Goal: Information Seeking & Learning: Learn about a topic

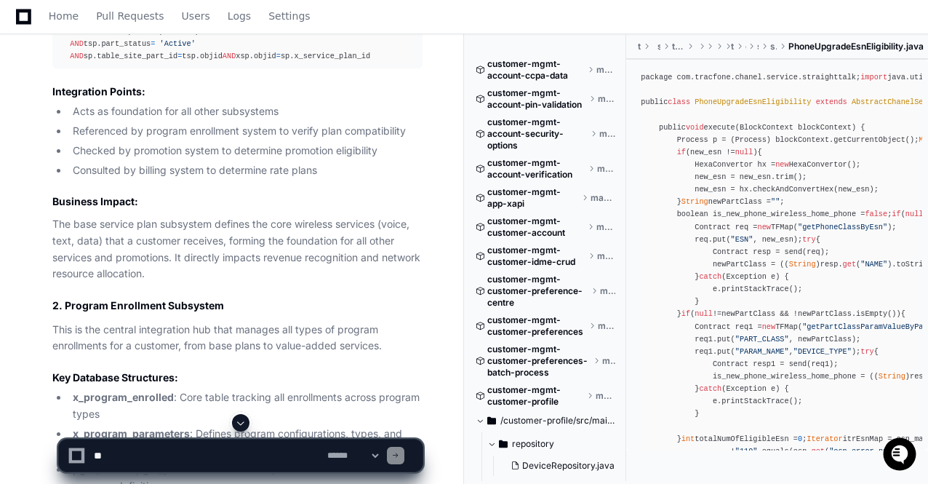
click at [244, 423] on span at bounding box center [241, 423] width 12 height 12
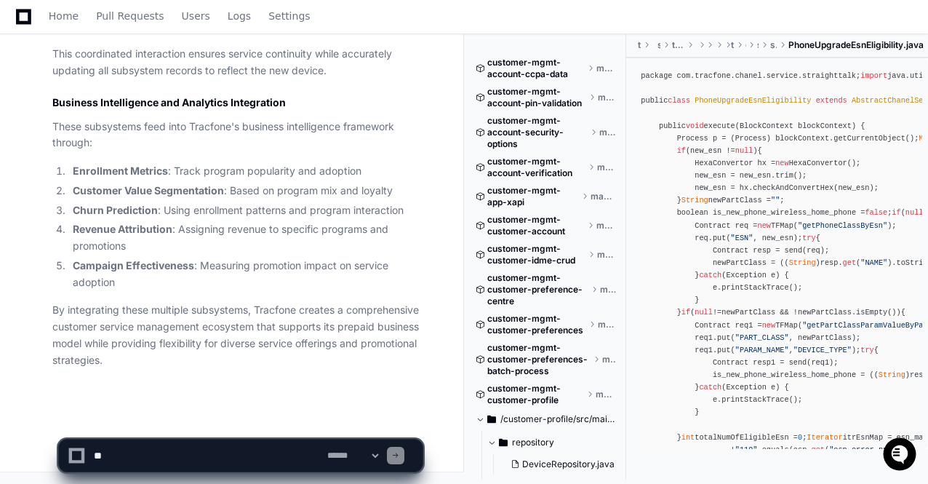
click at [242, 423] on span at bounding box center [241, 423] width 12 height 12
click at [230, 452] on textarea at bounding box center [207, 455] width 233 height 32
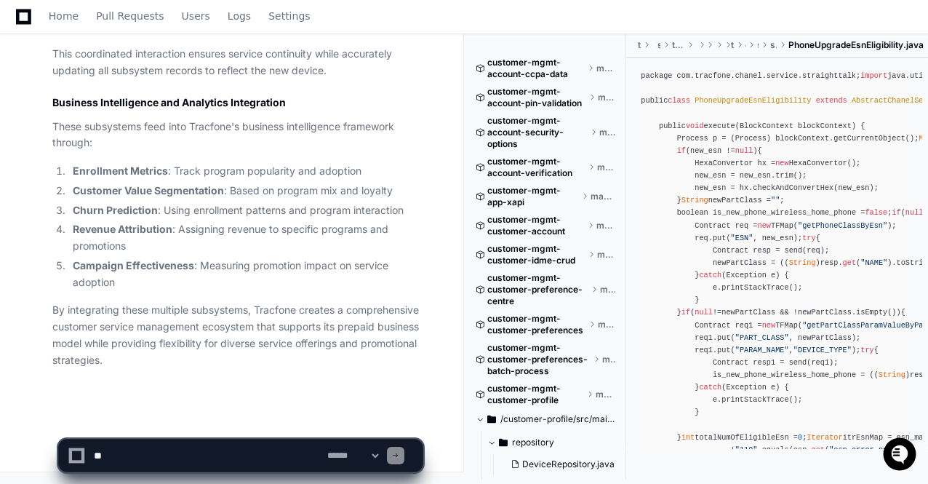
paste textarea "**********"
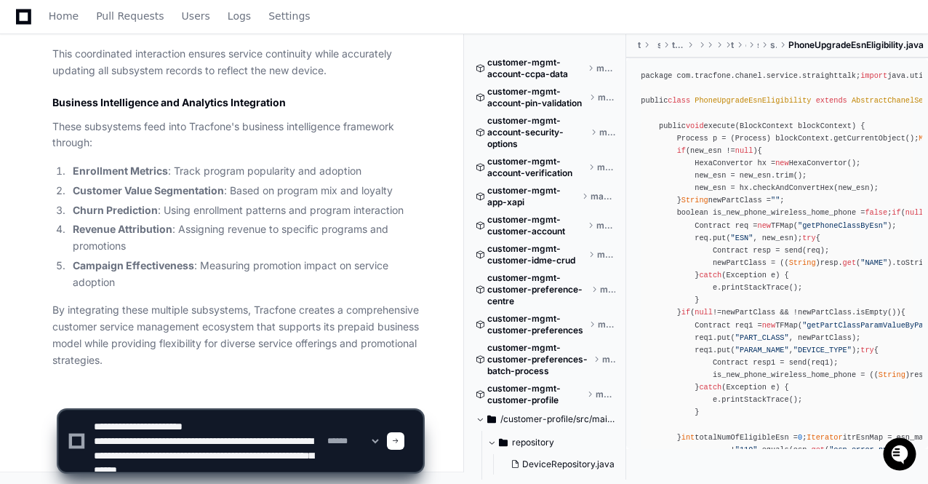
scroll to position [4, 0]
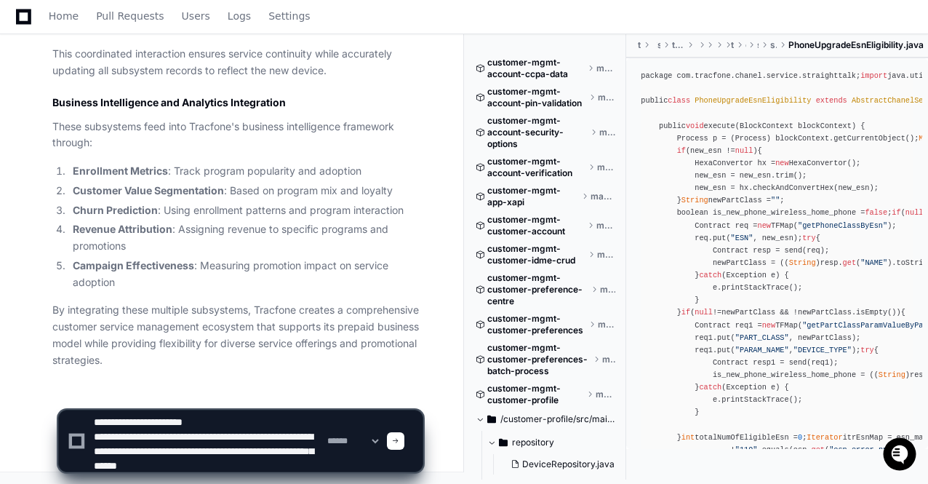
click at [96, 420] on textarea at bounding box center [207, 440] width 233 height 61
click at [300, 465] on textarea at bounding box center [207, 440] width 233 height 61
click at [118, 420] on textarea at bounding box center [207, 440] width 233 height 61
click at [308, 463] on textarea at bounding box center [207, 440] width 233 height 61
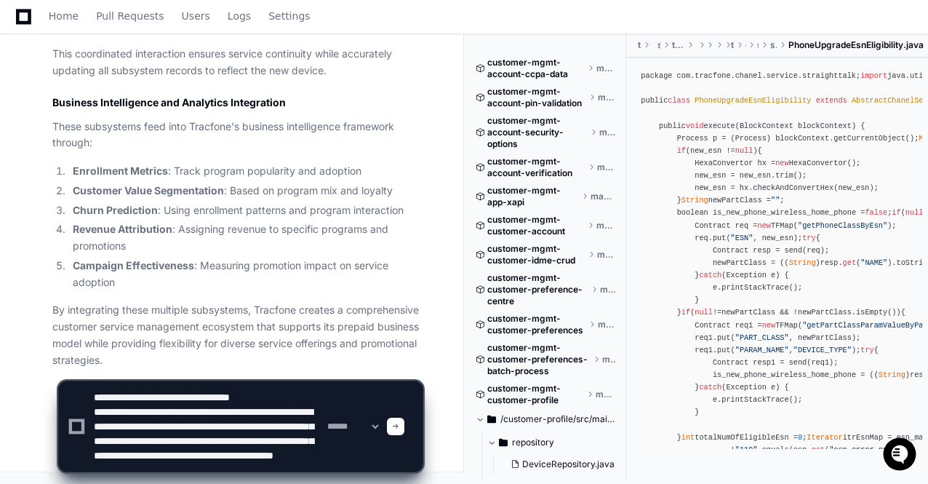
type textarea "**********"
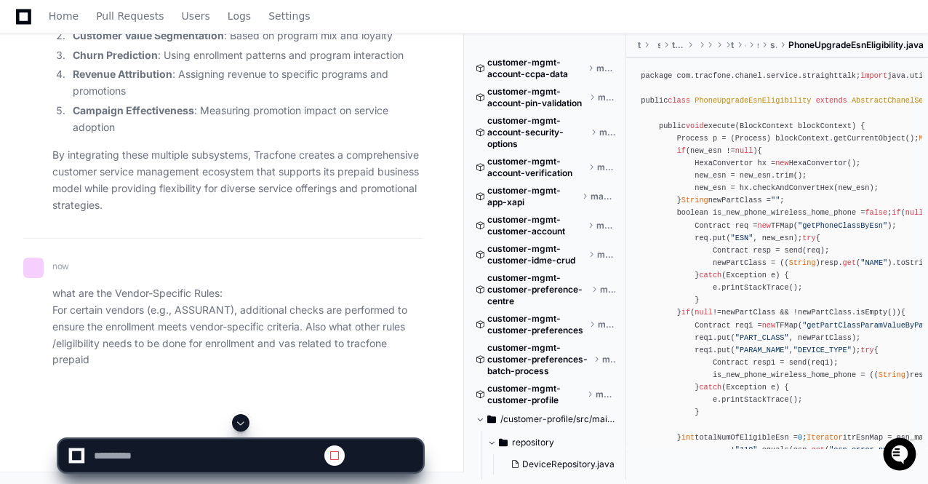
scroll to position [40206, 0]
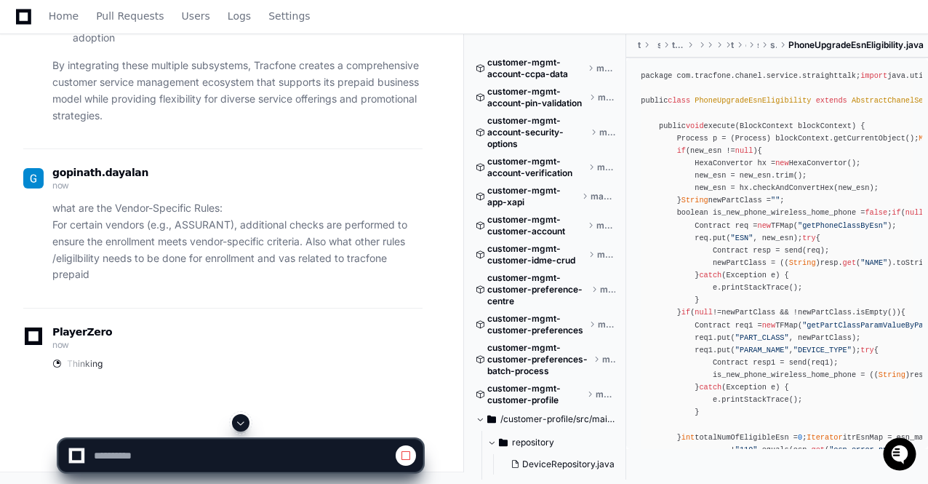
click at [240, 421] on span at bounding box center [241, 423] width 12 height 12
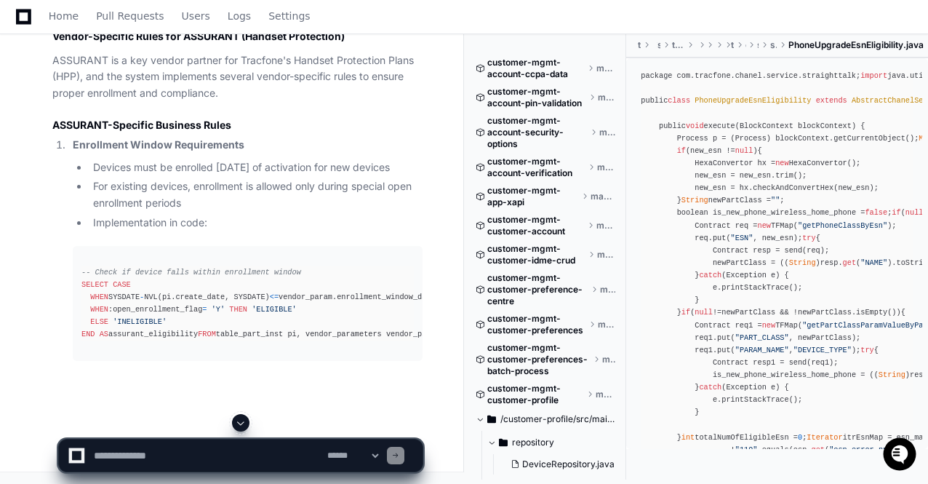
click at [241, 426] on span at bounding box center [241, 423] width 12 height 12
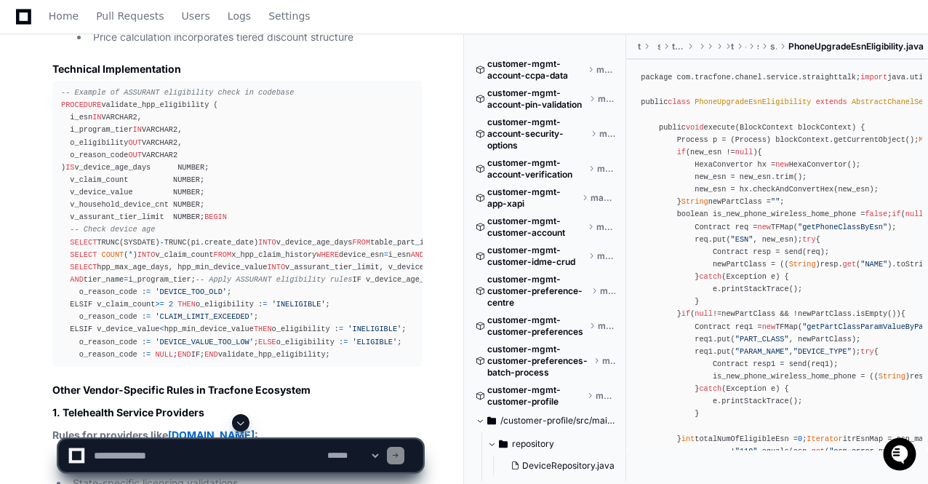
scroll to position [40725, 0]
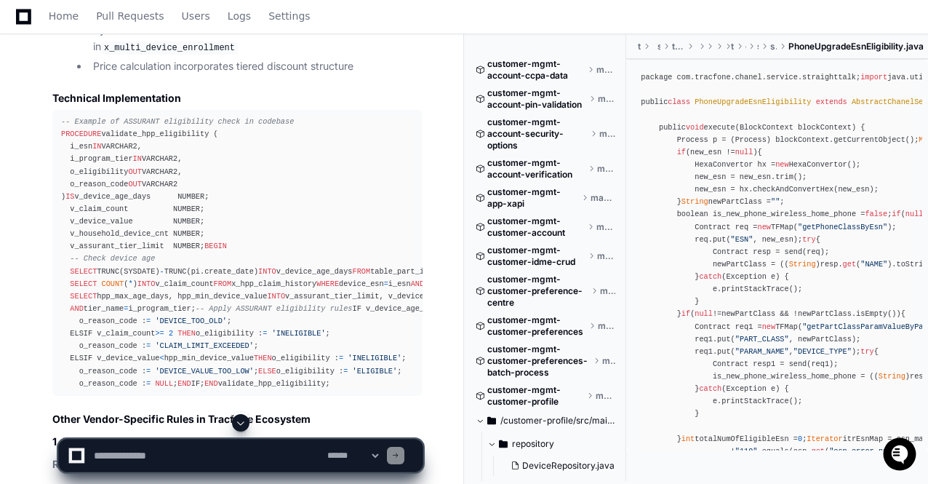
click at [115, 455] on textarea at bounding box center [207, 455] width 233 height 32
click at [144, 459] on textarea at bounding box center [207, 455] width 233 height 32
click at [838, 274] on div "package com.tracfone.chanel.service.straighttalk; import java.util. Iterator ; …" at bounding box center [777, 314] width 273 height 486
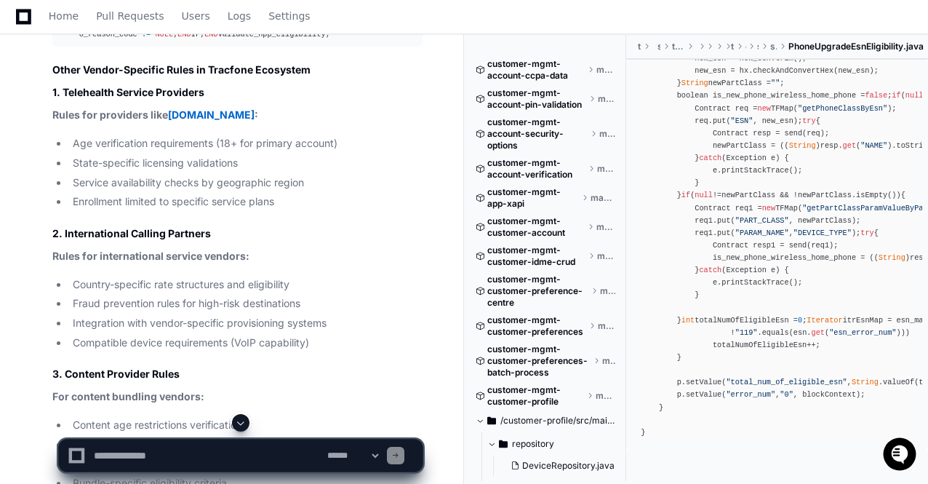
scroll to position [305, 0]
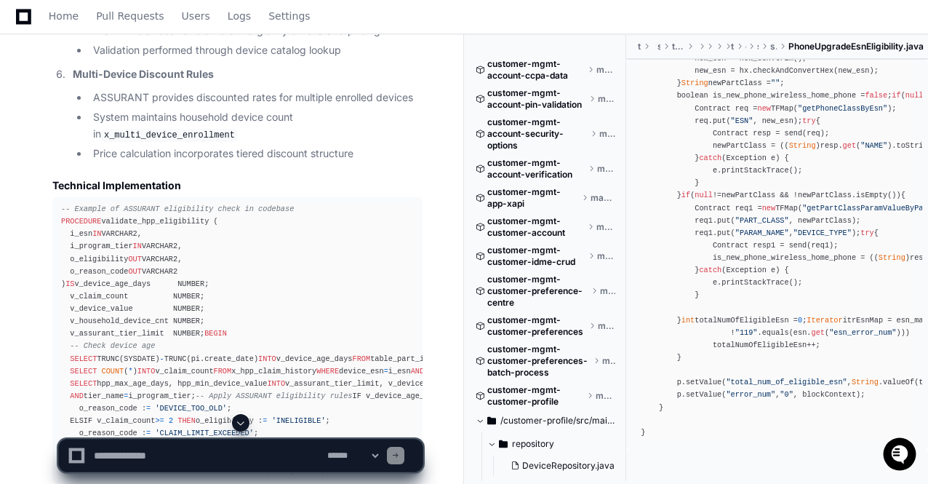
scroll to position [40609, 0]
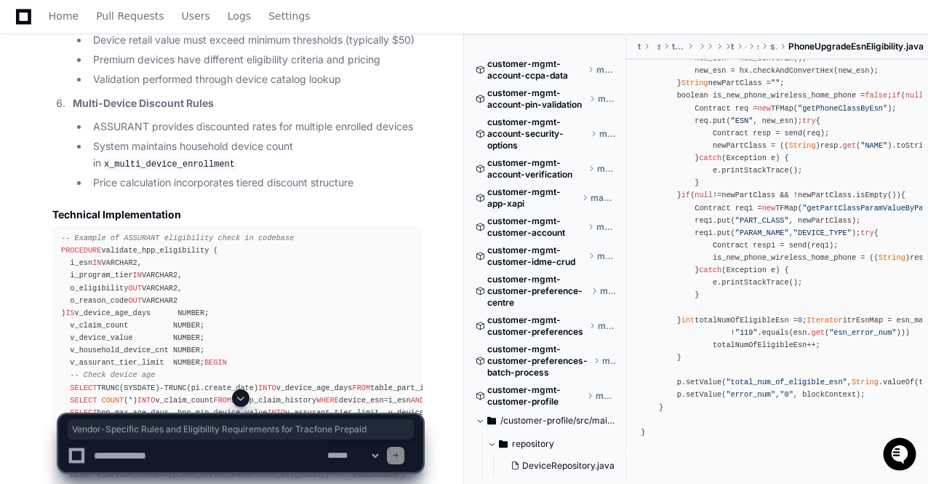
drag, startPoint x: 108, startPoint y: 226, endPoint x: 45, endPoint y: 221, distance: 63.5
copy h1 "Vendor-Specific Rules and Eligibility Requirements for Tracfone Prepaid"
click at [113, 453] on textarea at bounding box center [207, 455] width 233 height 32
paste textarea "**********"
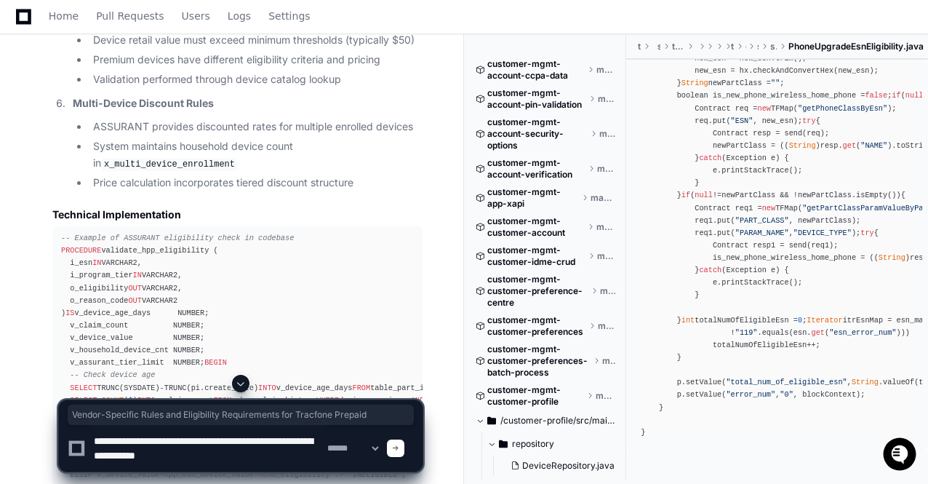
click at [96, 440] on textarea at bounding box center [207, 448] width 233 height 47
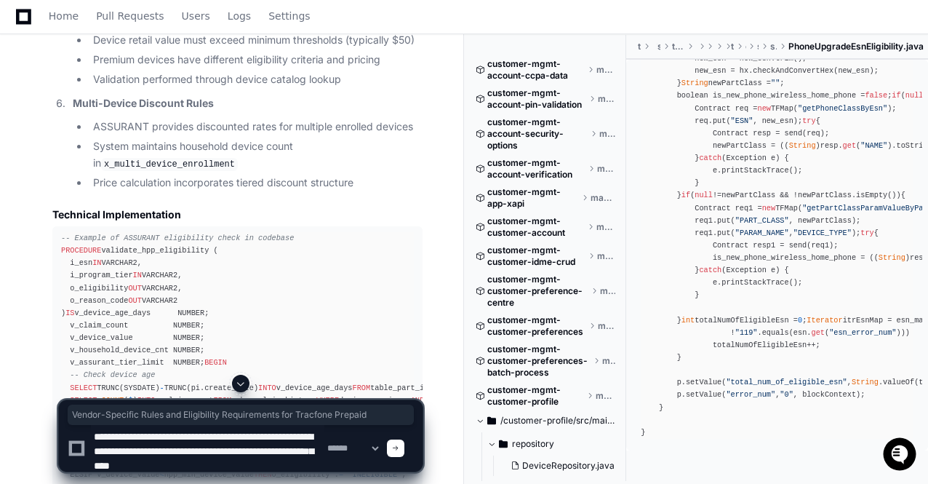
click at [284, 462] on textarea at bounding box center [207, 448] width 233 height 47
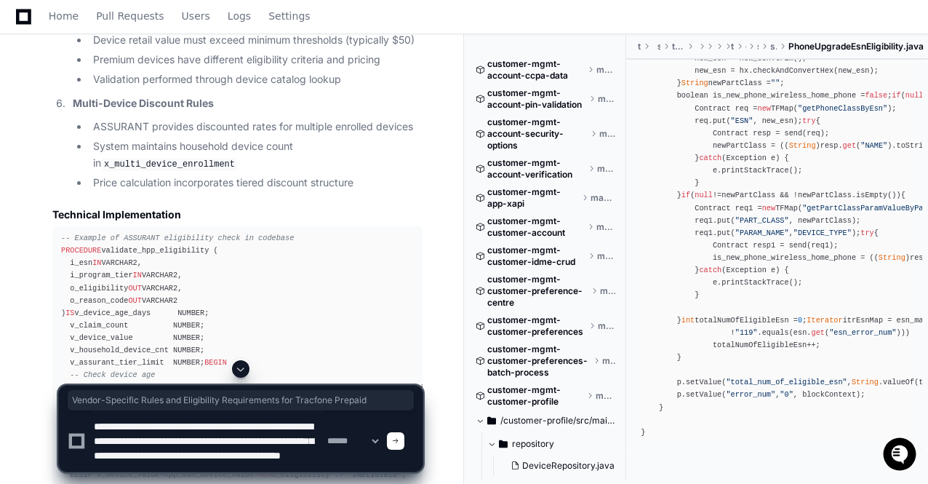
type textarea "**********"
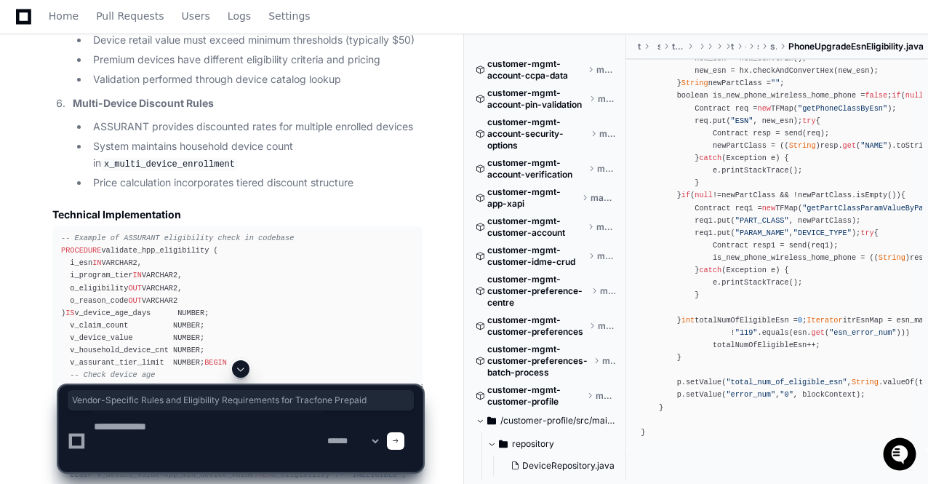
scroll to position [0, 0]
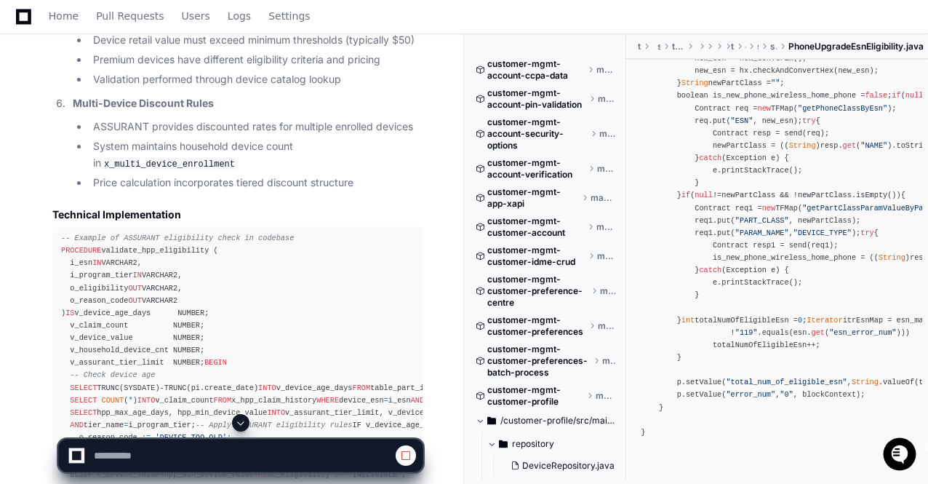
click at [241, 420] on span at bounding box center [241, 423] width 12 height 12
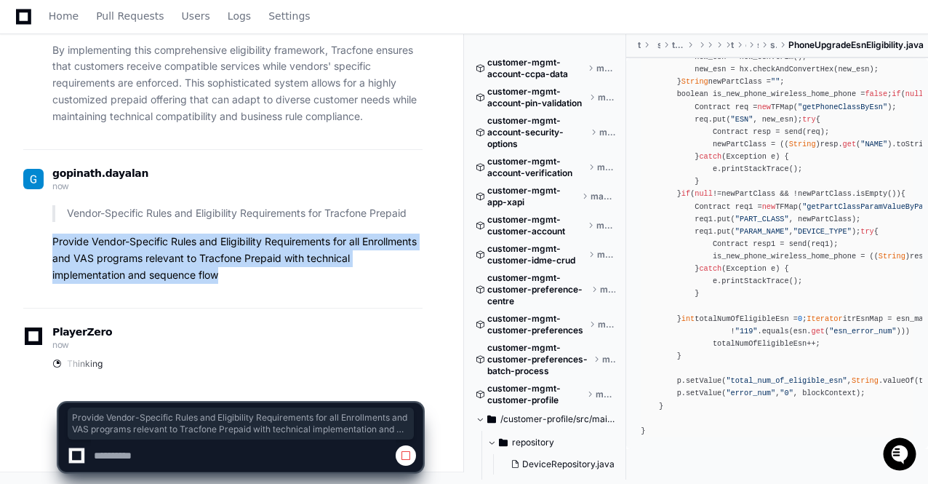
drag, startPoint x: 224, startPoint y: 272, endPoint x: 54, endPoint y: 244, distance: 172.5
click at [54, 244] on p "Provide Vendor-Specific Rules and Eligibility Requirements for all Enrollments …" at bounding box center [237, 257] width 370 height 49
copy p "Provide Vendor-Specific Rules and Eligibility Requirements for all Enrollments …"
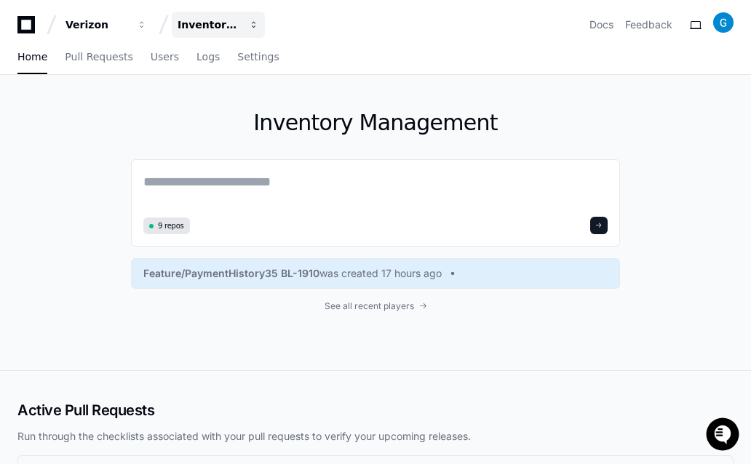
click at [147, 26] on span "button" at bounding box center [142, 25] width 10 height 10
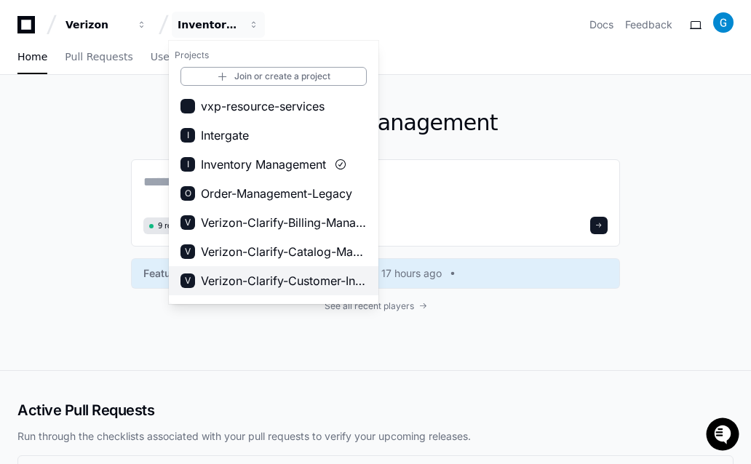
click at [250, 276] on span "Verizon-Clarify-Customer-Integrations" at bounding box center [284, 280] width 166 height 17
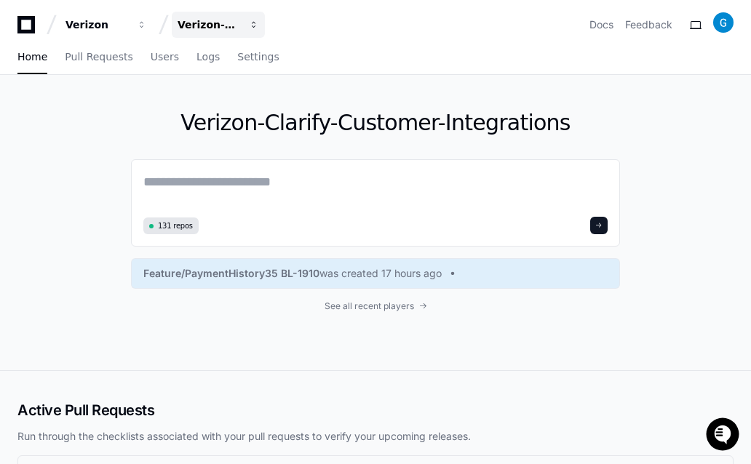
click at [147, 25] on span "button" at bounding box center [142, 25] width 10 height 10
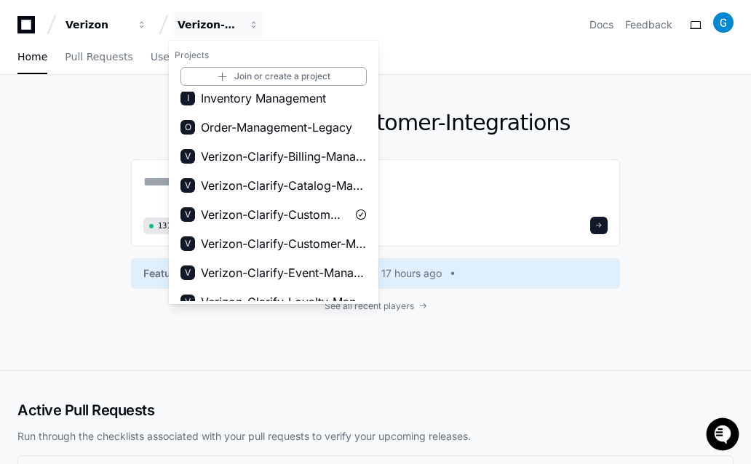
scroll to position [71, 0]
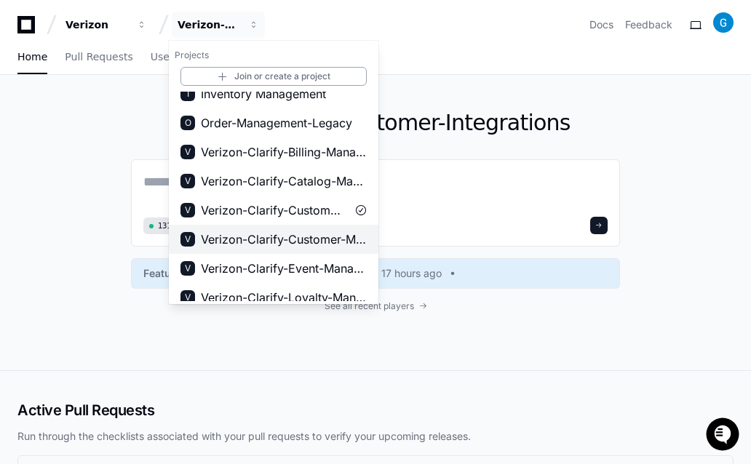
click at [311, 235] on span "Verizon-Clarify-Customer-Management" at bounding box center [284, 239] width 166 height 17
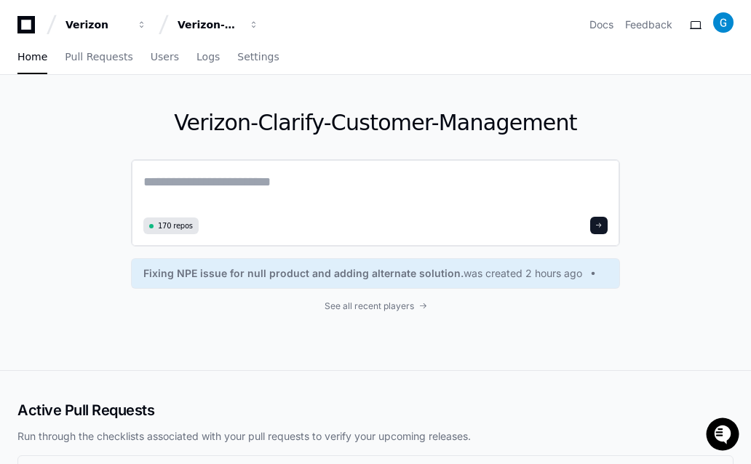
click at [201, 203] on textarea at bounding box center [375, 192] width 464 height 41
paste textarea "**********"
type textarea "**********"
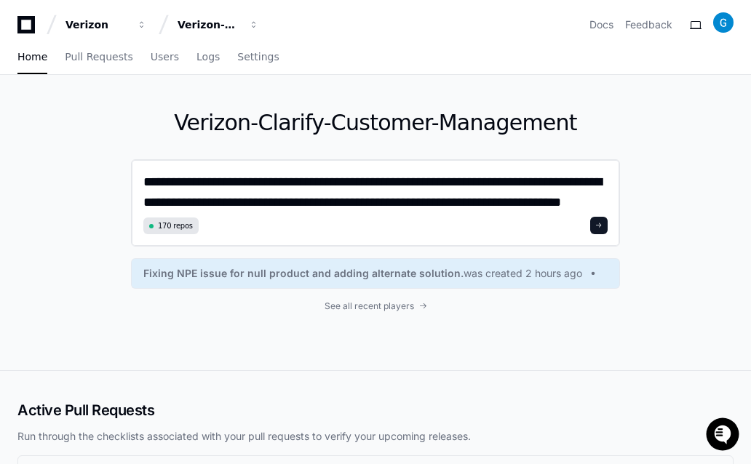
scroll to position [0, 0]
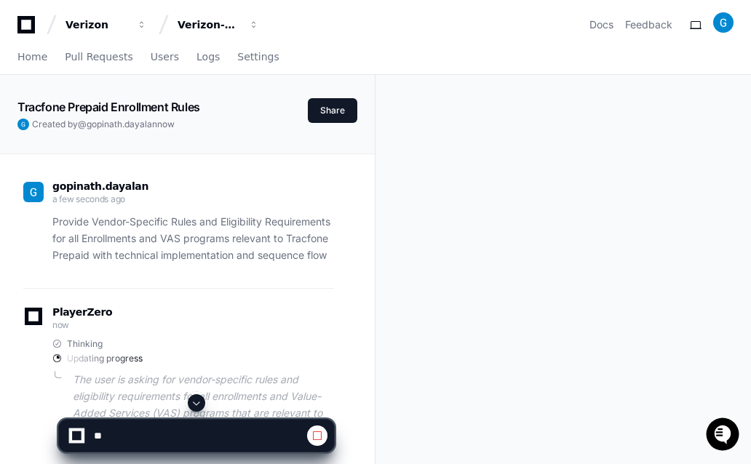
click at [196, 401] on span at bounding box center [197, 403] width 12 height 12
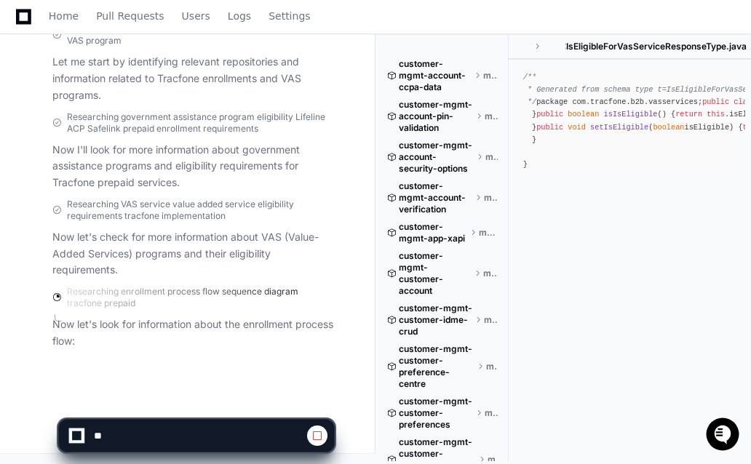
scroll to position [476, 0]
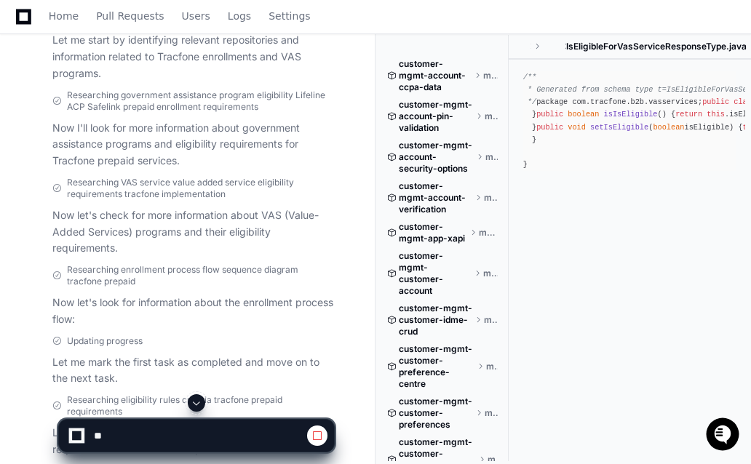
click at [193, 402] on span at bounding box center [197, 403] width 12 height 12
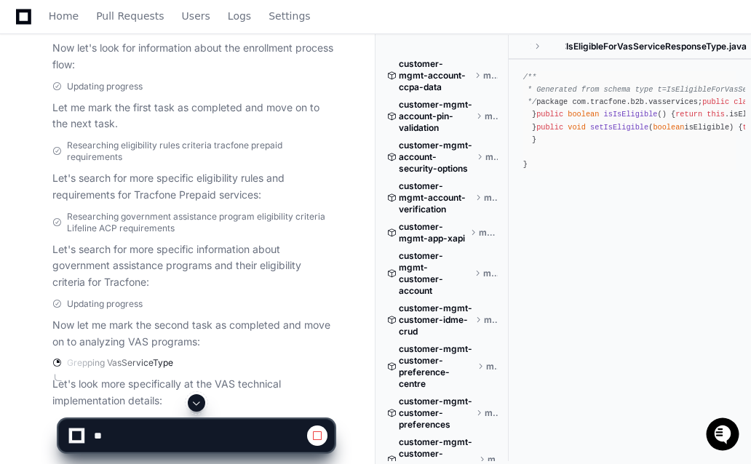
click at [193, 402] on span at bounding box center [197, 403] width 12 height 12
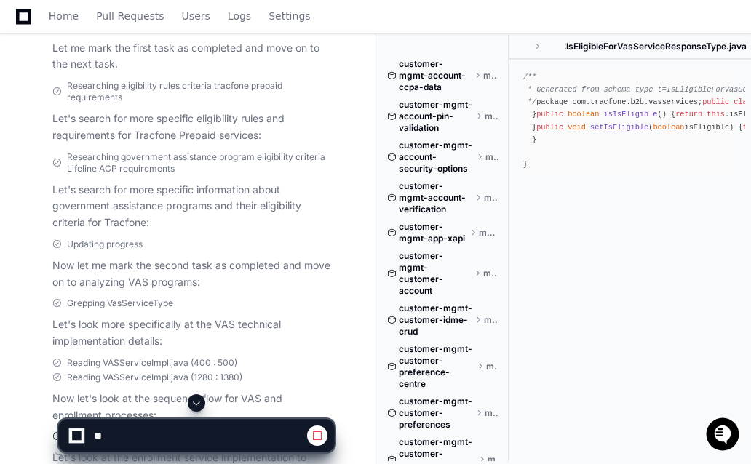
click at [198, 401] on span at bounding box center [197, 403] width 12 height 12
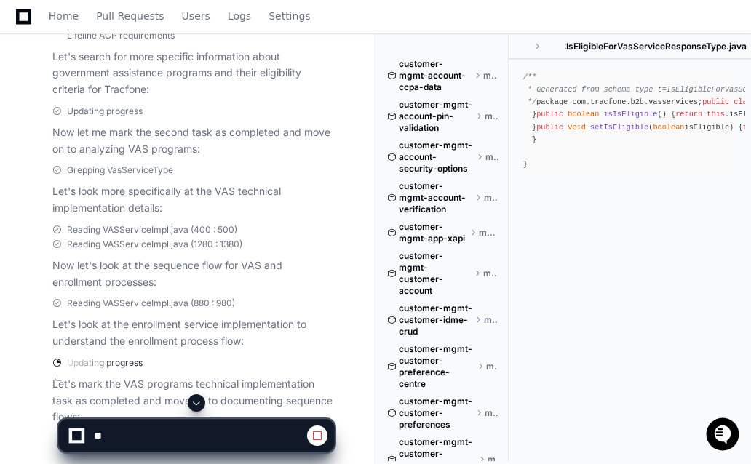
click at [195, 400] on span at bounding box center [197, 403] width 12 height 12
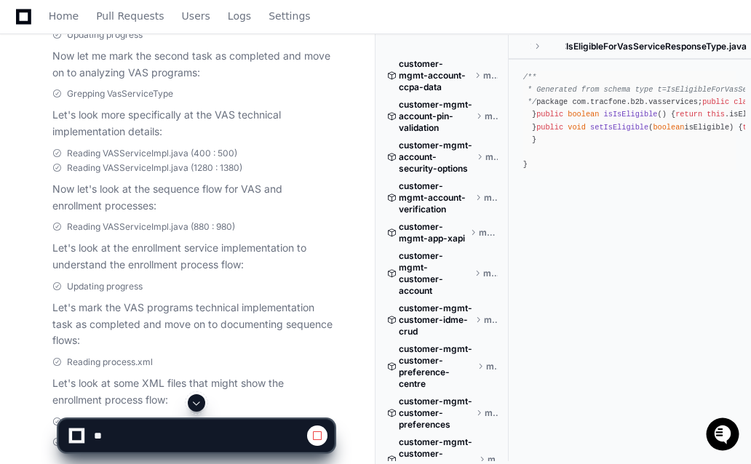
click at [195, 400] on span at bounding box center [197, 403] width 12 height 12
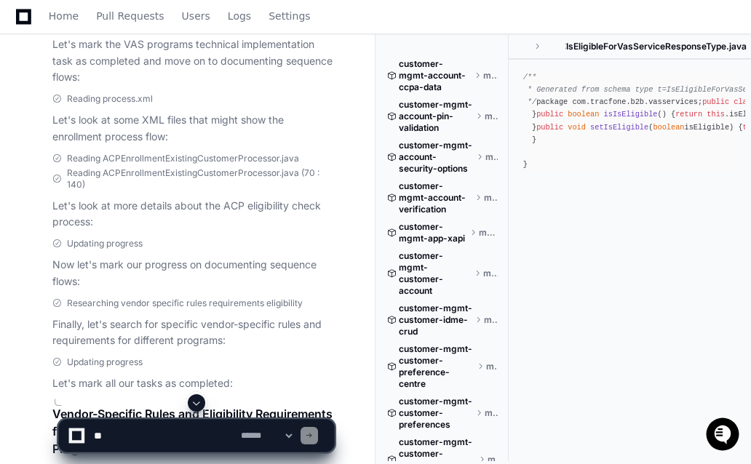
click at [195, 400] on span at bounding box center [197, 403] width 12 height 12
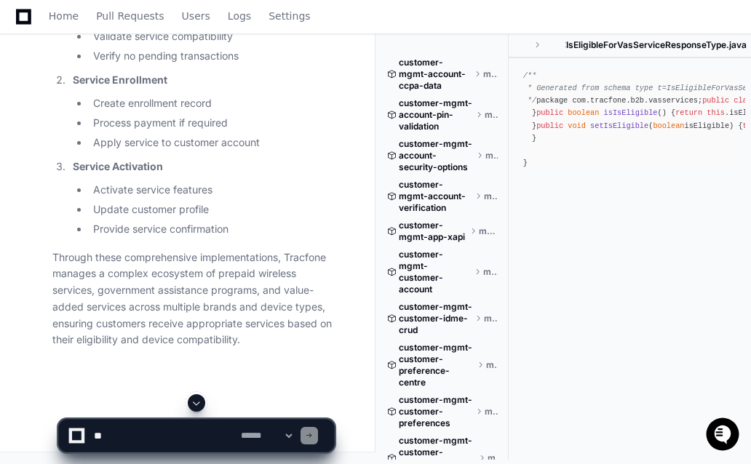
scroll to position [5575, 0]
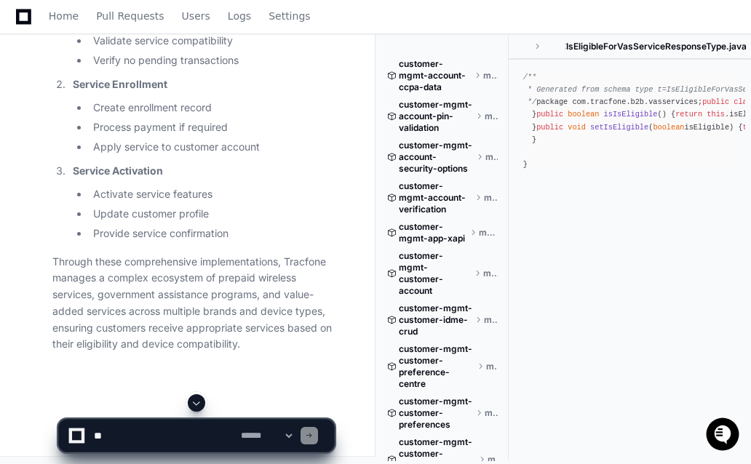
click at [165, 30] on li "Check if MIN is eligible for VAS" at bounding box center [211, 21] width 245 height 17
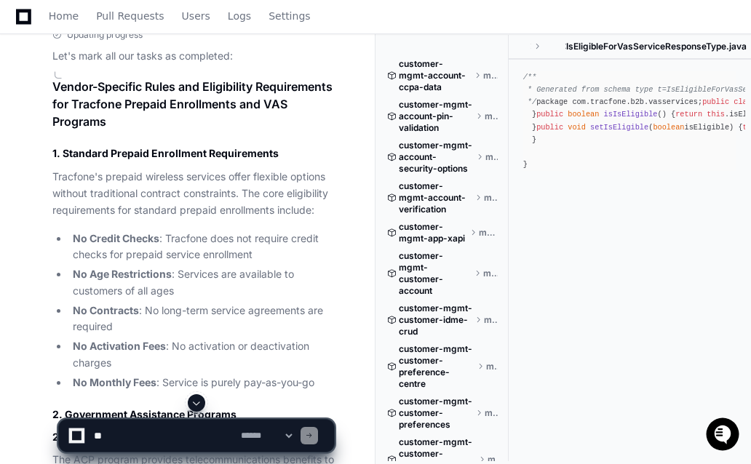
scroll to position [1299, 0]
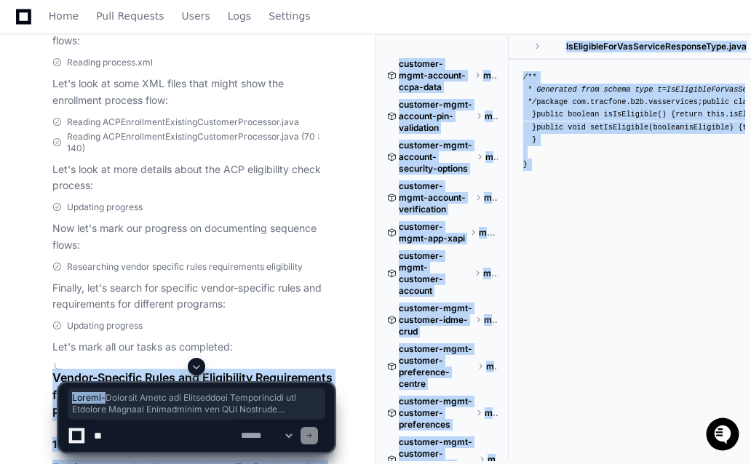
drag, startPoint x: 52, startPoint y: 376, endPoint x: 108, endPoint y: 393, distance: 58.7
click at [58, 372] on div at bounding box center [196, 366] width 276 height 17
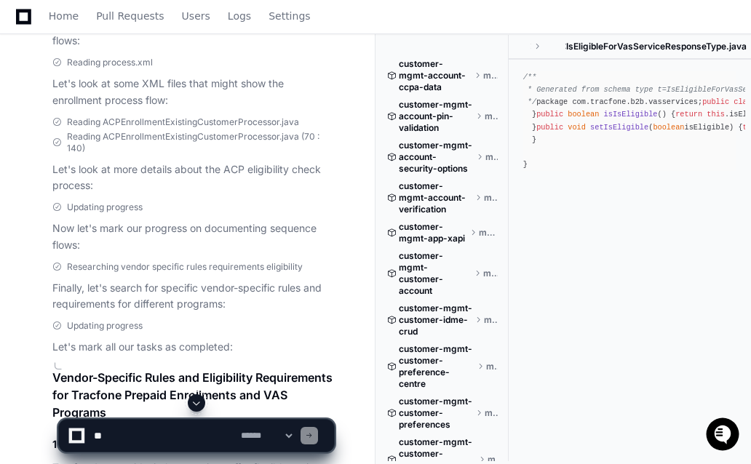
click at [54, 373] on h1 "Vendor-Specific Rules and Eligibility Requirements for Tracfone Prepaid Enrollm…" at bounding box center [192, 395] width 281 height 52
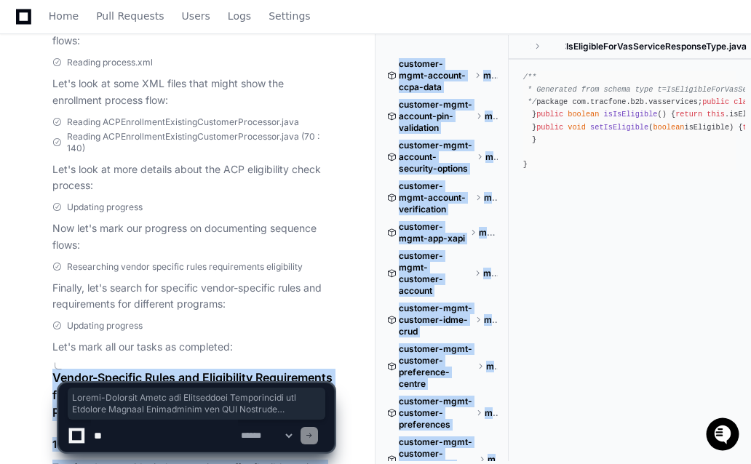
scroll to position [5866, 0]
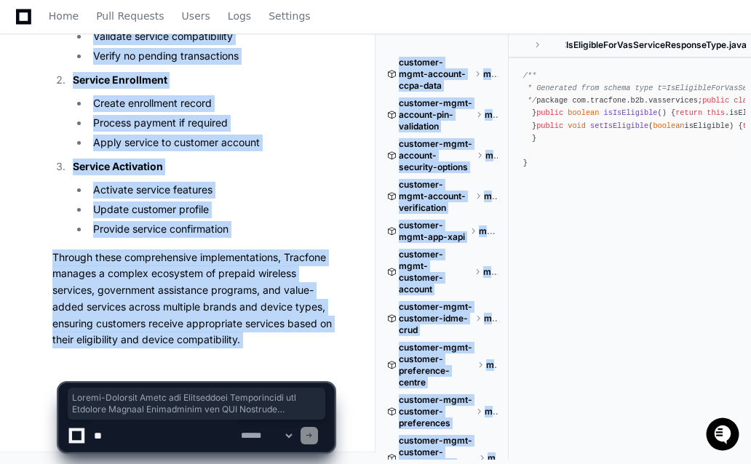
click at [250, 345] on p "Through these comprehensive implementations, Tracfone manages a complex ecosyst…" at bounding box center [192, 299] width 281 height 100
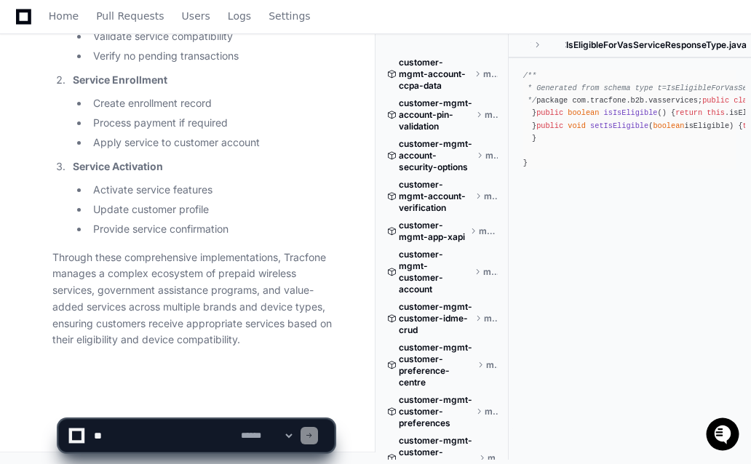
click at [250, 345] on p "Through these comprehensive implementations, Tracfone manages a complex ecosyst…" at bounding box center [192, 299] width 281 height 100
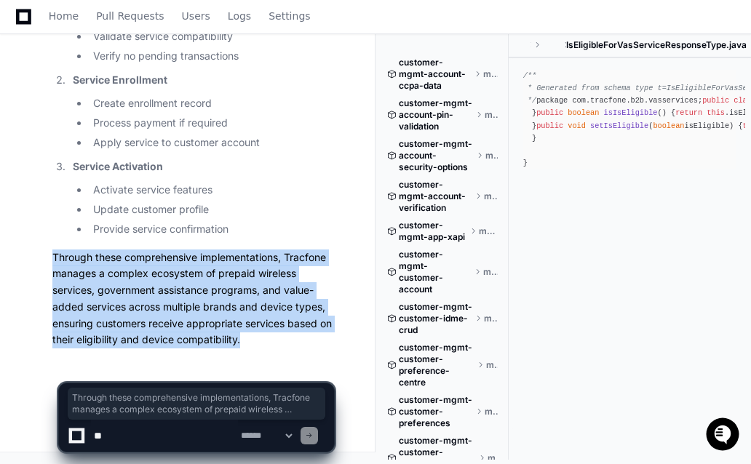
click at [250, 345] on p "Through these comprehensive implementations, Tracfone manages a complex ecosyst…" at bounding box center [192, 299] width 281 height 100
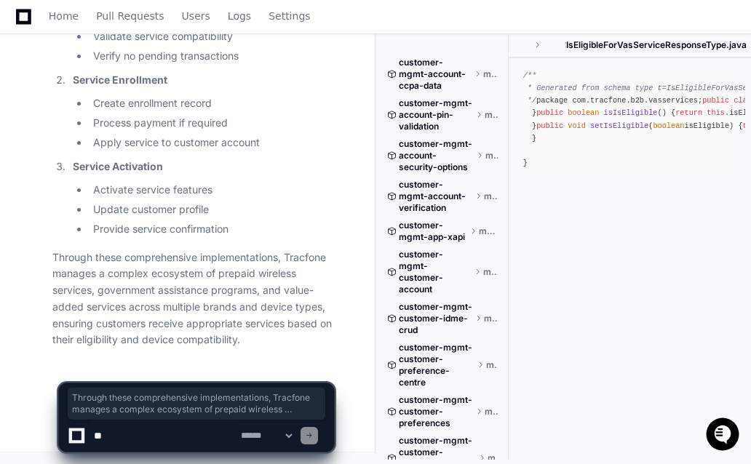
click at [247, 343] on p "Through these comprehensive implementations, Tracfone manages a complex ecosyst…" at bounding box center [192, 299] width 281 height 100
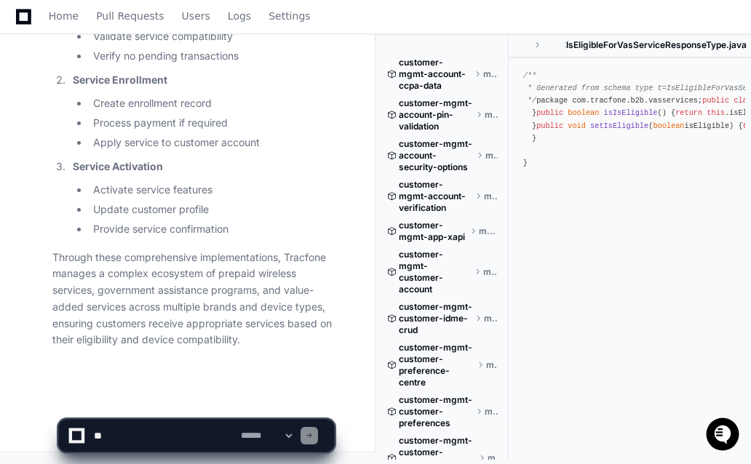
click at [247, 343] on p "Through these comprehensive implementations, Tracfone manages a complex ecosyst…" at bounding box center [192, 299] width 281 height 100
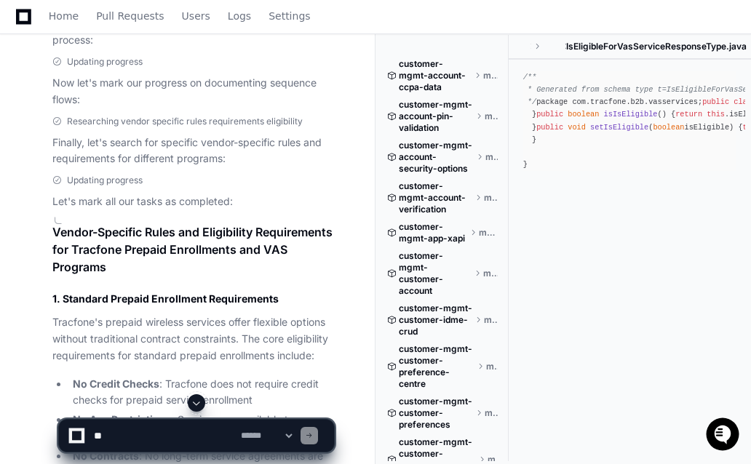
scroll to position [1473, 0]
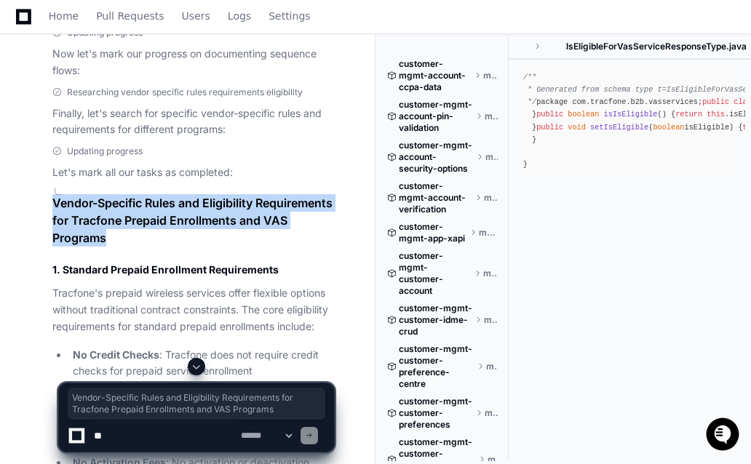
drag, startPoint x: 53, startPoint y: 200, endPoint x: 158, endPoint y: 241, distance: 112.4
click at [158, 241] on h1 "Vendor-Specific Rules and Eligibility Requirements for Tracfone Prepaid Enrollm…" at bounding box center [192, 220] width 281 height 52
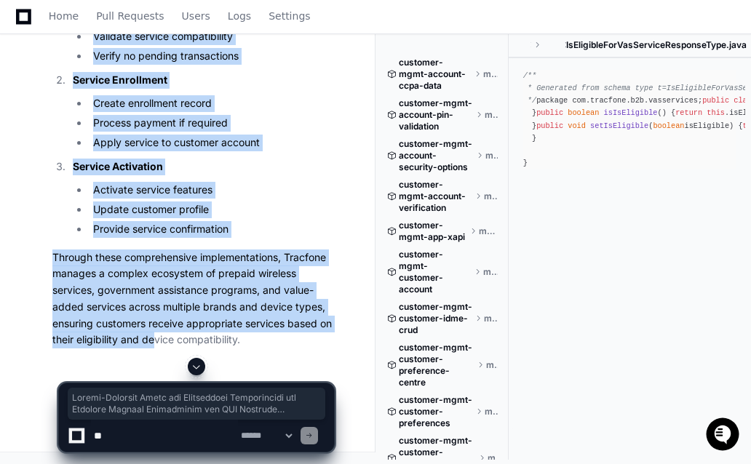
scroll to position [5748, 0]
copy div "Vendor-Specific Rules and Eligibility Requirements for Tracfone Prepaid Enrollm…"
click at [200, 132] on li "Process payment if required" at bounding box center [211, 123] width 245 height 17
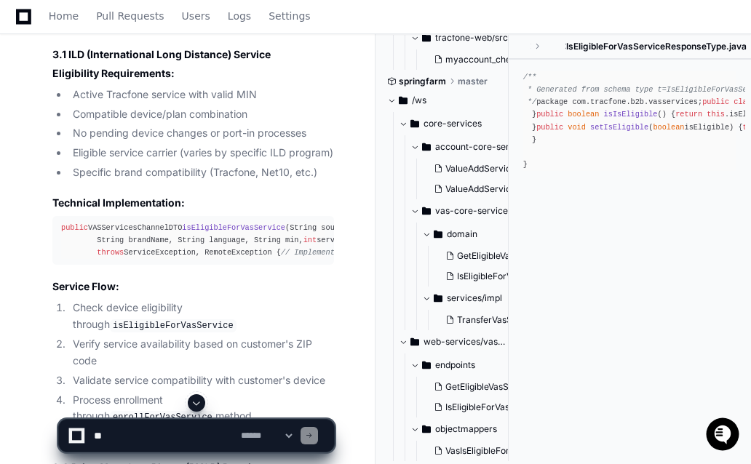
scroll to position [4426, 0]
click at [189, 161] on li "Eligible service carrier (varies by specific ILD program)" at bounding box center [200, 153] width 265 height 17
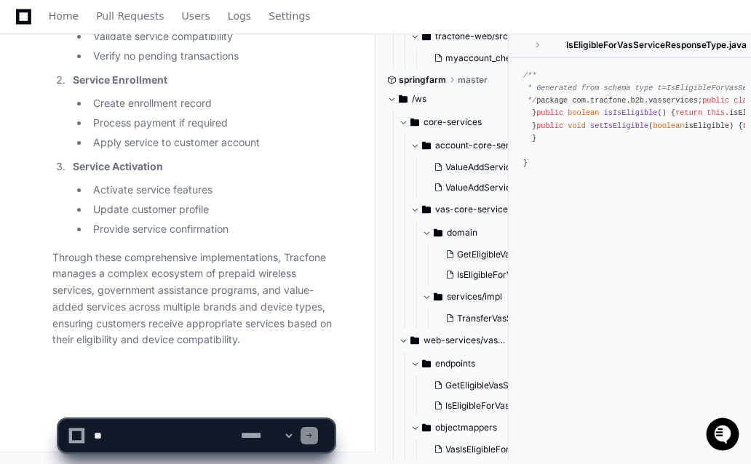
scroll to position [5866, 0]
click at [230, 282] on p "Through these comprehensive implementations, Tracfone manages a complex ecosyst…" at bounding box center [192, 299] width 281 height 100
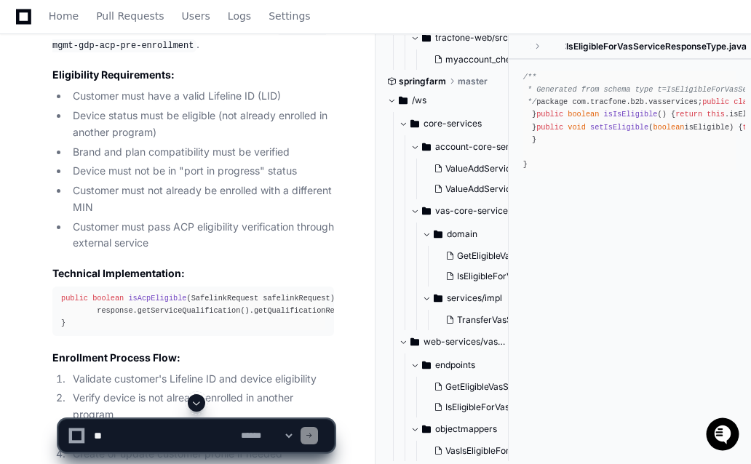
scroll to position [2084, 0]
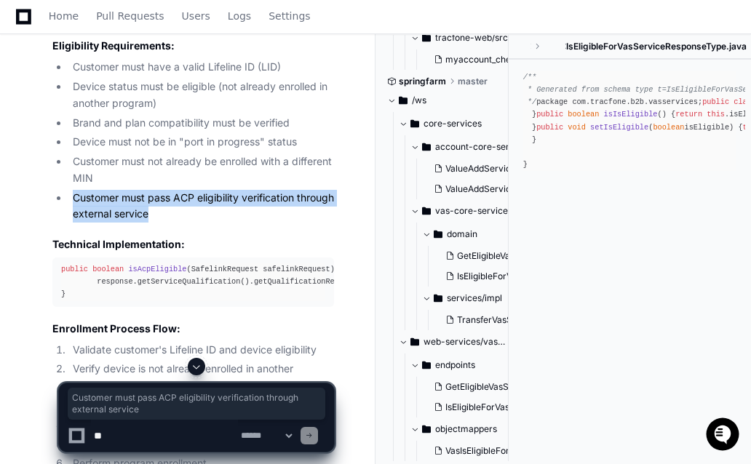
drag, startPoint x: 72, startPoint y: 193, endPoint x: 196, endPoint y: 212, distance: 125.7
click at [196, 212] on li "Customer must pass ACP eligibility verification through external service" at bounding box center [200, 206] width 265 height 33
copy li "Customer must pass ACP eligibility verification through external service"
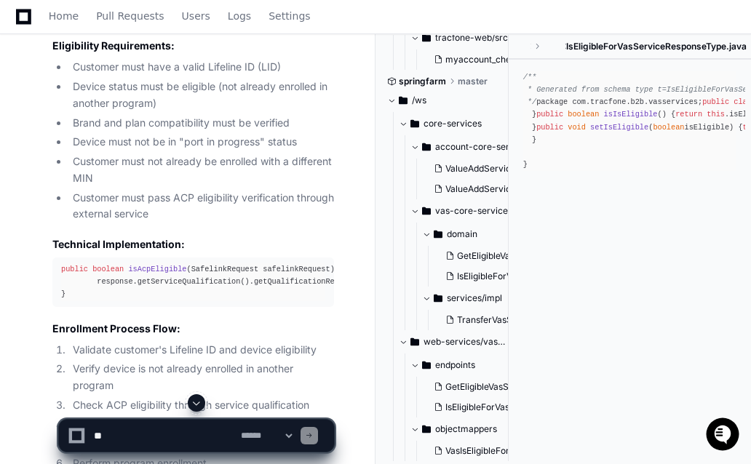
click at [214, 239] on h4 "Technical Implementation:" at bounding box center [192, 244] width 281 height 15
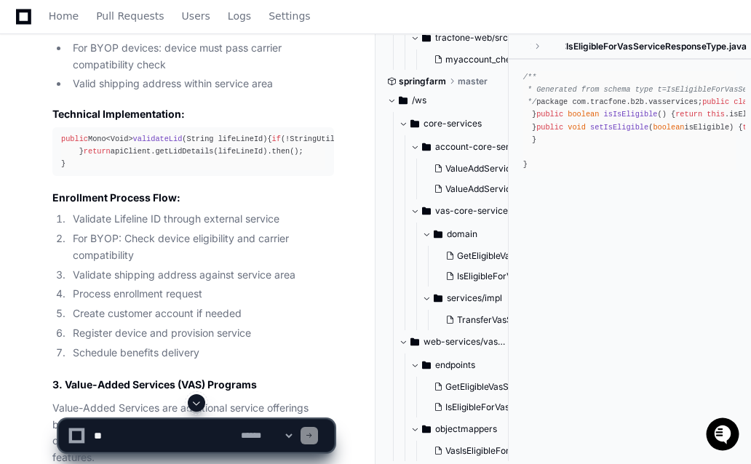
scroll to position [2782, 0]
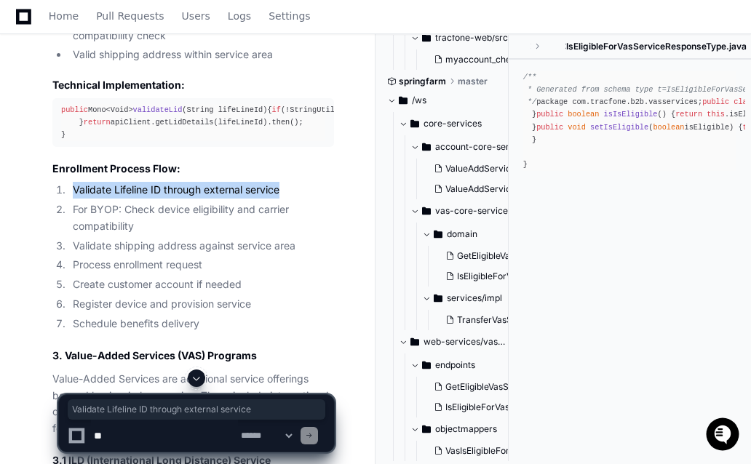
drag, startPoint x: 76, startPoint y: 262, endPoint x: 284, endPoint y: 258, distance: 208.0
click at [284, 199] on li "Validate Lifeline ID through external service" at bounding box center [200, 190] width 265 height 17
copy li "Validate Lifeline ID through external service"
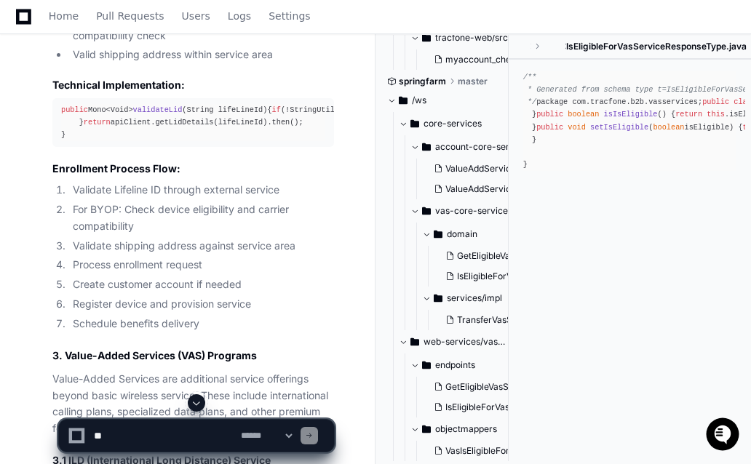
click at [268, 255] on li "Validate shipping address against service area" at bounding box center [200, 246] width 265 height 17
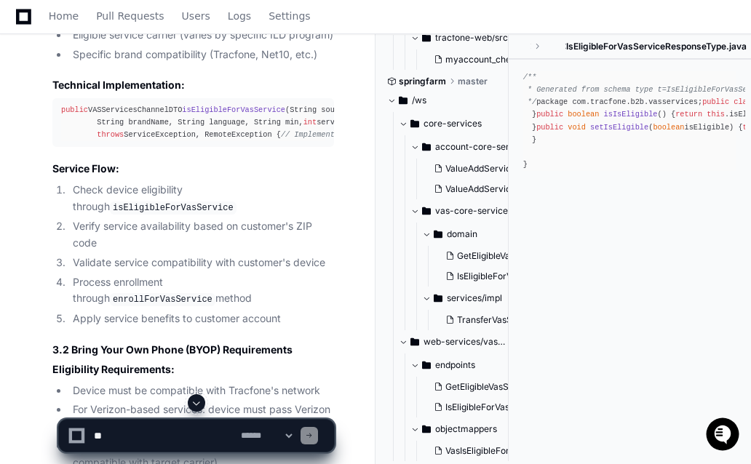
scroll to position [3335, 0]
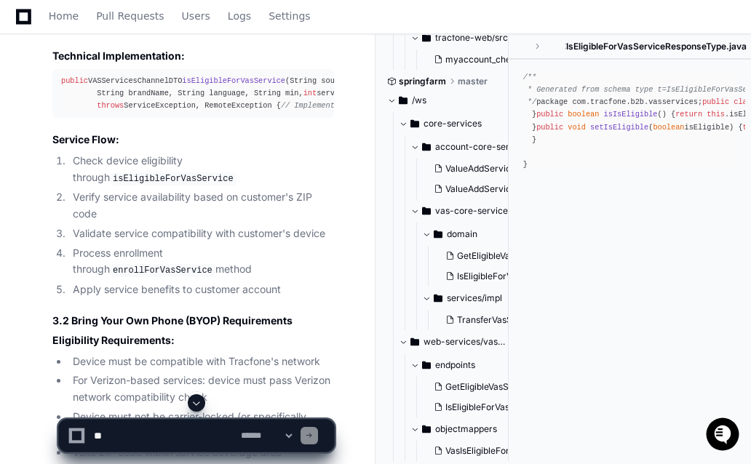
click at [119, 436] on textarea at bounding box center [164, 436] width 147 height 32
paste textarea "**********"
type textarea "**********"
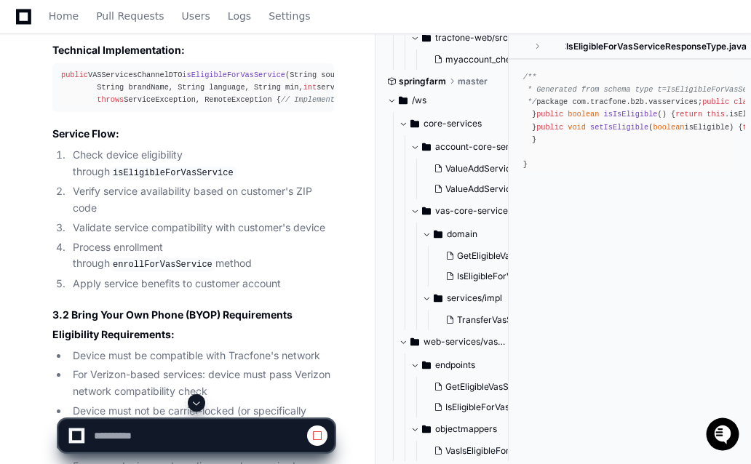
scroll to position [4793, 0]
click at [196, 399] on span at bounding box center [197, 403] width 12 height 12
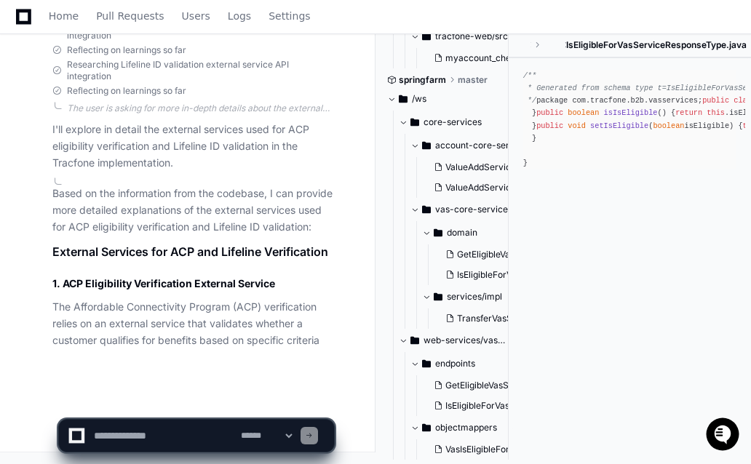
scroll to position [6422, 0]
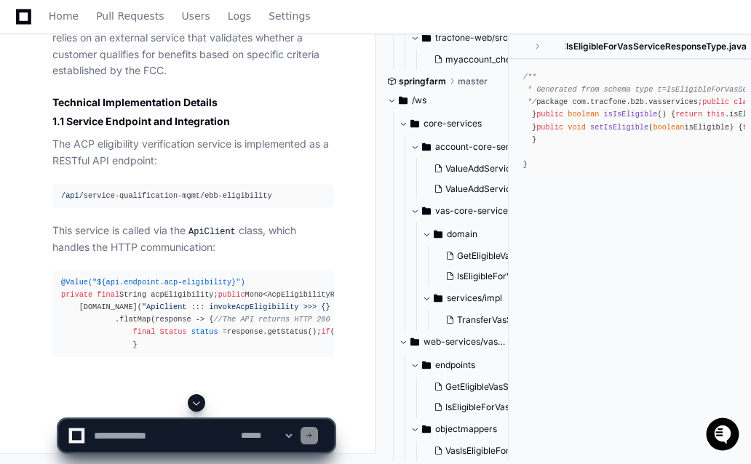
click at [196, 399] on span at bounding box center [197, 403] width 12 height 12
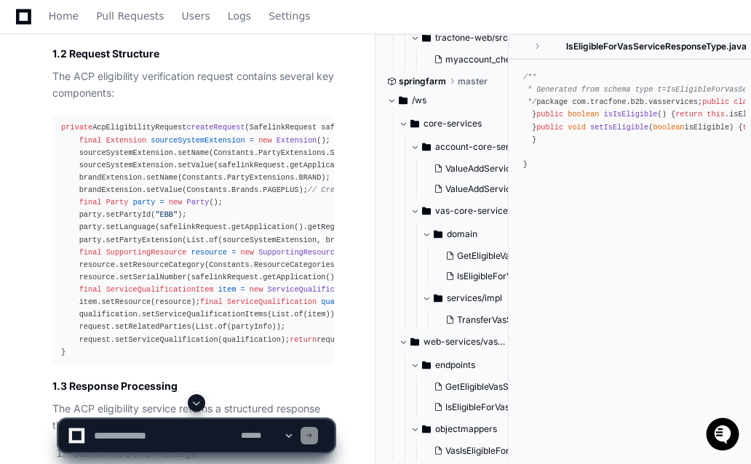
click at [191, 401] on span at bounding box center [197, 403] width 12 height 12
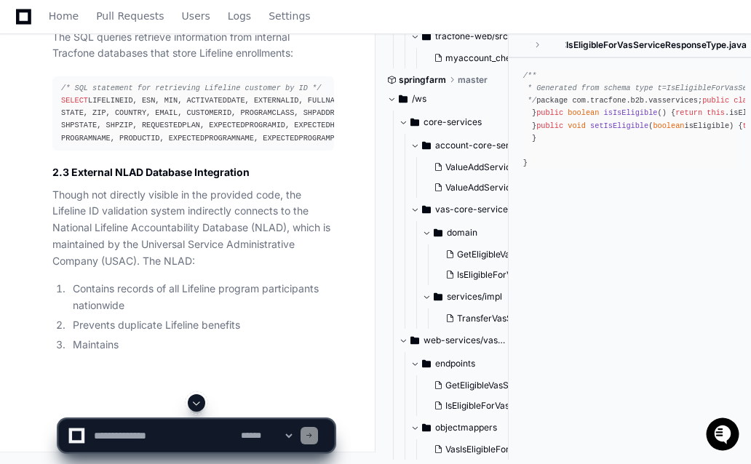
click at [191, 401] on span at bounding box center [197, 403] width 12 height 12
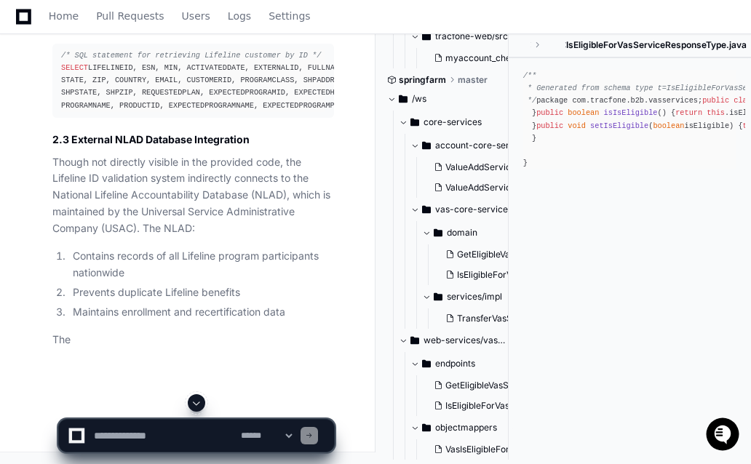
scroll to position [8959, 0]
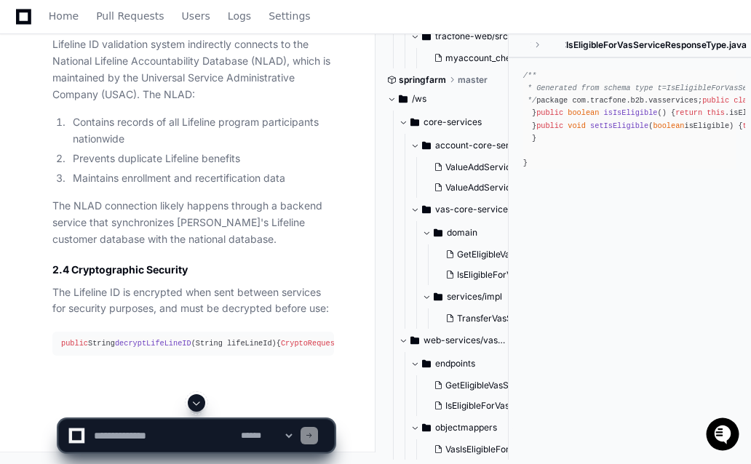
click at [191, 401] on span at bounding box center [197, 403] width 12 height 12
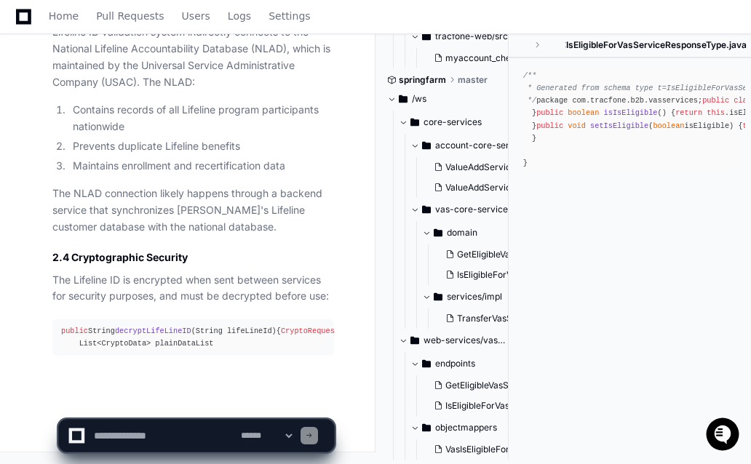
scroll to position [9118, 0]
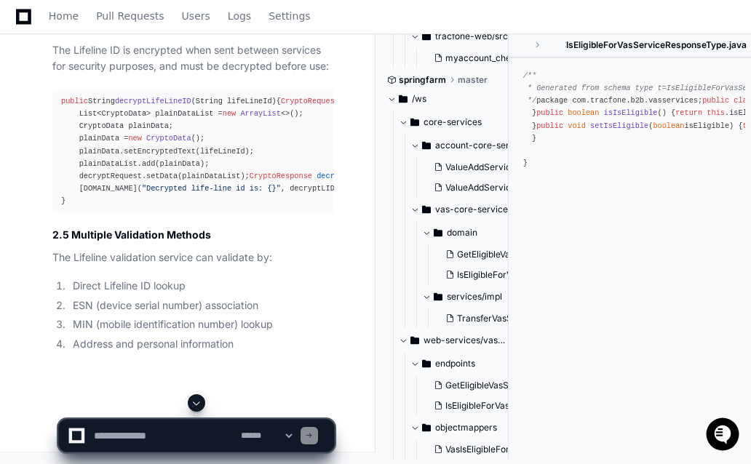
click at [191, 401] on span at bounding box center [197, 403] width 12 height 12
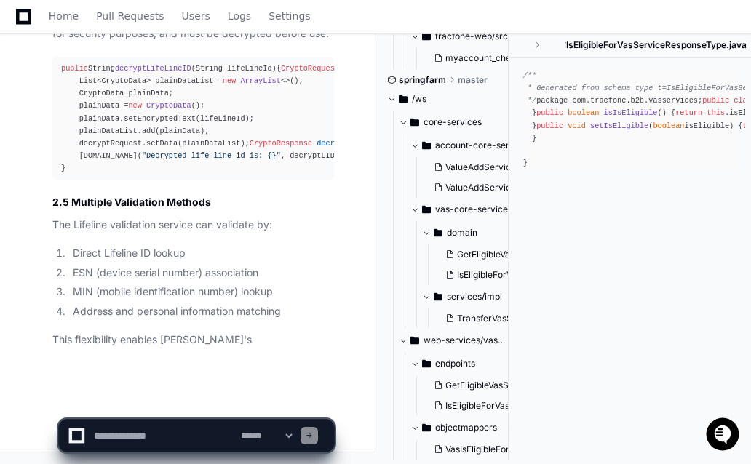
scroll to position [9417, 0]
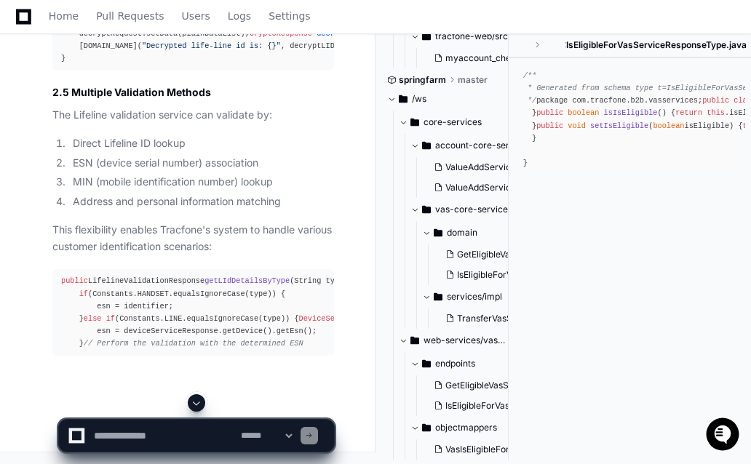
click at [191, 401] on span at bounding box center [197, 403] width 12 height 12
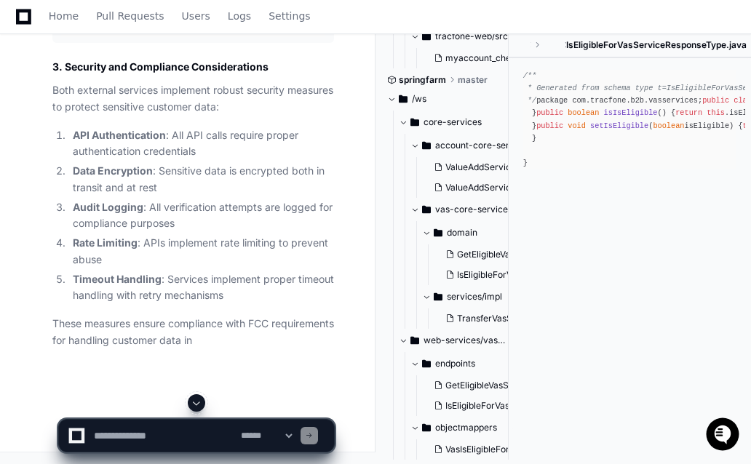
click at [191, 401] on span at bounding box center [197, 403] width 12 height 12
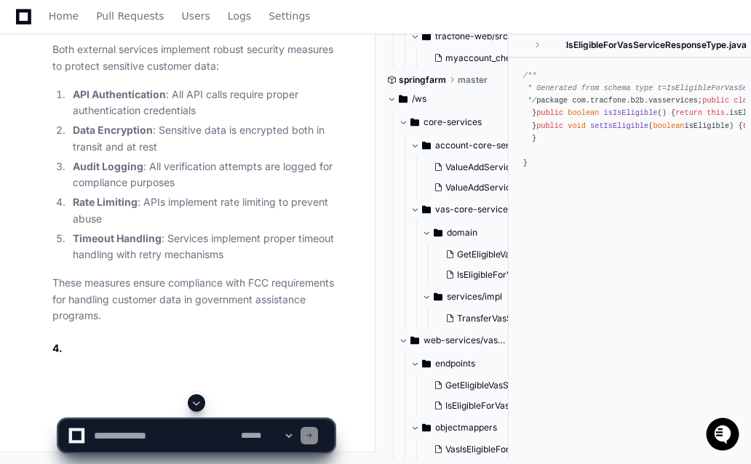
scroll to position [9955, 0]
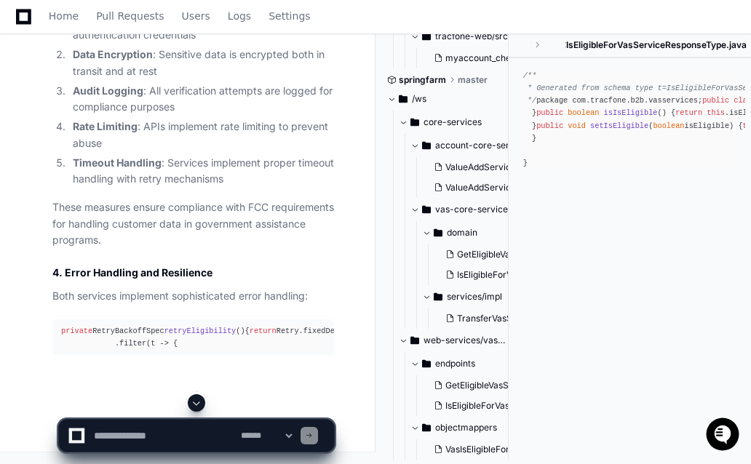
click at [191, 401] on span at bounding box center [197, 403] width 12 height 12
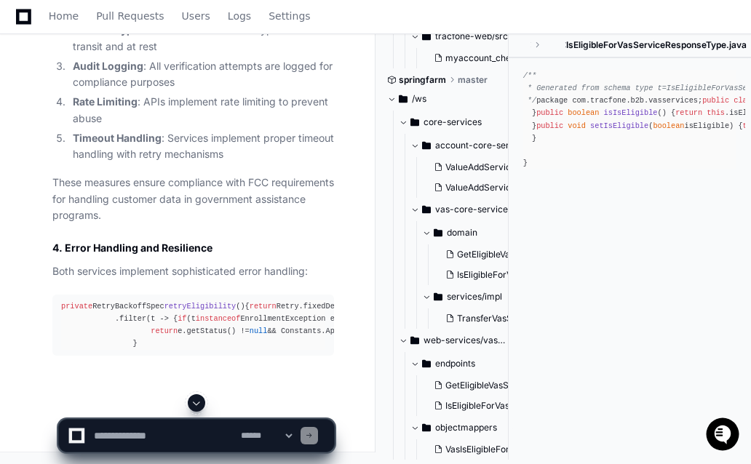
click at [191, 401] on span at bounding box center [197, 403] width 12 height 12
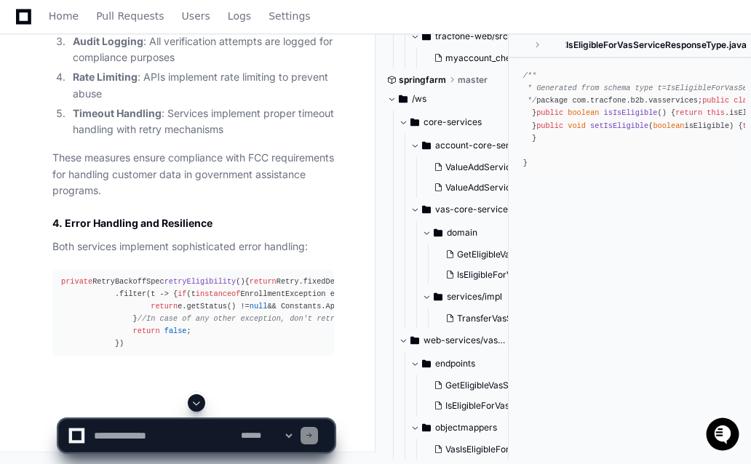
click at [191, 401] on span at bounding box center [197, 403] width 12 height 12
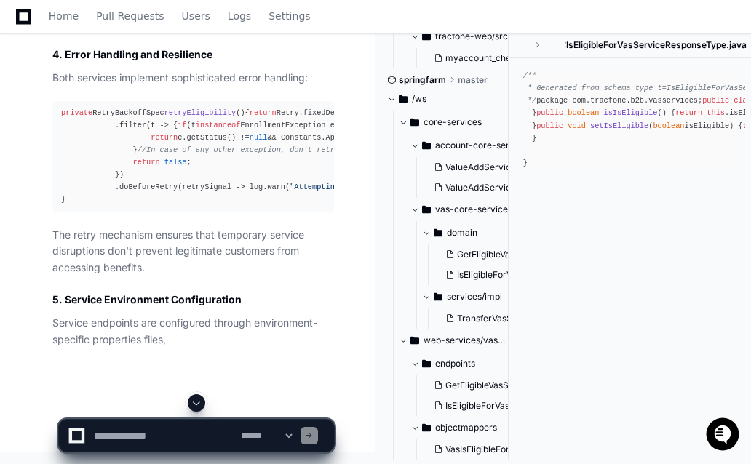
click at [191, 401] on span at bounding box center [197, 403] width 12 height 12
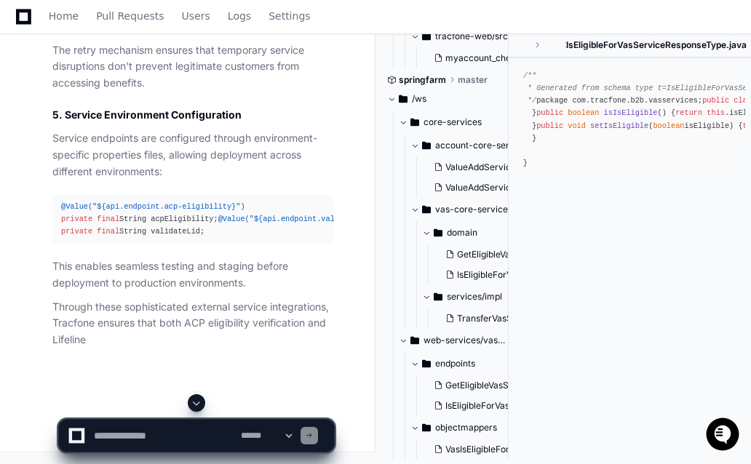
click at [191, 401] on span at bounding box center [197, 403] width 12 height 12
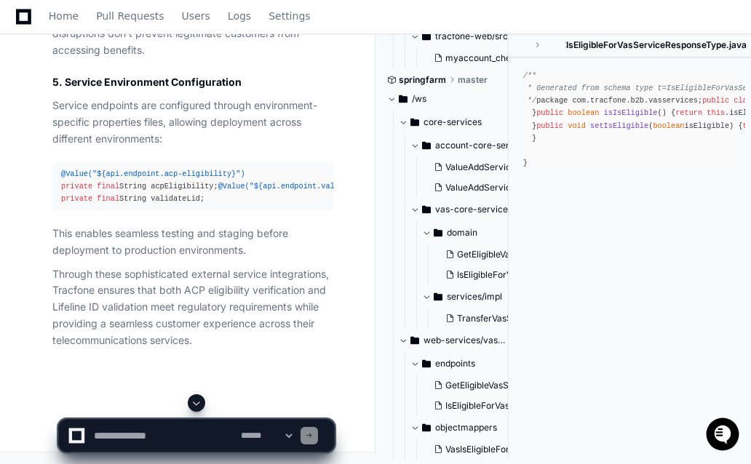
click at [191, 401] on span at bounding box center [197, 403] width 12 height 12
click at [204, 299] on p "Through these sophisticated external service integrations, Tracfone ensures tha…" at bounding box center [192, 307] width 281 height 83
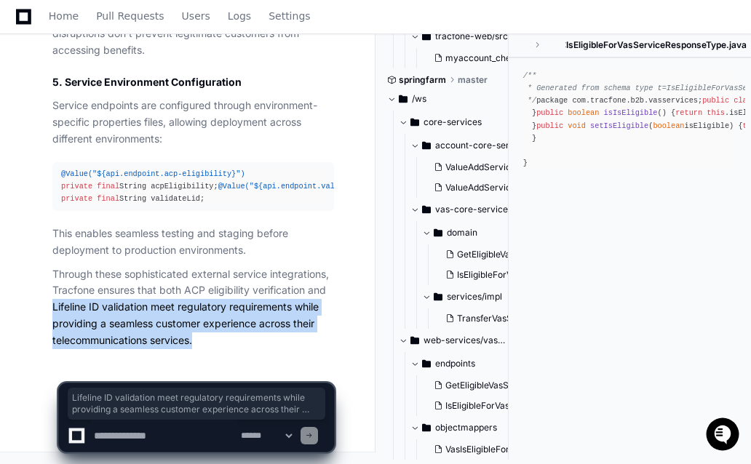
drag, startPoint x: 199, startPoint y: 337, endPoint x: 52, endPoint y: 313, distance: 149.6
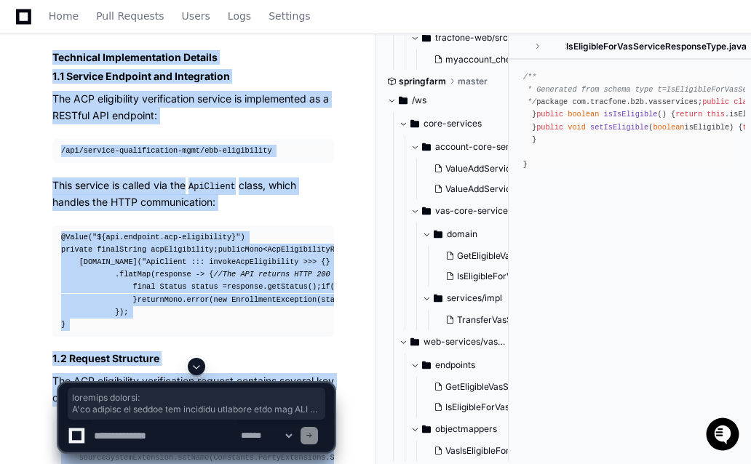
scroll to position [69, 0]
copy article "External Services for ACP and Lifeline Verification 1. ACP Eligibility Verifica…"
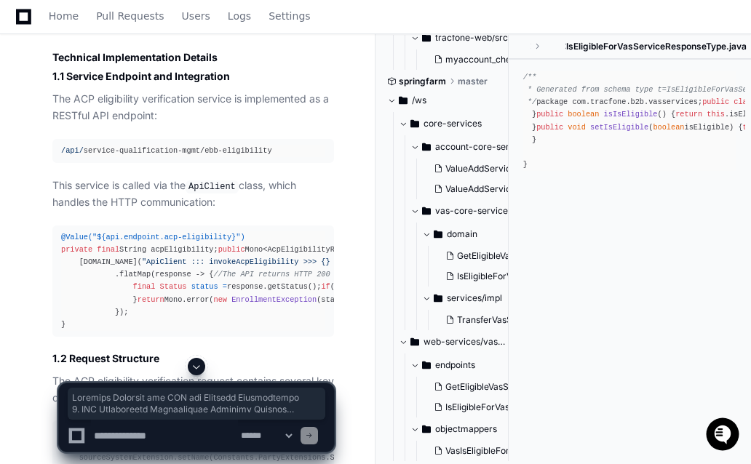
click at [153, 439] on textarea at bounding box center [164, 436] width 147 height 32
paste textarea "**********"
type textarea "**********"
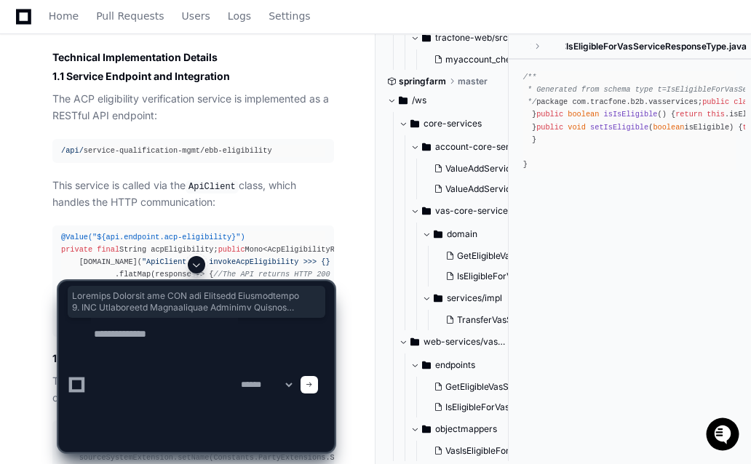
scroll to position [0, 0]
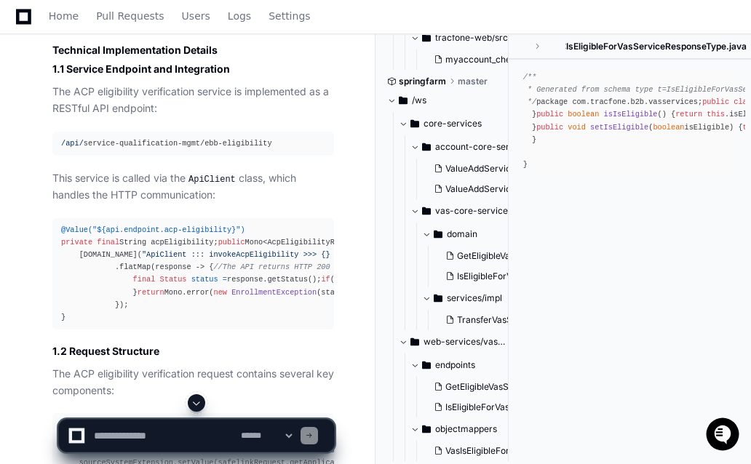
click at [193, 400] on span at bounding box center [197, 403] width 12 height 12
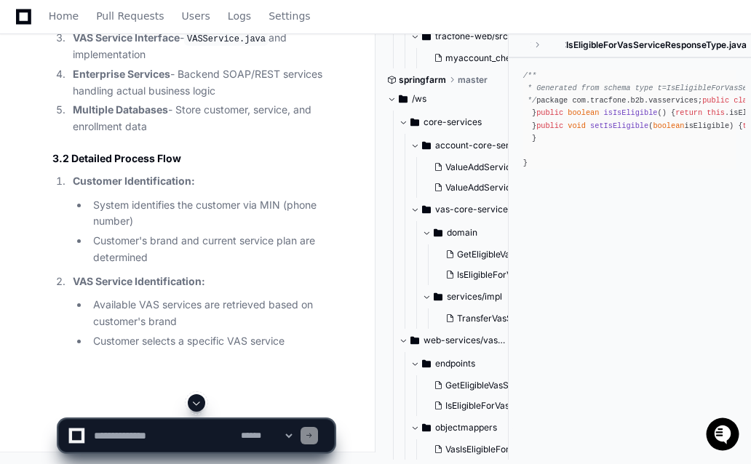
click at [193, 400] on span at bounding box center [197, 403] width 12 height 12
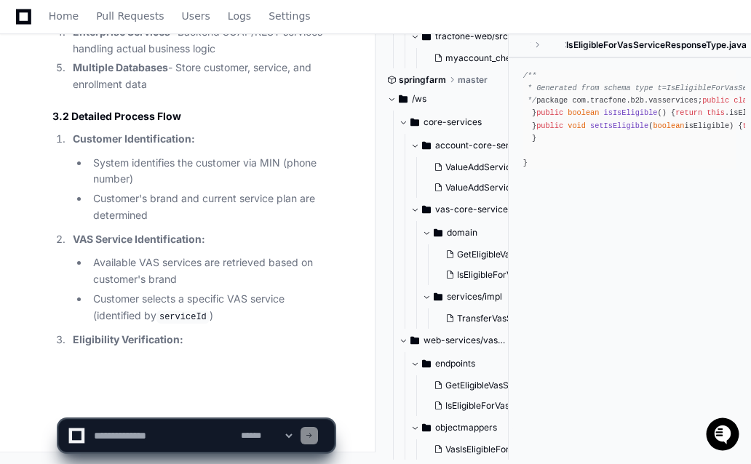
scroll to position [19030, 0]
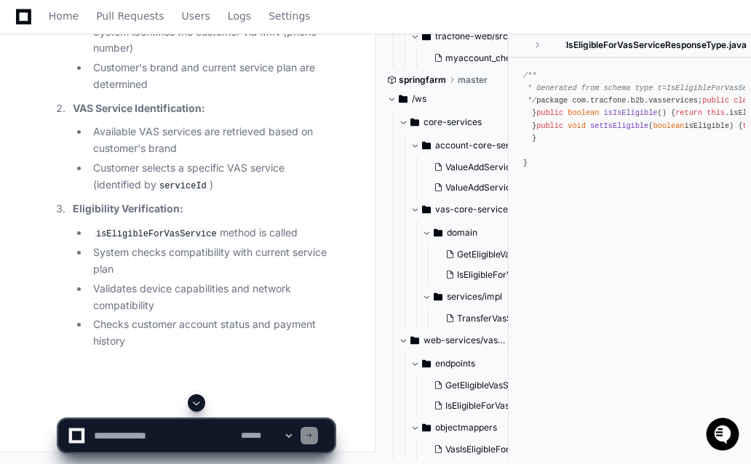
click at [193, 400] on span at bounding box center [197, 403] width 12 height 12
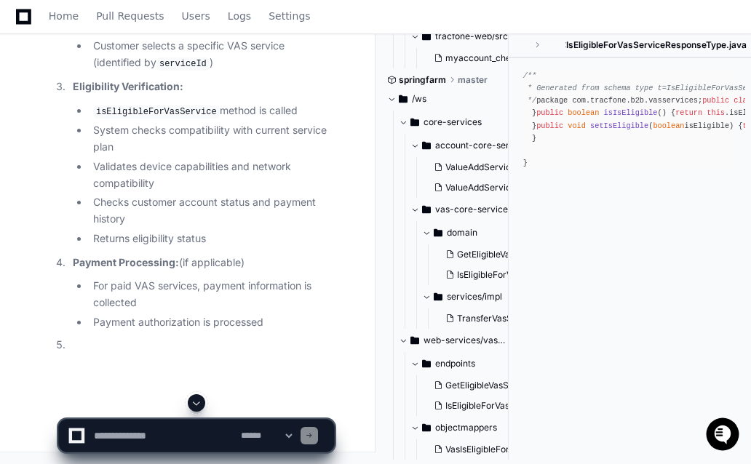
click at [193, 400] on span at bounding box center [197, 403] width 12 height 12
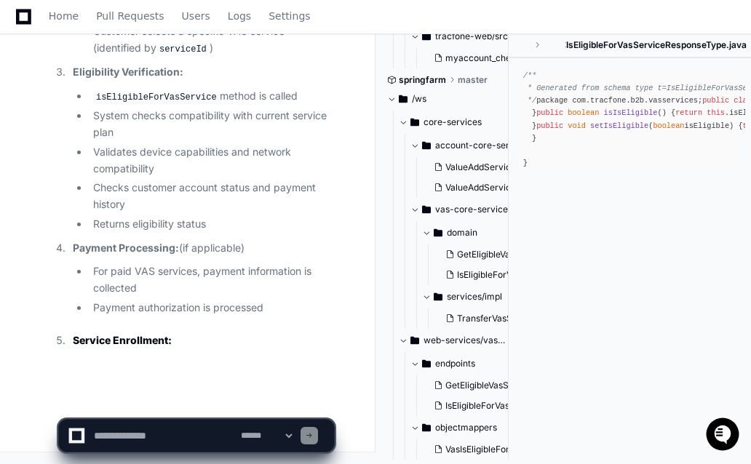
scroll to position [19289, 0]
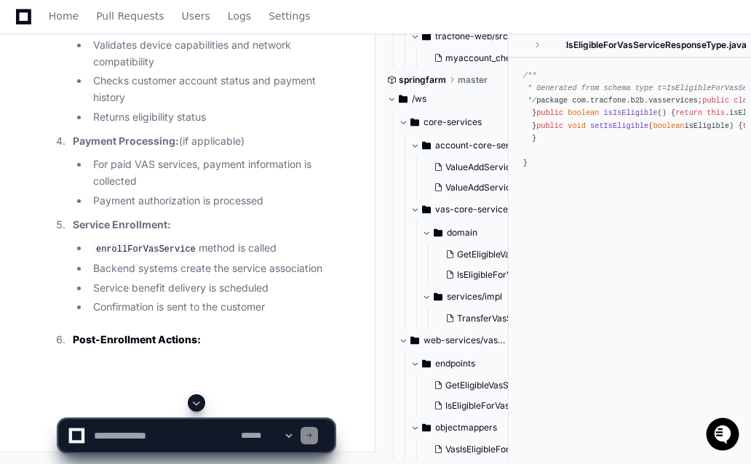
click at [193, 400] on span at bounding box center [197, 403] width 12 height 12
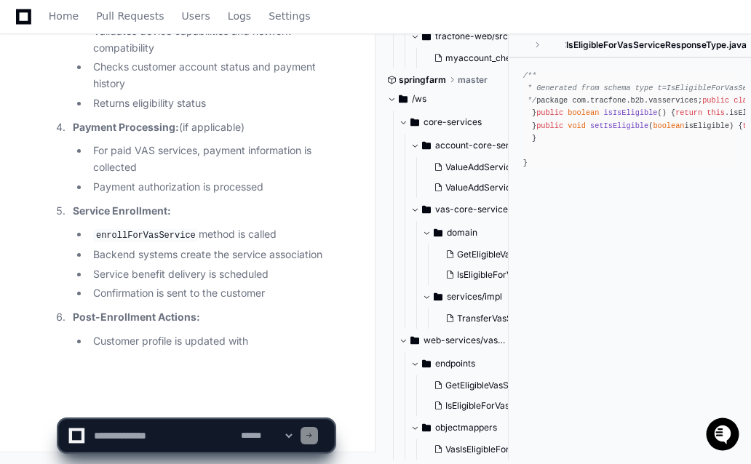
scroll to position [19417, 0]
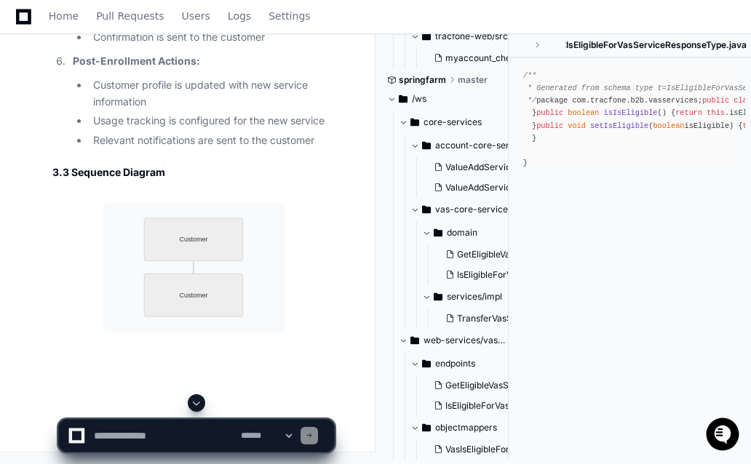
click at [193, 400] on span at bounding box center [197, 403] width 12 height 12
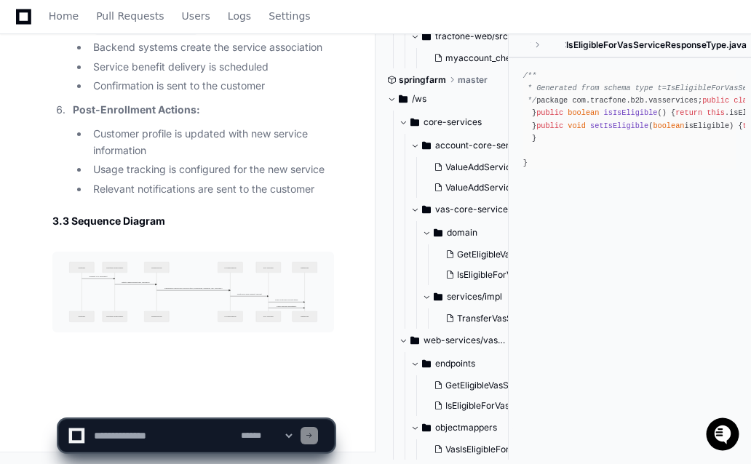
scroll to position [19625, 0]
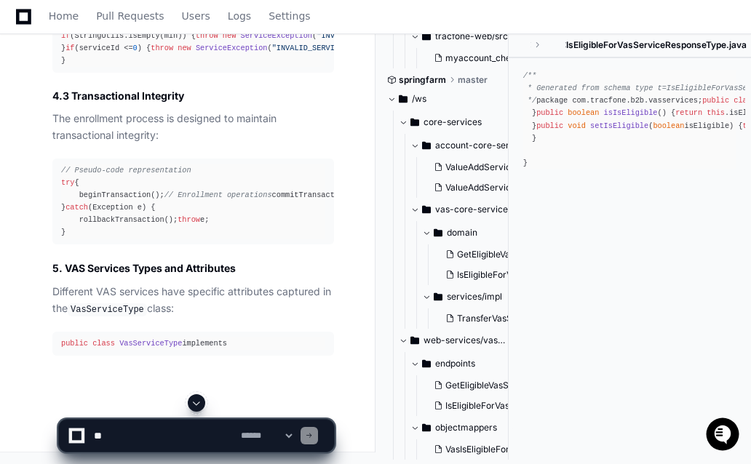
click at [193, 400] on span at bounding box center [197, 403] width 12 height 12
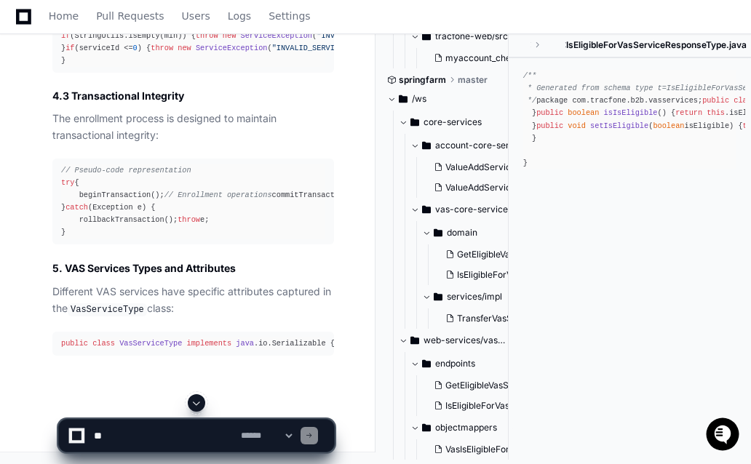
scroll to position [20533, 0]
click at [193, 400] on span at bounding box center [197, 403] width 12 height 12
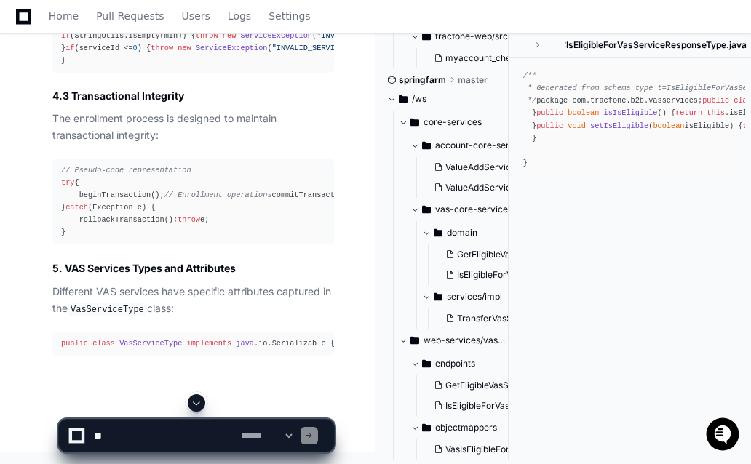
click at [193, 400] on span at bounding box center [197, 403] width 12 height 12
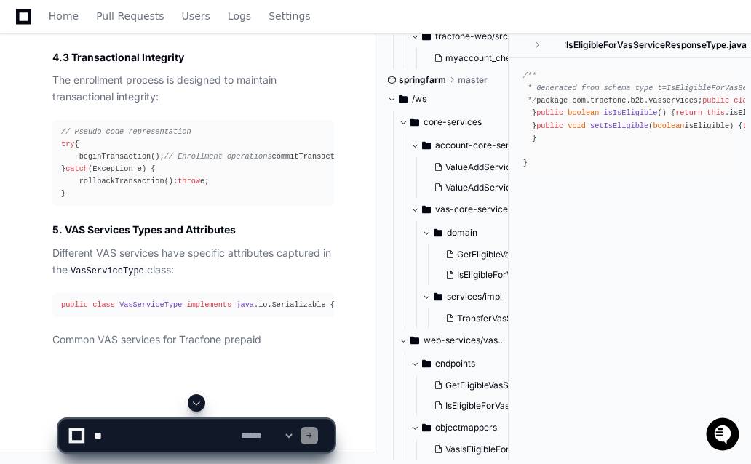
click at [193, 400] on span at bounding box center [197, 403] width 12 height 12
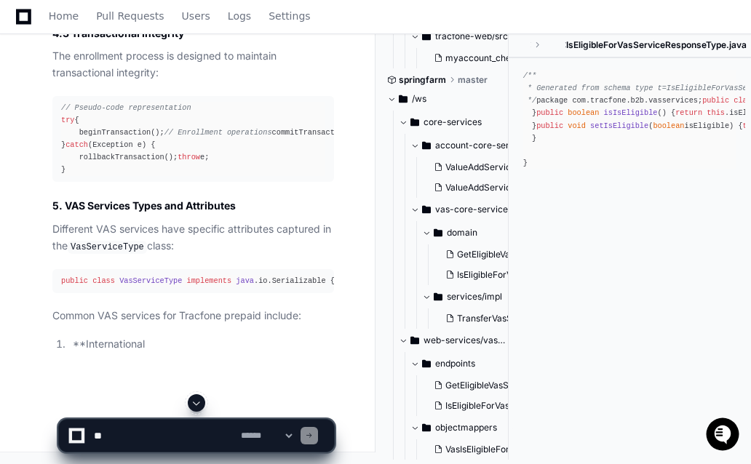
scroll to position [20646, 0]
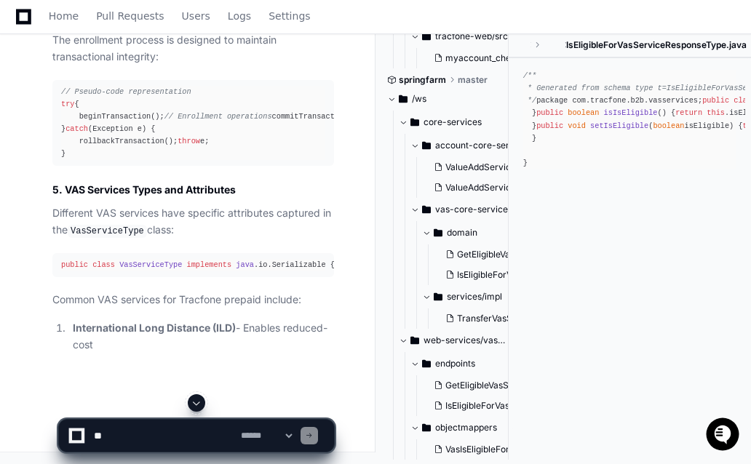
click at [193, 400] on span at bounding box center [197, 403] width 12 height 12
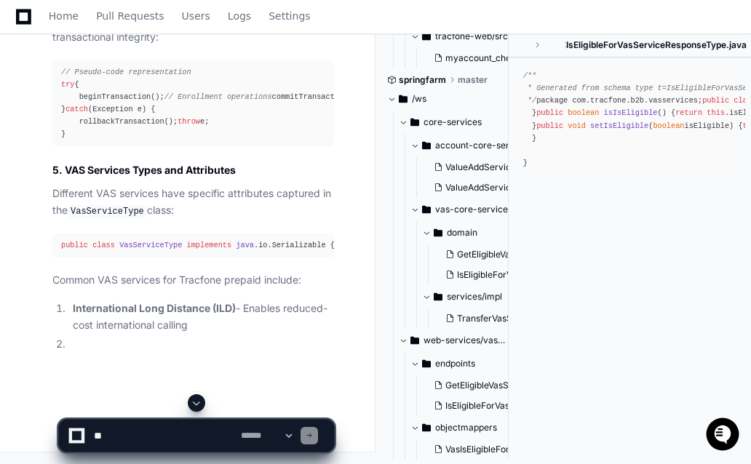
scroll to position [20686, 0]
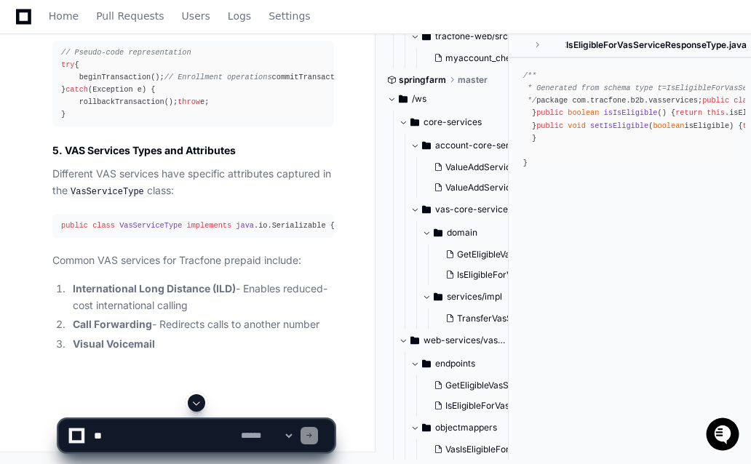
click at [193, 400] on span at bounding box center [197, 403] width 12 height 12
click at [193, 400] on app-app-chat-input "**********" at bounding box center [196, 423] width 276 height 58
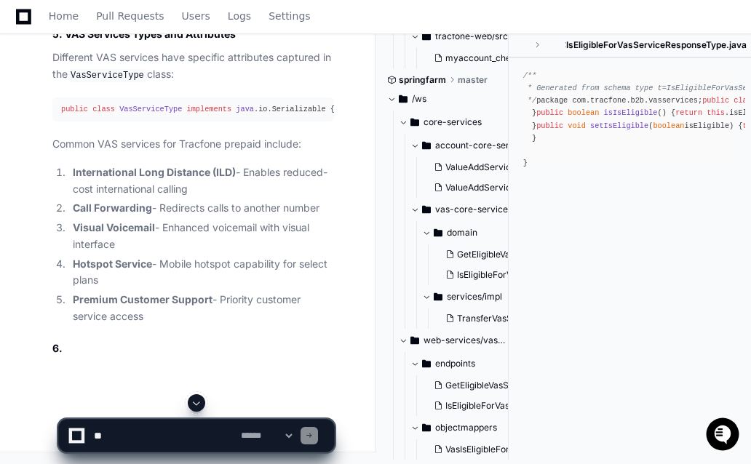
click at [201, 404] on span at bounding box center [197, 403] width 12 height 12
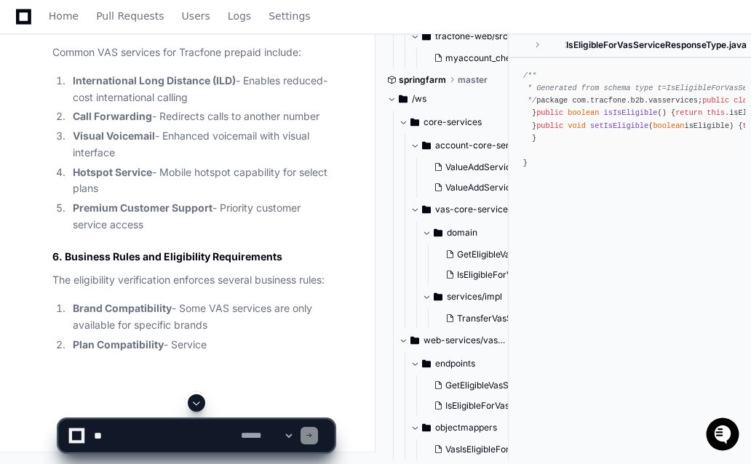
click at [201, 404] on span at bounding box center [197, 403] width 12 height 12
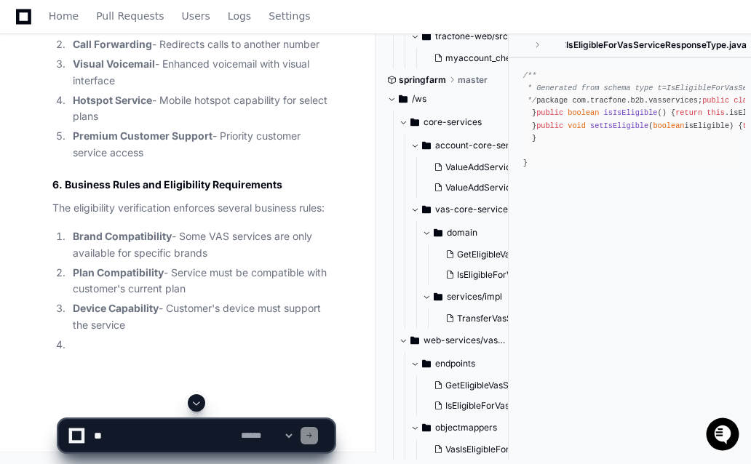
click at [201, 404] on span at bounding box center [197, 403] width 12 height 12
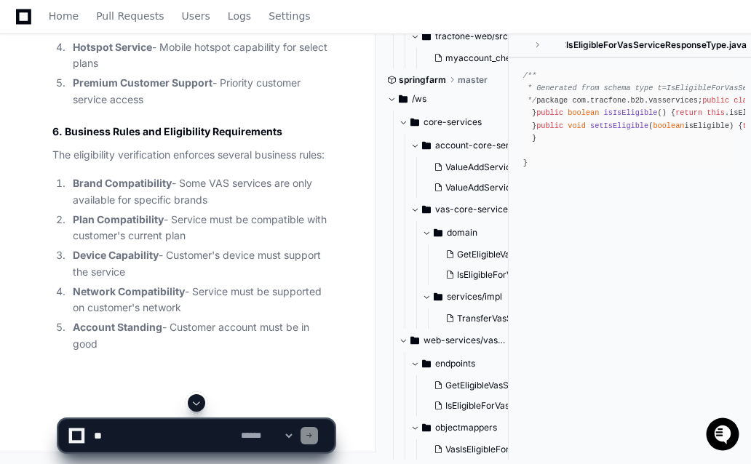
click at [201, 404] on span at bounding box center [197, 403] width 12 height 12
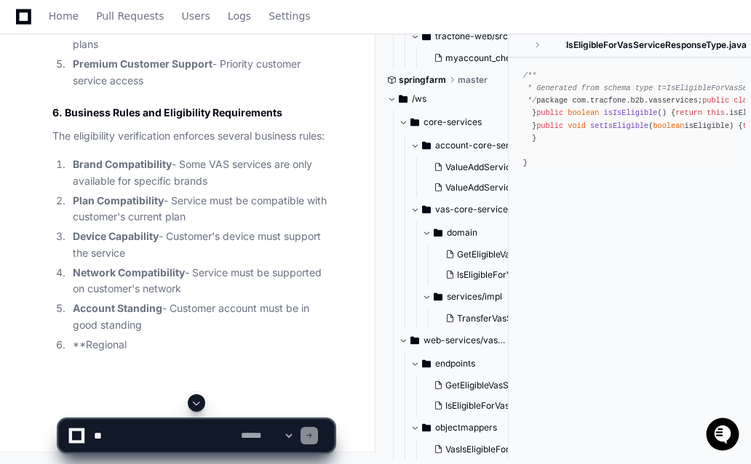
scroll to position [21058, 0]
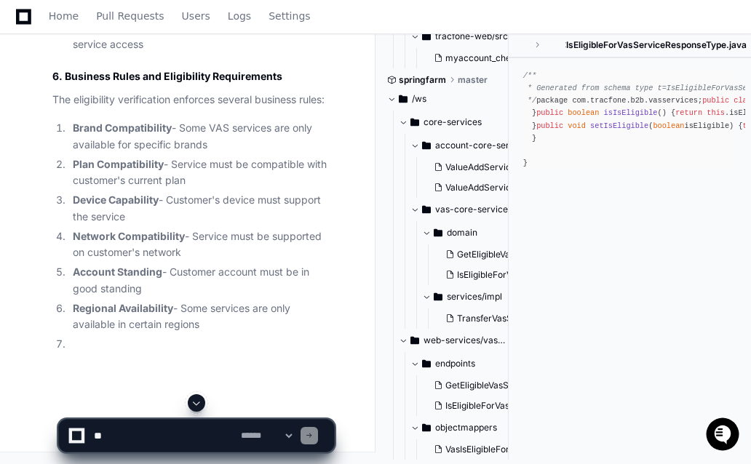
click at [201, 404] on span at bounding box center [197, 403] width 12 height 12
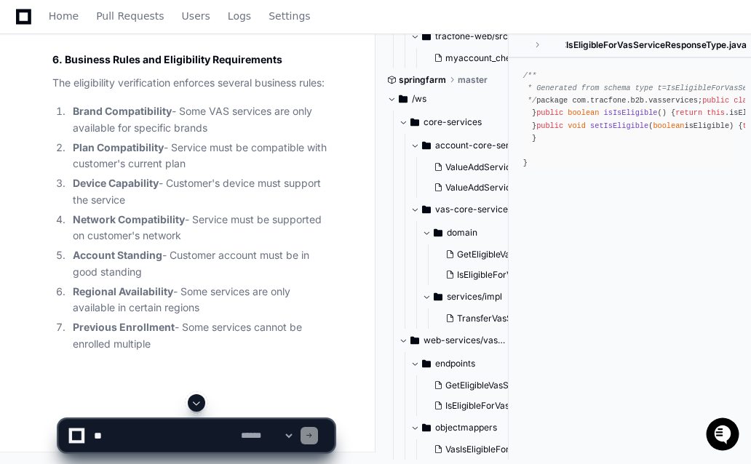
click at [201, 404] on span at bounding box center [197, 403] width 12 height 12
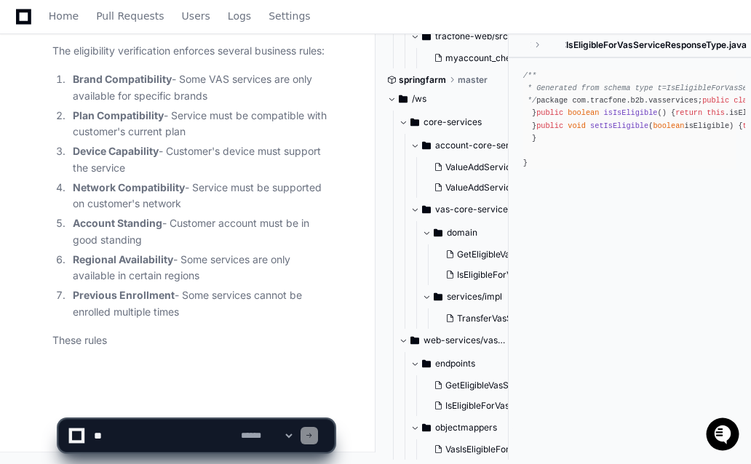
scroll to position [21163, 0]
click at [201, 404] on app-app-chat-input "**********" at bounding box center [196, 423] width 276 height 58
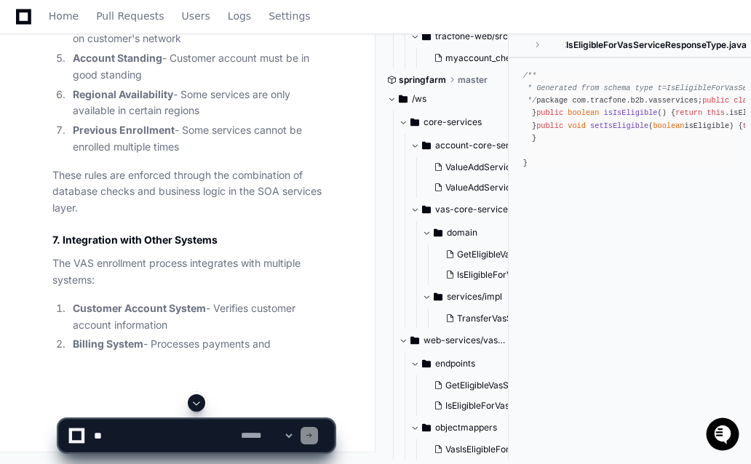
click at [201, 404] on span at bounding box center [197, 403] width 12 height 12
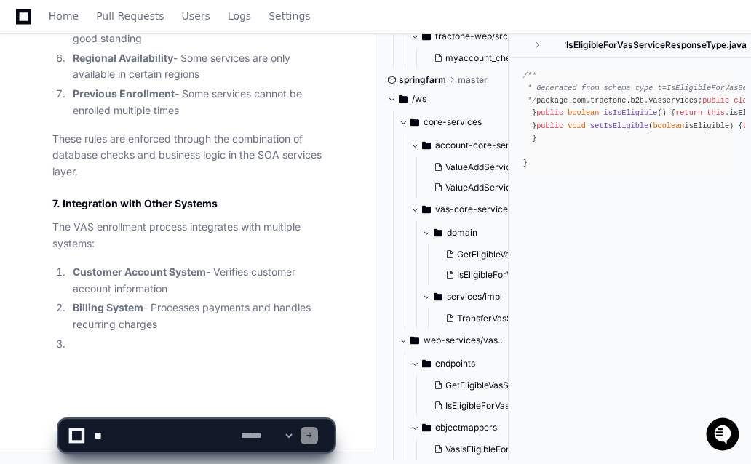
scroll to position [21328, 0]
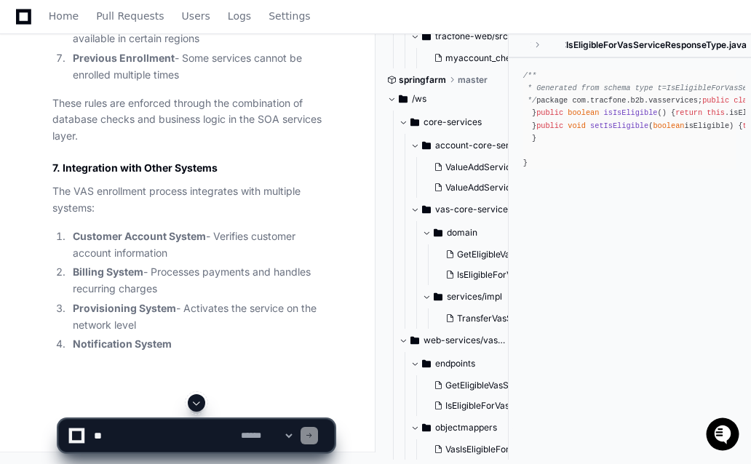
click at [201, 404] on span at bounding box center [197, 403] width 12 height 12
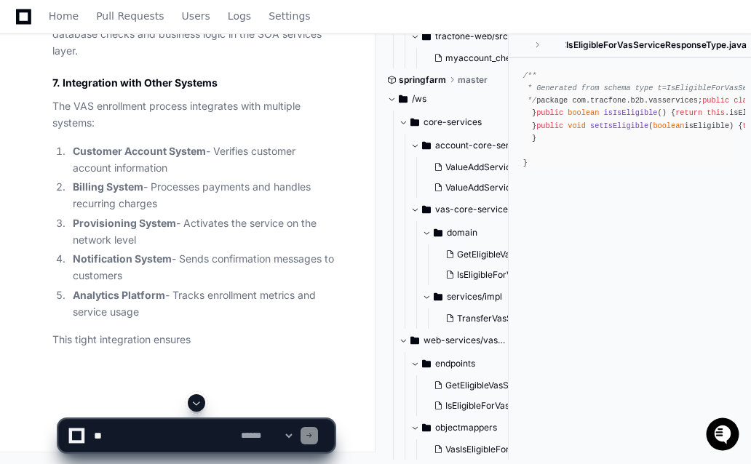
click at [201, 404] on span at bounding box center [197, 403] width 12 height 12
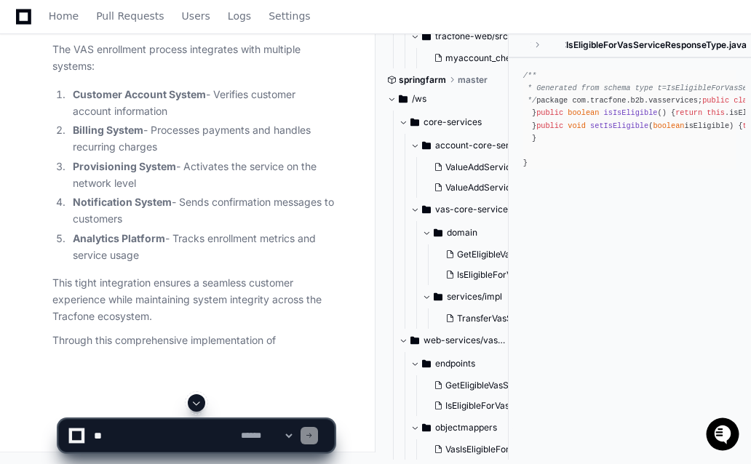
click at [201, 404] on span at bounding box center [197, 403] width 12 height 12
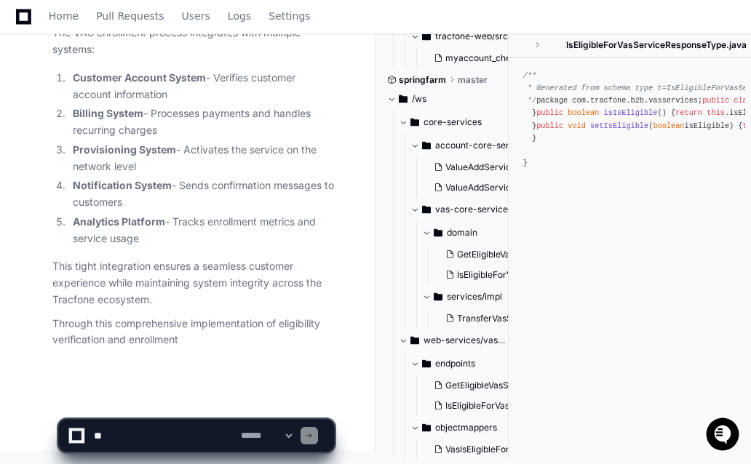
scroll to position [21558, 0]
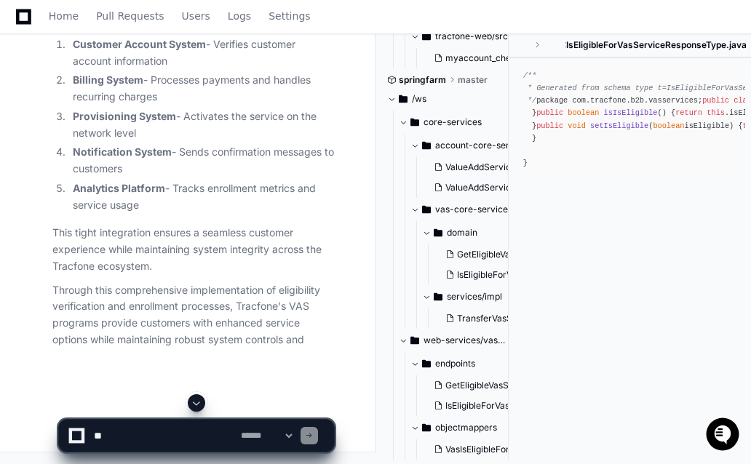
click at [201, 404] on span at bounding box center [197, 403] width 12 height 12
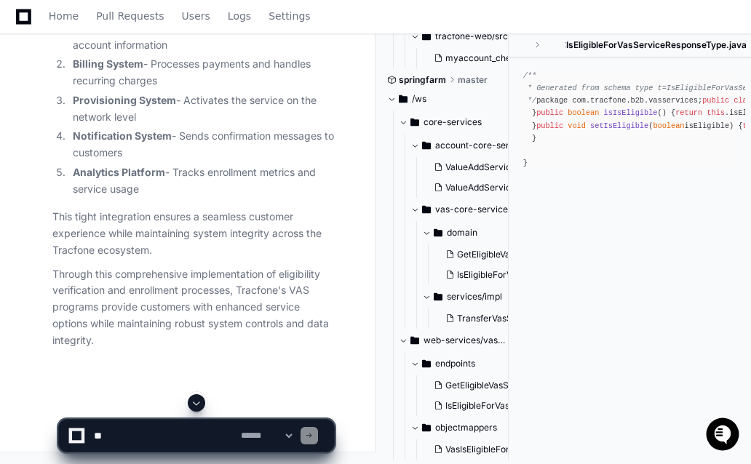
scroll to position [21608, 0]
click at [207, 323] on p "Through this comprehensive implementation of eligibility verification and enrol…" at bounding box center [192, 307] width 281 height 83
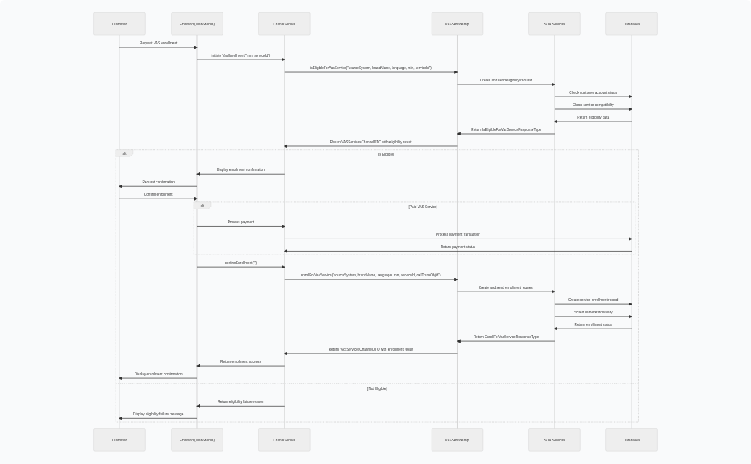
scroll to position [4139, 0]
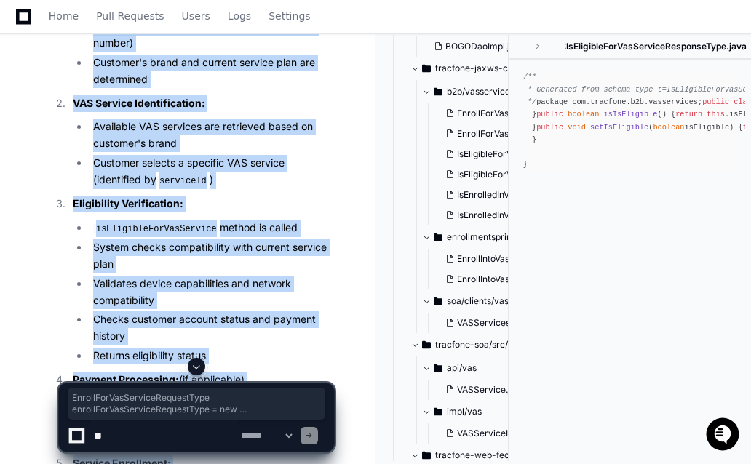
scroll to position [0, 185]
drag, startPoint x: 81, startPoint y: 263, endPoint x: 259, endPoint y: 348, distance: 196.8
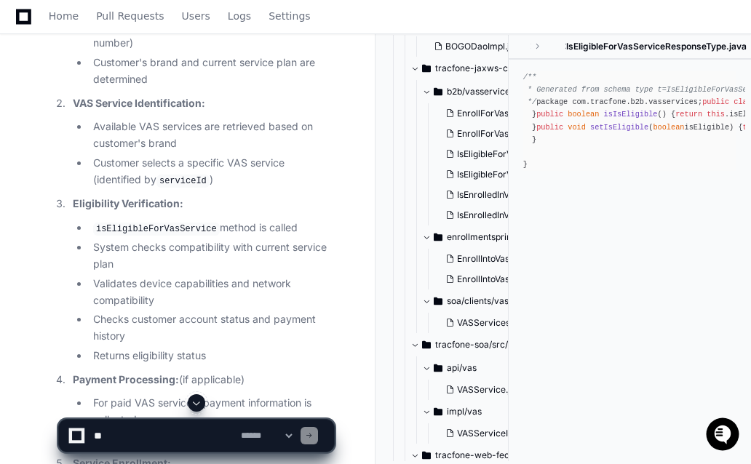
scroll to position [0, 0]
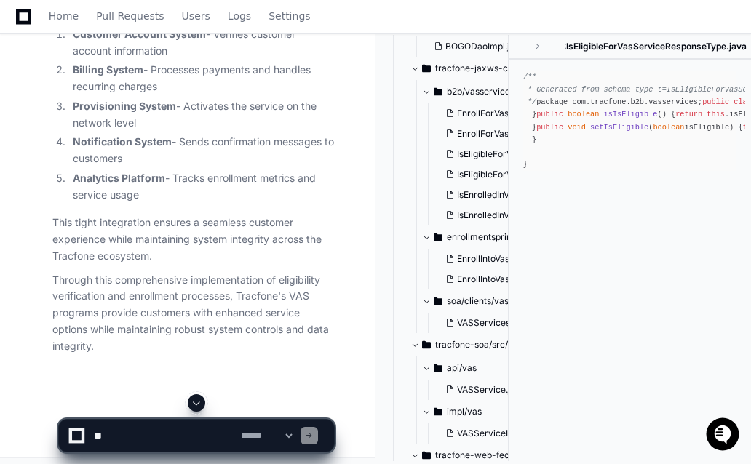
scroll to position [19630, 0]
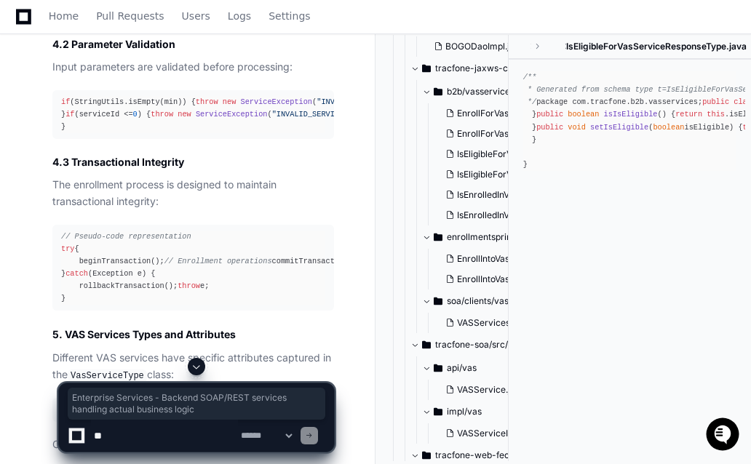
drag, startPoint x: 225, startPoint y: 158, endPoint x: 60, endPoint y: 143, distance: 166.4
copy li "Enterprise Services - Backend SOAP/REST services handling actual business logic"
click at [121, 441] on textarea at bounding box center [164, 436] width 147 height 32
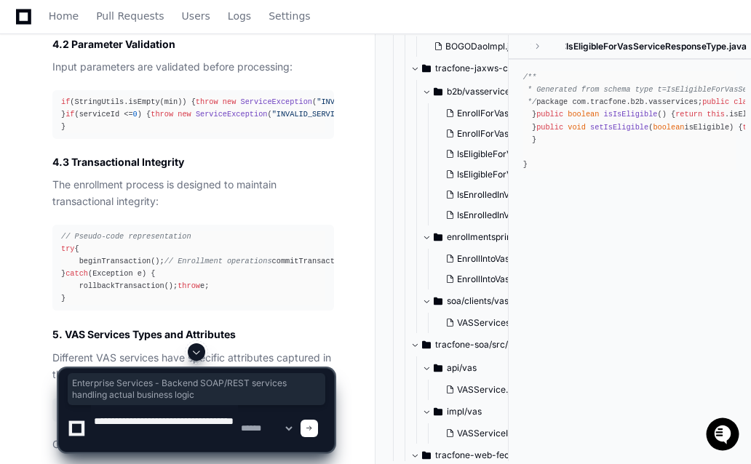
paste textarea "**********"
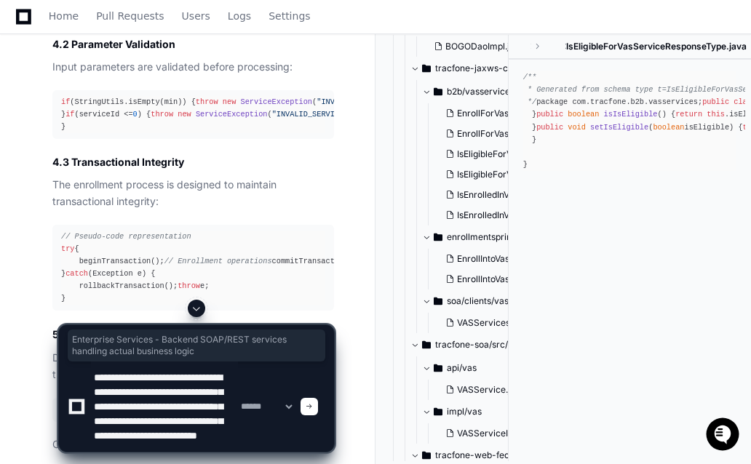
scroll to position [33, 0]
type textarea "**********"
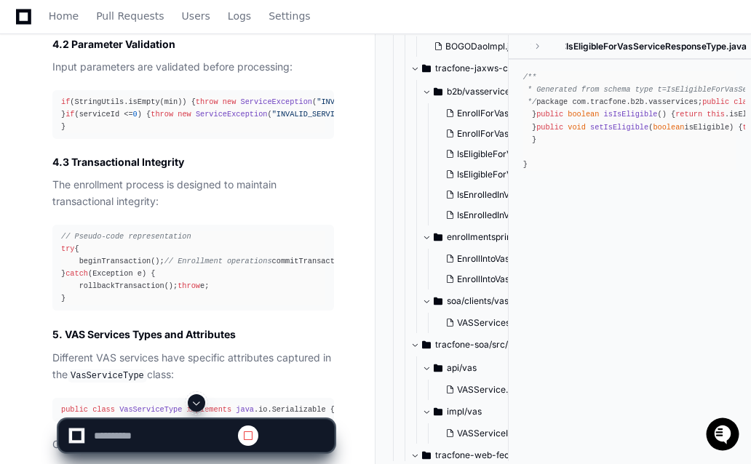
scroll to position [0, 0]
click at [196, 397] on span at bounding box center [197, 403] width 12 height 12
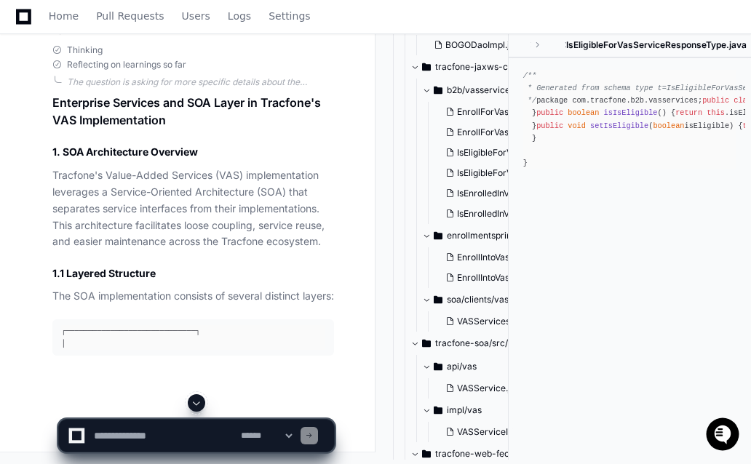
click at [198, 398] on span at bounding box center [197, 403] width 12 height 12
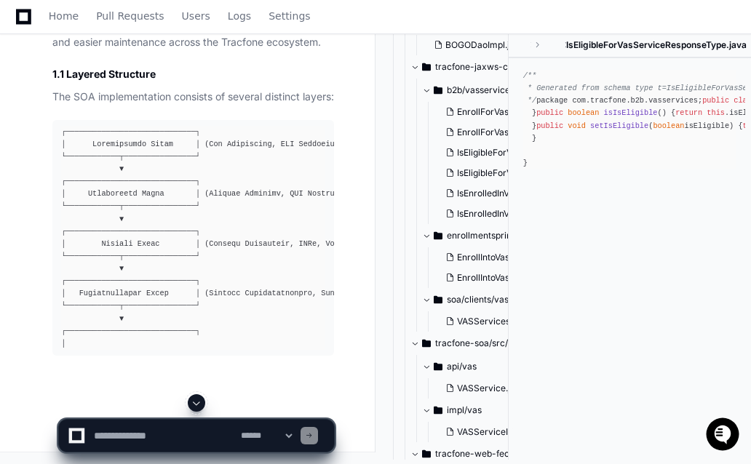
click at [198, 398] on span at bounding box center [197, 403] width 12 height 12
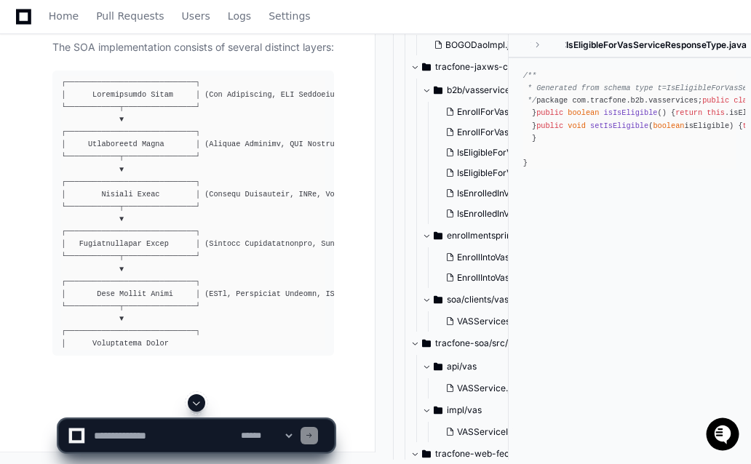
click at [198, 398] on span at bounding box center [197, 403] width 12 height 12
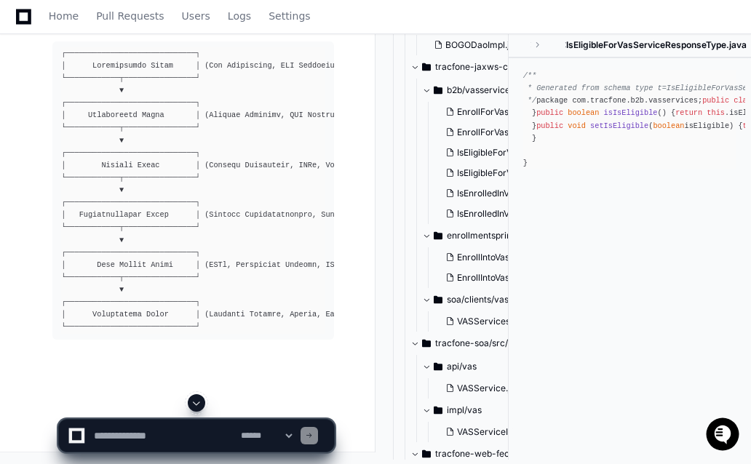
scroll to position [22472, 0]
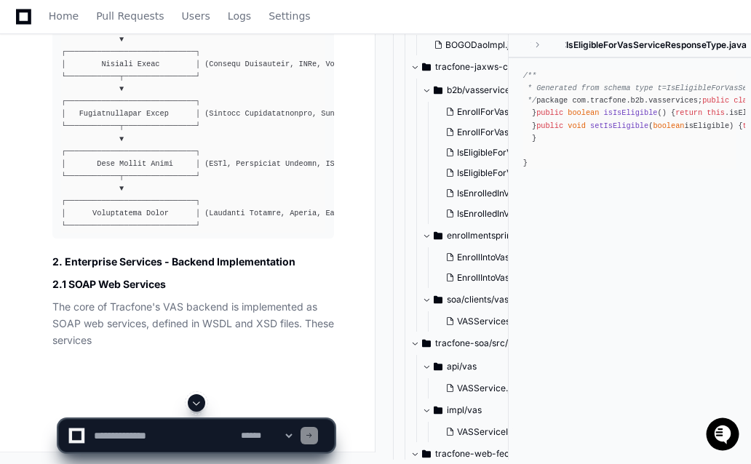
click at [198, 398] on span at bounding box center [197, 403] width 12 height 12
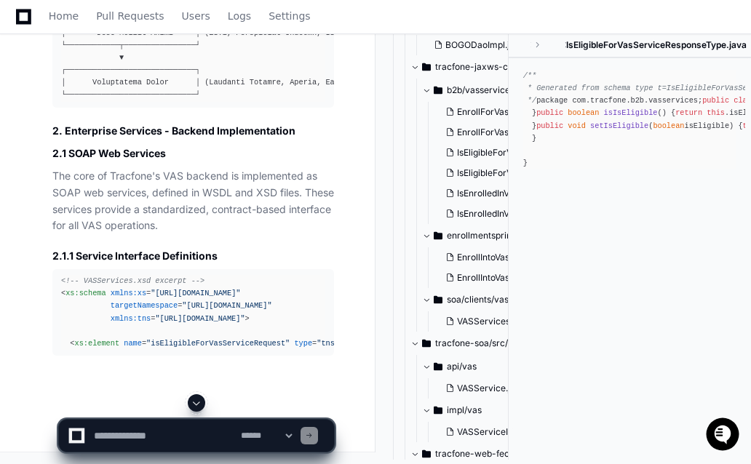
click at [198, 398] on span at bounding box center [197, 403] width 12 height 12
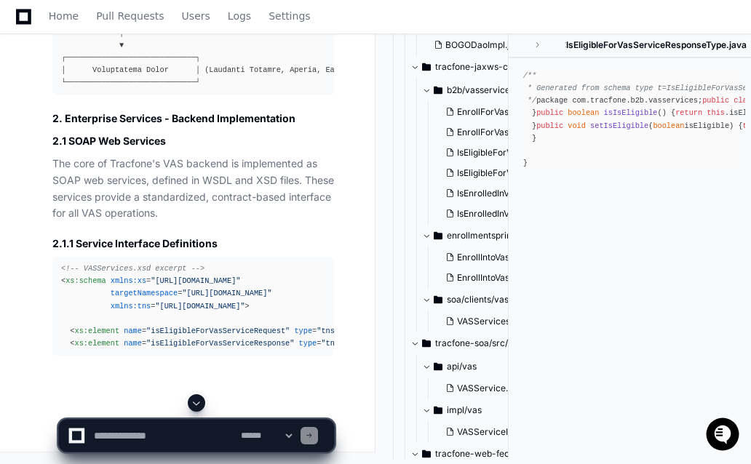
scroll to position [22717, 0]
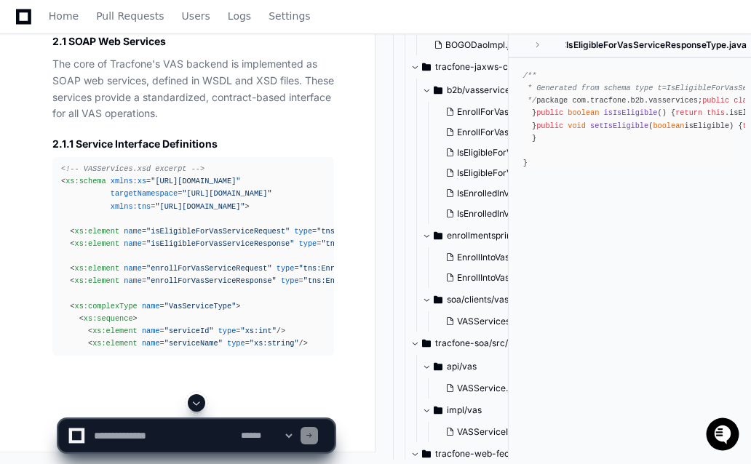
click at [198, 398] on span at bounding box center [197, 403] width 12 height 12
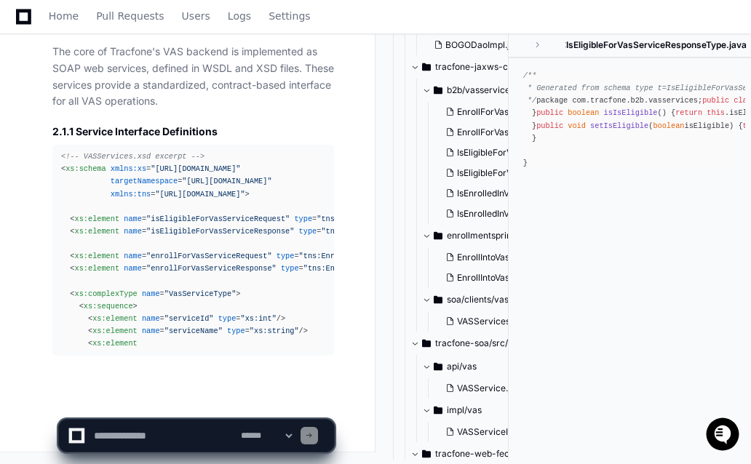
scroll to position [22816, 0]
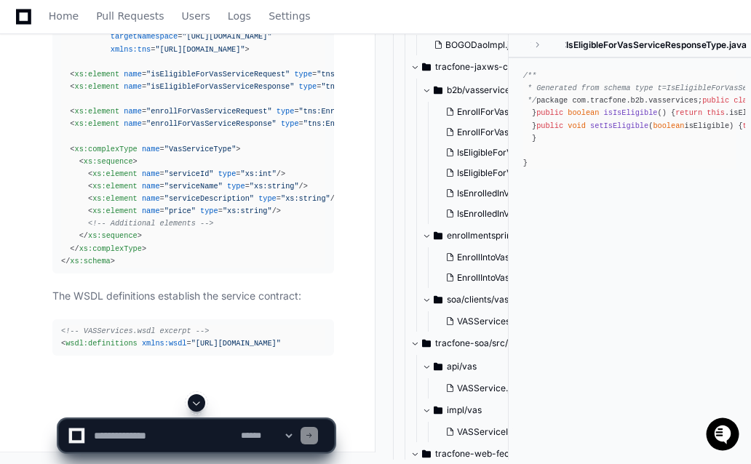
click at [198, 398] on span at bounding box center [197, 403] width 12 height 12
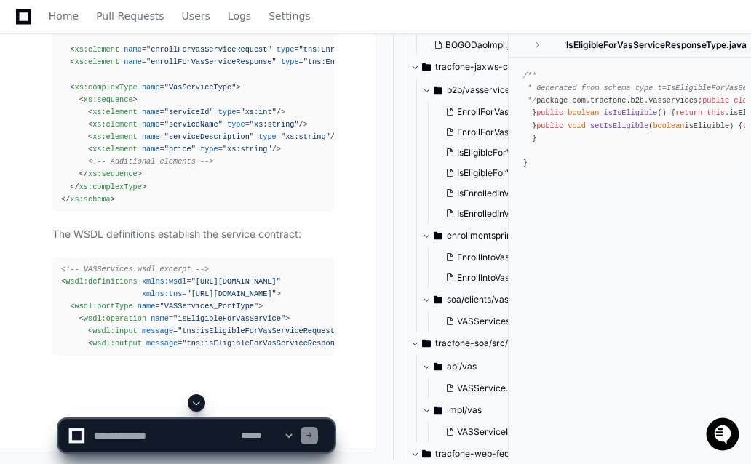
click at [198, 398] on span at bounding box center [197, 403] width 12 height 12
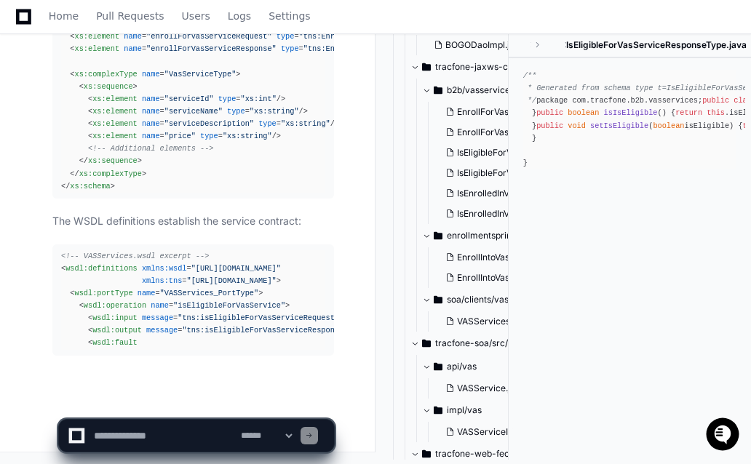
scroll to position [23048, 0]
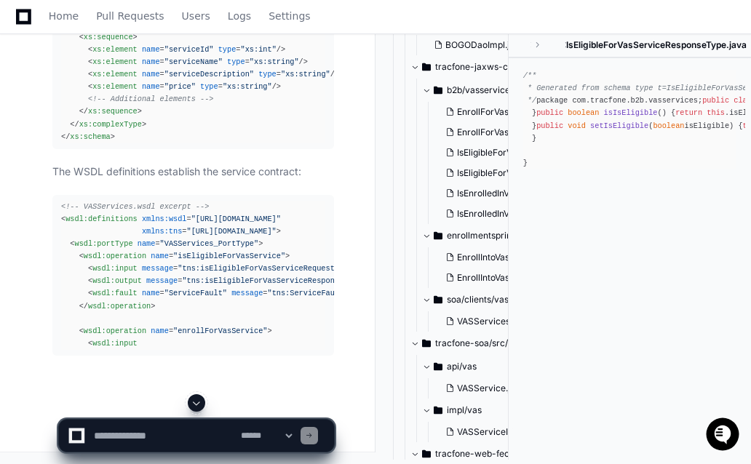
click at [198, 398] on span at bounding box center [197, 403] width 12 height 12
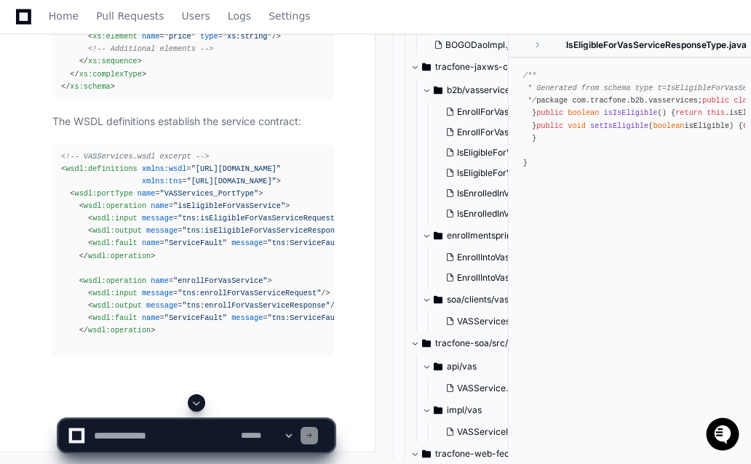
click at [198, 398] on span at bounding box center [197, 403] width 12 height 12
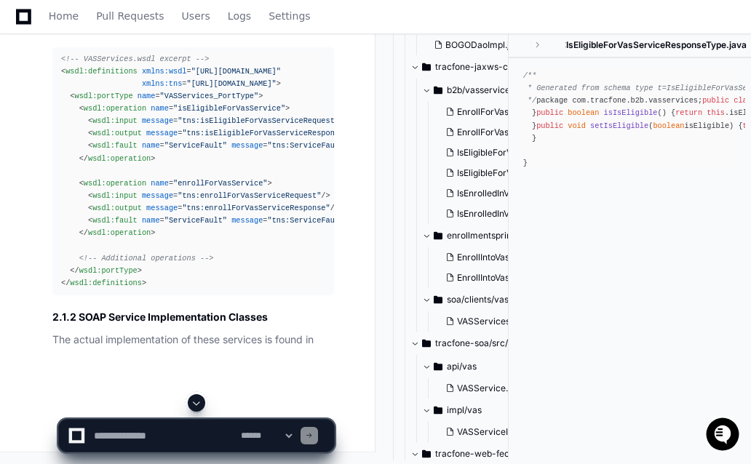
click at [198, 398] on span at bounding box center [197, 403] width 12 height 12
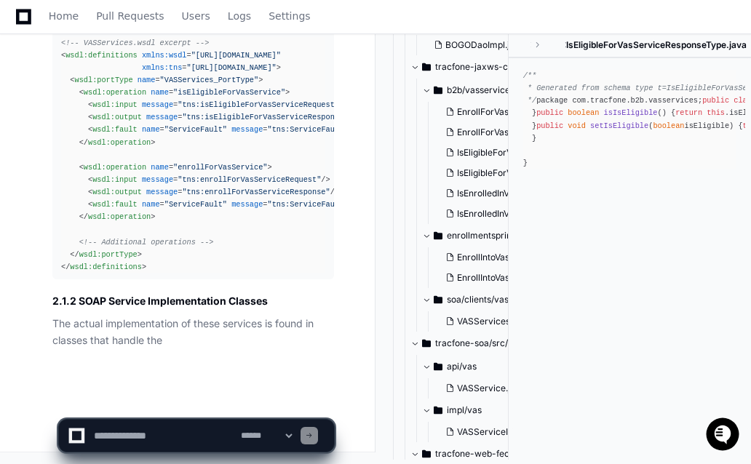
scroll to position [23262, 0]
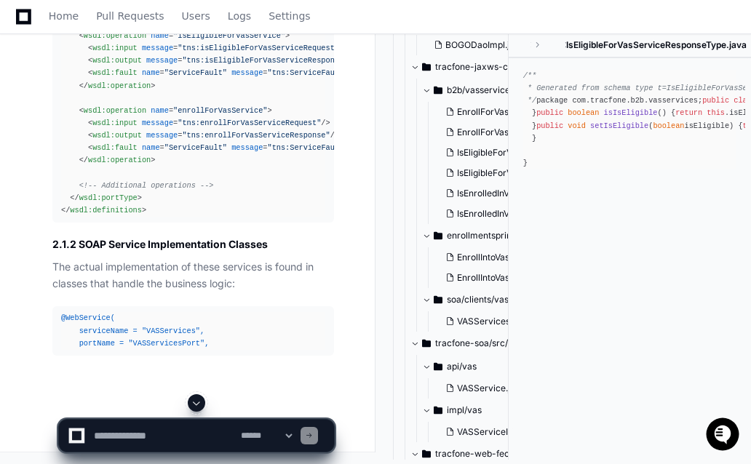
click at [198, 398] on span at bounding box center [197, 403] width 12 height 12
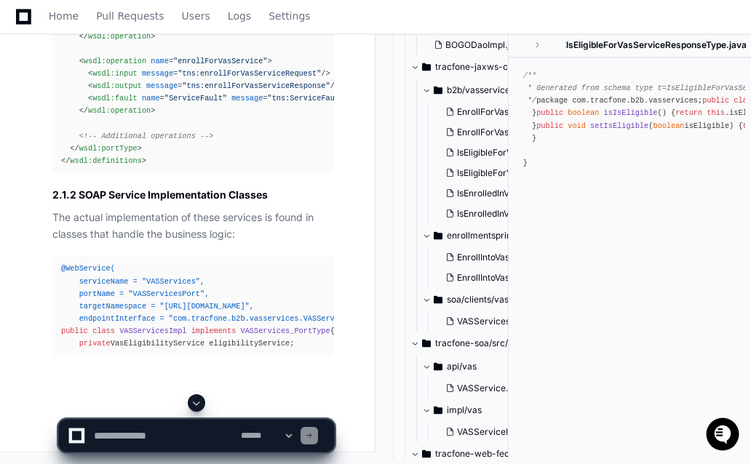
click at [198, 398] on span at bounding box center [197, 403] width 12 height 12
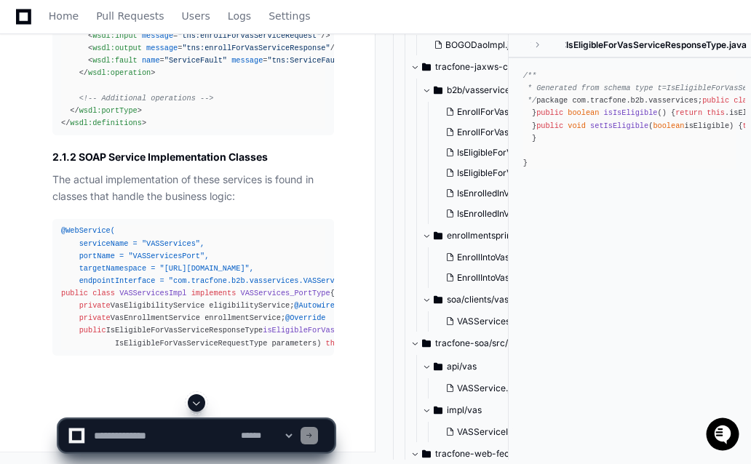
click at [198, 398] on span at bounding box center [197, 403] width 12 height 12
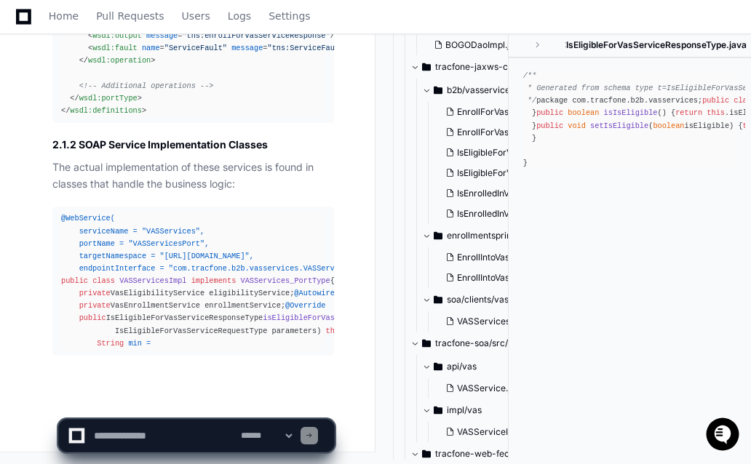
scroll to position [23517, 0]
click at [198, 398] on span at bounding box center [197, 403] width 12 height 12
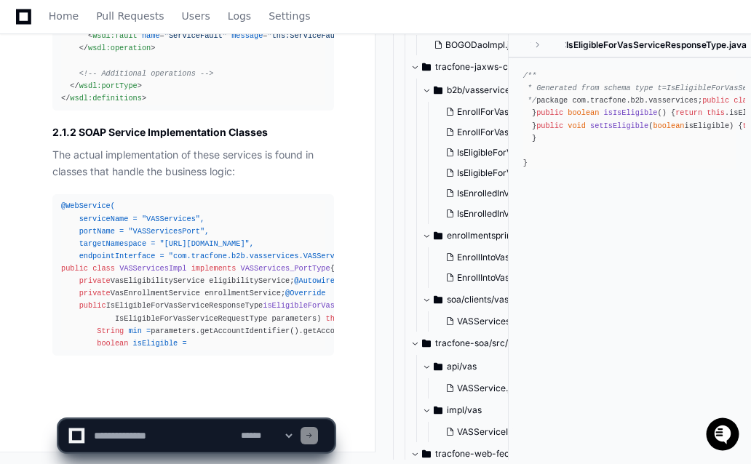
scroll to position [23580, 0]
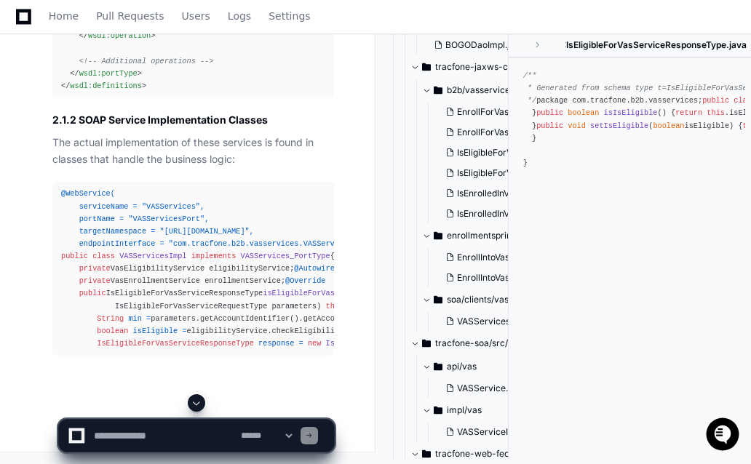
click at [198, 398] on span at bounding box center [197, 403] width 12 height 12
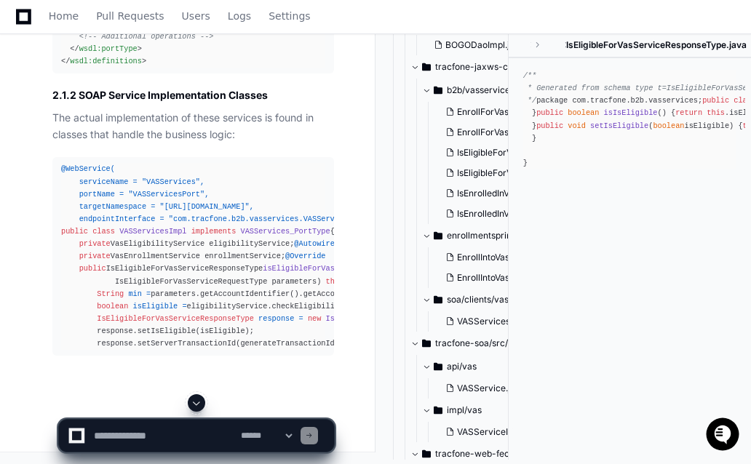
click at [198, 398] on span at bounding box center [197, 403] width 12 height 12
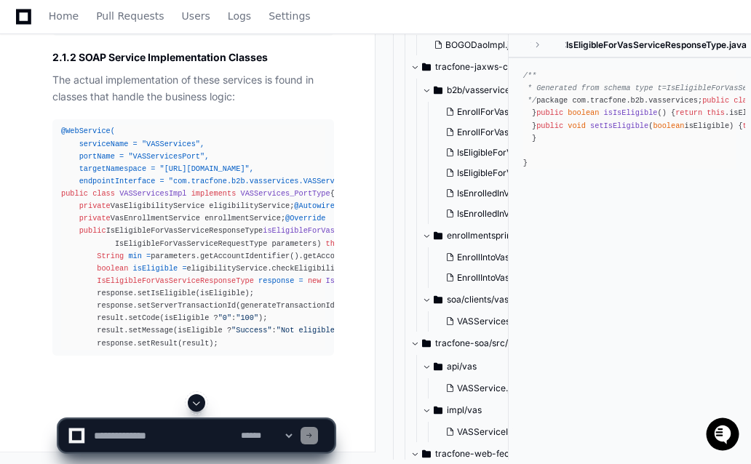
click at [198, 398] on span at bounding box center [197, 403] width 12 height 12
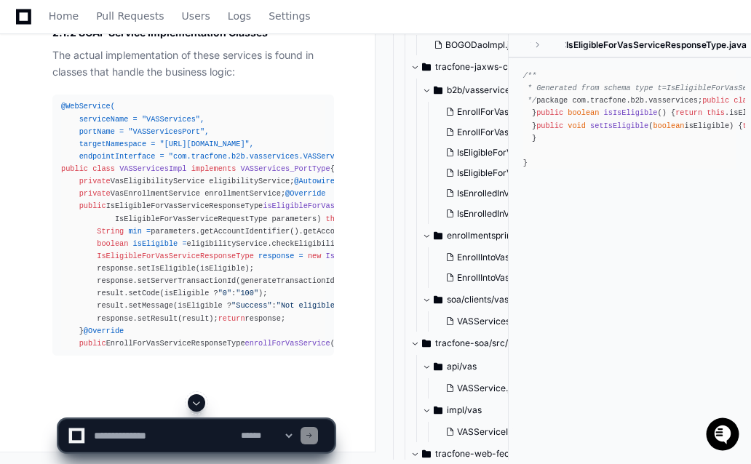
click at [198, 398] on span at bounding box center [197, 403] width 12 height 12
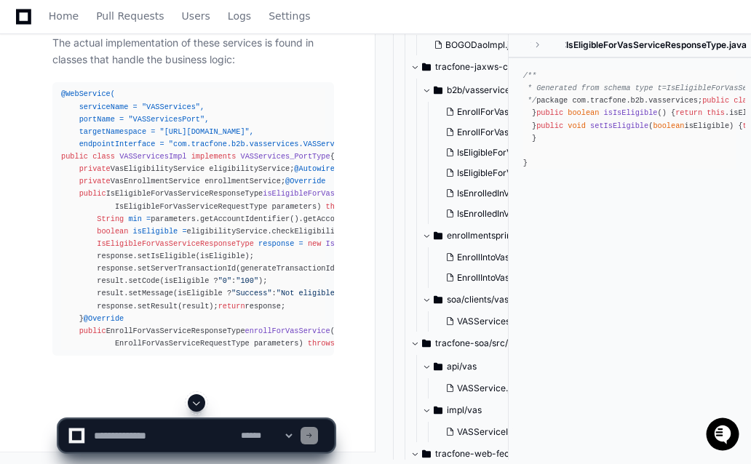
click at [198, 398] on span at bounding box center [197, 403] width 12 height 12
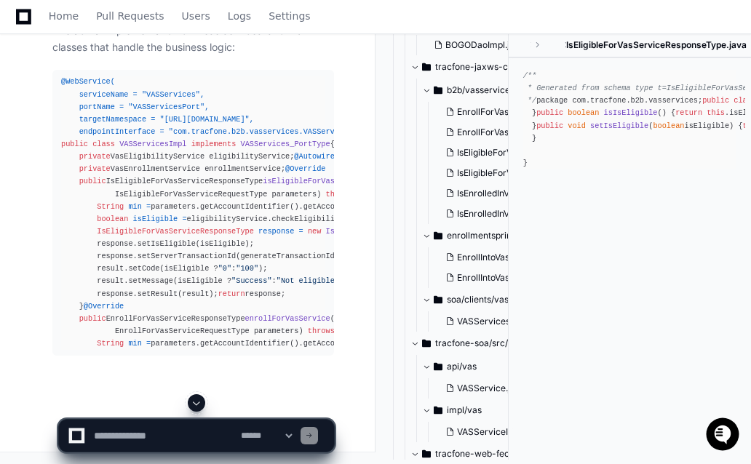
click at [198, 398] on span at bounding box center [197, 403] width 12 height 12
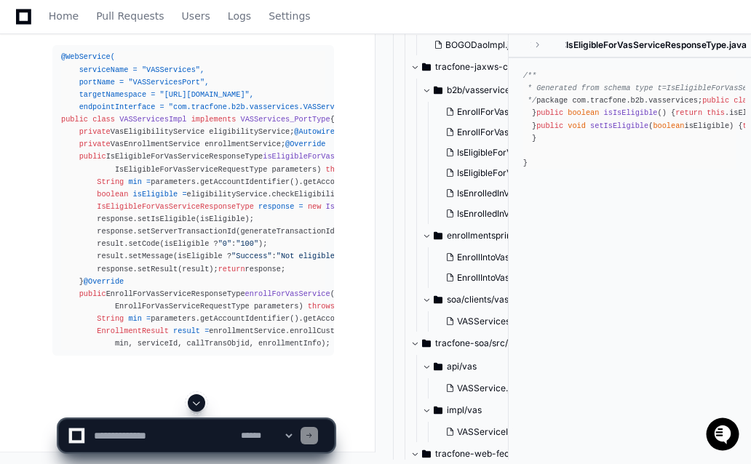
click at [198, 398] on span at bounding box center [197, 403] width 12 height 12
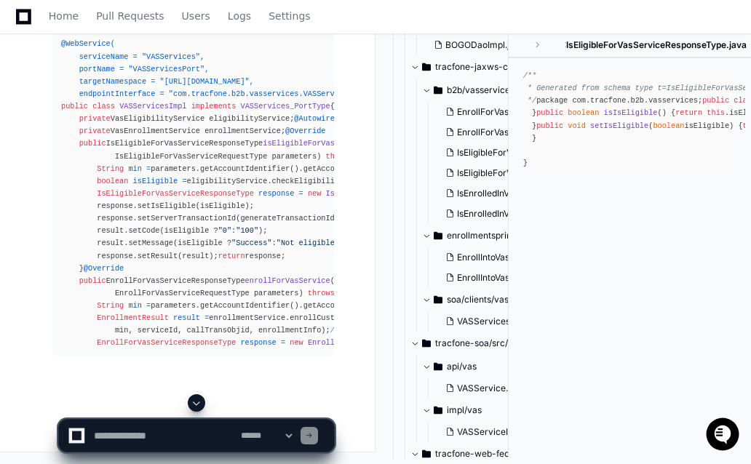
click at [198, 398] on span at bounding box center [197, 403] width 12 height 12
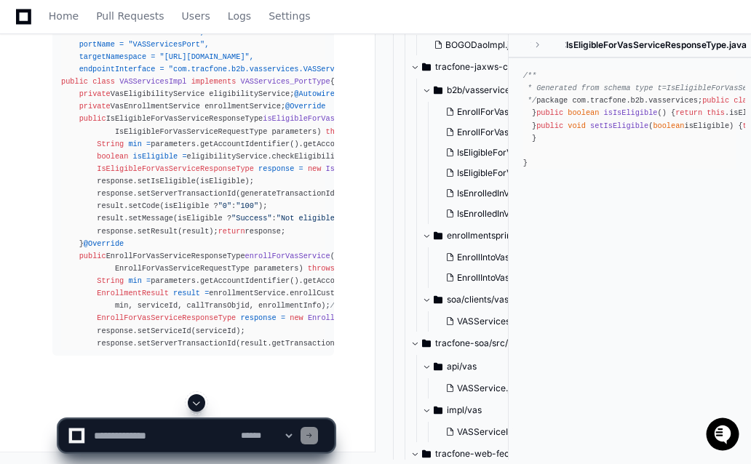
click at [198, 398] on span at bounding box center [197, 403] width 12 height 12
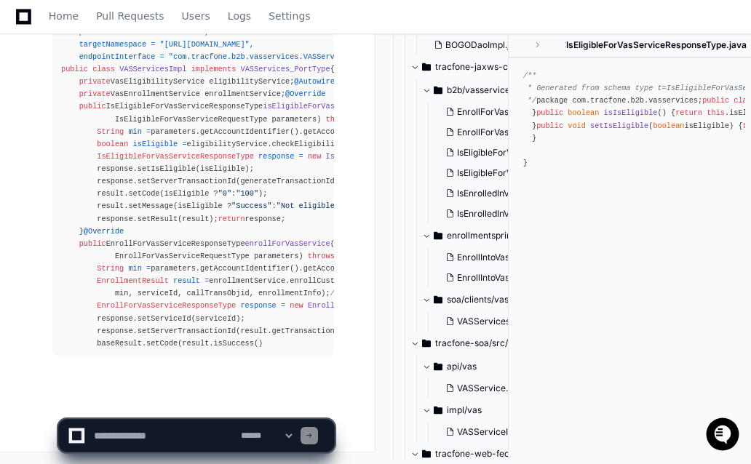
scroll to position [24004, 0]
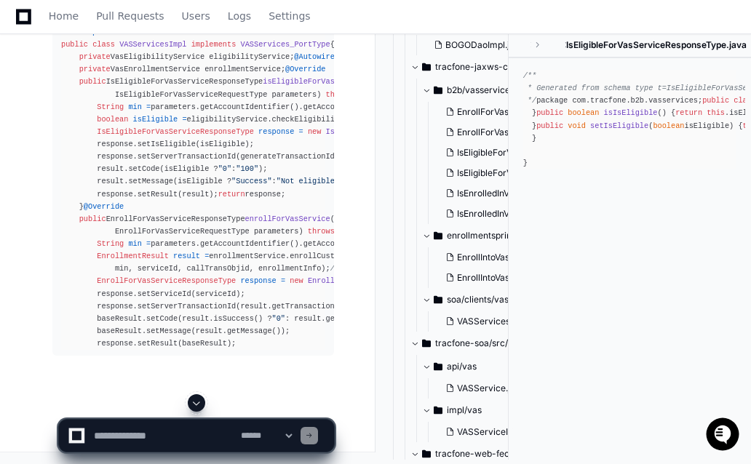
click at [198, 398] on span at bounding box center [197, 403] width 12 height 12
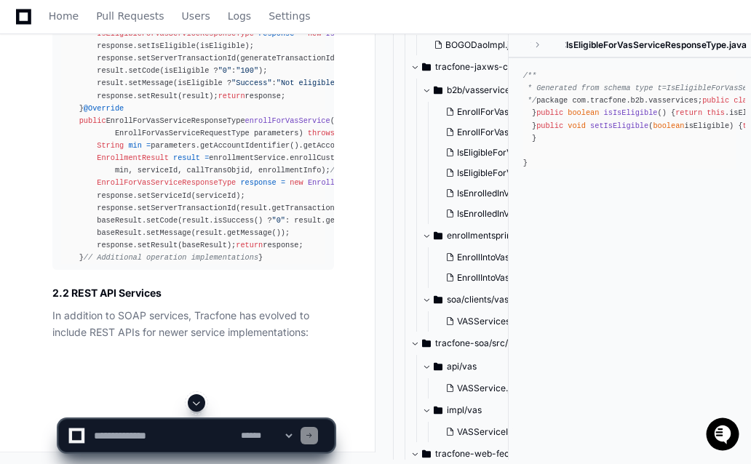
click at [198, 398] on span at bounding box center [197, 403] width 12 height 12
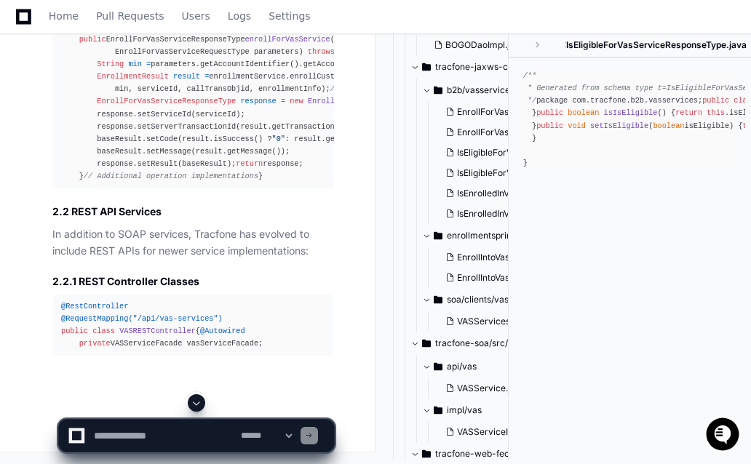
click at [198, 398] on span at bounding box center [197, 403] width 12 height 12
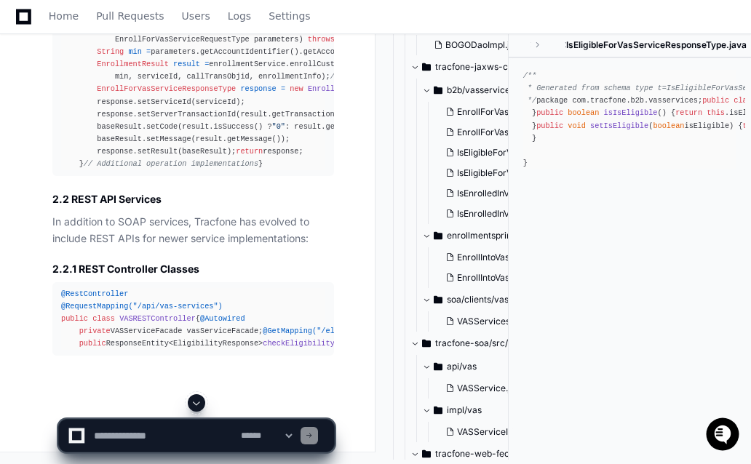
click at [198, 398] on span at bounding box center [197, 403] width 12 height 12
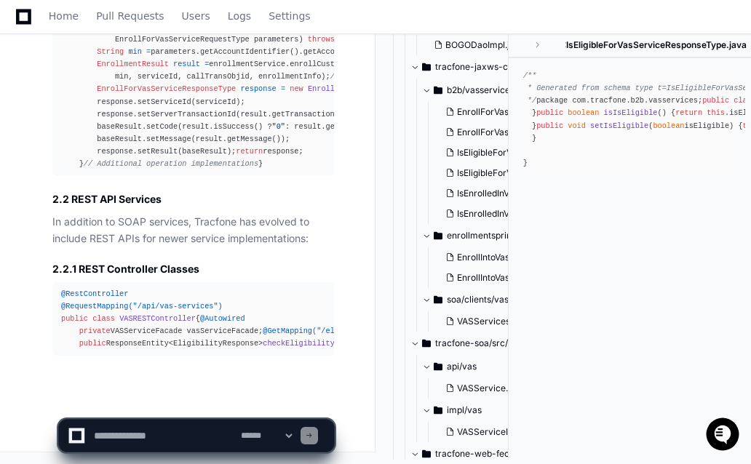
scroll to position [24458, 0]
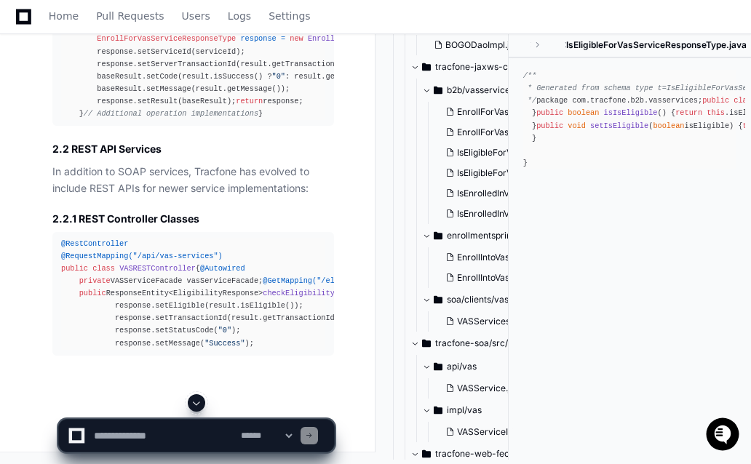
click at [198, 398] on span at bounding box center [197, 403] width 12 height 12
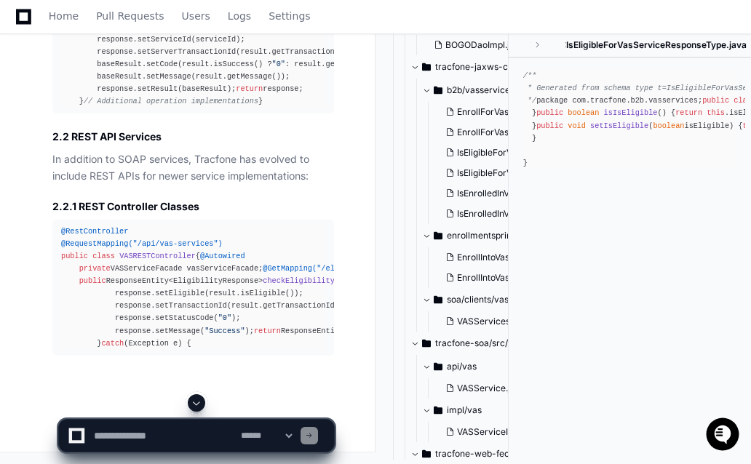
click at [198, 398] on span at bounding box center [197, 403] width 12 height 12
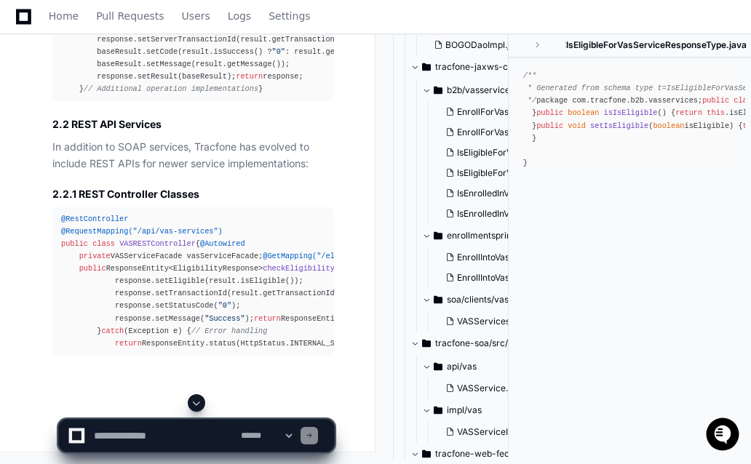
click at [198, 398] on span at bounding box center [197, 403] width 12 height 12
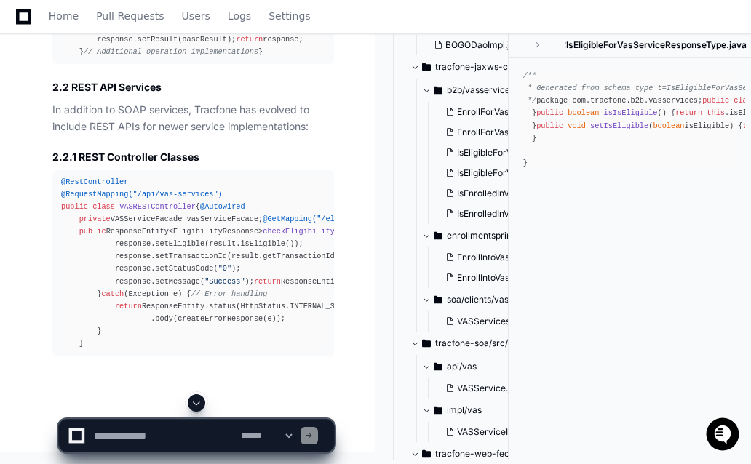
click at [198, 398] on span at bounding box center [197, 403] width 12 height 12
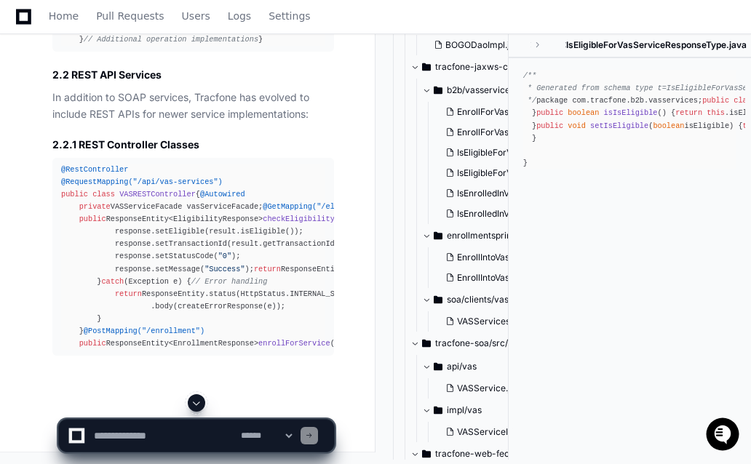
click at [198, 398] on span at bounding box center [197, 403] width 12 height 12
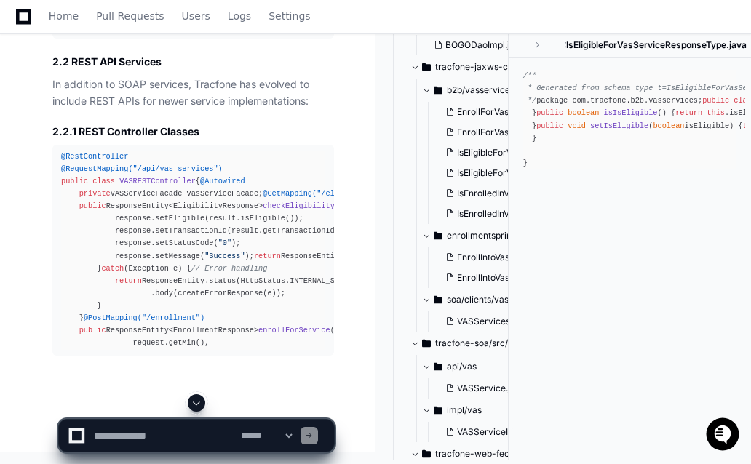
click at [198, 398] on span at bounding box center [197, 403] width 12 height 12
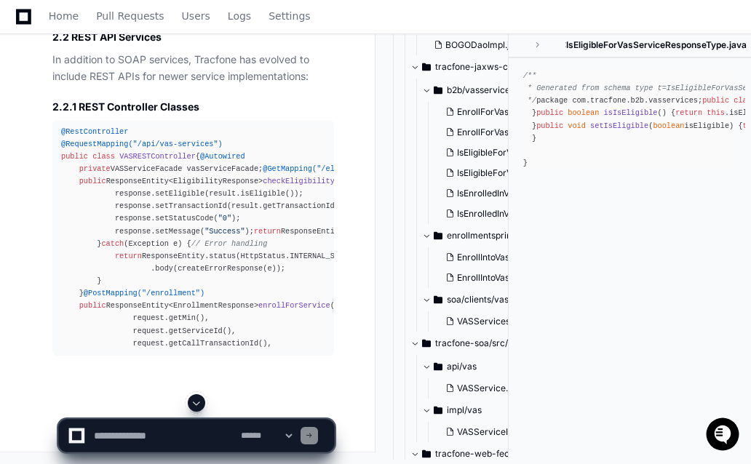
click at [198, 398] on span at bounding box center [197, 403] width 12 height 12
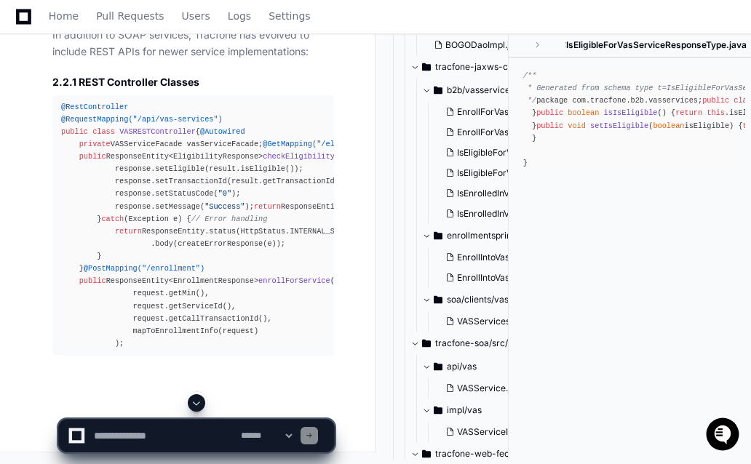
click at [198, 398] on span at bounding box center [197, 403] width 12 height 12
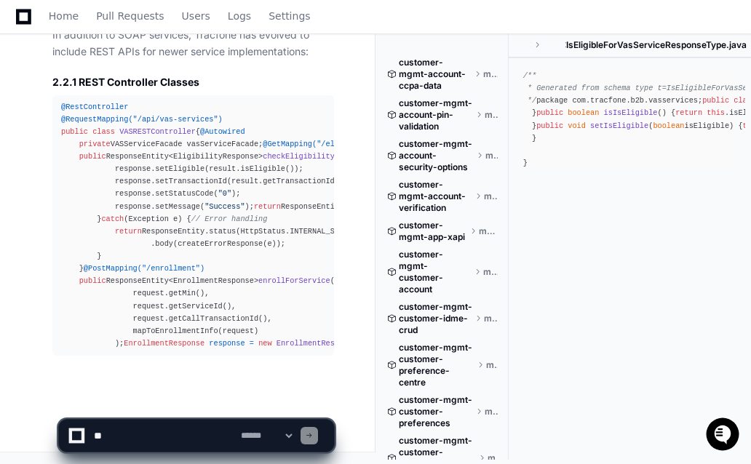
scroll to position [4139, 0]
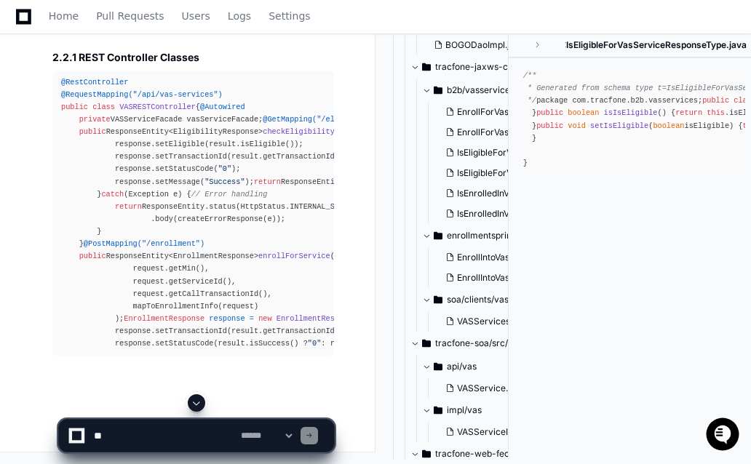
click at [198, 398] on span at bounding box center [197, 403] width 12 height 12
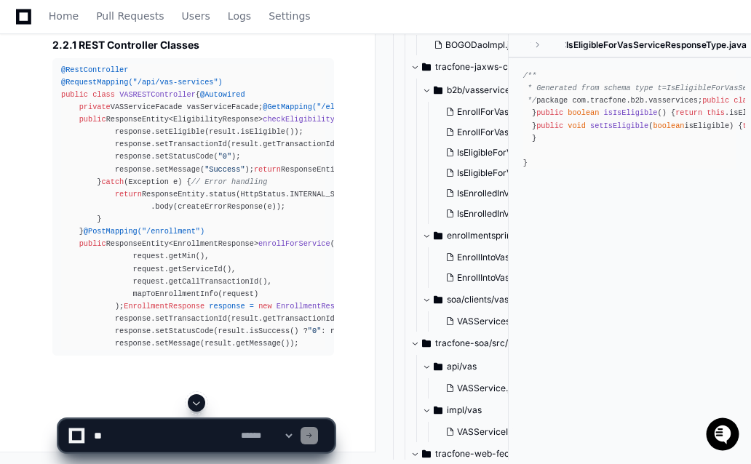
click at [198, 398] on span at bounding box center [197, 403] width 12 height 12
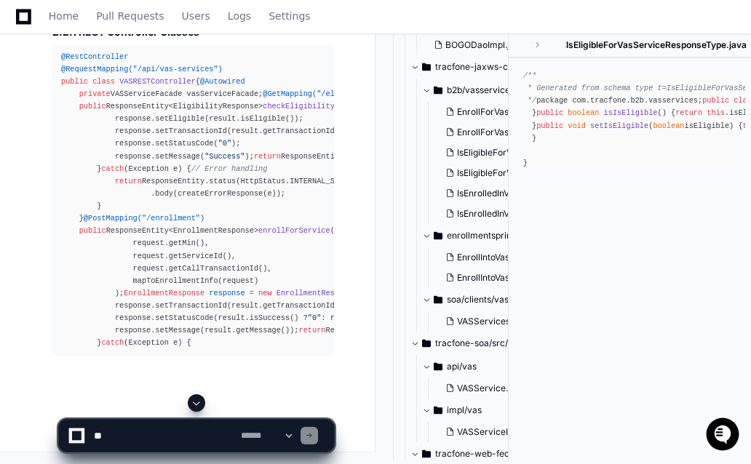
click at [198, 398] on span at bounding box center [197, 403] width 12 height 12
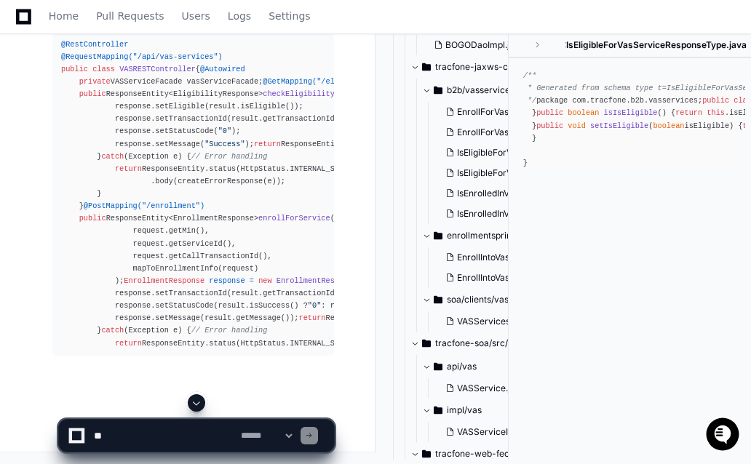
click at [198, 398] on span at bounding box center [197, 403] width 12 height 12
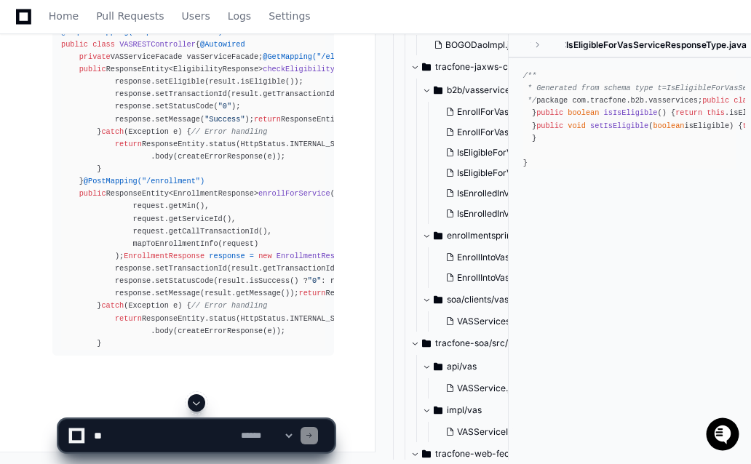
click at [198, 398] on span at bounding box center [197, 403] width 12 height 12
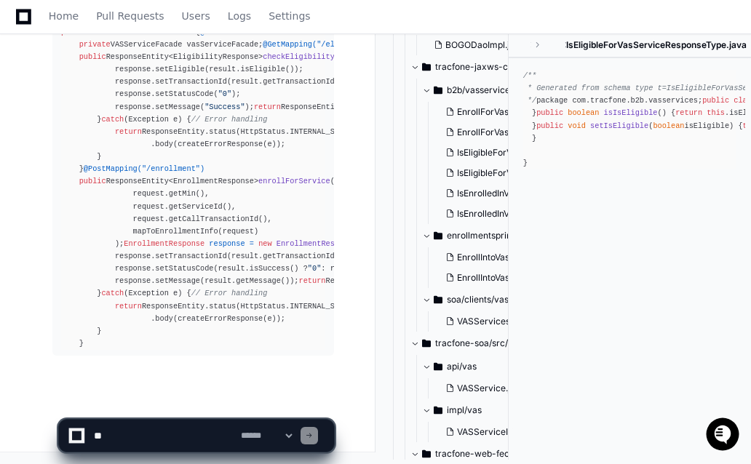
scroll to position [24931, 0]
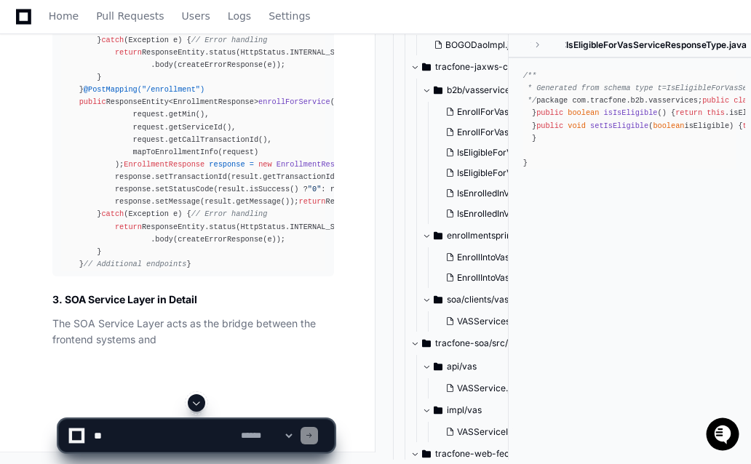
click at [198, 398] on span at bounding box center [197, 403] width 12 height 12
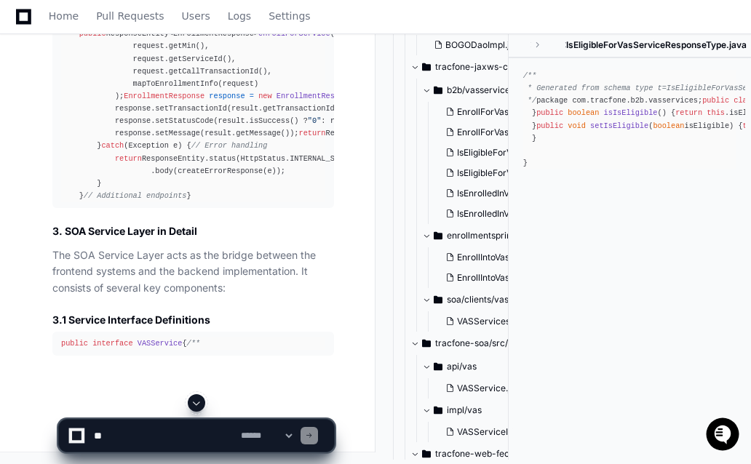
click at [198, 398] on span at bounding box center [197, 403] width 12 height 12
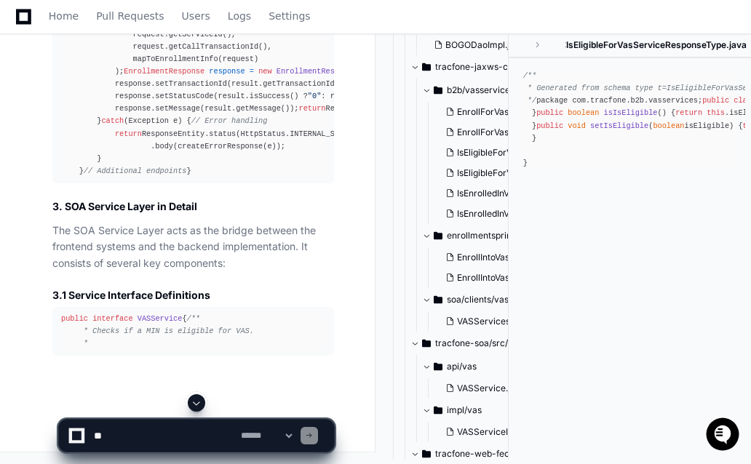
click at [198, 398] on span at bounding box center [197, 403] width 12 height 12
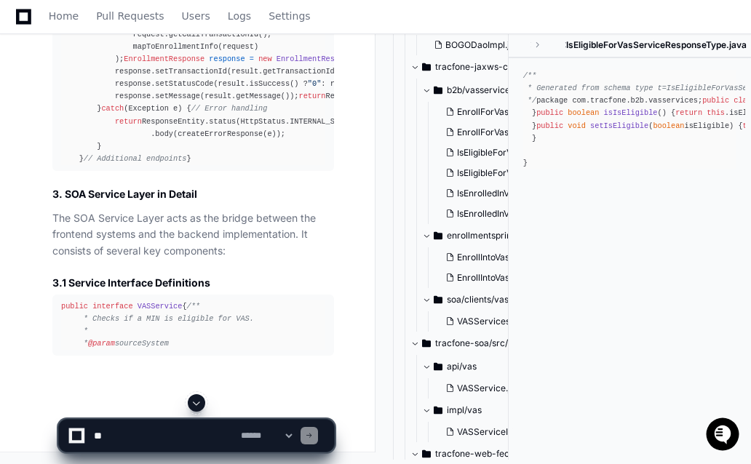
scroll to position [25166, 0]
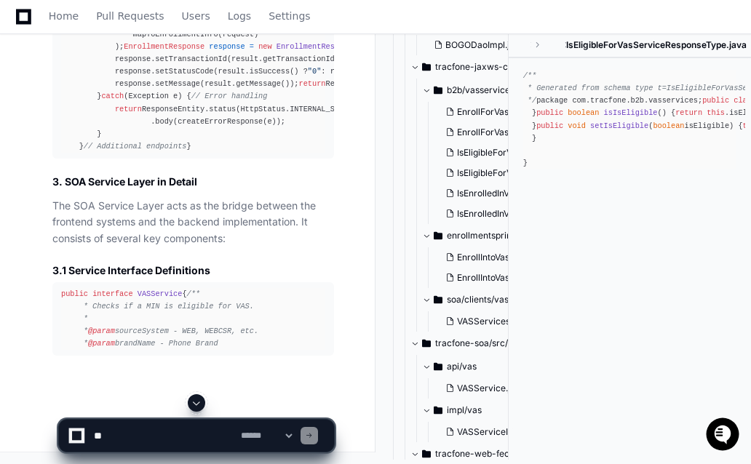
click at [198, 398] on span at bounding box center [197, 403] width 12 height 12
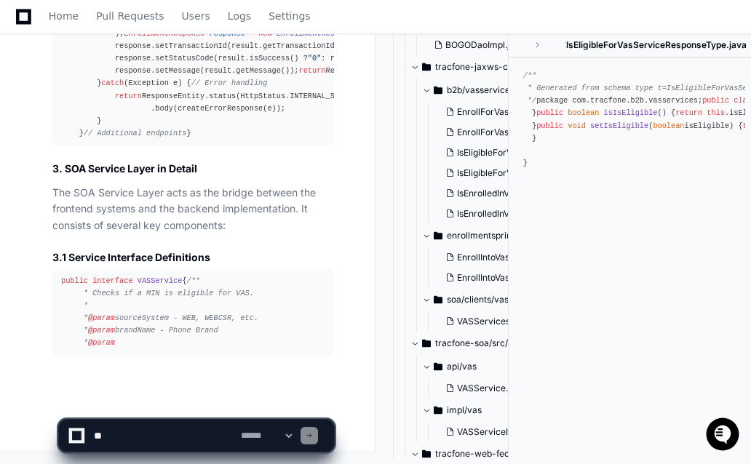
scroll to position [25191, 0]
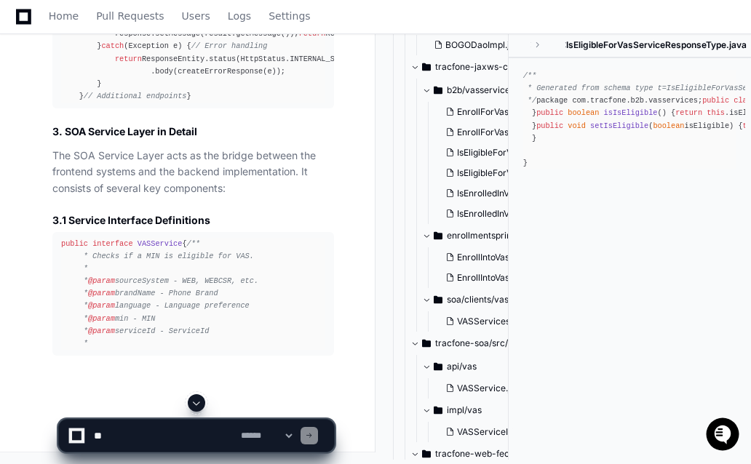
click at [198, 398] on span at bounding box center [197, 403] width 12 height 12
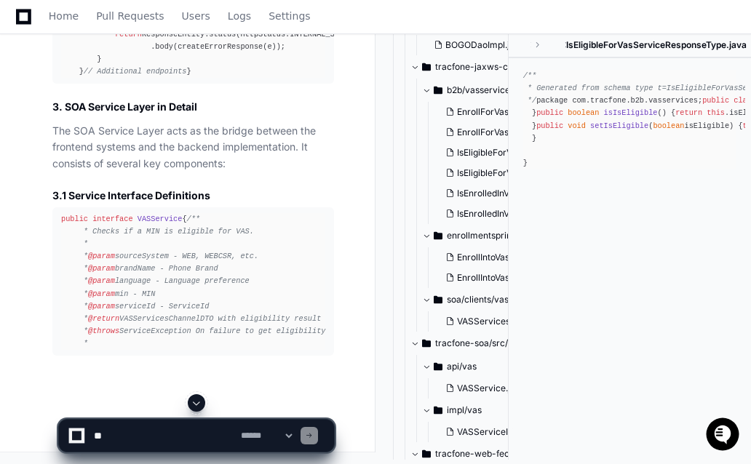
click at [198, 398] on span at bounding box center [197, 403] width 12 height 12
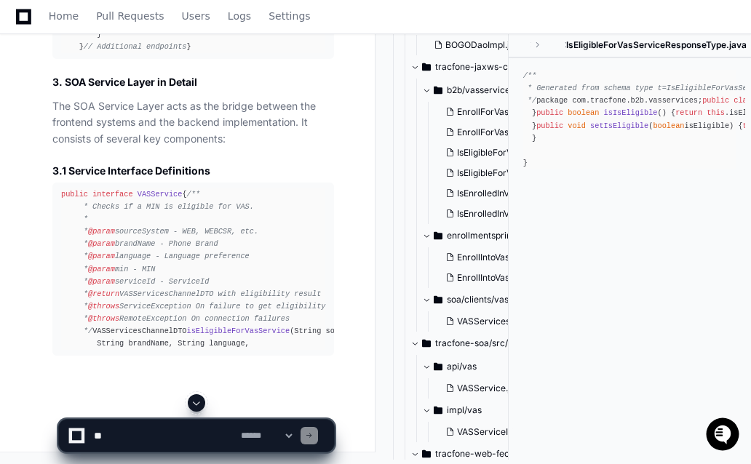
click at [198, 398] on span at bounding box center [197, 403] width 12 height 12
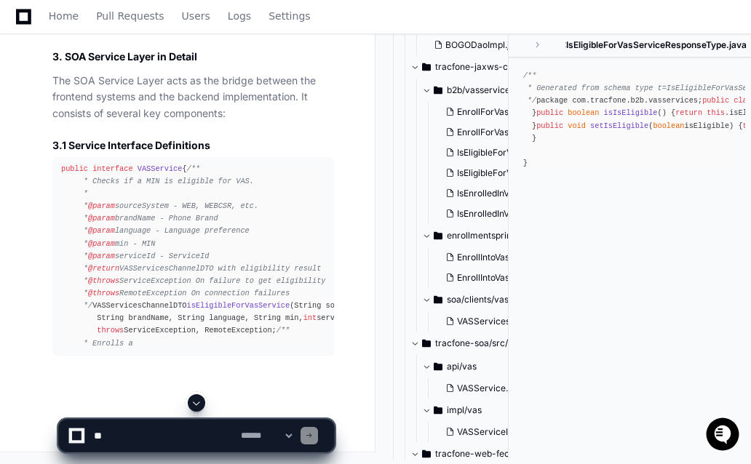
click at [198, 398] on span at bounding box center [197, 403] width 12 height 12
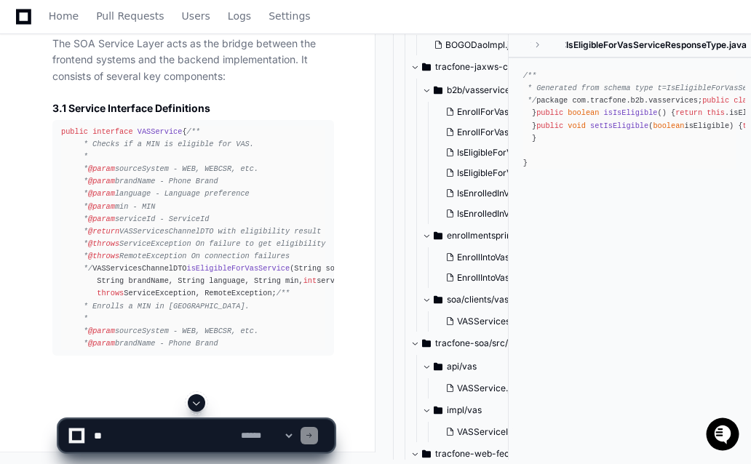
click at [198, 398] on span at bounding box center [197, 403] width 12 height 12
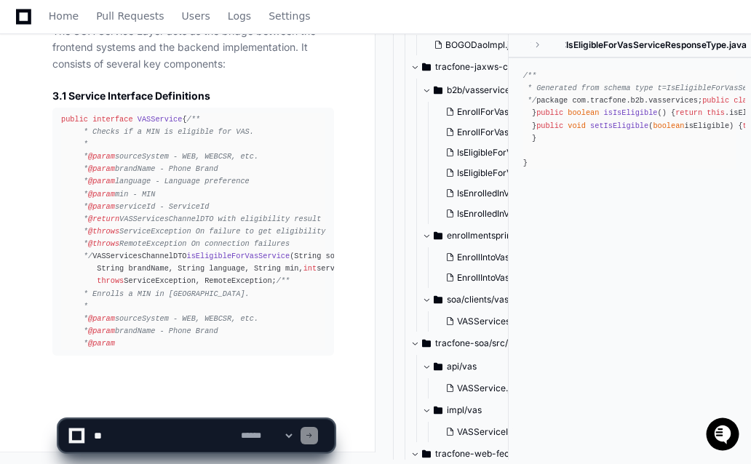
scroll to position [25390, 0]
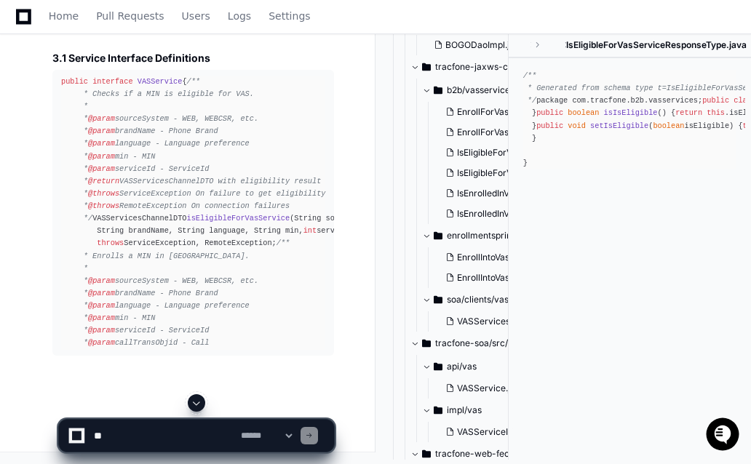
click at [198, 398] on span at bounding box center [197, 403] width 12 height 12
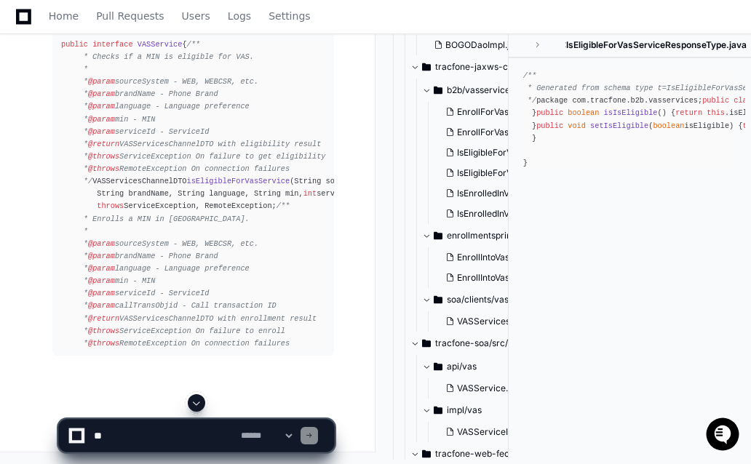
click at [198, 398] on span at bounding box center [197, 403] width 12 height 12
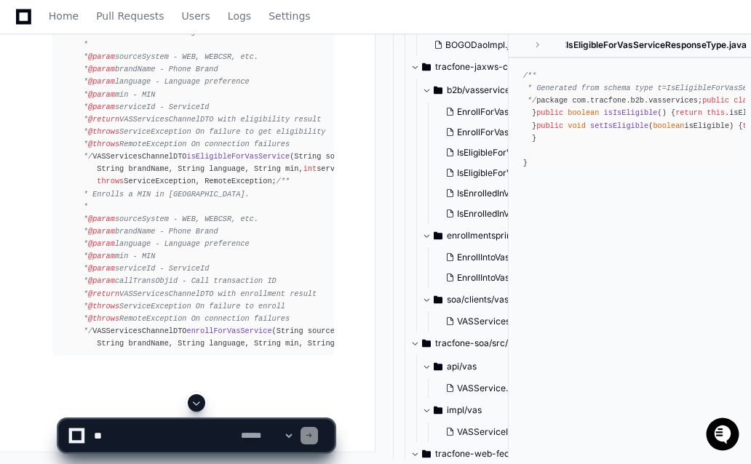
click at [198, 398] on span at bounding box center [197, 403] width 12 height 12
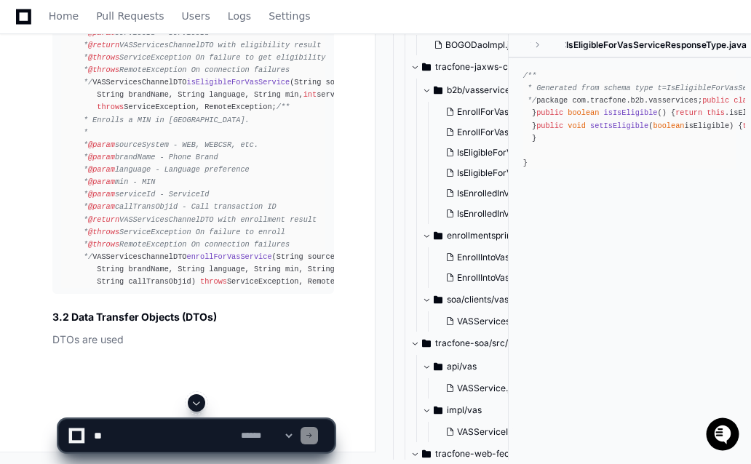
click at [198, 398] on span at bounding box center [197, 403] width 12 height 12
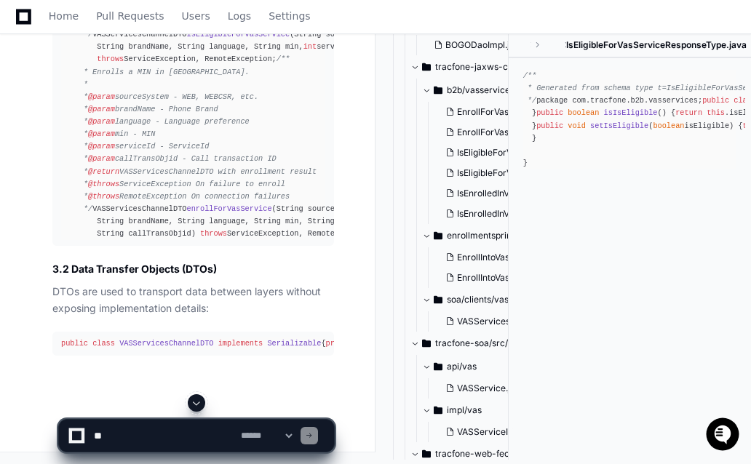
click at [198, 398] on span at bounding box center [197, 403] width 12 height 12
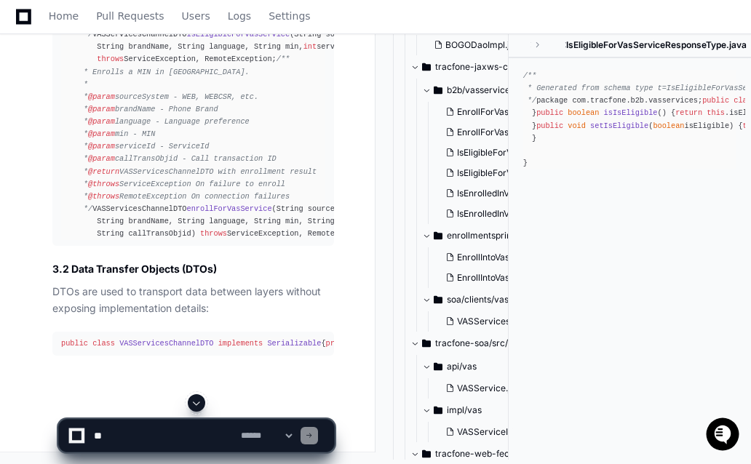
scroll to position [25762, 0]
click at [198, 398] on span at bounding box center [197, 403] width 12 height 12
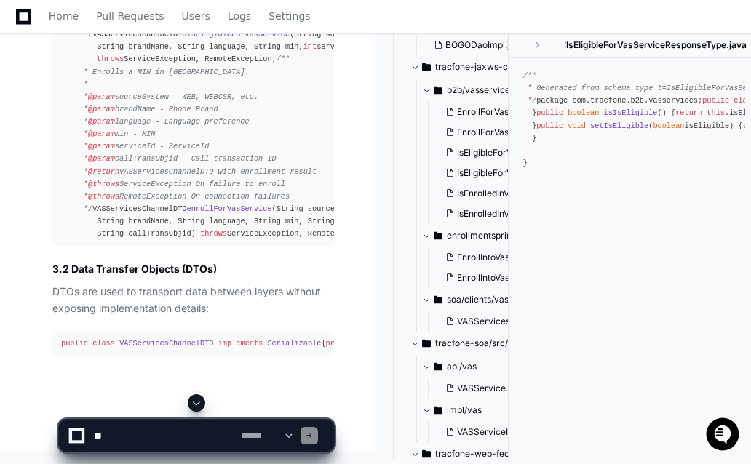
click at [198, 398] on span at bounding box center [197, 403] width 12 height 12
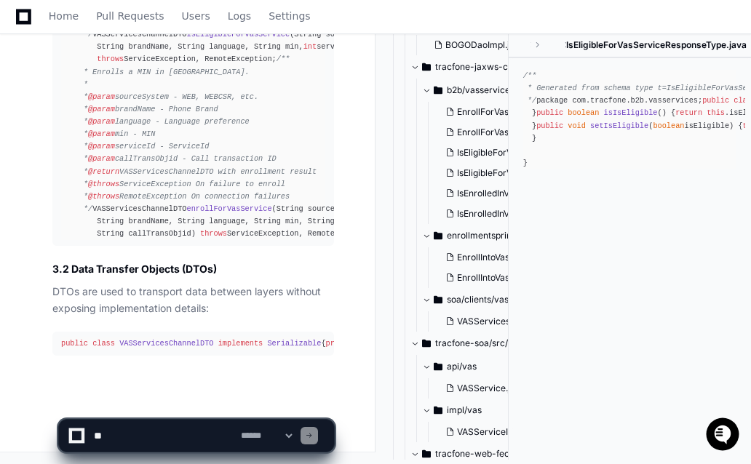
scroll to position [26048, 0]
click at [198, 398] on span at bounding box center [197, 403] width 12 height 12
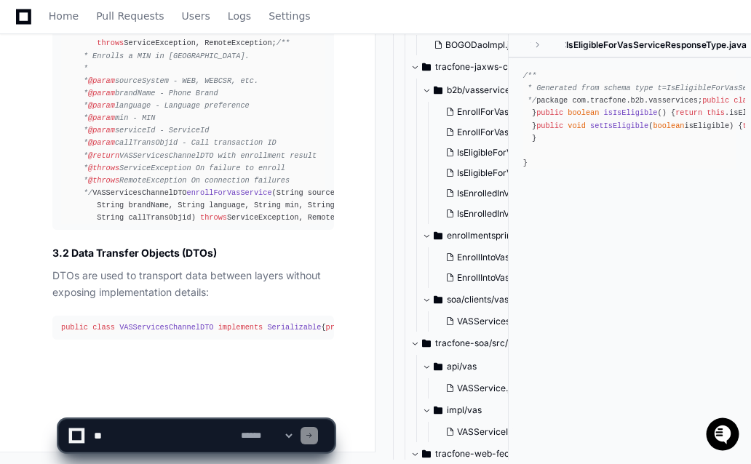
scroll to position [0, 0]
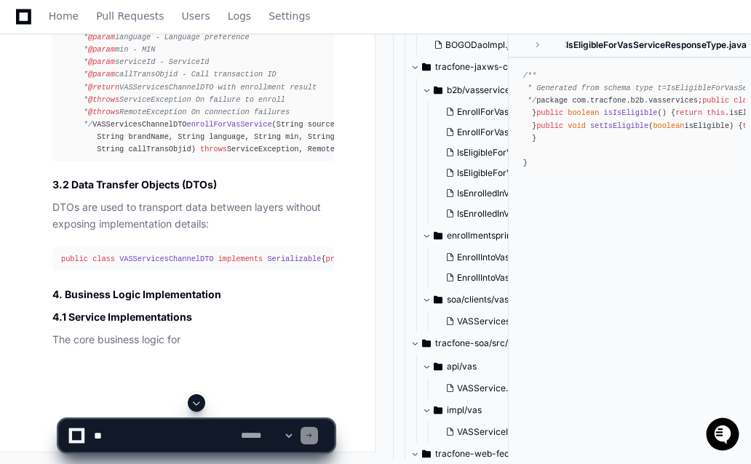
click at [198, 398] on span at bounding box center [197, 403] width 12 height 12
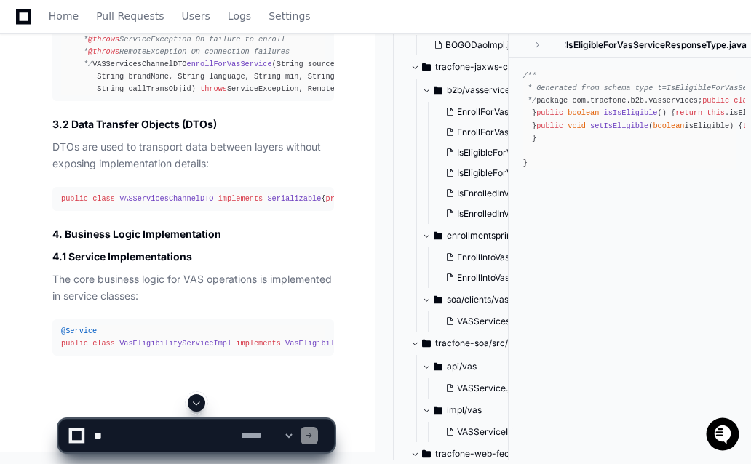
click at [198, 398] on span at bounding box center [197, 403] width 12 height 12
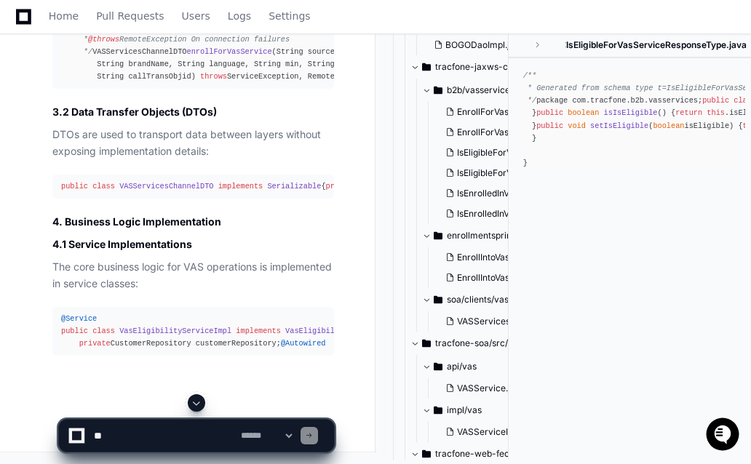
click at [198, 398] on span at bounding box center [197, 403] width 12 height 12
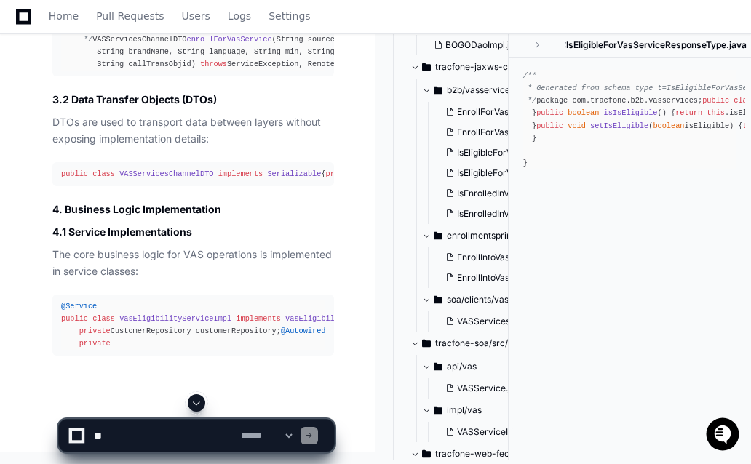
scroll to position [26317, 0]
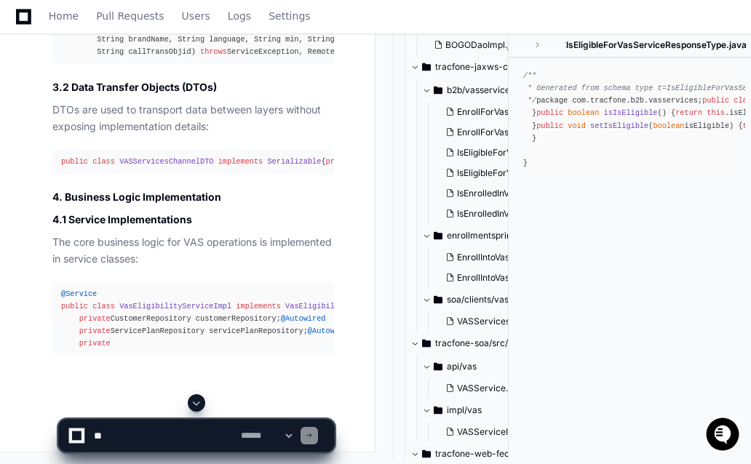
click at [198, 398] on span at bounding box center [197, 403] width 12 height 12
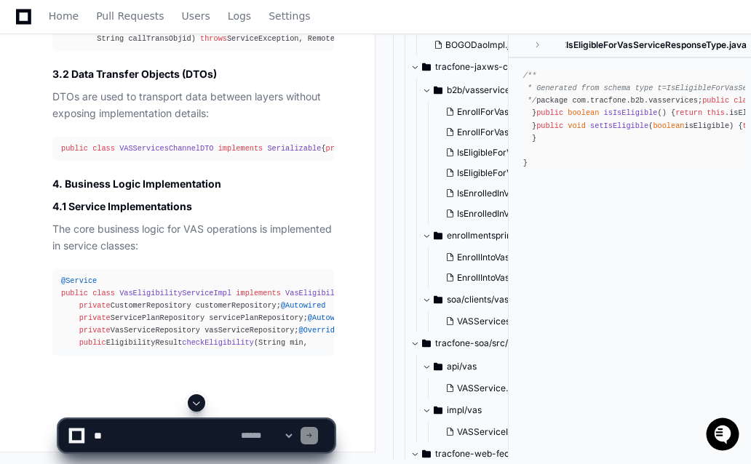
click at [198, 398] on span at bounding box center [197, 403] width 12 height 12
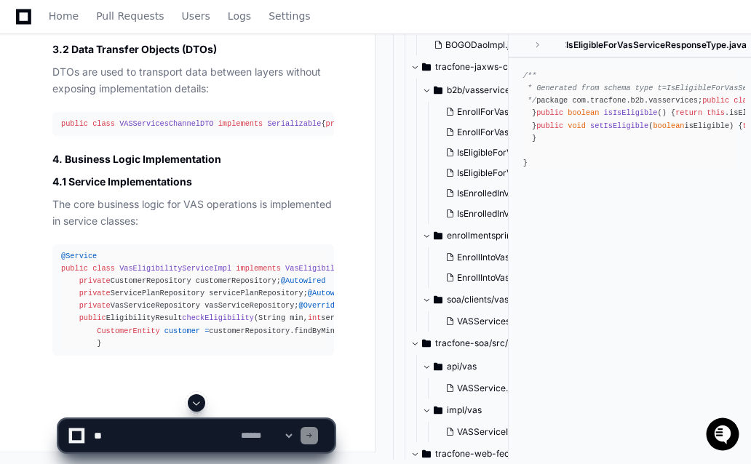
click at [198, 398] on span at bounding box center [197, 403] width 12 height 12
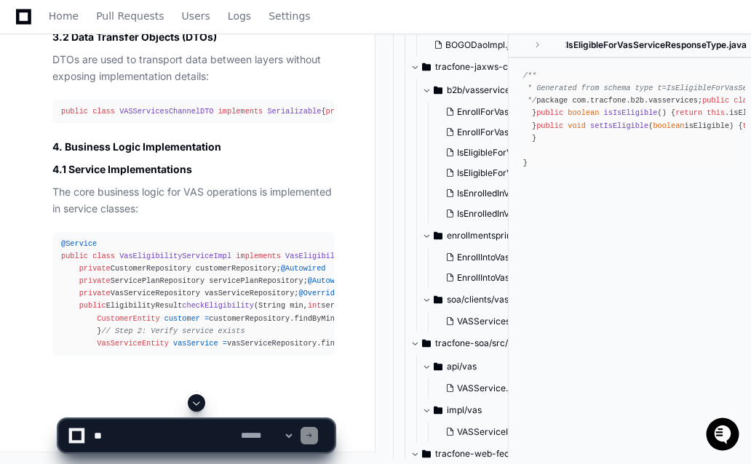
click at [198, 398] on span at bounding box center [197, 403] width 12 height 12
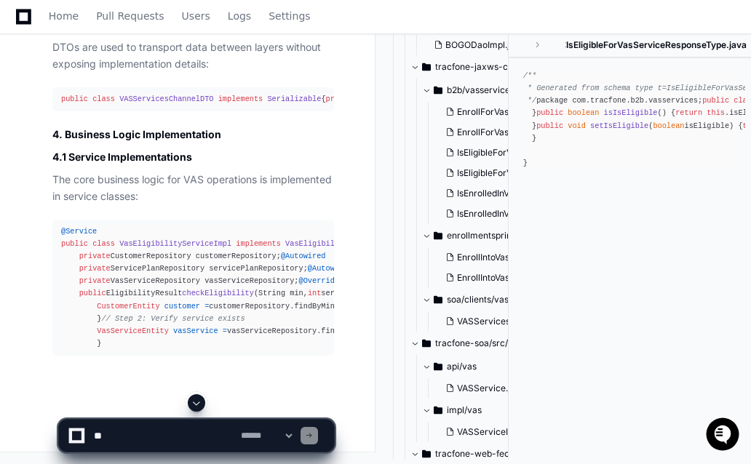
scroll to position [26530, 0]
click at [198, 398] on span at bounding box center [197, 403] width 12 height 12
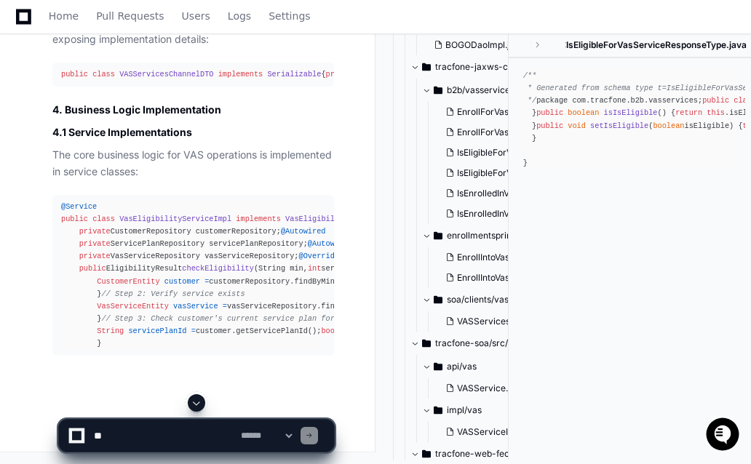
click at [198, 398] on span at bounding box center [197, 403] width 12 height 12
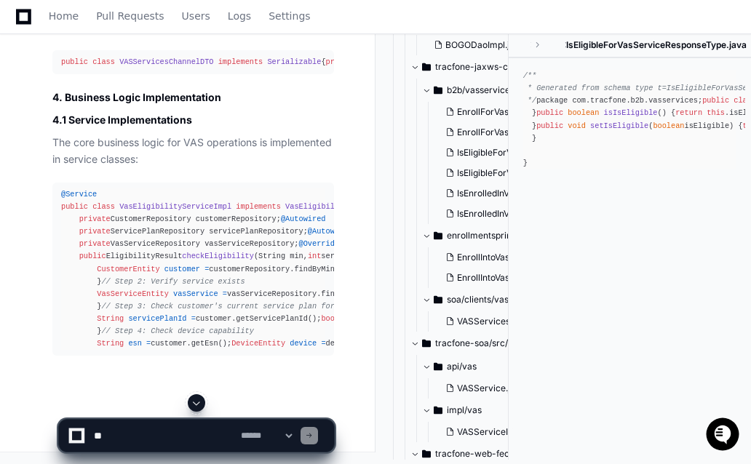
click at [198, 398] on span at bounding box center [197, 403] width 12 height 12
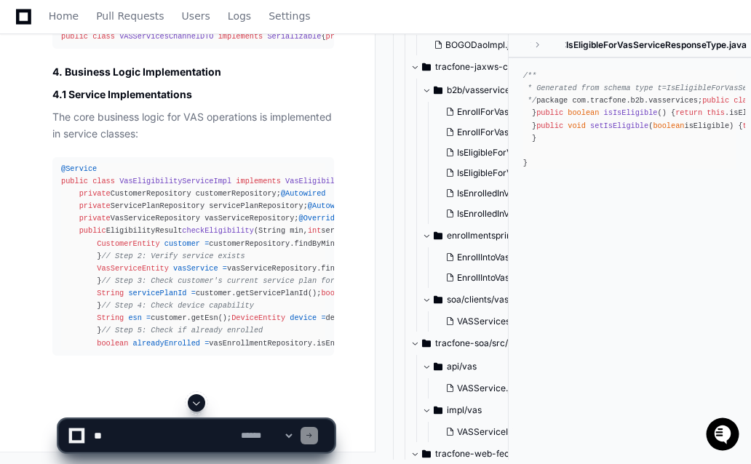
click at [198, 398] on span at bounding box center [197, 403] width 12 height 12
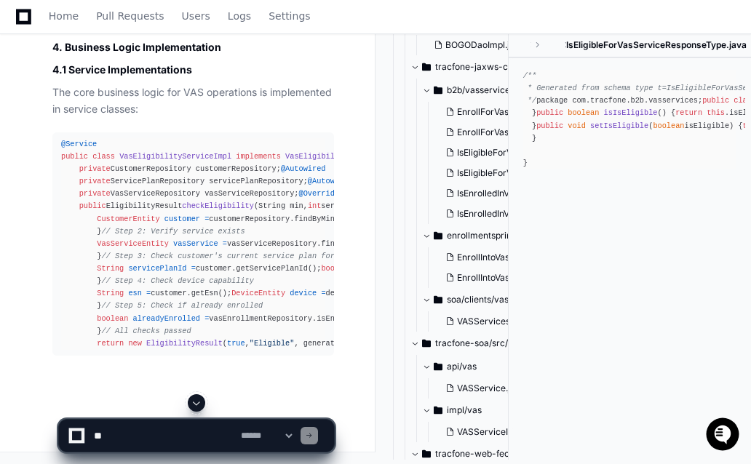
click at [198, 398] on span at bounding box center [197, 403] width 12 height 12
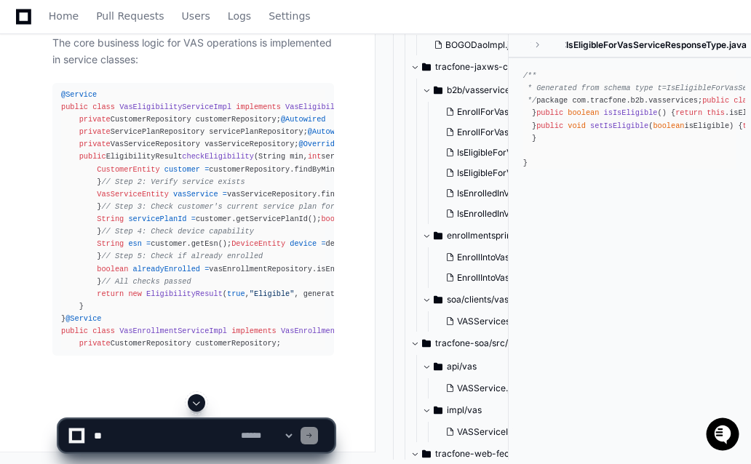
click at [198, 398] on span at bounding box center [197, 403] width 12 height 12
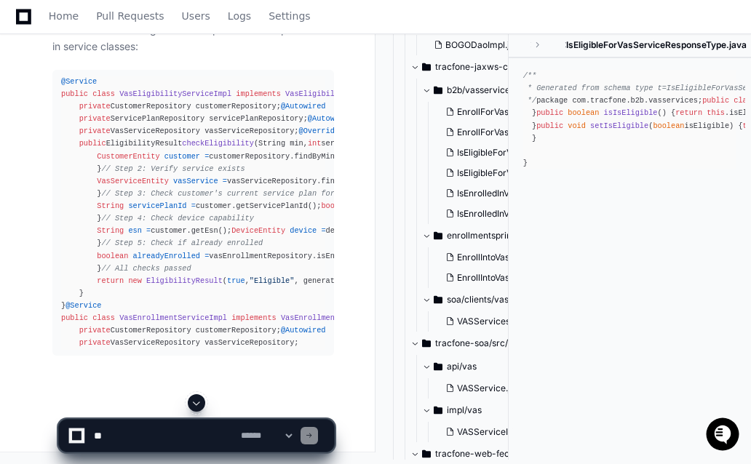
click at [198, 398] on span at bounding box center [197, 403] width 12 height 12
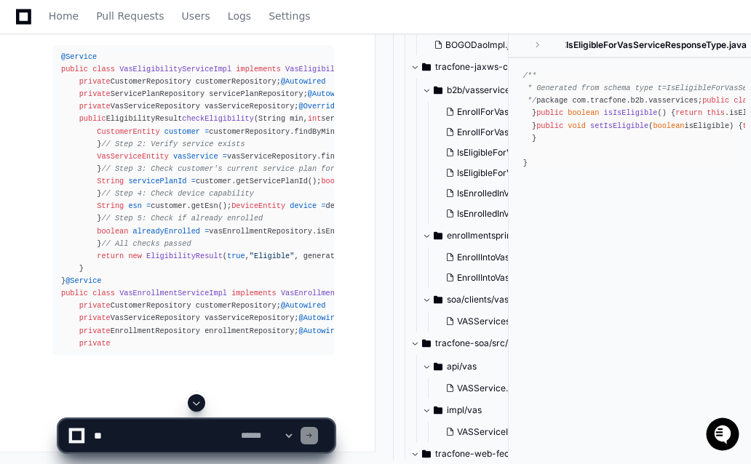
click at [198, 398] on span at bounding box center [197, 403] width 12 height 12
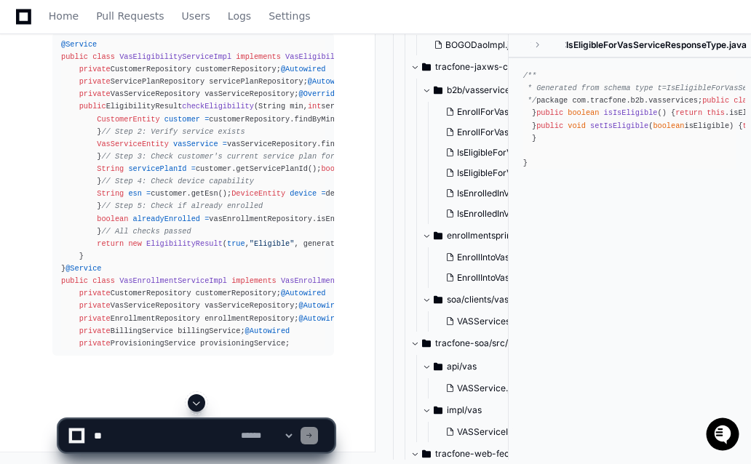
click at [198, 398] on span at bounding box center [197, 403] width 12 height 12
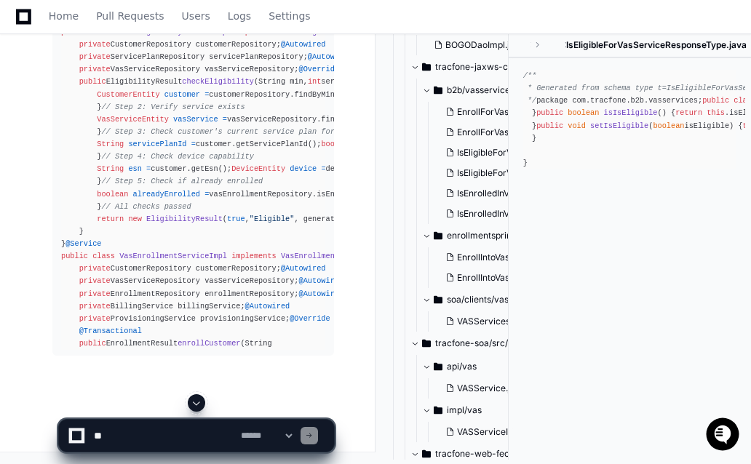
click at [198, 398] on span at bounding box center [197, 403] width 12 height 12
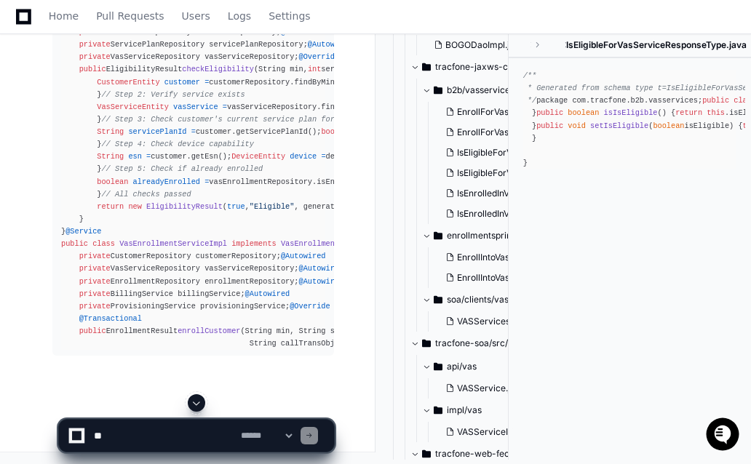
click at [197, 401] on span at bounding box center [197, 403] width 12 height 12
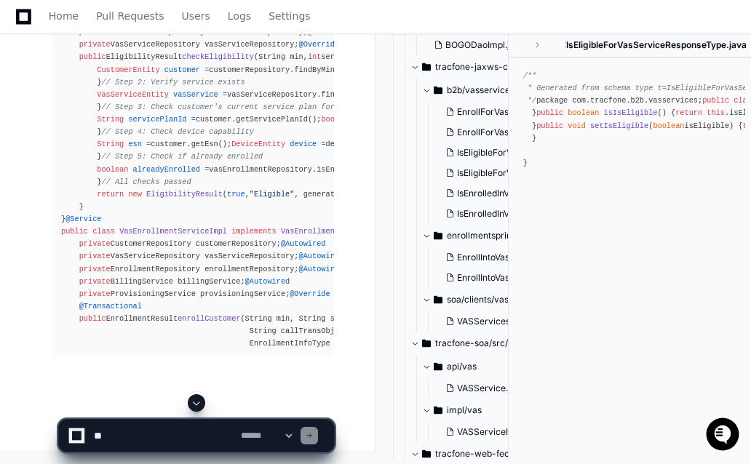
click at [198, 408] on span at bounding box center [197, 403] width 12 height 12
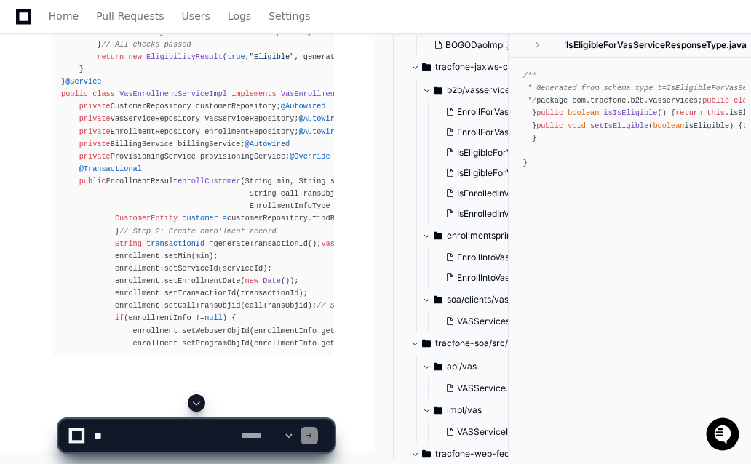
click at [198, 408] on span at bounding box center [197, 403] width 12 height 12
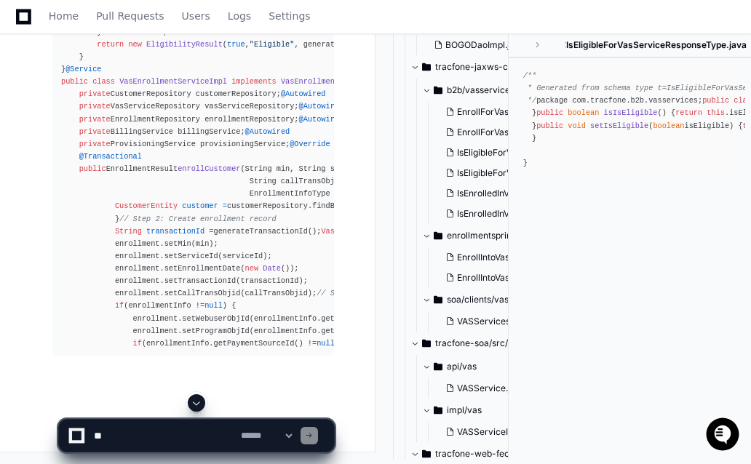
click at [198, 408] on span at bounding box center [197, 403] width 12 height 12
click at [196, 399] on span at bounding box center [197, 403] width 12 height 12
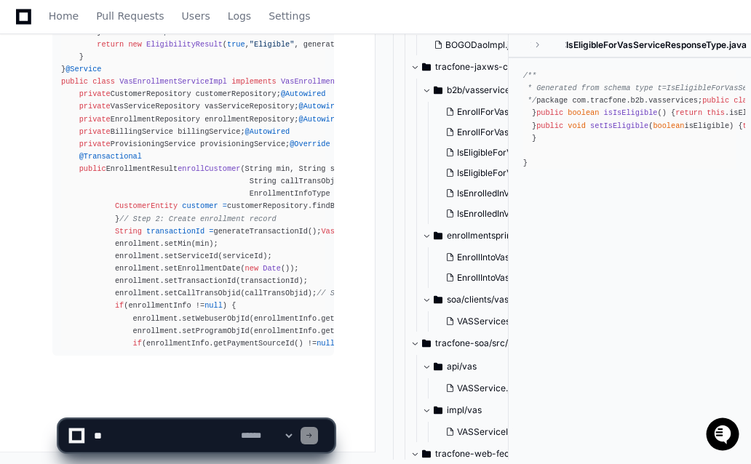
scroll to position [27452, 0]
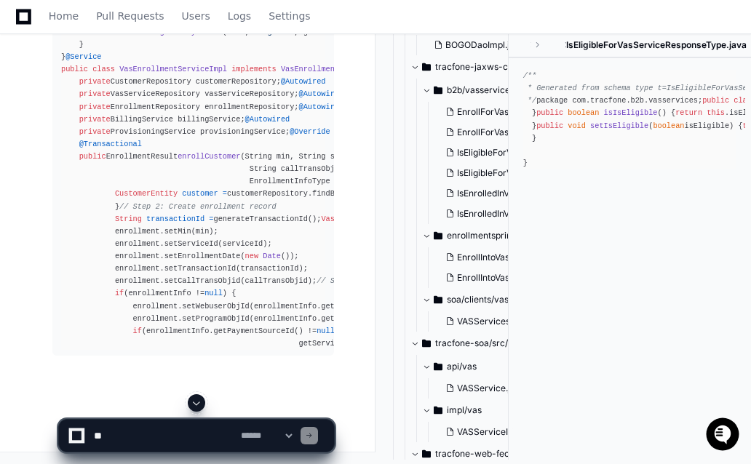
click at [196, 403] on span at bounding box center [197, 403] width 12 height 12
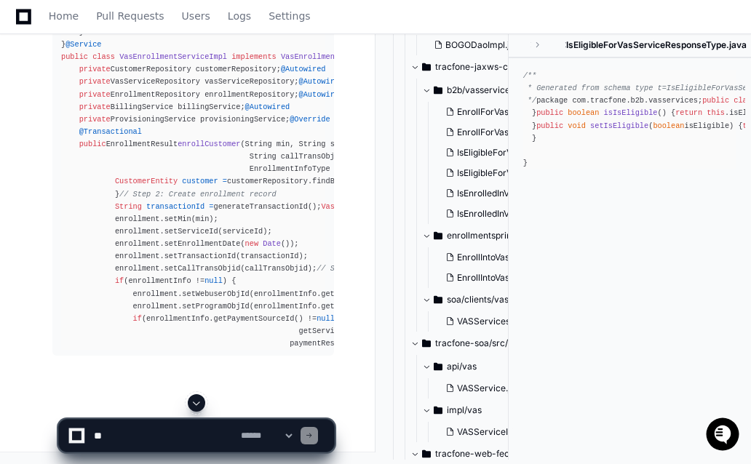
click at [197, 404] on span at bounding box center [197, 403] width 12 height 12
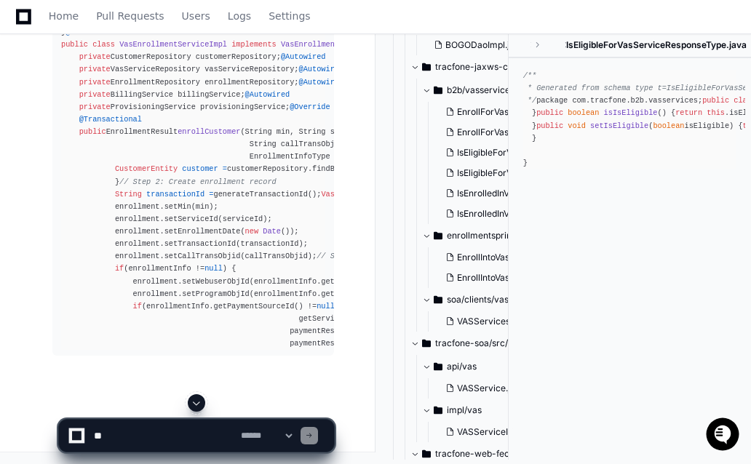
click at [198, 399] on span at bounding box center [197, 403] width 12 height 12
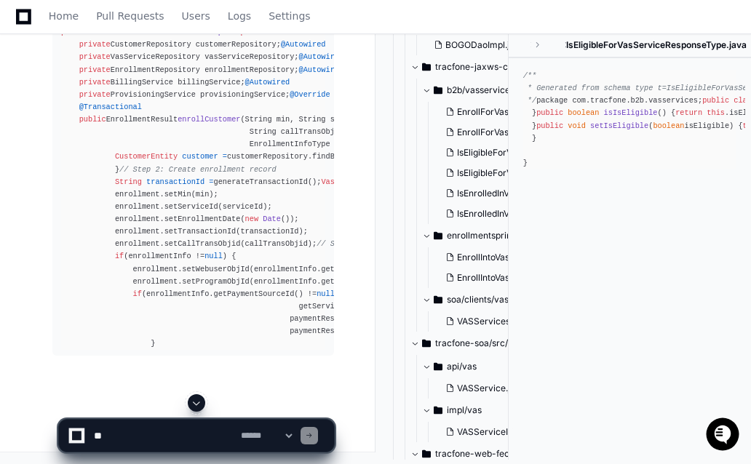
scroll to position [27539, 0]
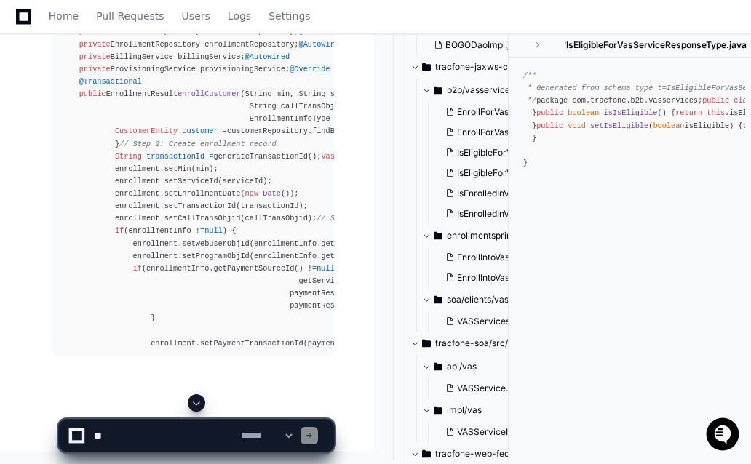
click at [193, 404] on span at bounding box center [197, 403] width 12 height 12
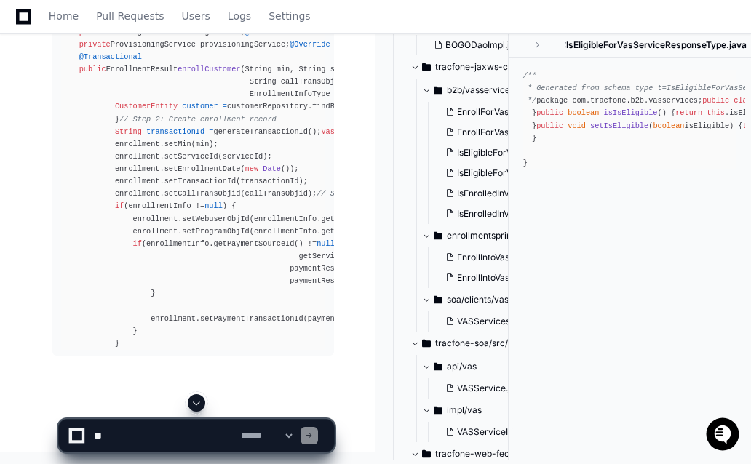
click at [197, 399] on span at bounding box center [197, 403] width 12 height 12
click at [189, 402] on button at bounding box center [196, 402] width 17 height 17
click at [196, 403] on span at bounding box center [197, 403] width 12 height 12
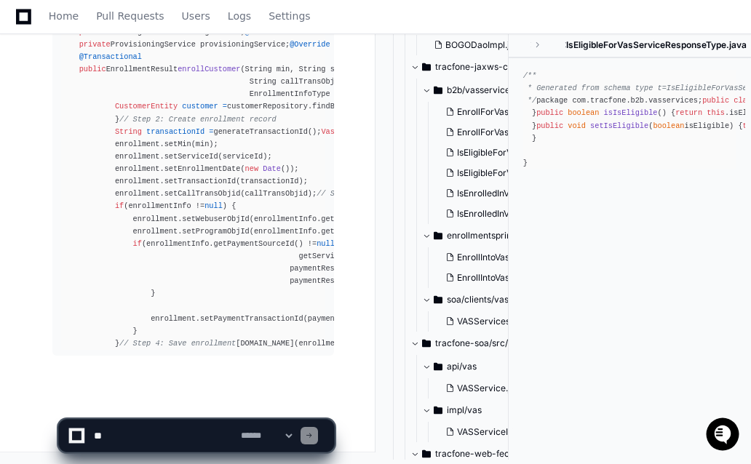
scroll to position [27639, 0]
click at [198, 401] on span at bounding box center [197, 403] width 12 height 12
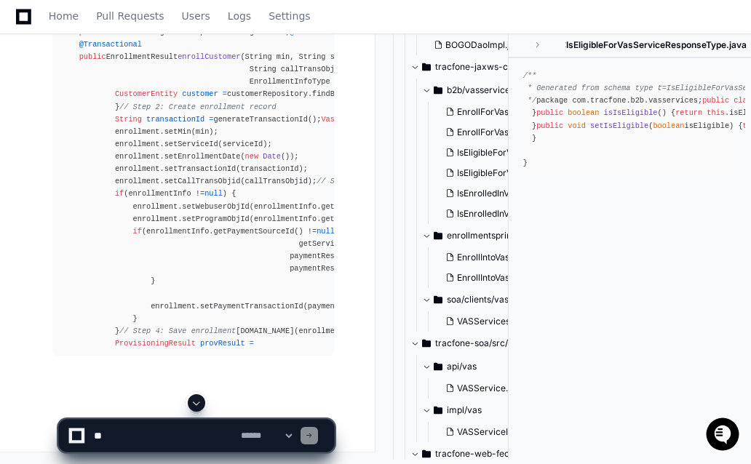
click at [198, 401] on span at bounding box center [197, 403] width 12 height 12
click at [198, 401] on app-app-chat-input "**********" at bounding box center [196, 423] width 276 height 58
click at [198, 401] on span at bounding box center [197, 403] width 12 height 12
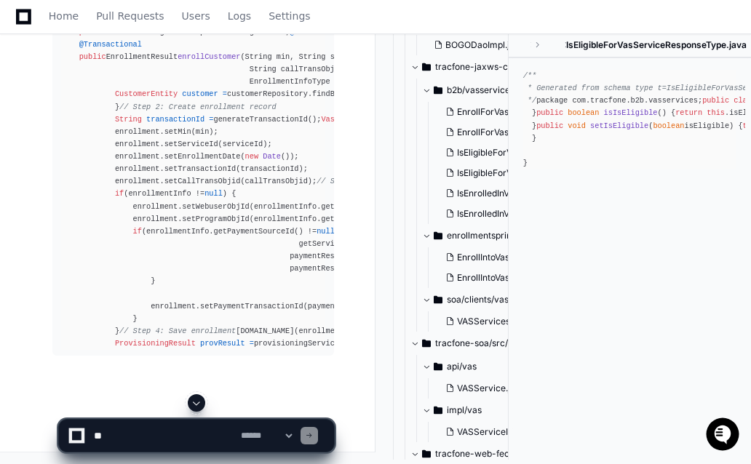
click at [198, 401] on span at bounding box center [197, 403] width 12 height 12
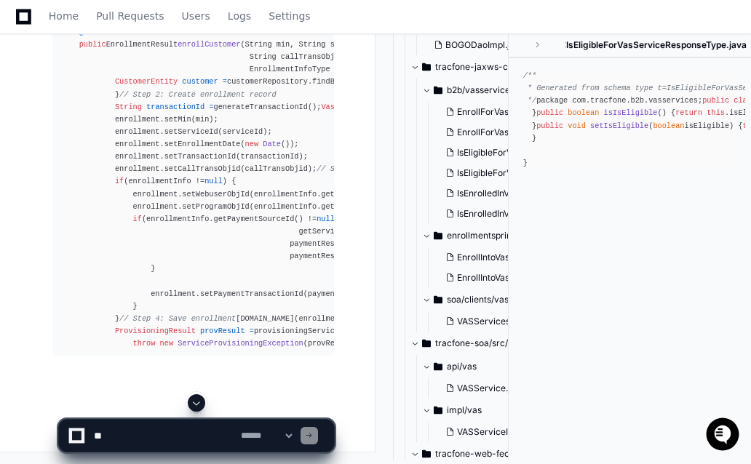
click at [198, 401] on span at bounding box center [197, 403] width 12 height 12
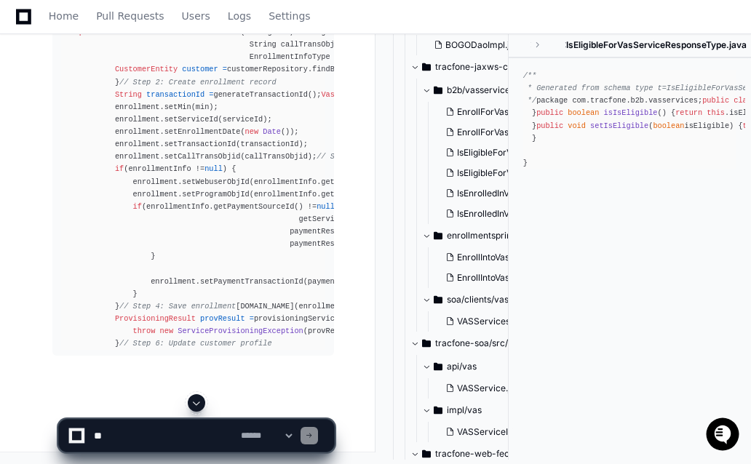
click at [198, 401] on span at bounding box center [197, 403] width 12 height 12
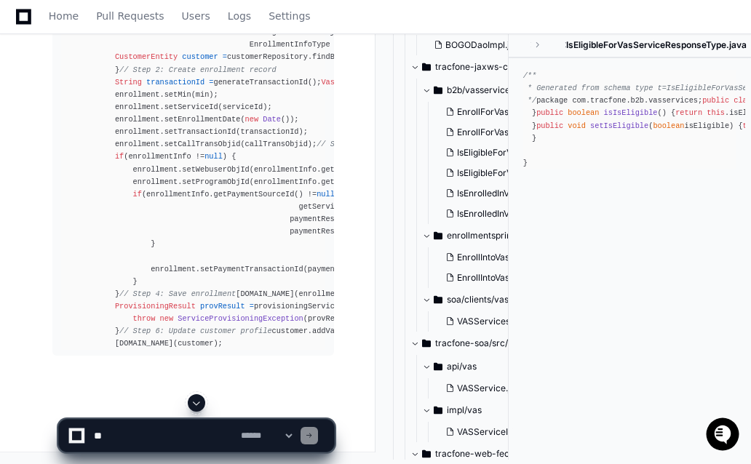
click at [198, 401] on span at bounding box center [197, 403] width 12 height 12
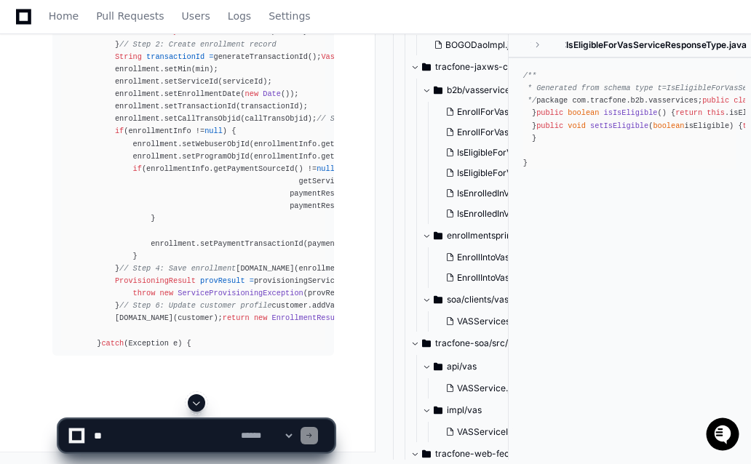
click at [198, 401] on span at bounding box center [197, 403] width 12 height 12
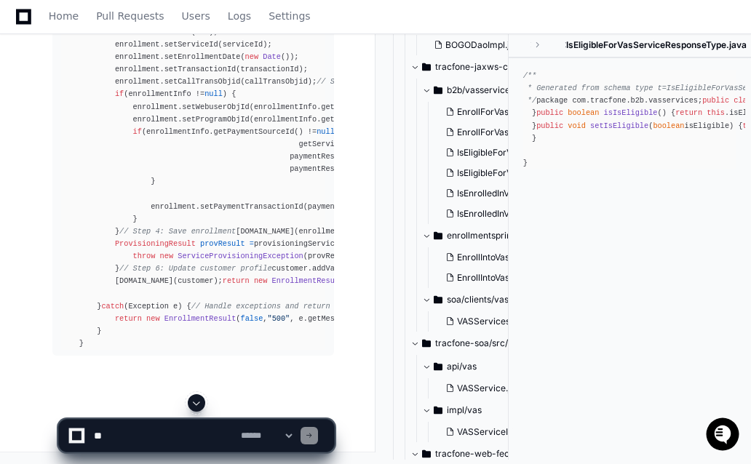
click at [198, 401] on span at bounding box center [197, 403] width 12 height 12
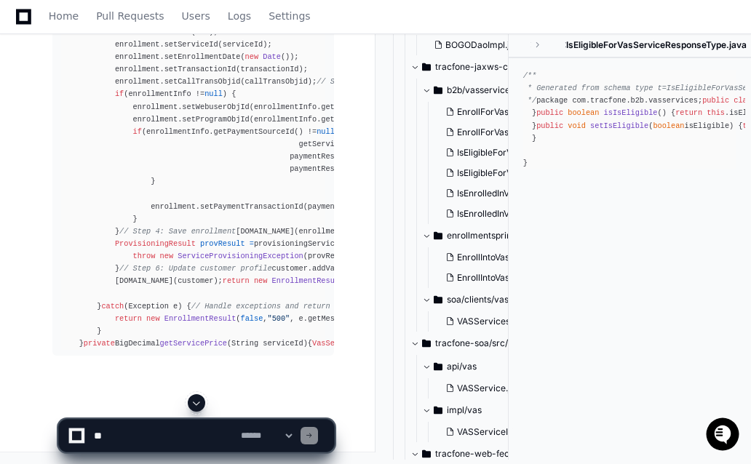
scroll to position [27978, 0]
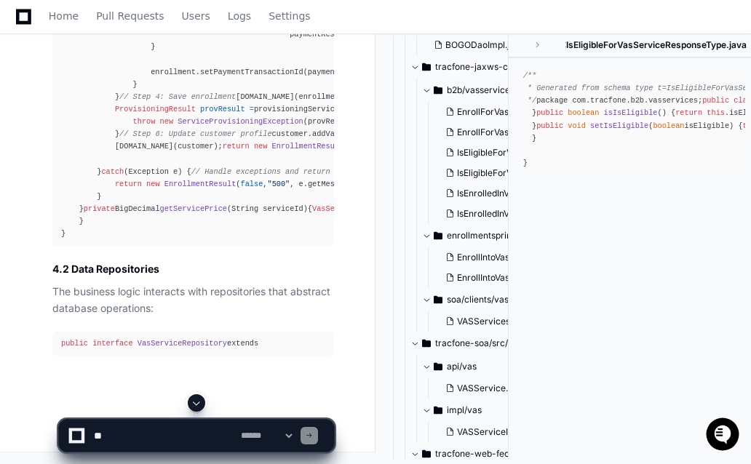
click at [198, 401] on span at bounding box center [197, 403] width 12 height 12
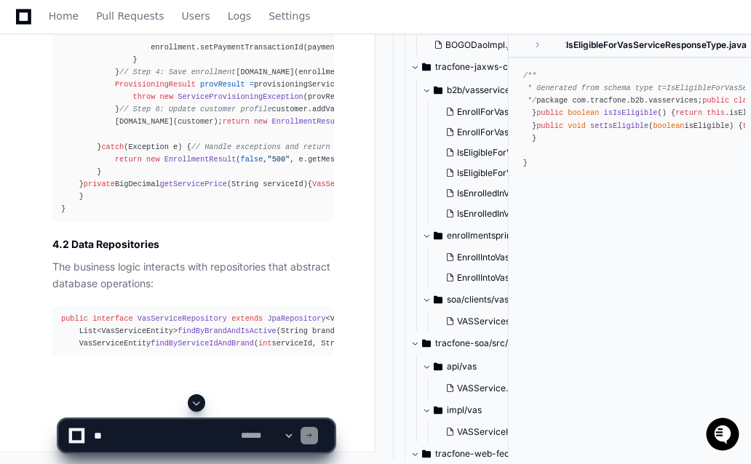
click at [198, 401] on span at bounding box center [197, 403] width 12 height 12
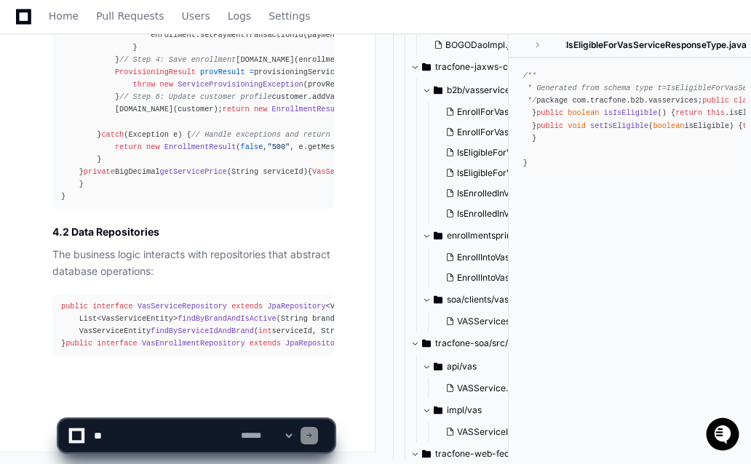
click at [198, 401] on app-app-chat-input "**********" at bounding box center [196, 423] width 276 height 58
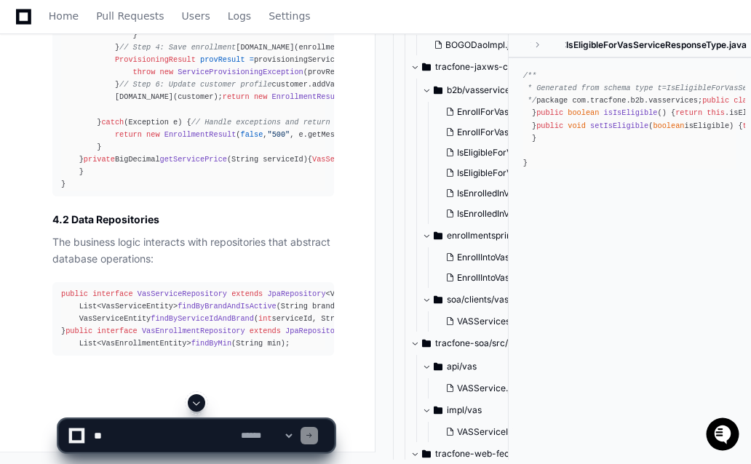
click at [198, 401] on span at bounding box center [197, 403] width 12 height 12
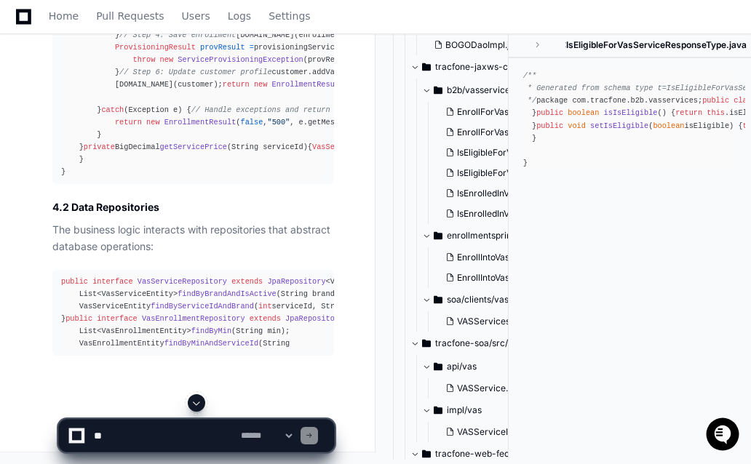
scroll to position [28172, 0]
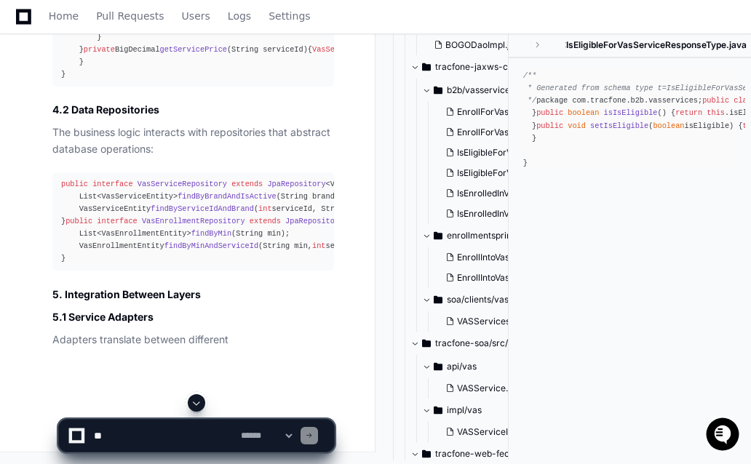
click at [198, 401] on span at bounding box center [197, 403] width 12 height 12
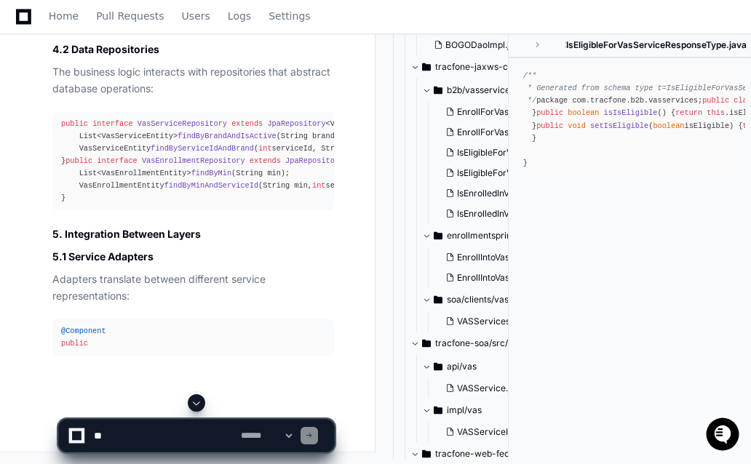
scroll to position [28329, 0]
click at [198, 401] on span at bounding box center [197, 403] width 12 height 12
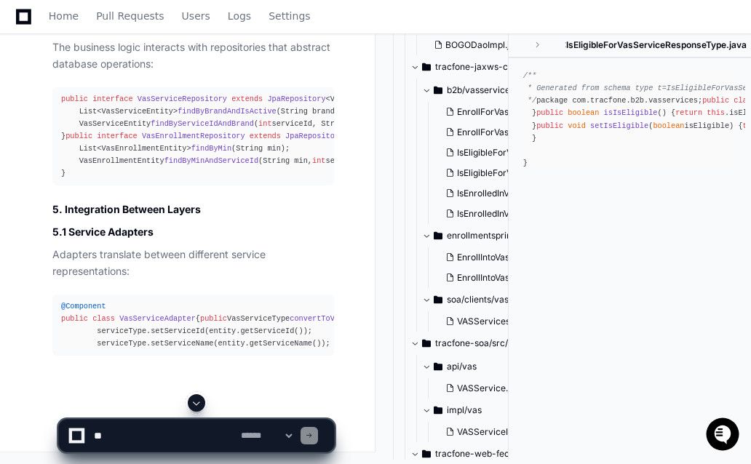
click at [198, 401] on span at bounding box center [197, 403] width 12 height 12
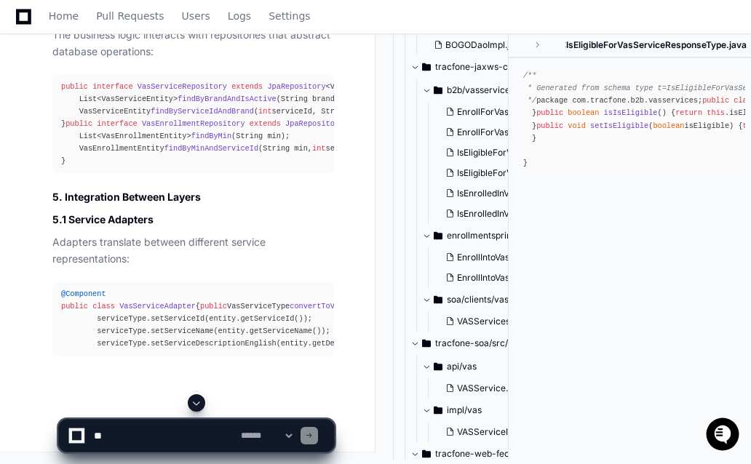
click at [198, 401] on span at bounding box center [197, 403] width 12 height 12
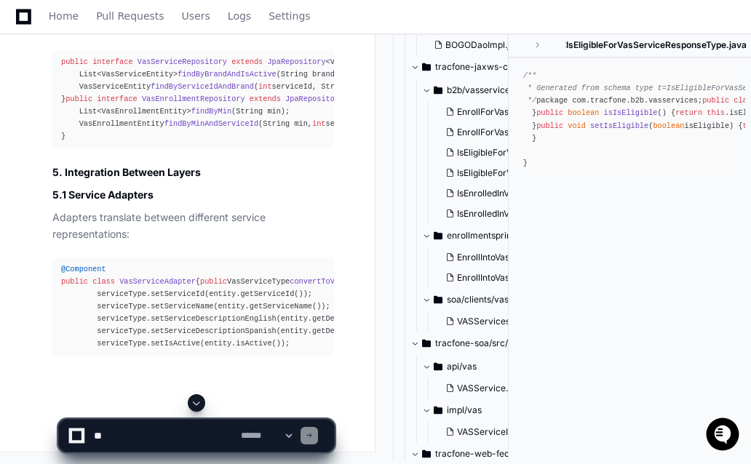
click at [198, 401] on span at bounding box center [197, 403] width 12 height 12
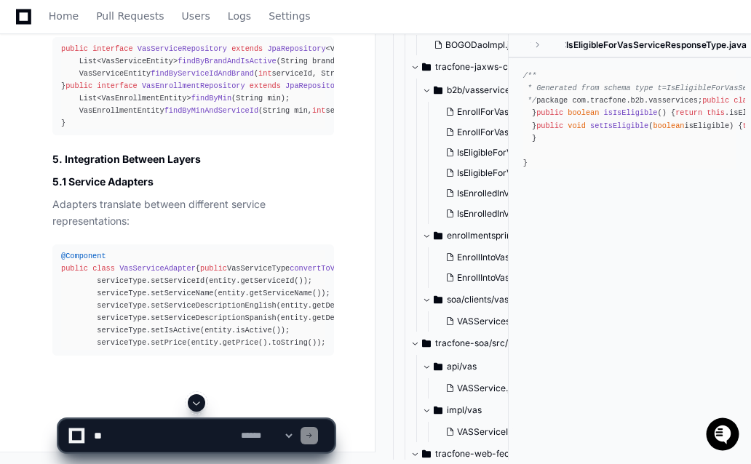
click at [198, 401] on span at bounding box center [197, 403] width 12 height 12
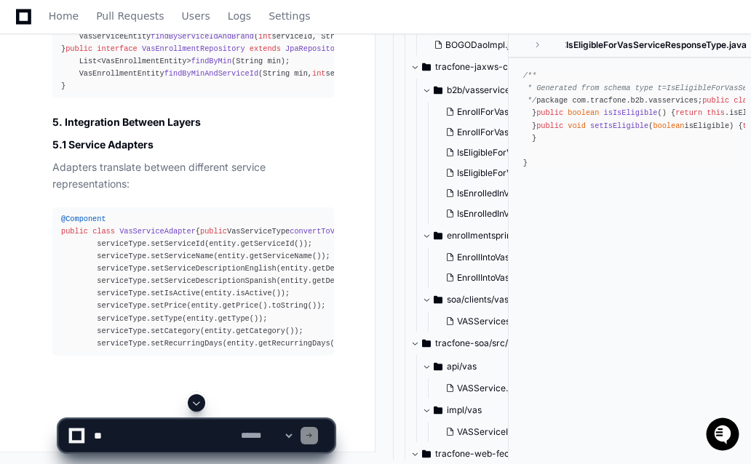
click at [198, 401] on span at bounding box center [197, 403] width 12 height 12
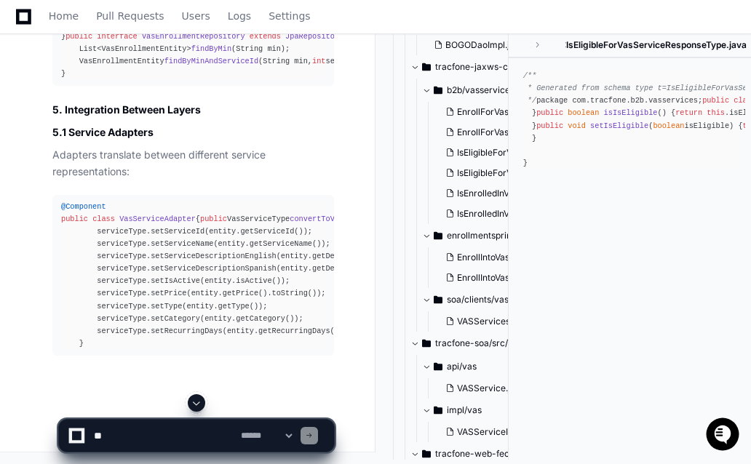
click at [198, 401] on span at bounding box center [197, 403] width 12 height 12
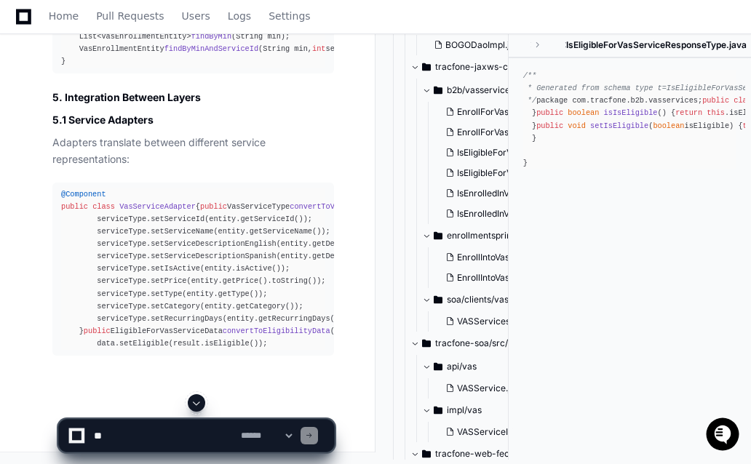
click at [198, 401] on span at bounding box center [197, 403] width 12 height 12
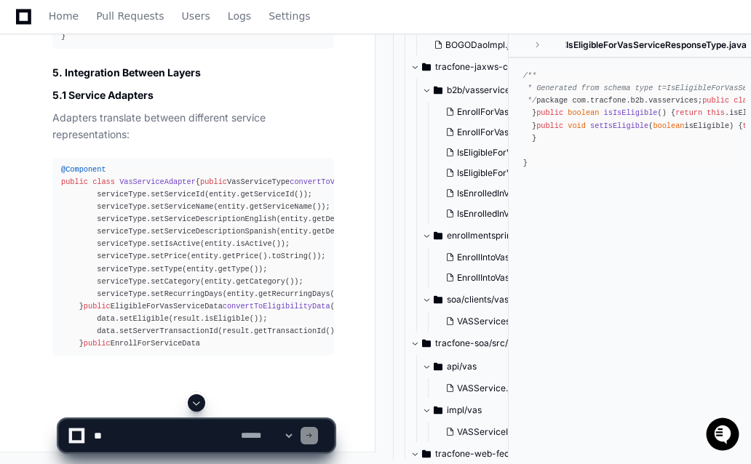
click at [198, 401] on span at bounding box center [197, 403] width 12 height 12
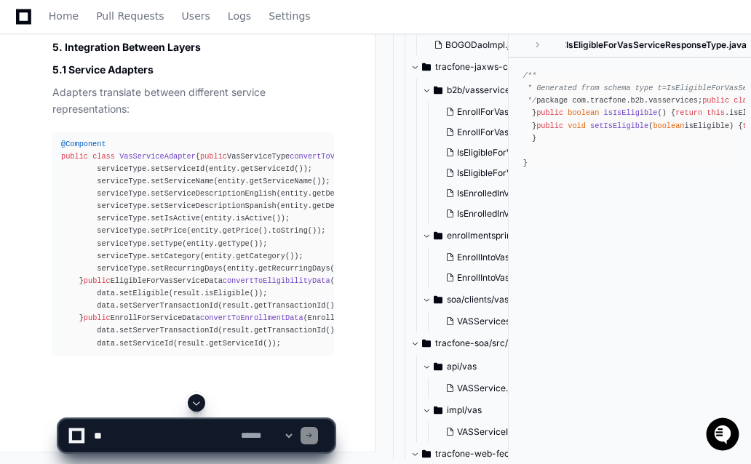
click at [198, 401] on span at bounding box center [197, 403] width 12 height 12
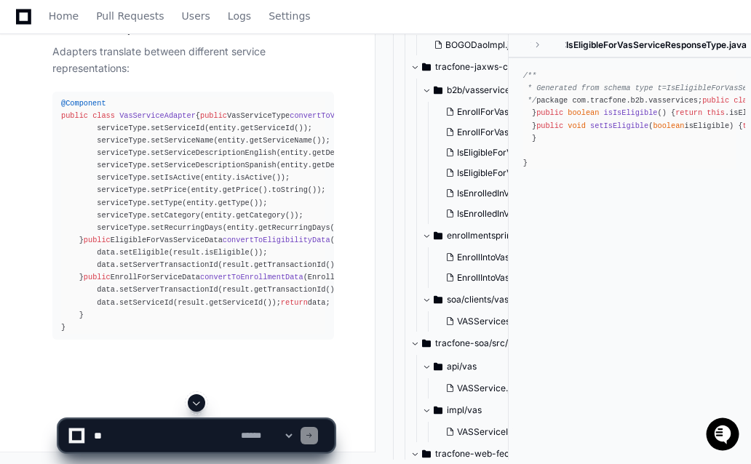
click at [198, 401] on span at bounding box center [197, 403] width 12 height 12
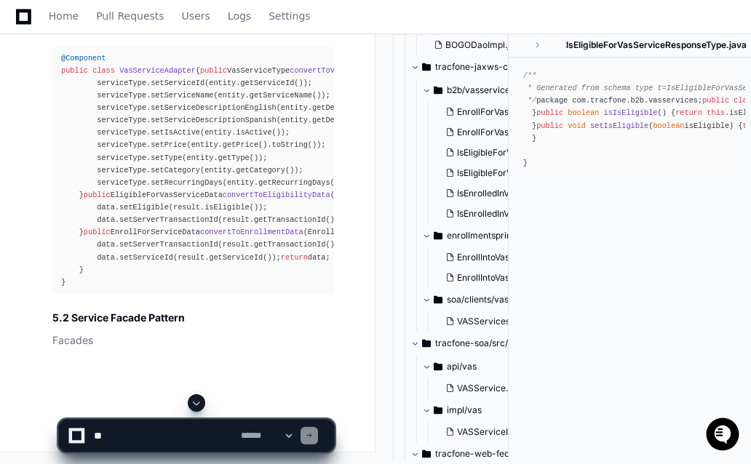
scroll to position [28719, 0]
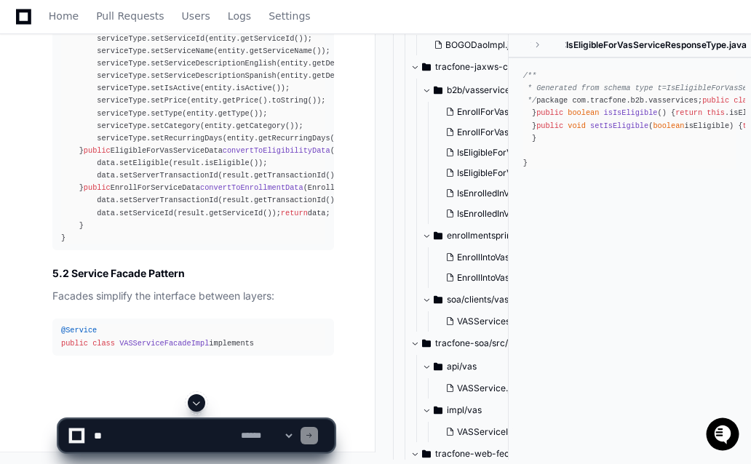
click at [198, 401] on span at bounding box center [197, 403] width 12 height 12
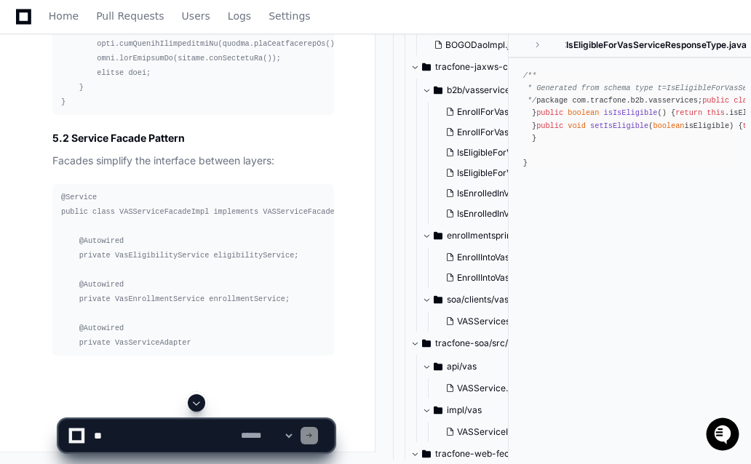
click at [198, 401] on span at bounding box center [197, 403] width 12 height 12
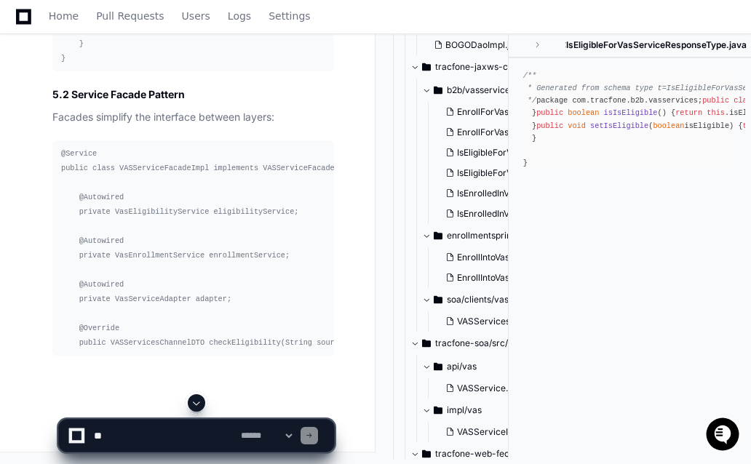
click at [198, 401] on span at bounding box center [197, 403] width 12 height 12
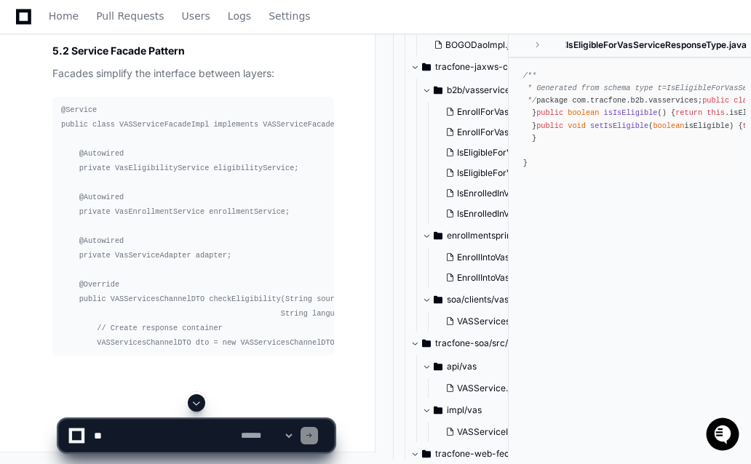
click at [198, 401] on span at bounding box center [197, 403] width 12 height 12
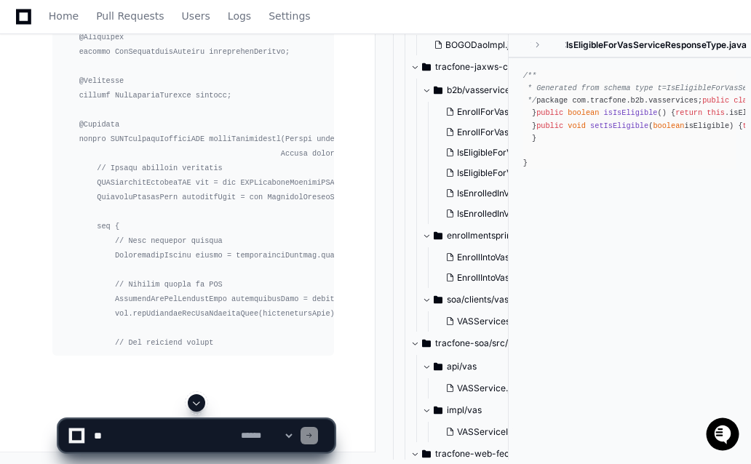
scroll to position [29968, 0]
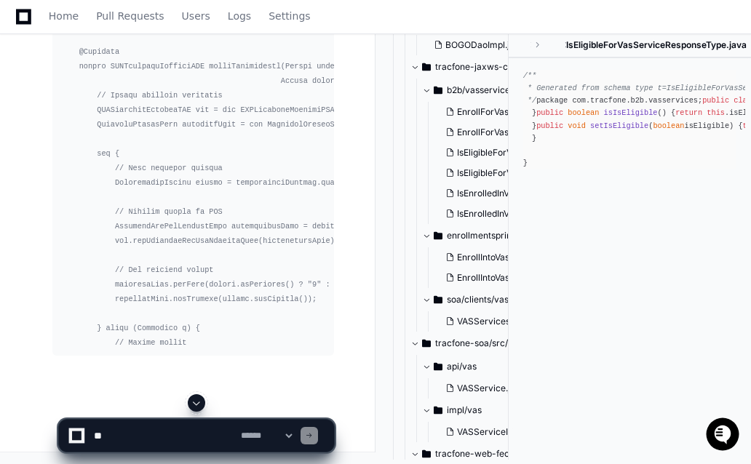
click at [196, 405] on span at bounding box center [197, 403] width 12 height 12
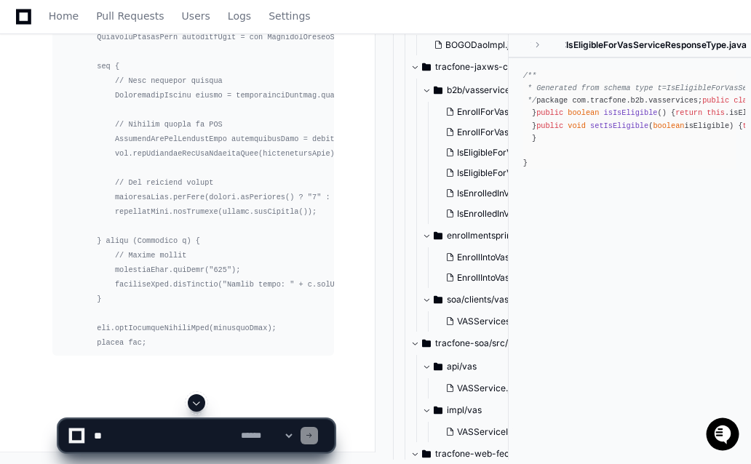
click at [196, 405] on span at bounding box center [197, 403] width 12 height 12
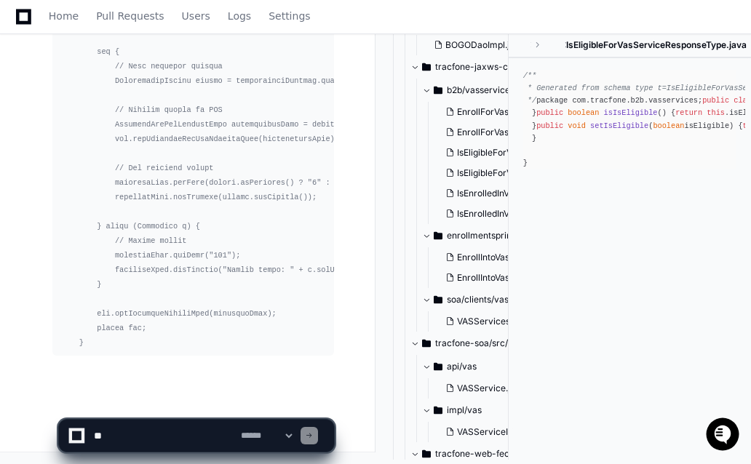
scroll to position [30303, 0]
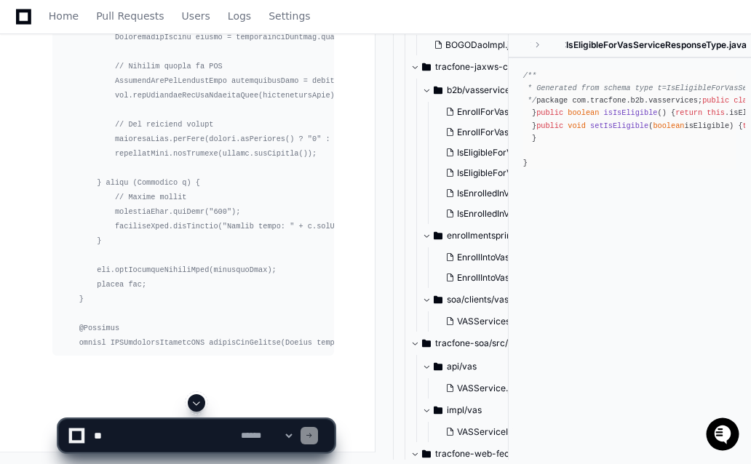
click at [196, 405] on span at bounding box center [197, 403] width 12 height 12
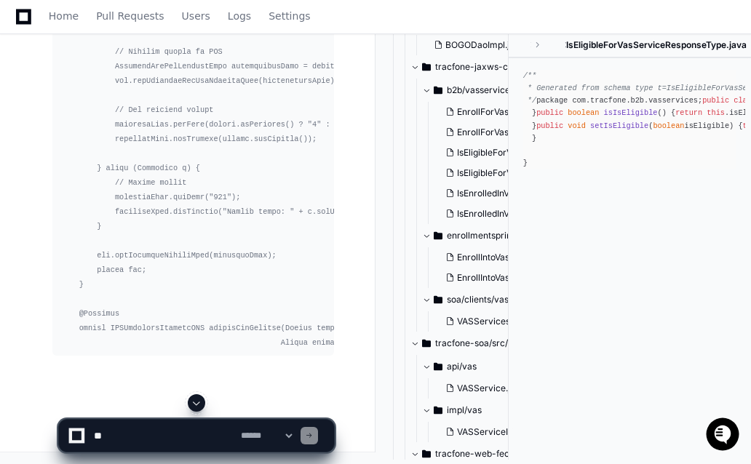
click at [196, 405] on span at bounding box center [197, 403] width 12 height 12
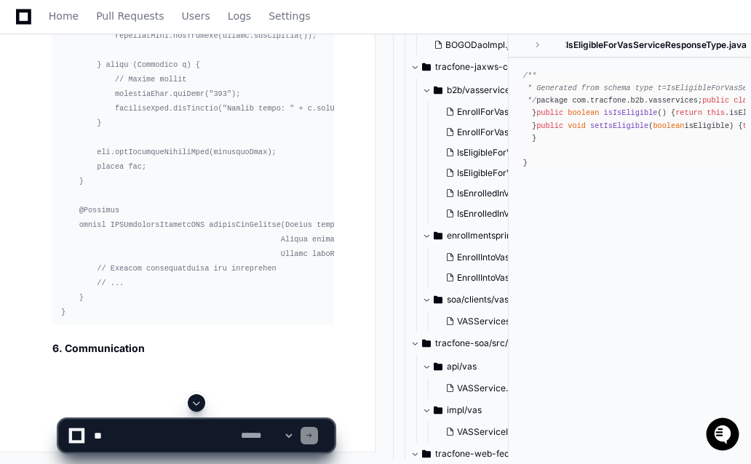
click at [196, 405] on span at bounding box center [197, 403] width 12 height 12
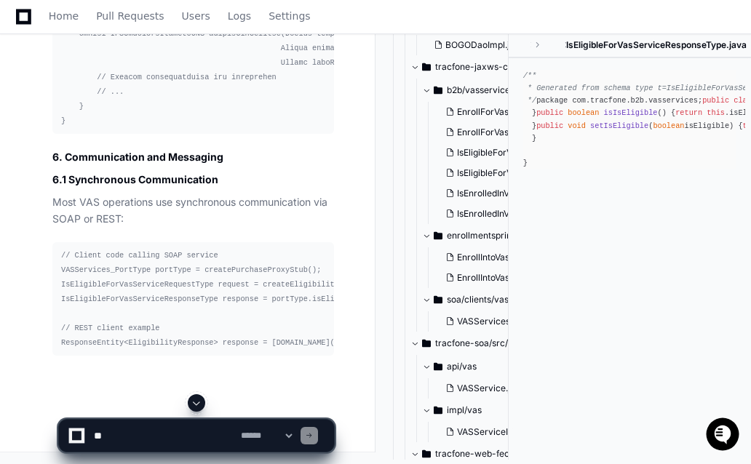
click at [196, 405] on span at bounding box center [197, 403] width 12 height 12
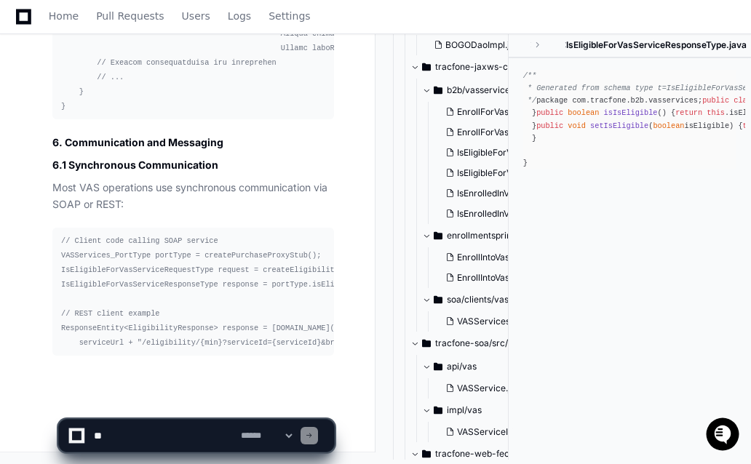
scroll to position [30655, 0]
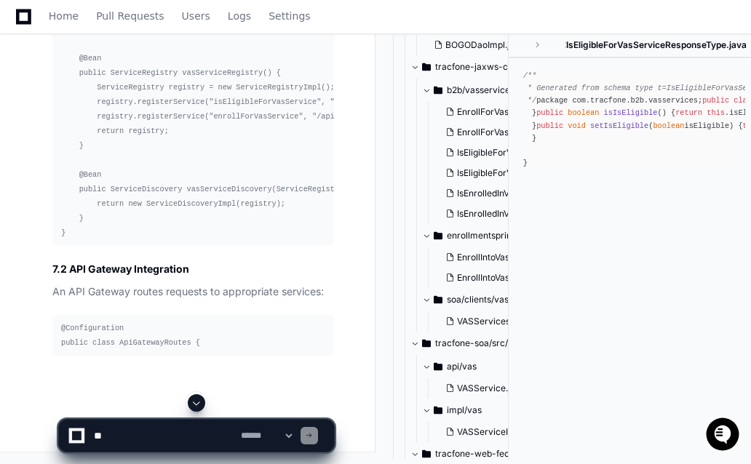
click at [196, 405] on span at bounding box center [197, 403] width 12 height 12
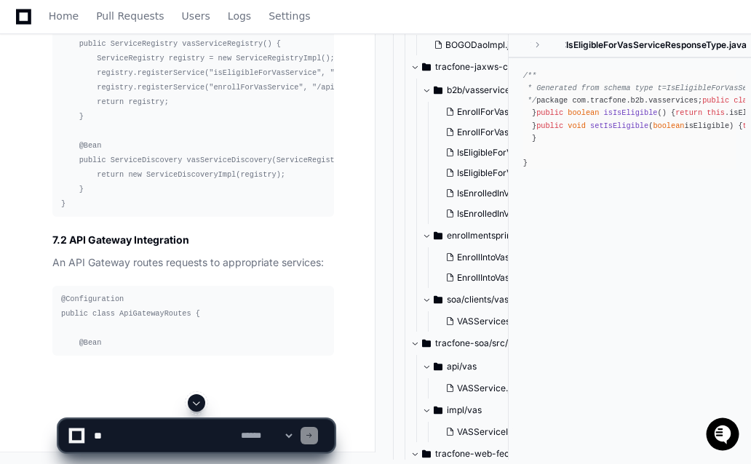
scroll to position [31738, 0]
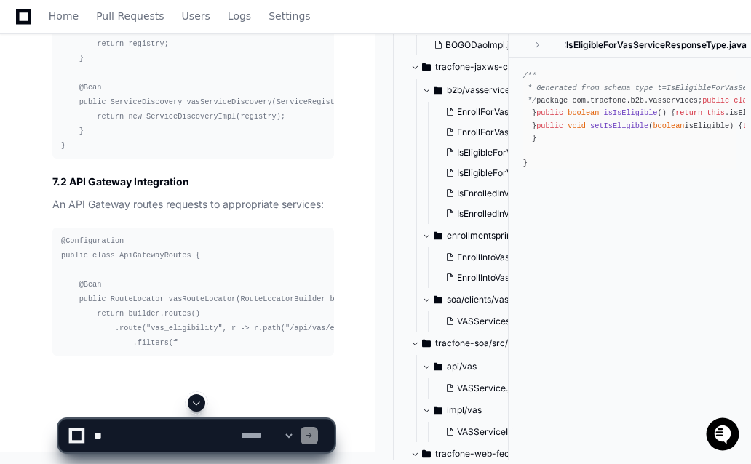
click at [196, 405] on span at bounding box center [197, 403] width 12 height 12
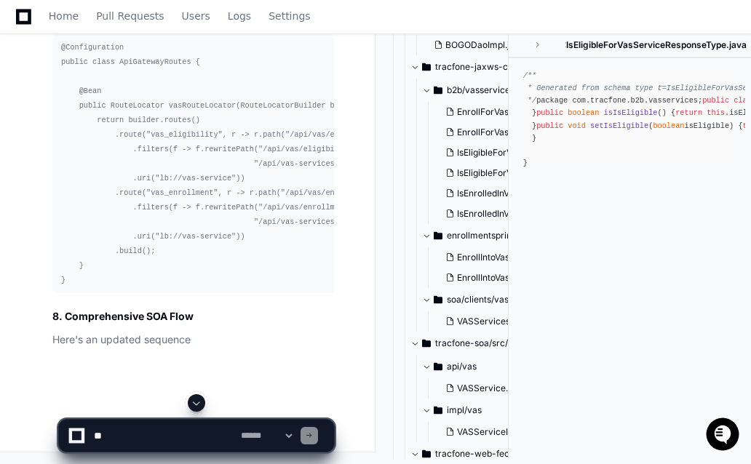
click at [201, 404] on span at bounding box center [197, 403] width 12 height 12
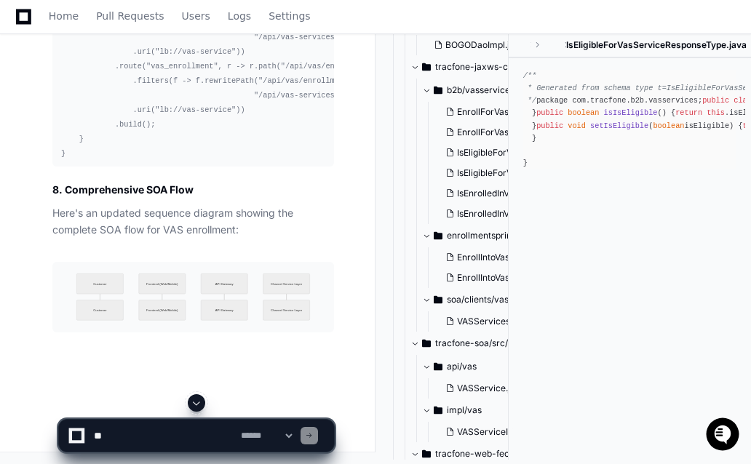
scroll to position [32004, 0]
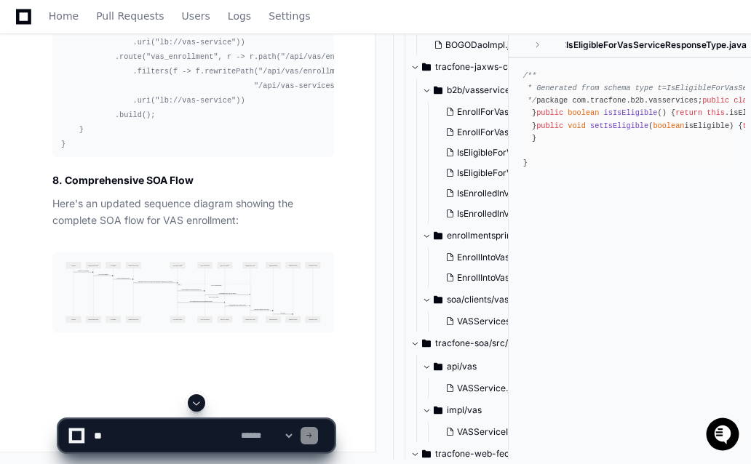
click at [201, 404] on span at bounding box center [197, 403] width 12 height 12
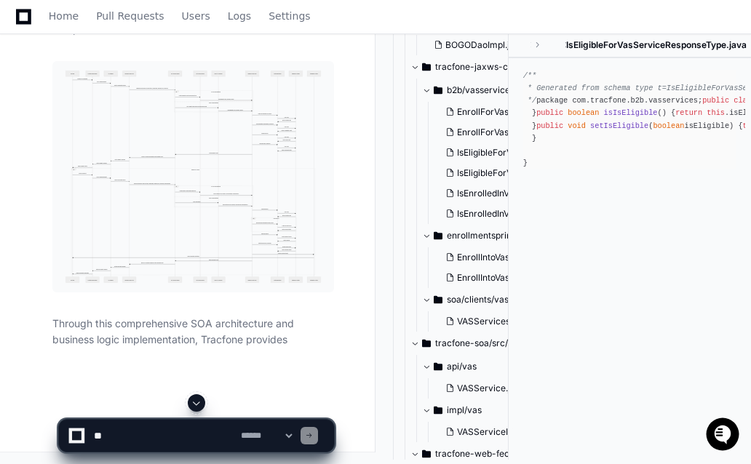
click at [201, 404] on span at bounding box center [197, 403] width 12 height 12
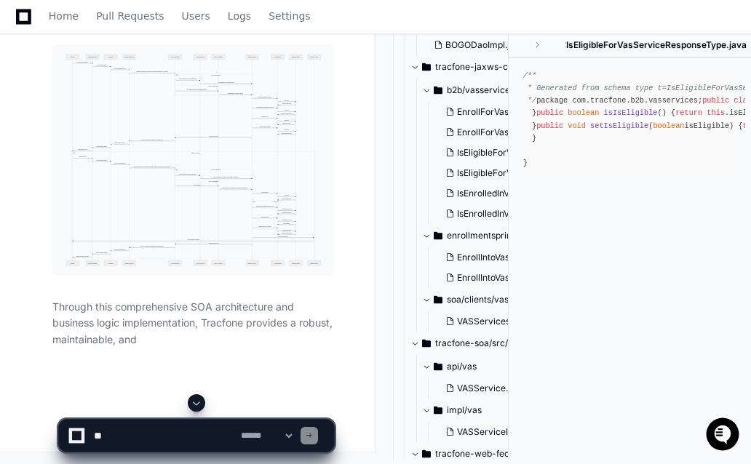
scroll to position [32333, 0]
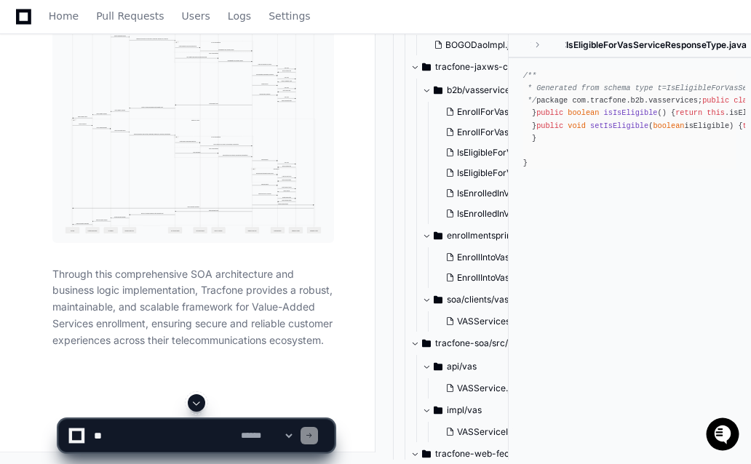
click at [201, 404] on span at bounding box center [197, 403] width 12 height 12
click at [206, 104] on img at bounding box center [192, 127] width 281 height 231
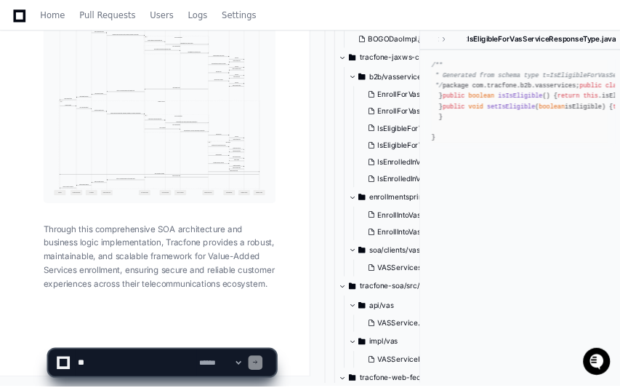
scroll to position [29585, 0]
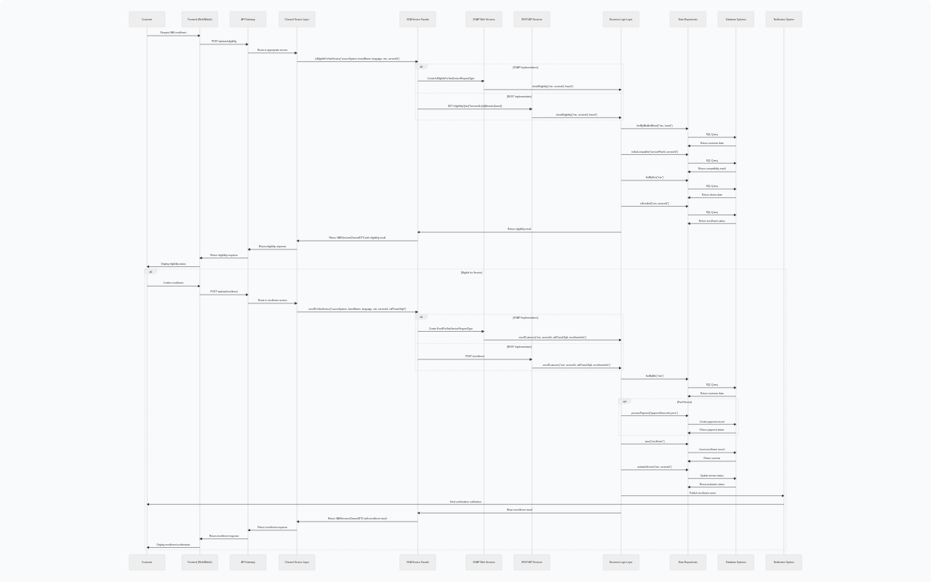
click at [423, 98] on img at bounding box center [465, 291] width 931 height 582
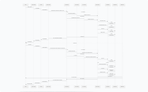
scroll to position [28448, 0]
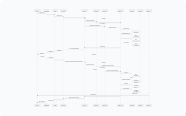
click at [124, 23] on img at bounding box center [93, 58] width 186 height 116
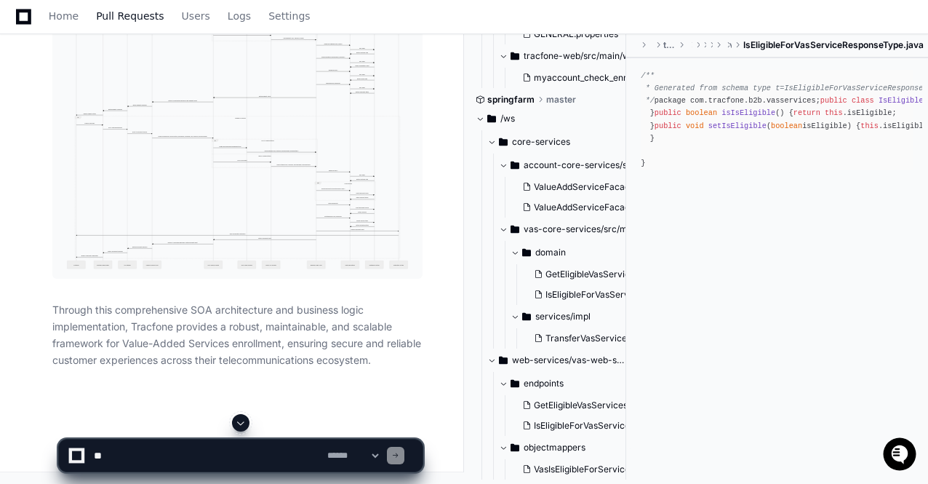
scroll to position [4237, 0]
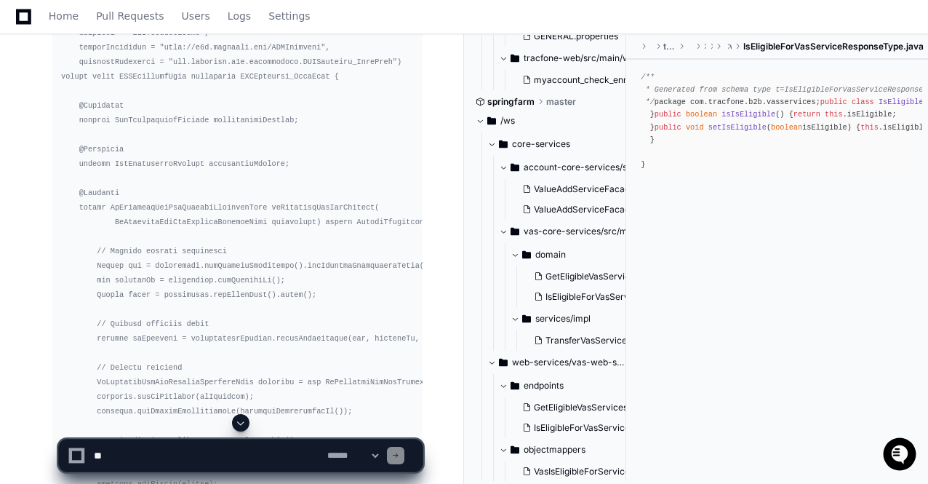
scroll to position [19750, 0]
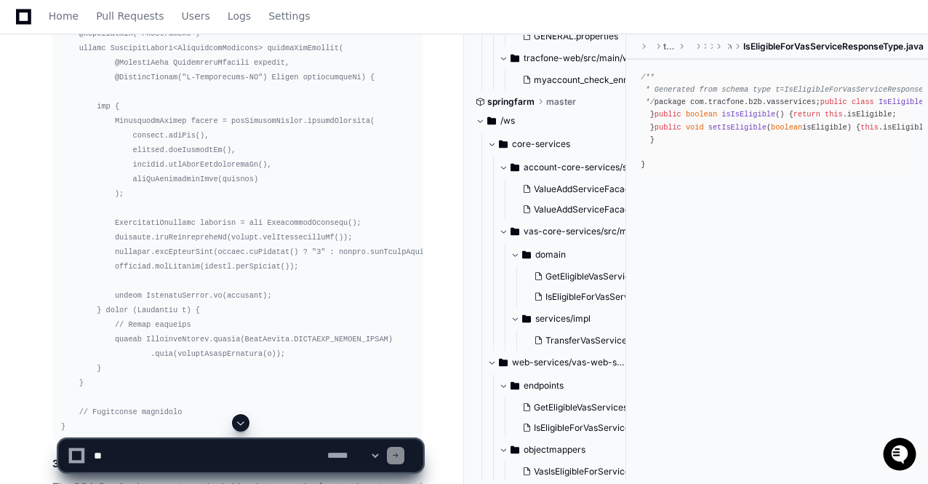
scroll to position [21379, 0]
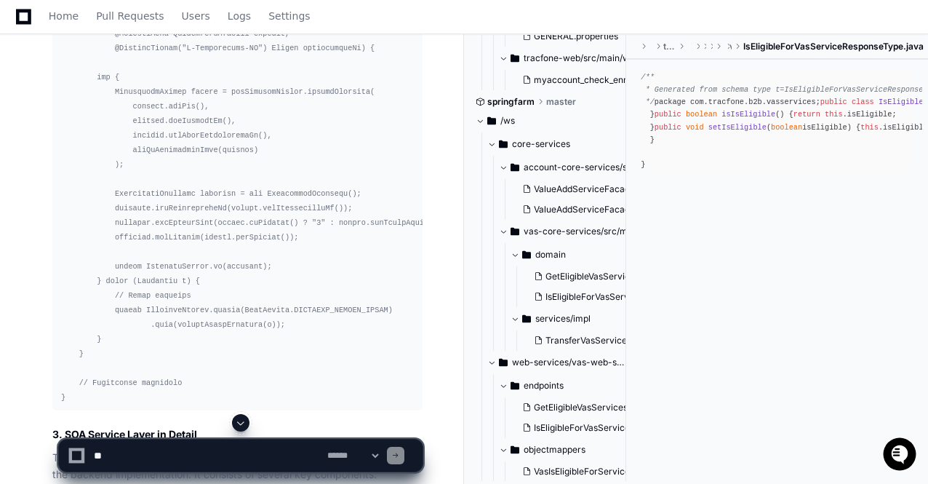
click at [564, 404] on span "GetEligibleVasServicesEndPoint.java" at bounding box center [609, 407] width 150 height 12
click at [561, 431] on div at bounding box center [575, 449] width 223 height 70
click at [572, 404] on span "GetEligibleVasServicesEndPoint.java" at bounding box center [609, 407] width 150 height 12
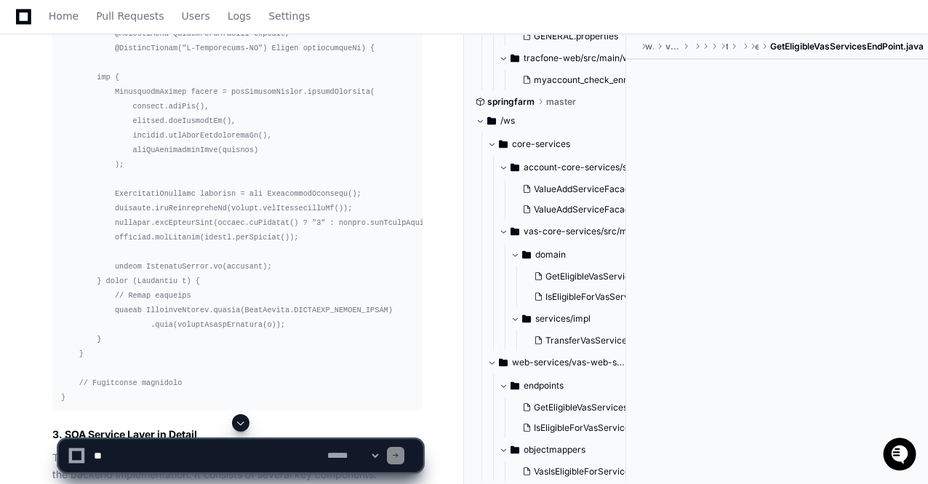
click at [588, 431] on div at bounding box center [575, 449] width 223 height 70
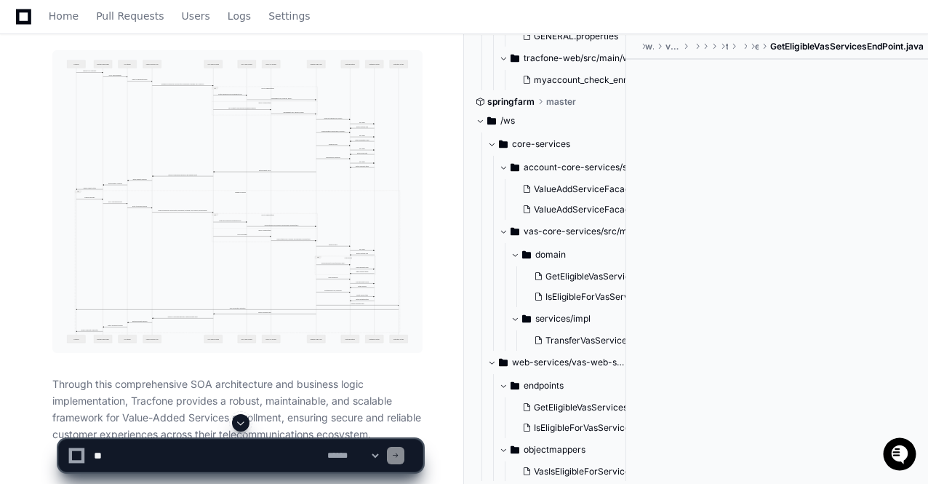
scroll to position [28361, 0]
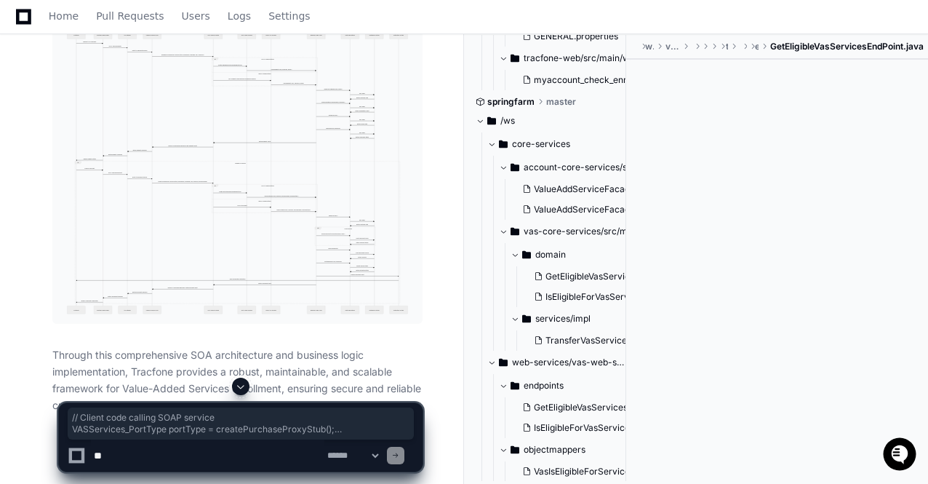
drag, startPoint x: 71, startPoint y: 332, endPoint x: 58, endPoint y: 156, distance: 177.2
copy code "// Client code calling SOAP service VASServices_PortType portType = createPurch…"
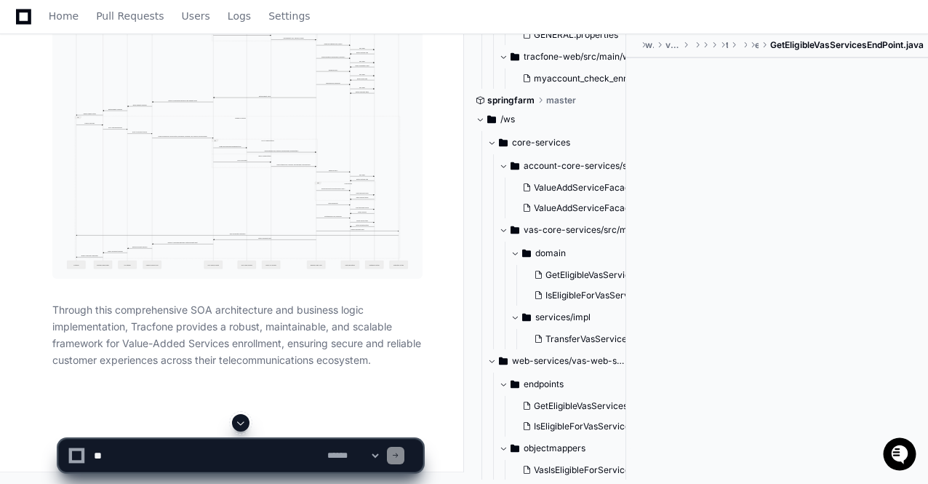
scroll to position [28303, 0]
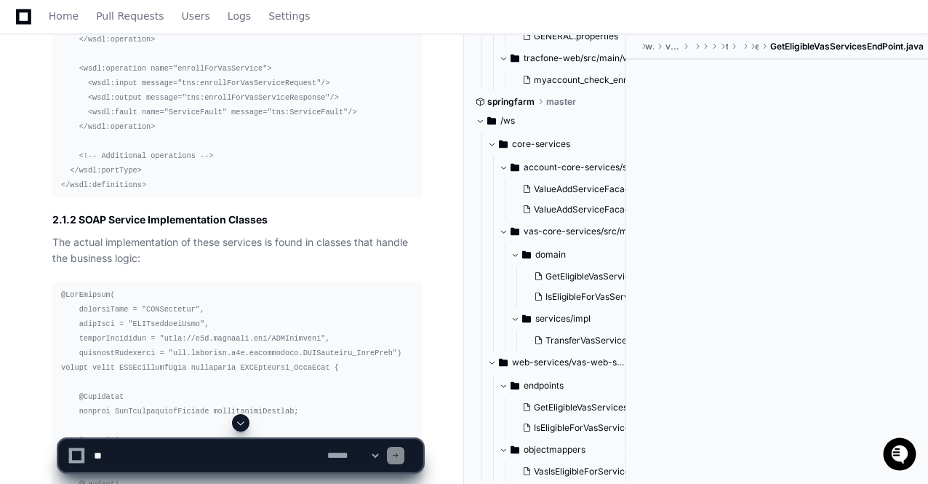
scroll to position [19518, 0]
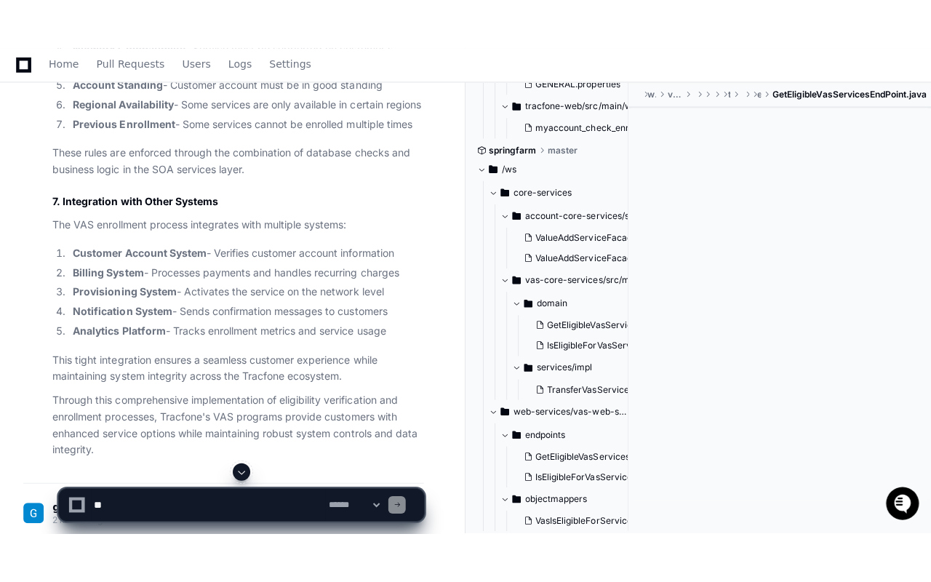
scroll to position [17714, 0]
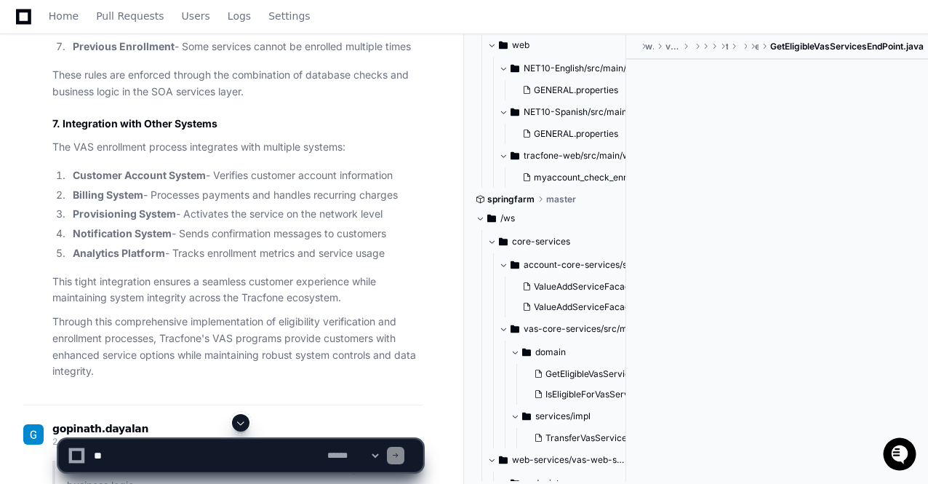
click at [241, 423] on span at bounding box center [241, 423] width 12 height 12
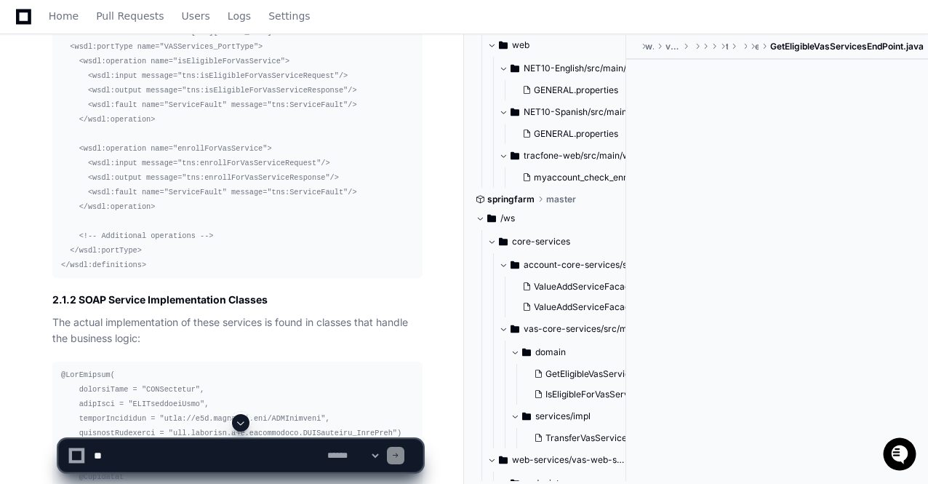
scroll to position [19438, 0]
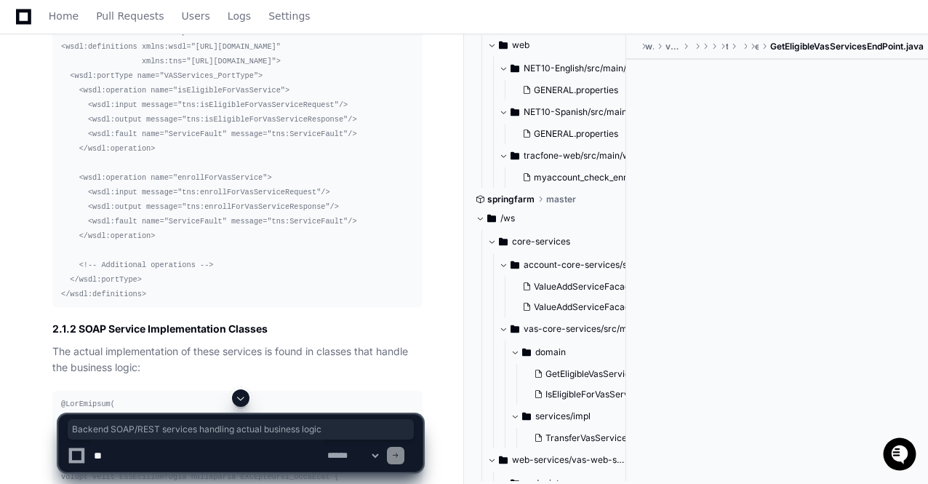
drag, startPoint x: 173, startPoint y: 345, endPoint x: 207, endPoint y: 360, distance: 36.5
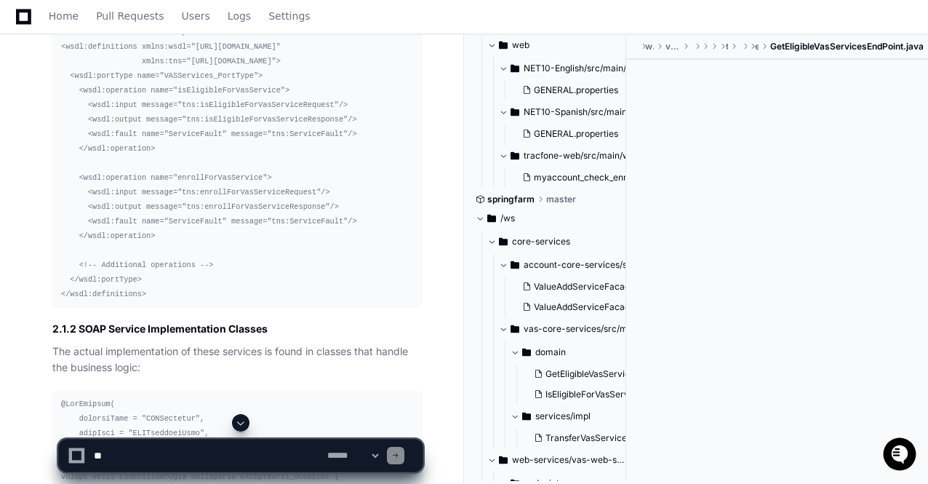
scroll to position [4139, 54]
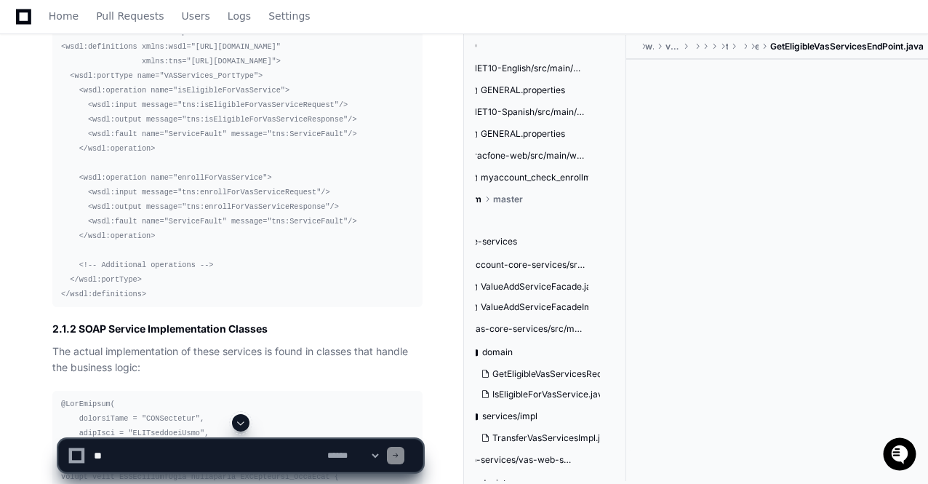
drag, startPoint x: 624, startPoint y: 441, endPoint x: 627, endPoint y: 388, distance: 53.2
drag, startPoint x: 625, startPoint y: 447, endPoint x: 623, endPoint y: 458, distance: 11.8
click at [623, 458] on div at bounding box center [575, 449] width 223 height 70
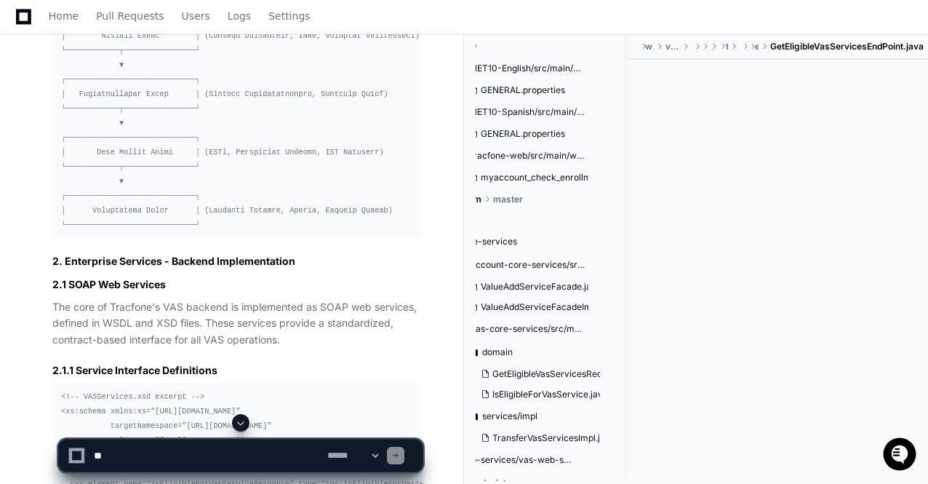
scroll to position [18507, 0]
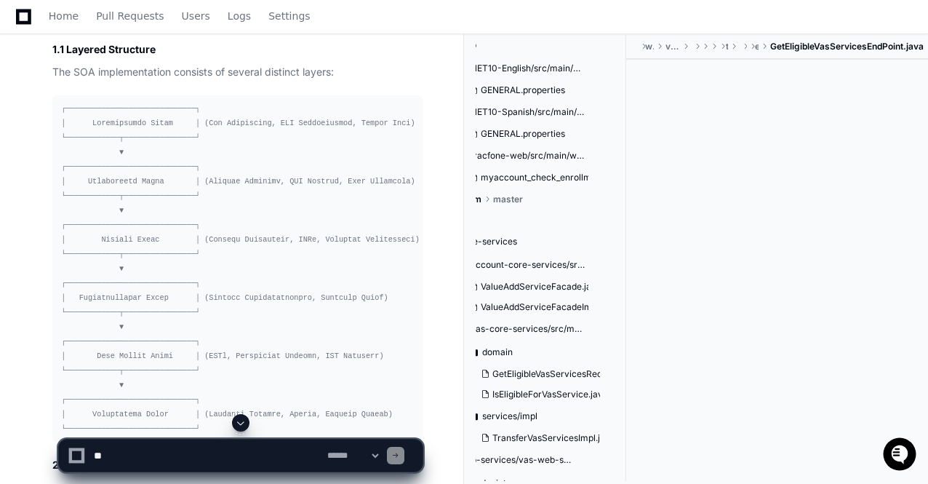
click at [161, 466] on textarea at bounding box center [207, 455] width 233 height 32
paste textarea "**********"
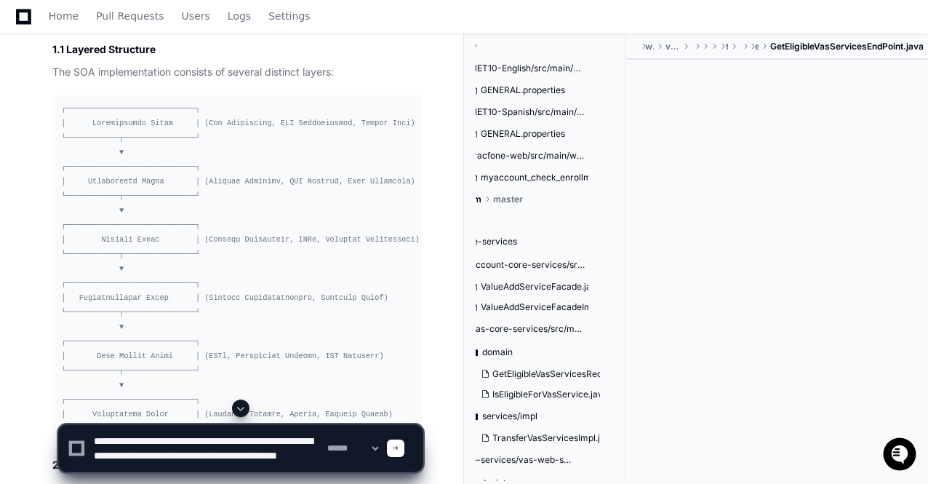
scroll to position [0, 0]
drag, startPoint x: 305, startPoint y: 453, endPoint x: 276, endPoint y: 434, distance: 34.7
click at [276, 434] on textarea at bounding box center [207, 448] width 233 height 47
click at [287, 439] on textarea at bounding box center [207, 448] width 233 height 47
click at [296, 454] on textarea at bounding box center [207, 448] width 233 height 47
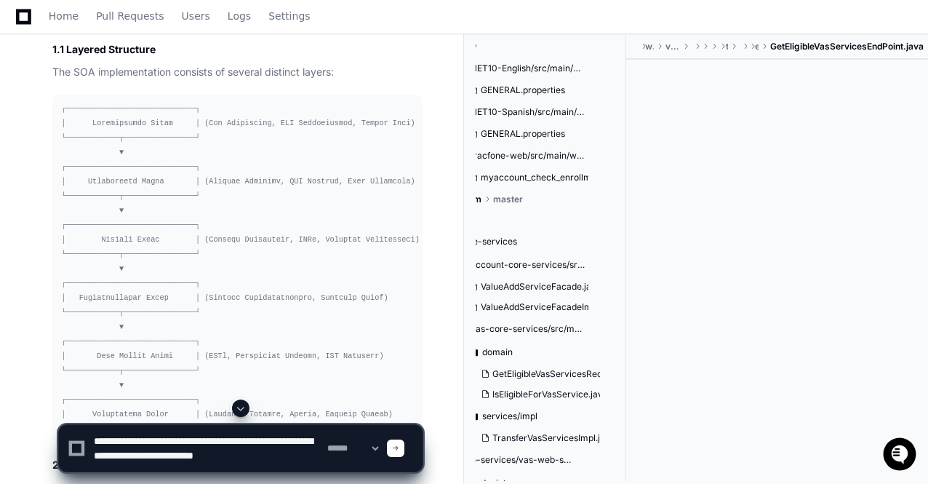
scroll to position [4, 0]
click at [97, 450] on textarea at bounding box center [207, 448] width 233 height 47
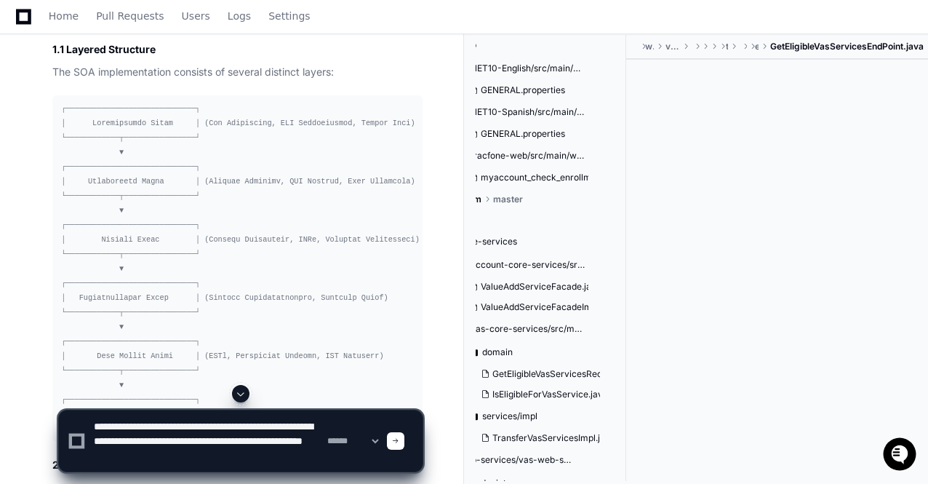
type textarea "**********"
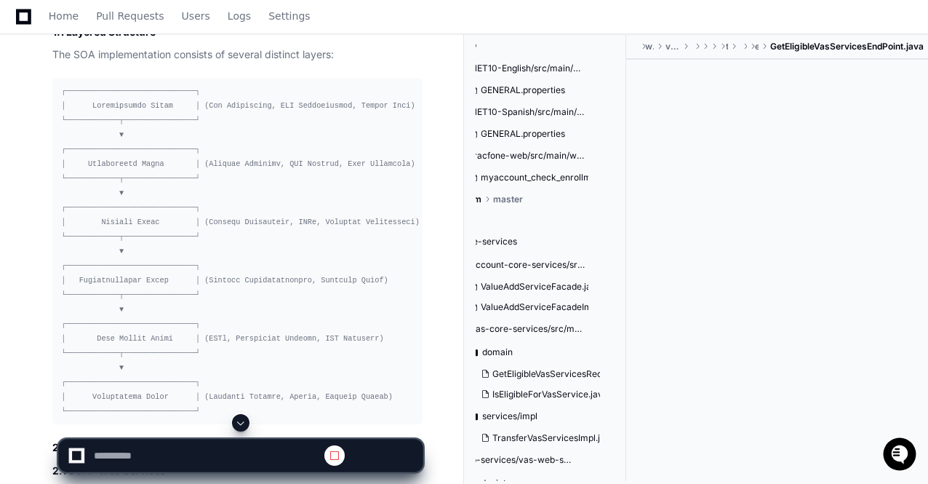
scroll to position [18520, 0]
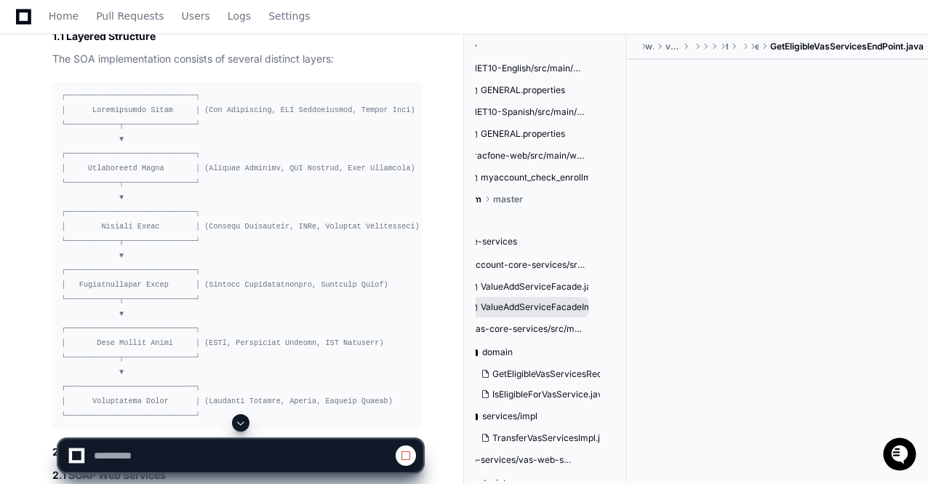
click at [534, 310] on span "ValueAddServiceFacadeImpl.java" at bounding box center [550, 307] width 138 height 12
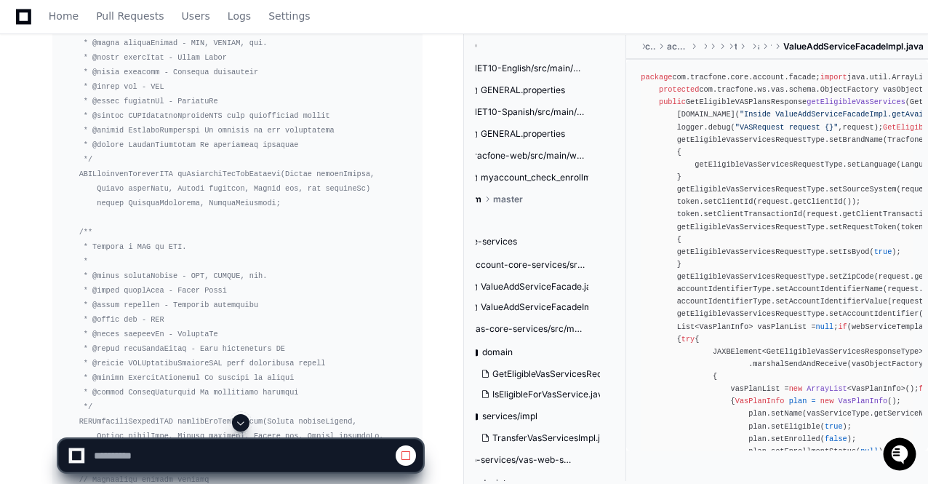
scroll to position [21893, 0]
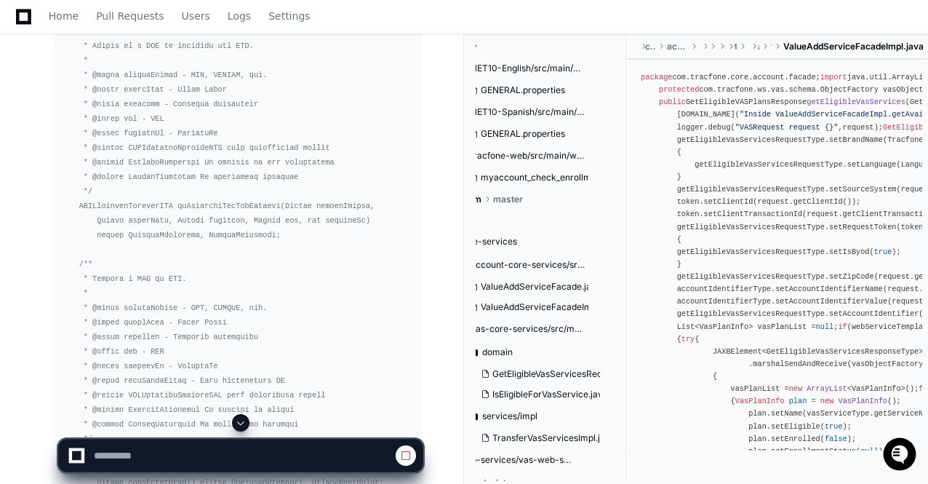
click at [836, 367] on div "package com.tracfone.core.account.facade; import java.util.ArrayList; import ja…" at bounding box center [777, 463] width 273 height 785
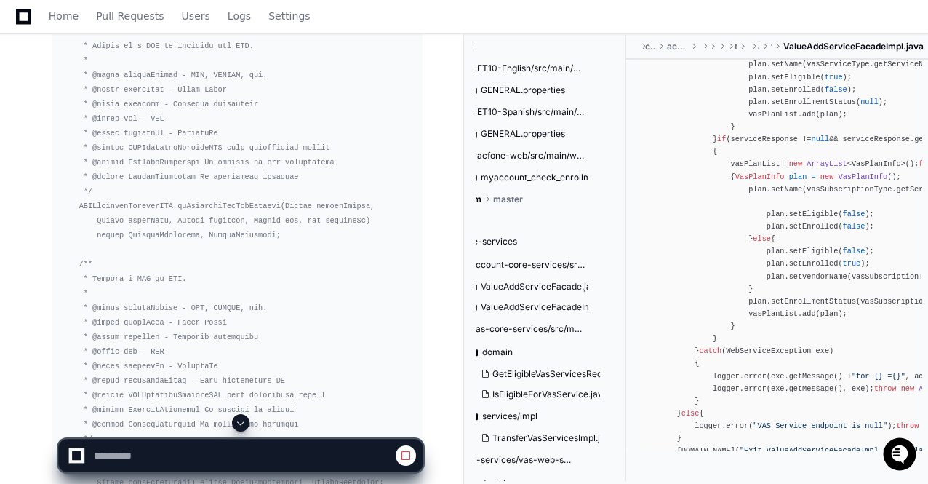
scroll to position [320, 0]
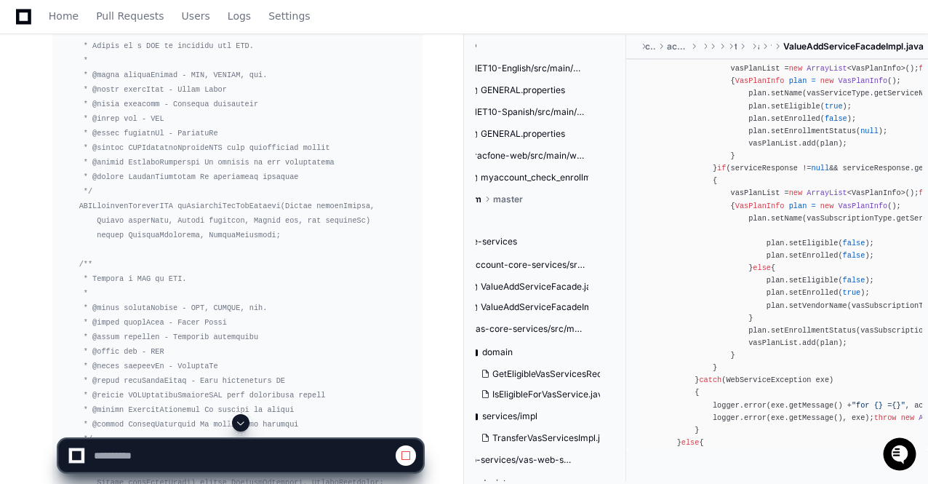
click at [829, 391] on div "package com.tracfone.core.account.facade; import java.util.ArrayList; import ja…" at bounding box center [777, 143] width 273 height 785
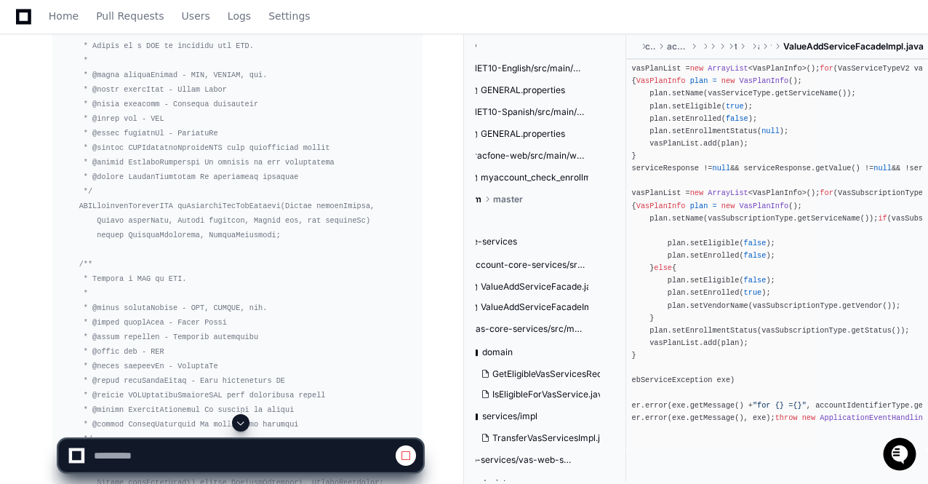
scroll to position [0, 0]
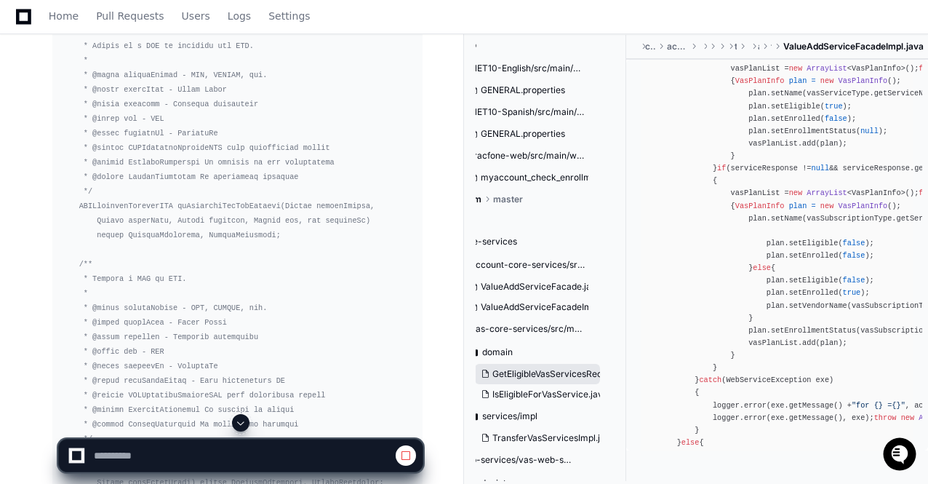
click at [568, 375] on span "GetEligibleVasServicesRequest.java" at bounding box center [565, 374] width 147 height 12
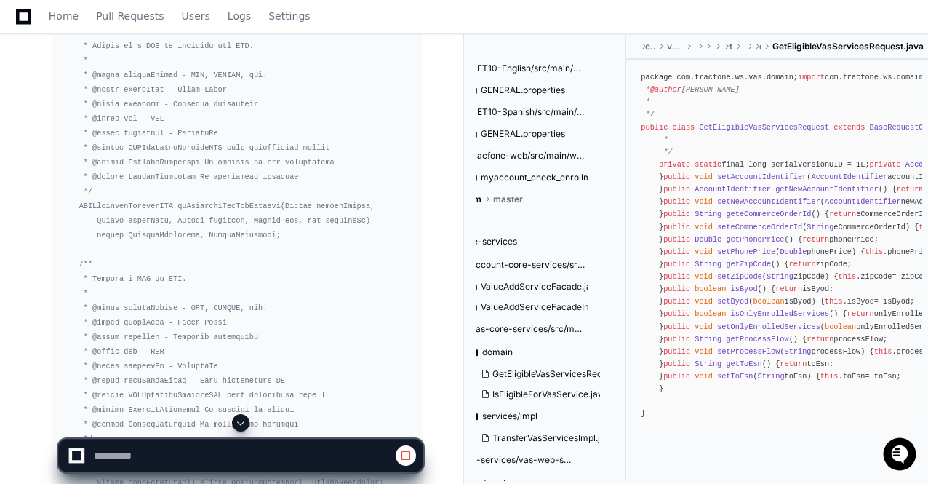
click at [801, 327] on div "package com. tracfone . ws . vas . domain ; import com. tracfone . ws . domain …" at bounding box center [777, 245] width 273 height 349
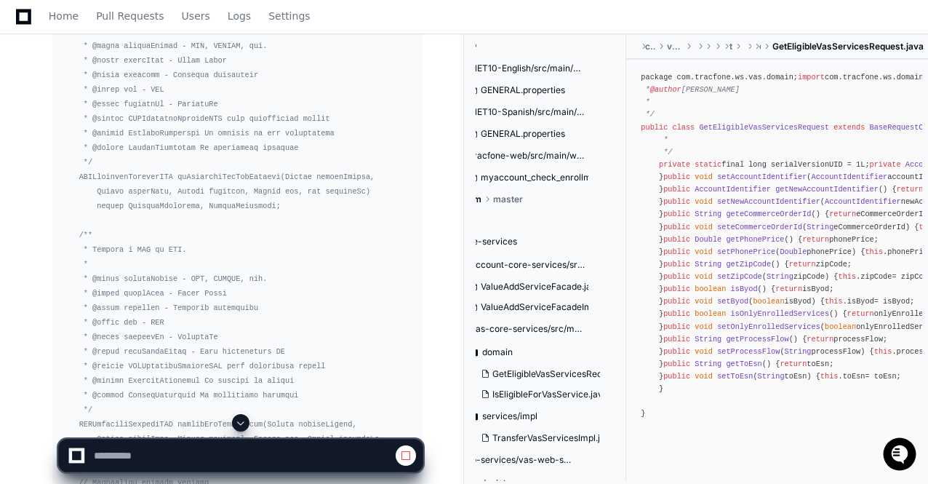
scroll to position [21951, 0]
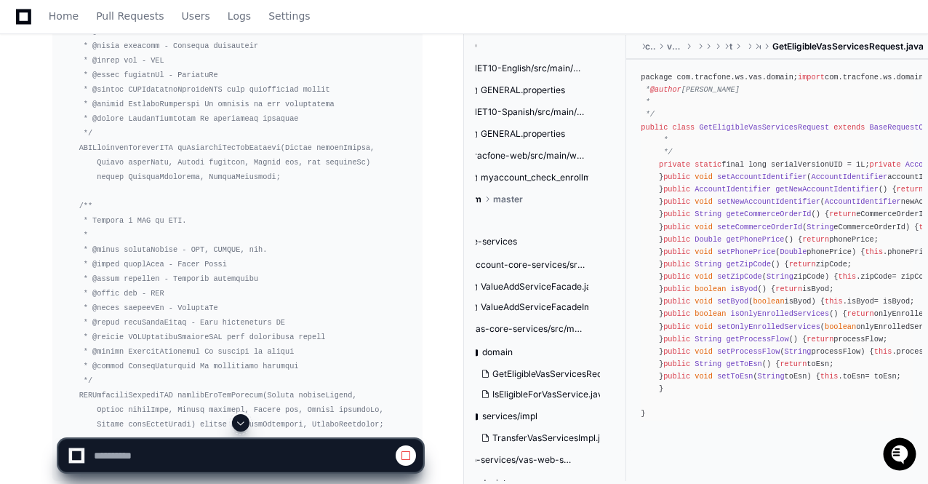
click at [541, 435] on div at bounding box center [575, 449] width 223 height 70
click at [537, 437] on div at bounding box center [575, 449] width 223 height 70
click at [560, 438] on div at bounding box center [575, 449] width 223 height 70
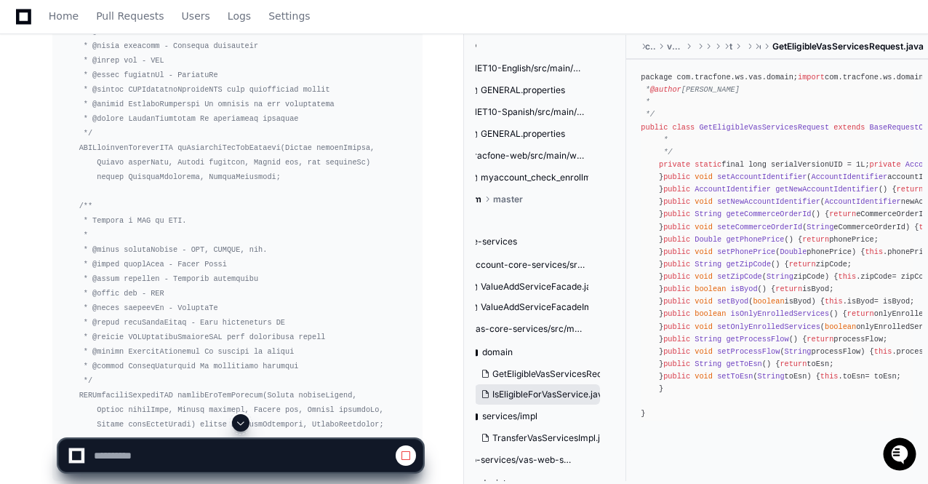
click at [567, 393] on span "IsEligibleForVasService.java" at bounding box center [550, 394] width 116 height 12
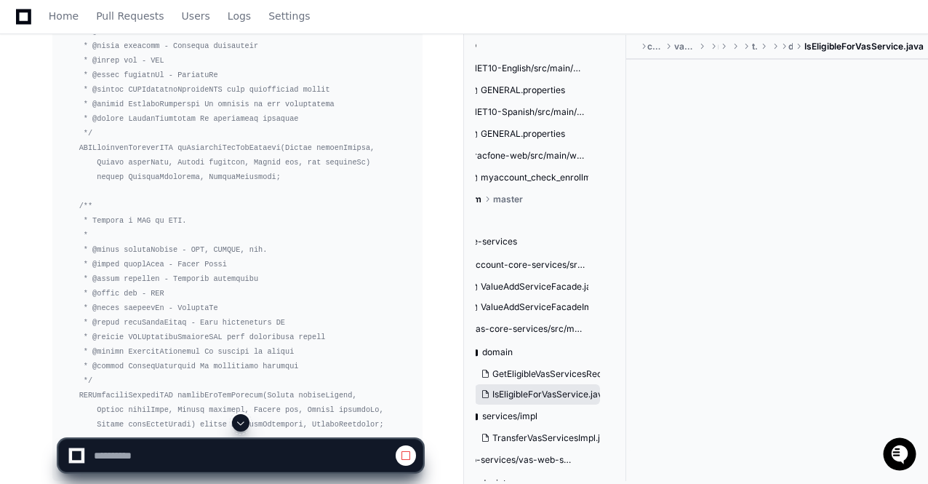
scroll to position [0, 0]
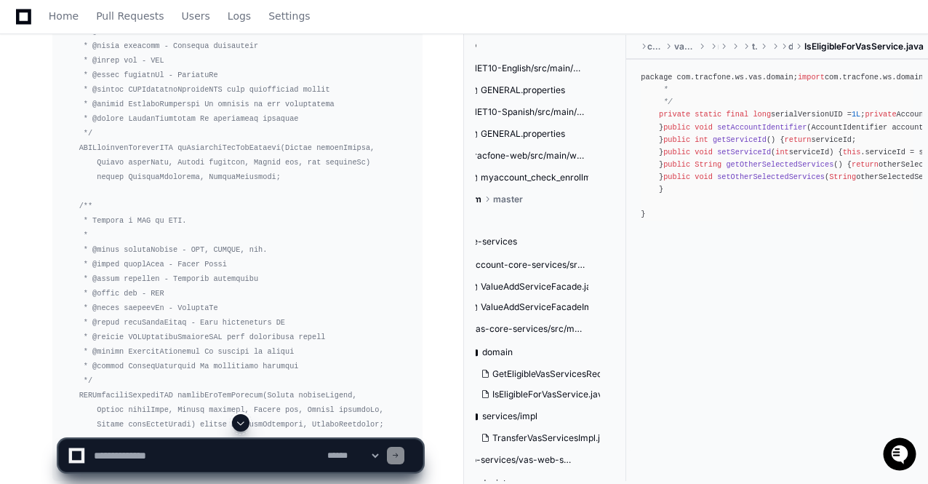
click at [864, 221] on div "package com.tracfone.ws.vas.domain; import com.tracfone.ws.domain.AccountIdenti…" at bounding box center [777, 146] width 273 height 150
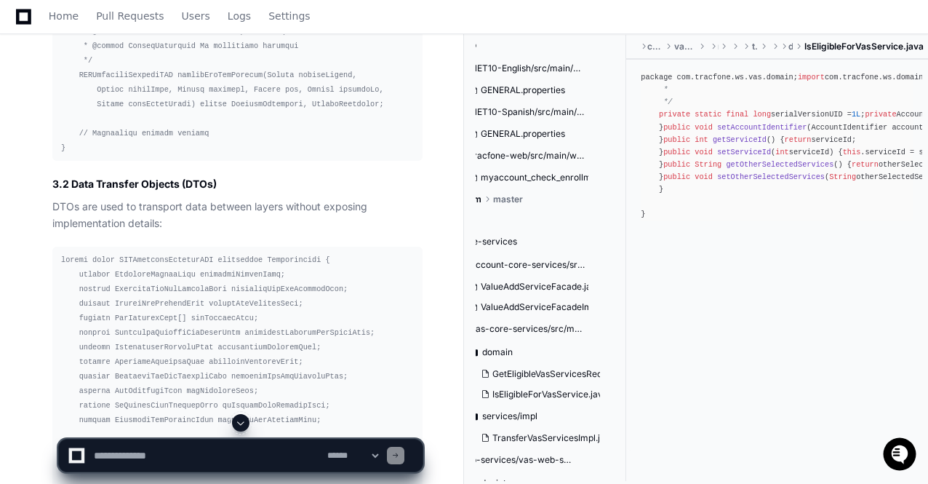
scroll to position [22446, 0]
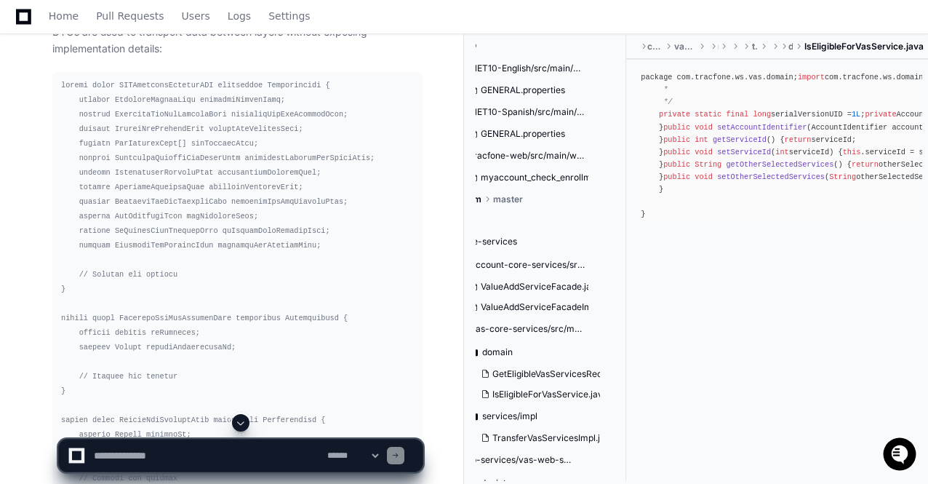
click at [241, 423] on span at bounding box center [241, 423] width 12 height 12
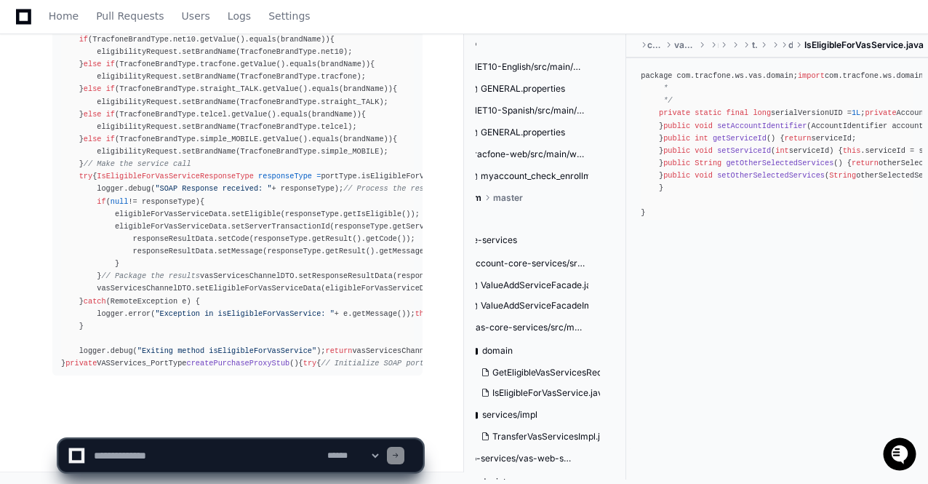
scroll to position [33729, 0]
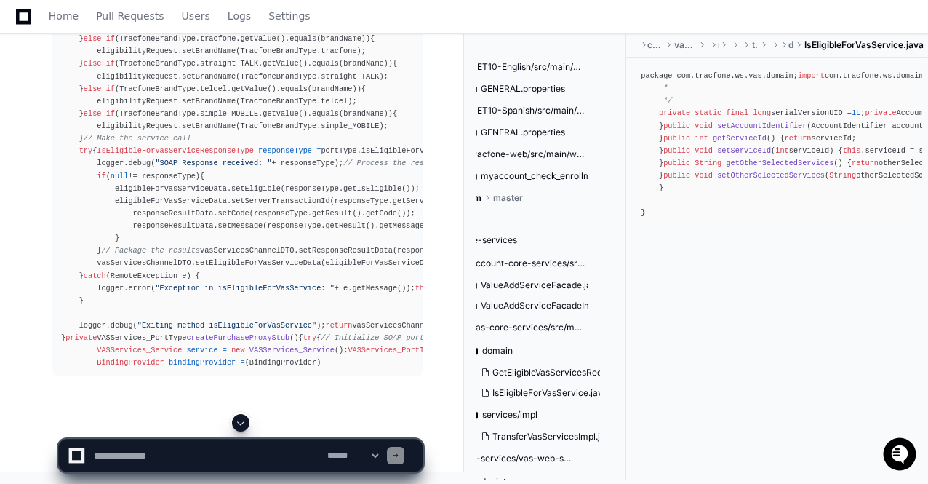
click at [247, 424] on button at bounding box center [240, 422] width 17 height 17
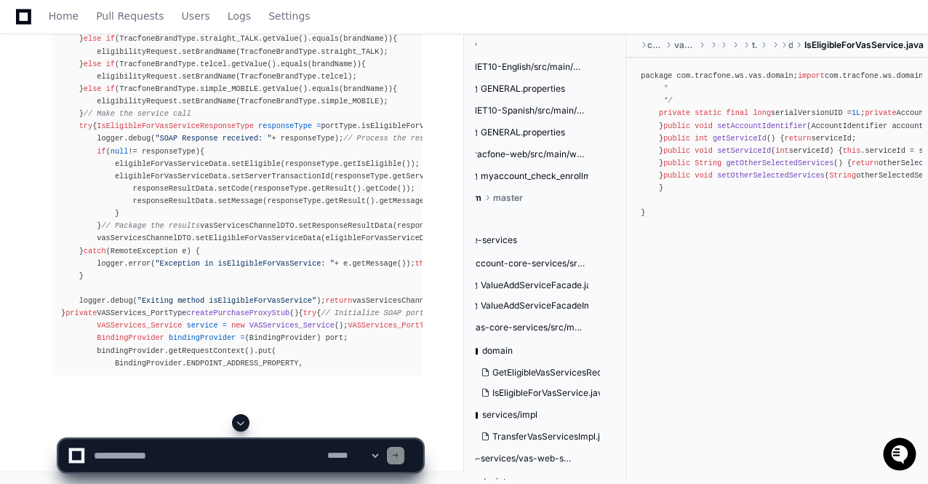
click at [247, 424] on button at bounding box center [240, 422] width 17 height 17
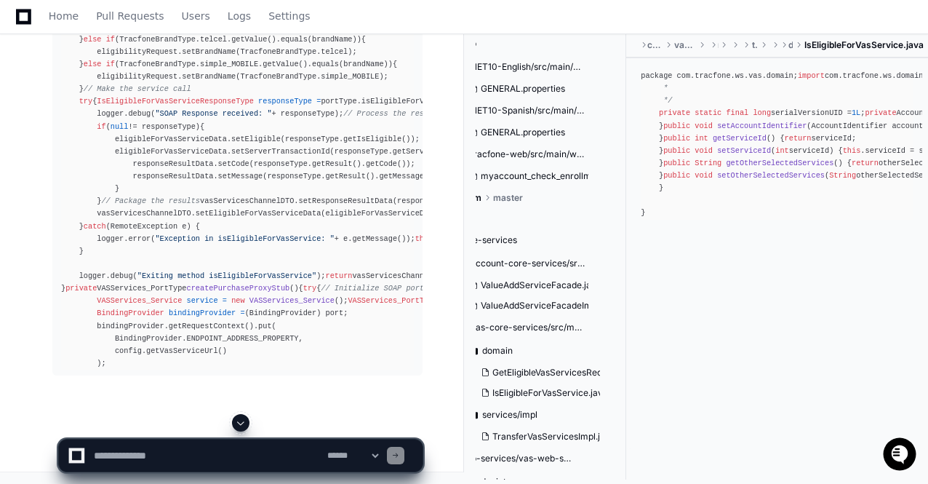
click at [247, 424] on button at bounding box center [240, 422] width 17 height 17
click at [240, 425] on span at bounding box center [241, 423] width 12 height 12
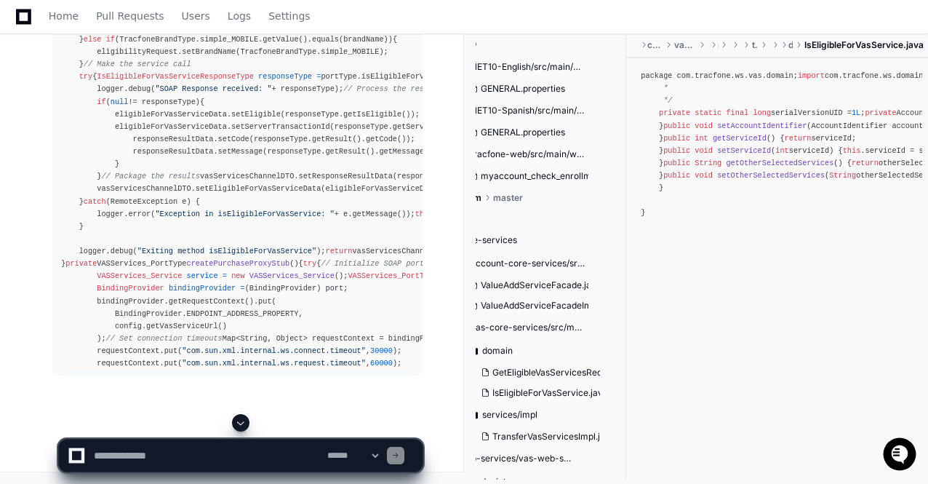
click at [240, 425] on span at bounding box center [241, 423] width 12 height 12
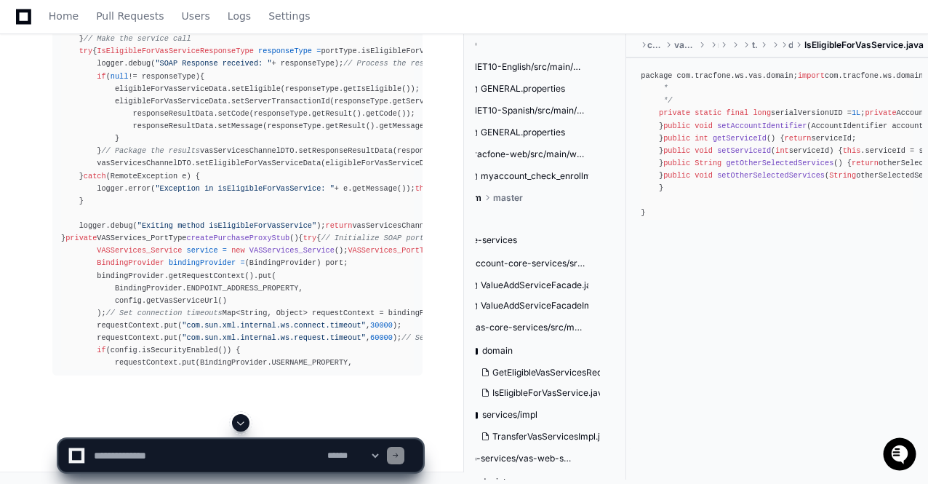
click at [240, 425] on span at bounding box center [241, 423] width 12 height 12
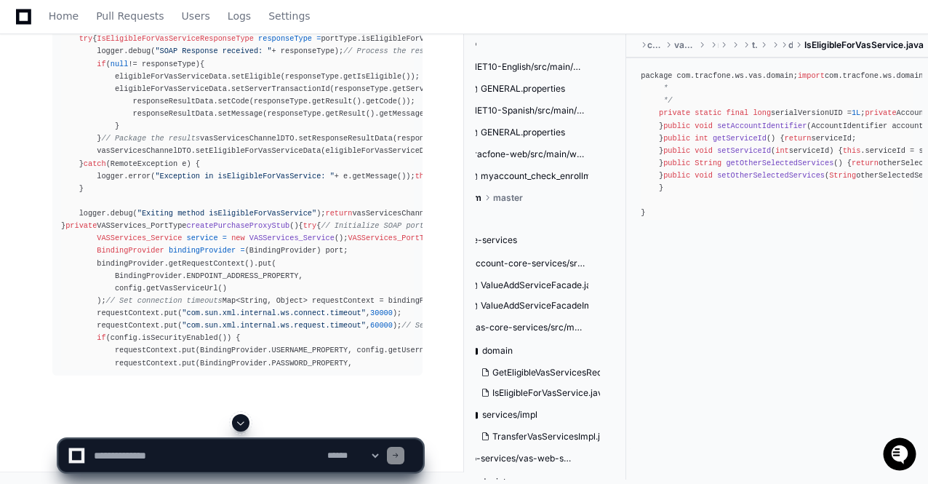
click at [240, 425] on app-app-chat-input "**********" at bounding box center [240, 443] width 365 height 58
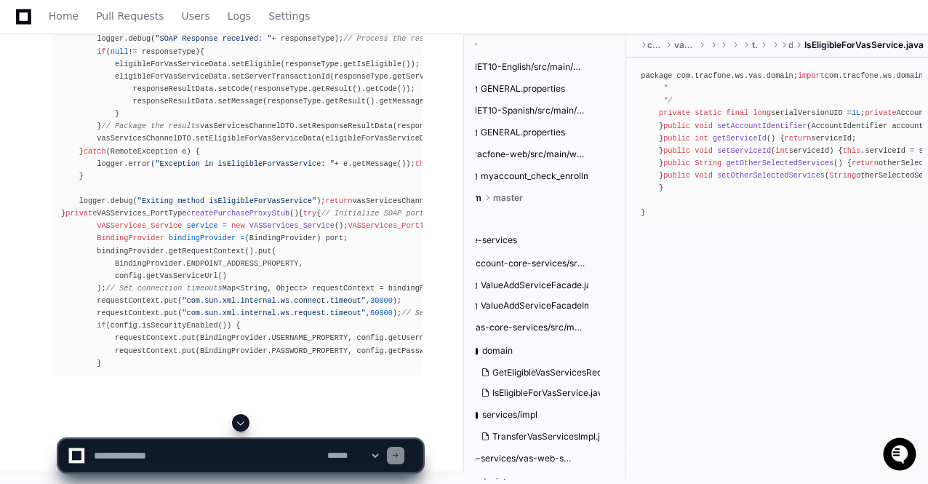
click at [240, 425] on span at bounding box center [241, 423] width 12 height 12
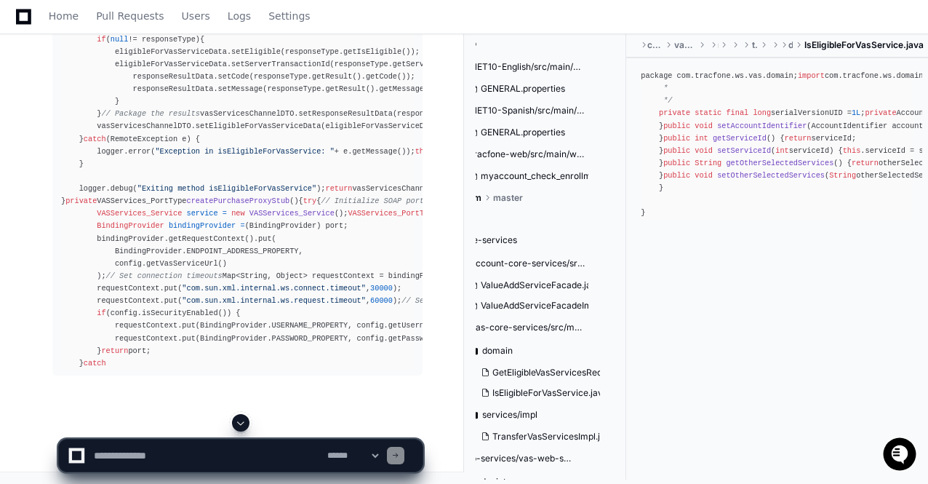
click at [240, 425] on span at bounding box center [241, 423] width 12 height 12
click at [240, 425] on app-app-chat-input "**********" at bounding box center [240, 443] width 365 height 58
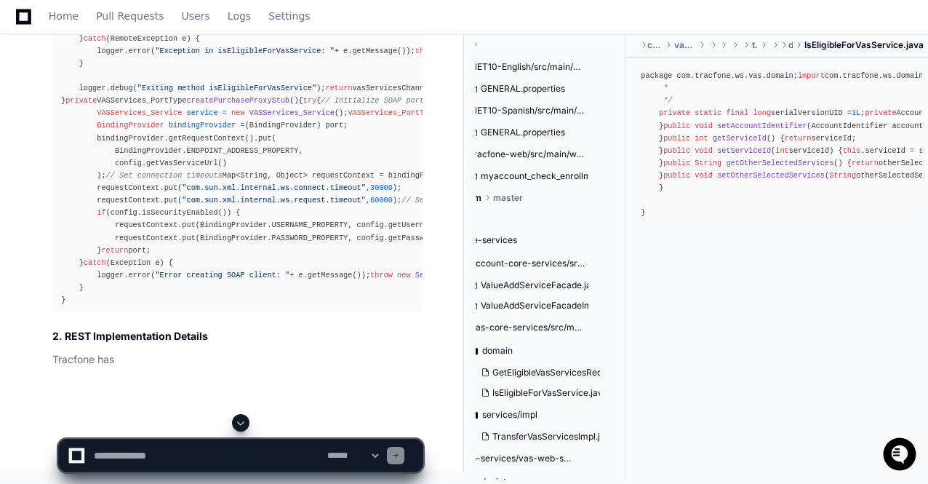
click at [242, 425] on span at bounding box center [241, 423] width 12 height 12
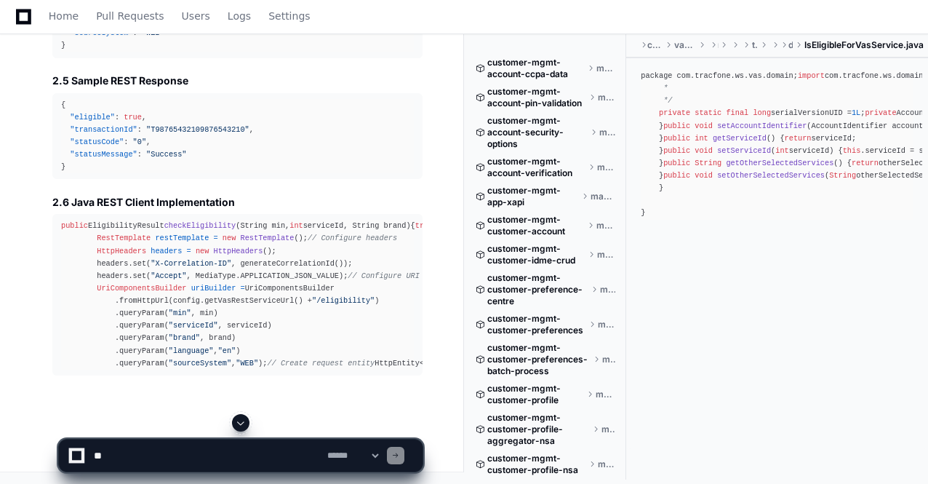
click at [241, 421] on span at bounding box center [241, 423] width 12 height 12
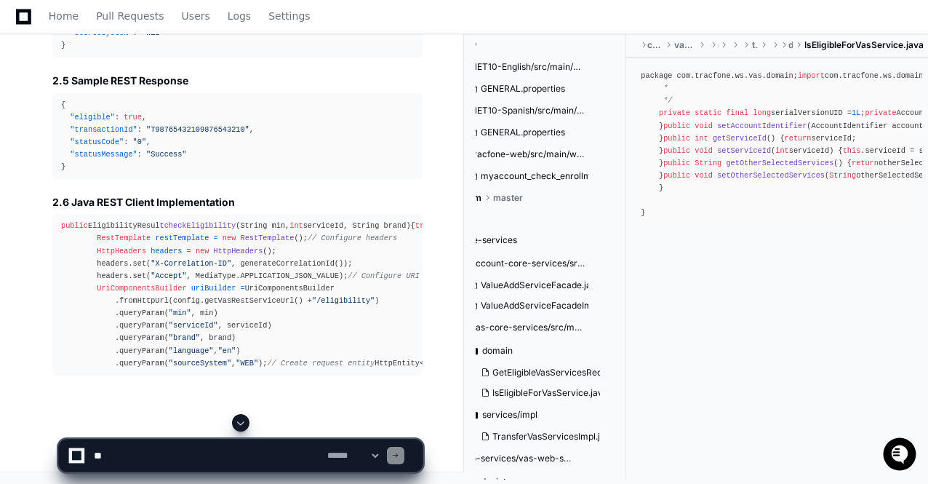
click at [241, 421] on span at bounding box center [241, 423] width 12 height 12
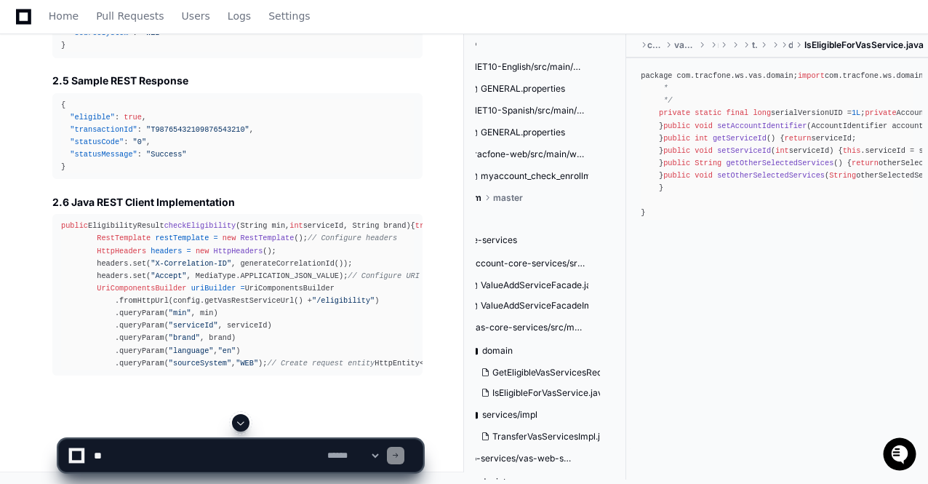
scroll to position [35889, 0]
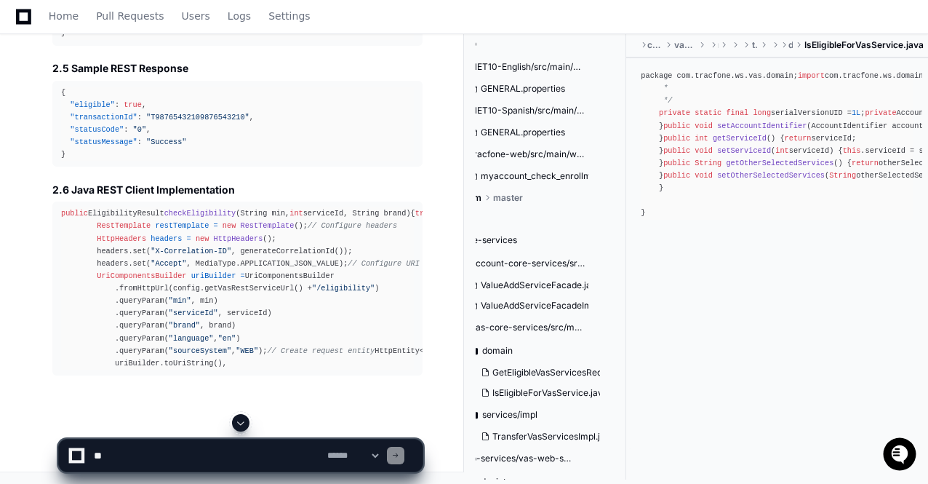
click at [241, 421] on span at bounding box center [241, 423] width 12 height 12
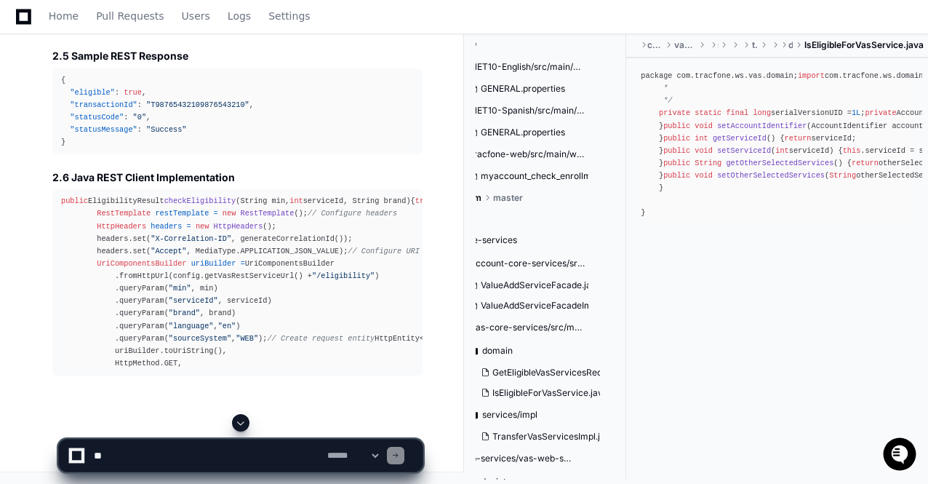
click at [241, 421] on span at bounding box center [241, 423] width 12 height 12
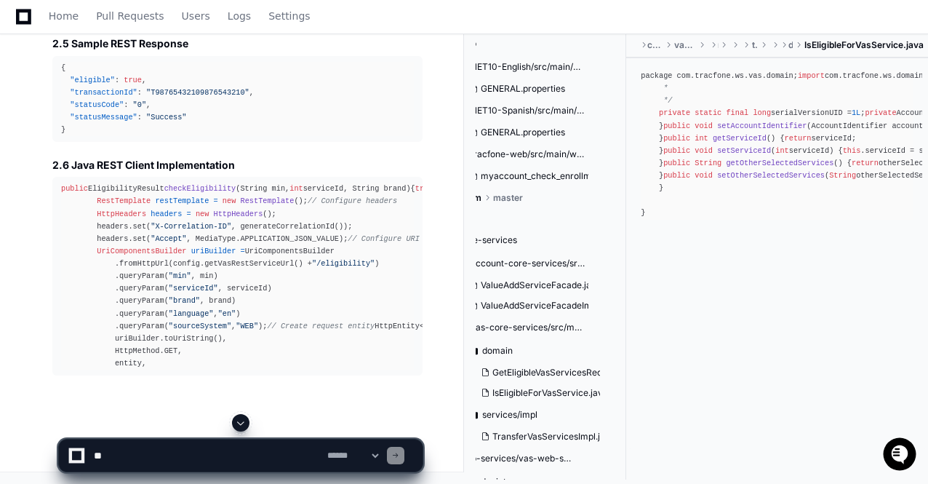
click at [241, 421] on span at bounding box center [241, 423] width 12 height 12
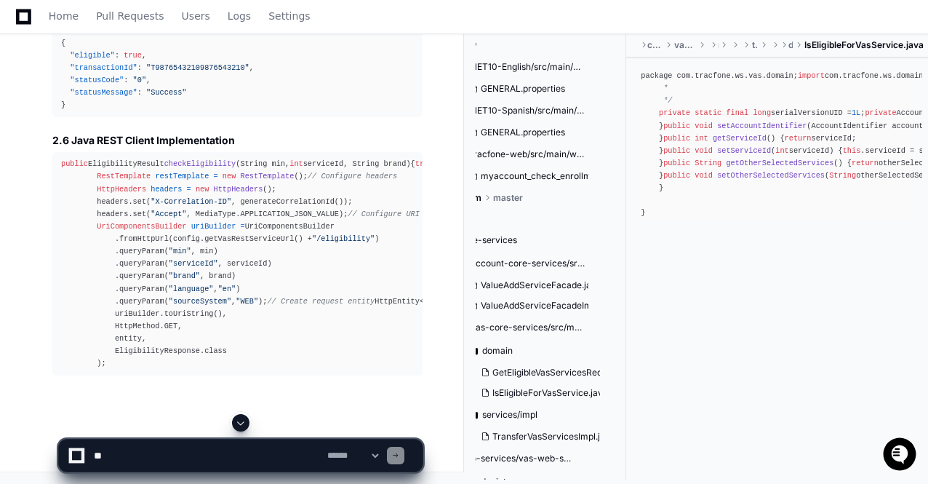
click at [241, 421] on span at bounding box center [241, 423] width 12 height 12
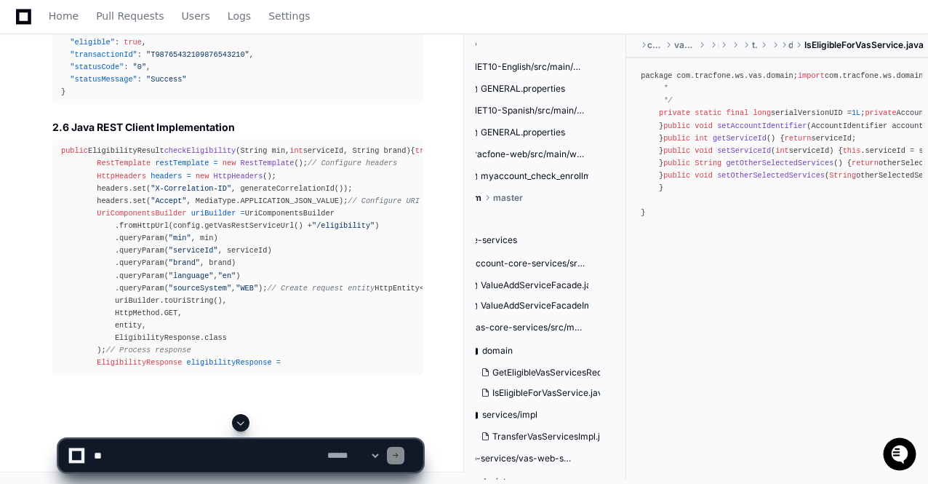
click at [241, 421] on span at bounding box center [241, 423] width 12 height 12
click at [241, 421] on app-app-chat-input "**********" at bounding box center [240, 443] width 365 height 58
click at [241, 421] on span at bounding box center [241, 423] width 12 height 12
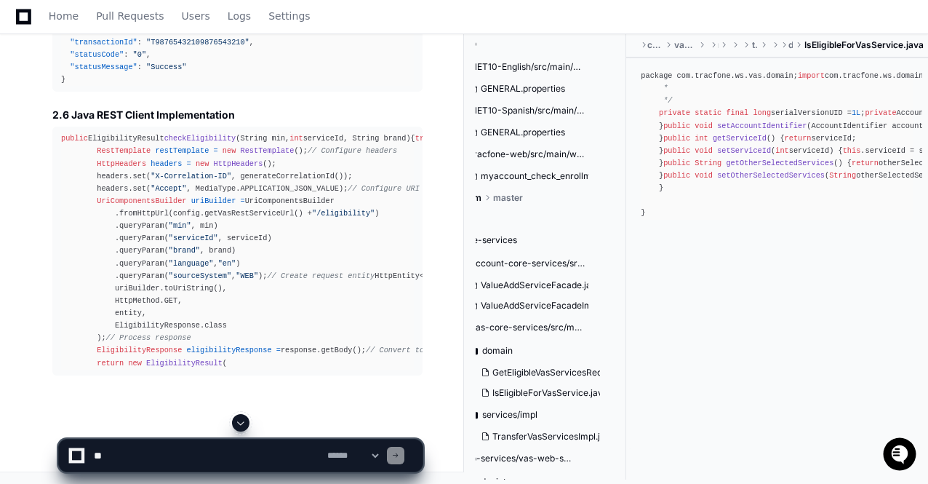
click at [241, 421] on span at bounding box center [241, 423] width 12 height 12
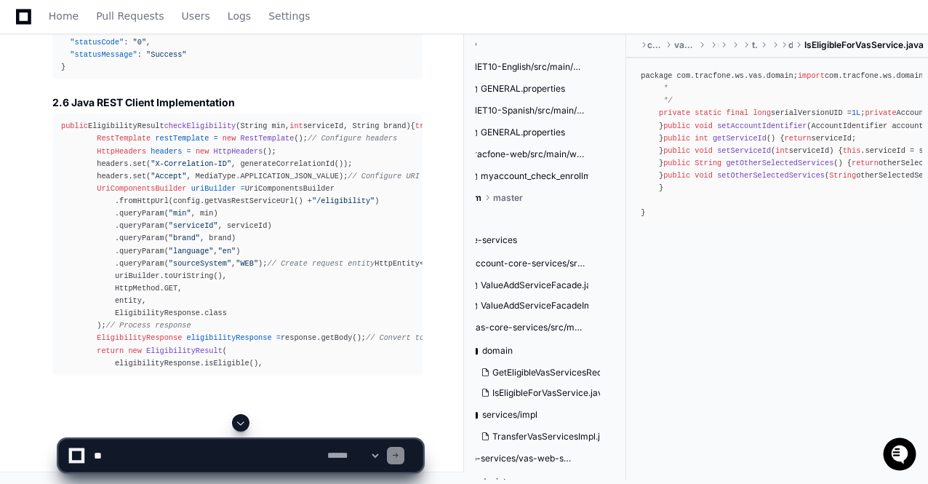
click at [241, 421] on span at bounding box center [241, 423] width 12 height 12
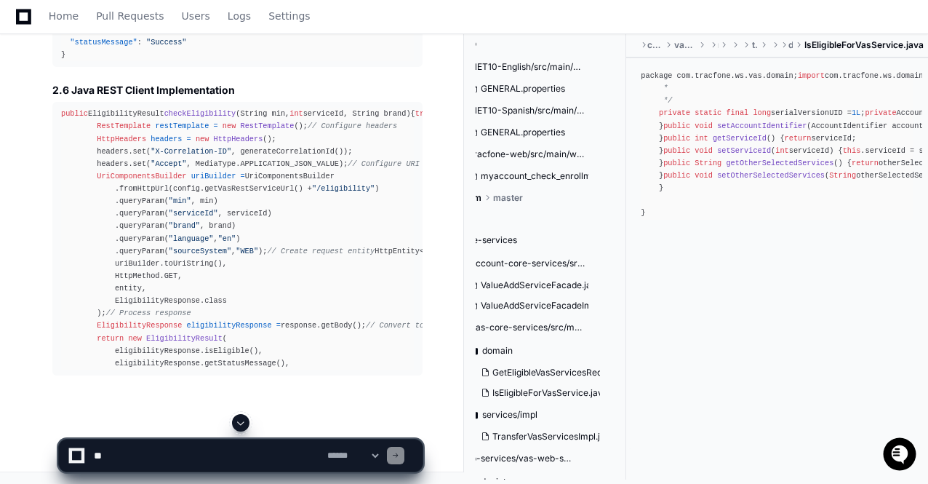
click at [241, 421] on span at bounding box center [241, 423] width 12 height 12
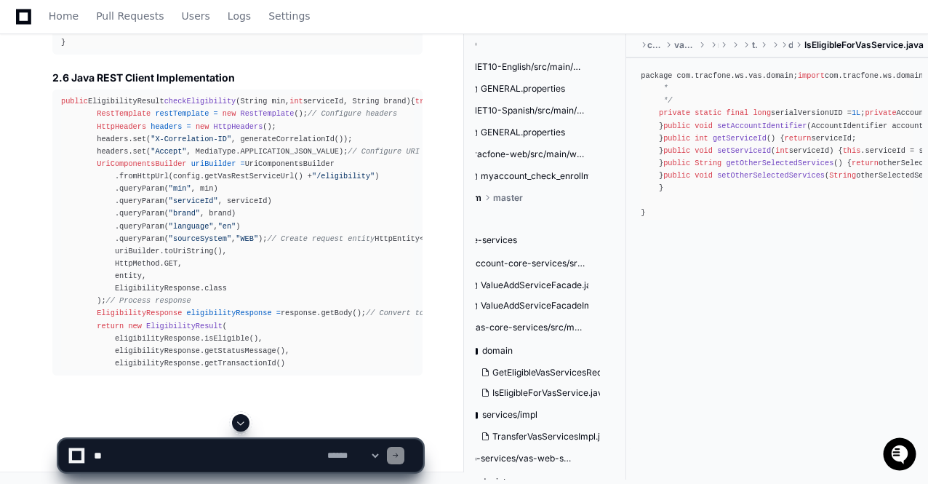
click at [241, 421] on span at bounding box center [241, 423] width 12 height 12
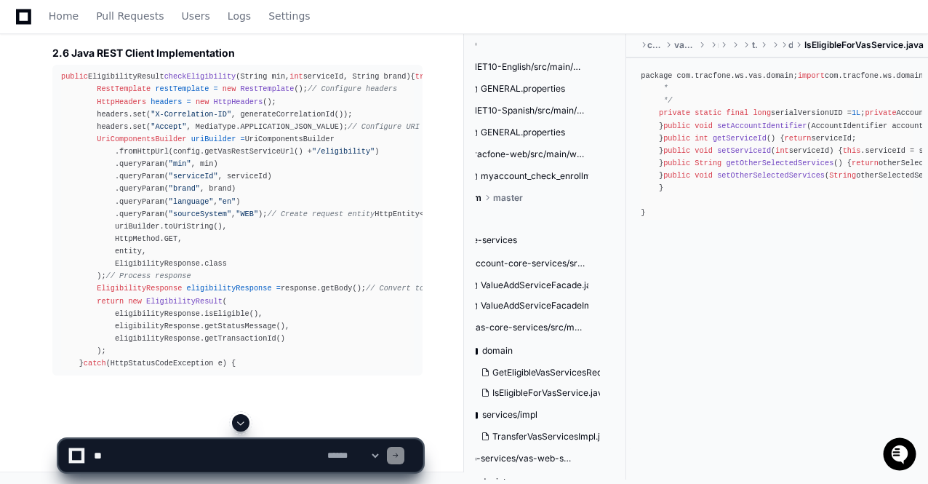
click at [241, 421] on span at bounding box center [241, 423] width 12 height 12
click at [241, 421] on app-app-chat-input "**********" at bounding box center [240, 443] width 365 height 58
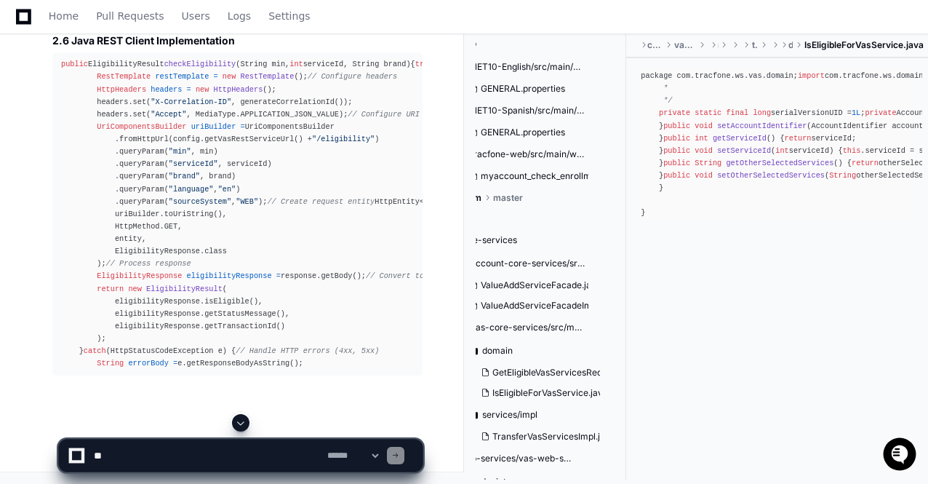
click at [241, 421] on span at bounding box center [241, 423] width 12 height 12
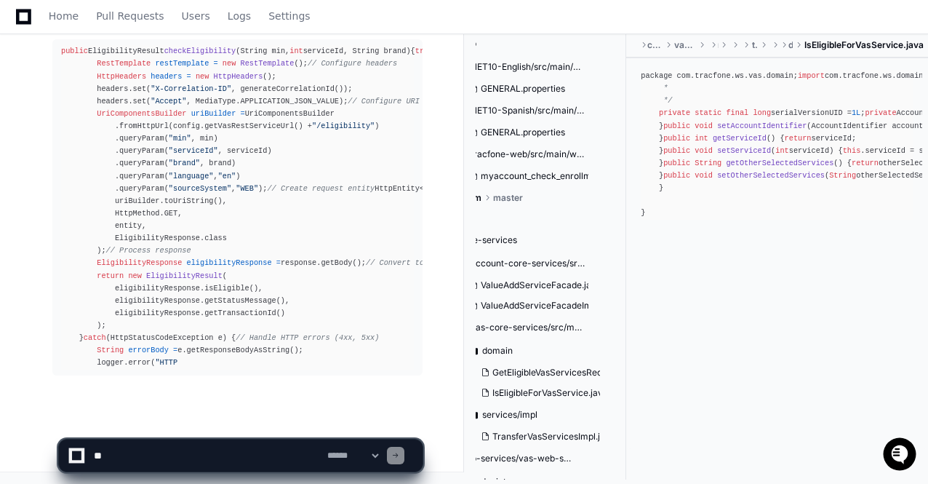
scroll to position [36113, 0]
click at [241, 421] on span at bounding box center [241, 423] width 12 height 12
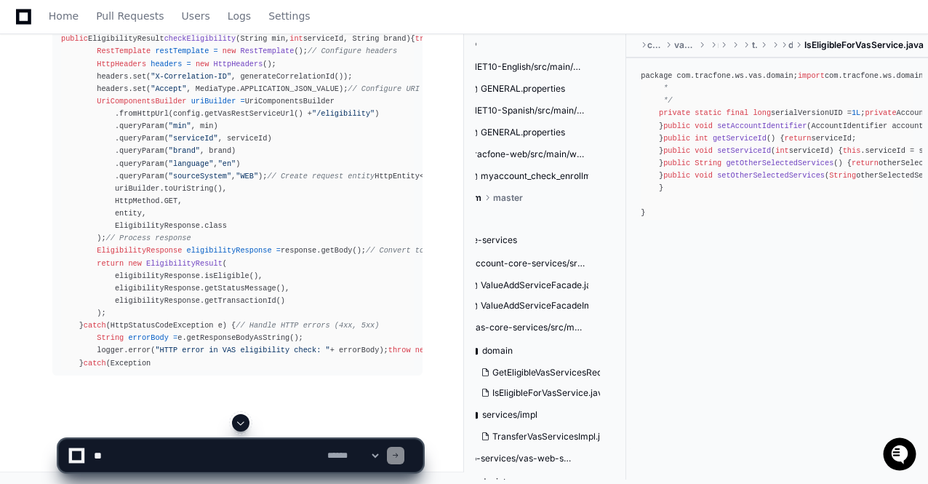
click at [241, 421] on span at bounding box center [241, 423] width 12 height 12
click at [241, 421] on app-app-chat-input "**********" at bounding box center [240, 443] width 365 height 58
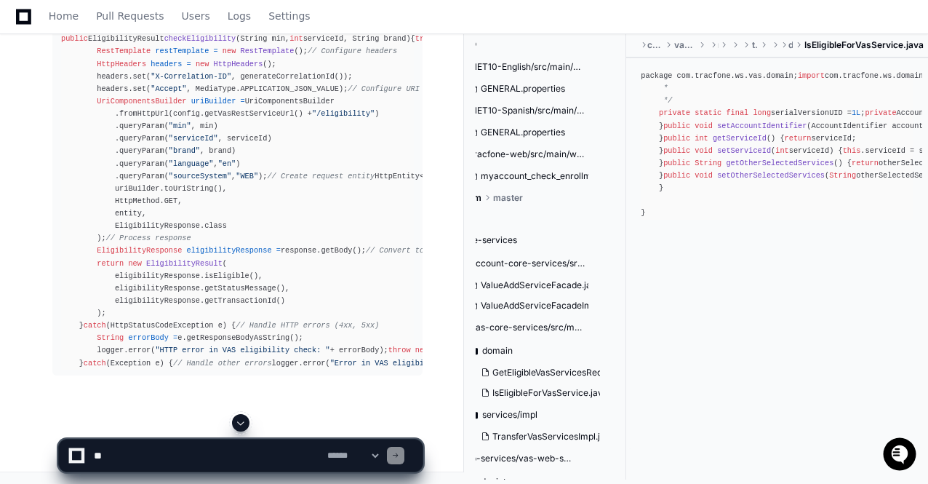
click at [241, 421] on span at bounding box center [241, 423] width 12 height 12
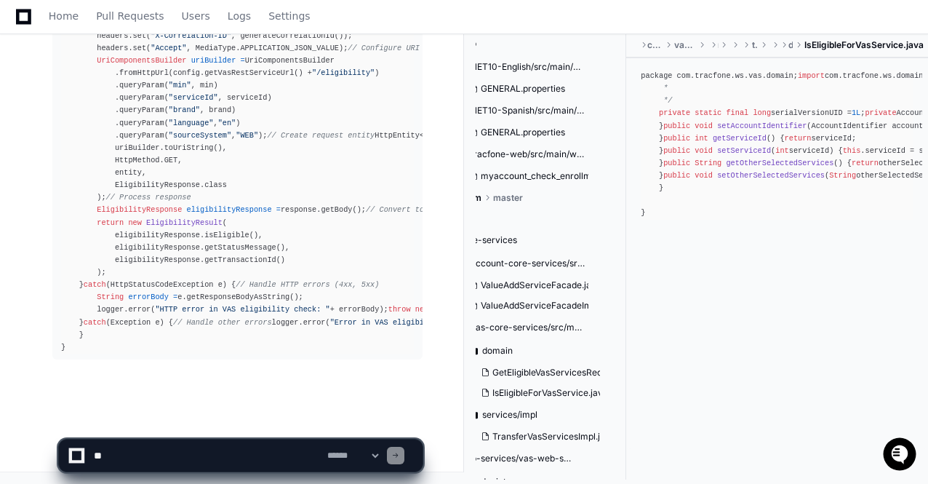
scroll to position [36188, 0]
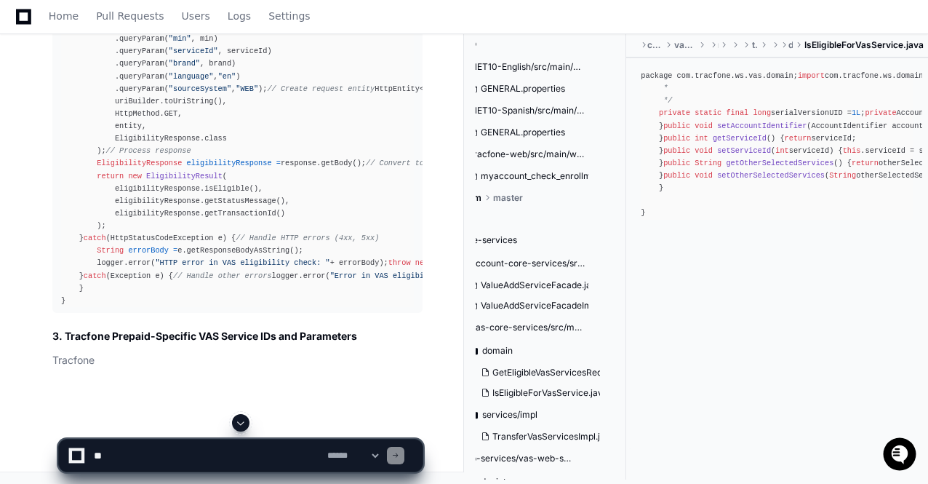
click at [241, 421] on span at bounding box center [241, 423] width 12 height 12
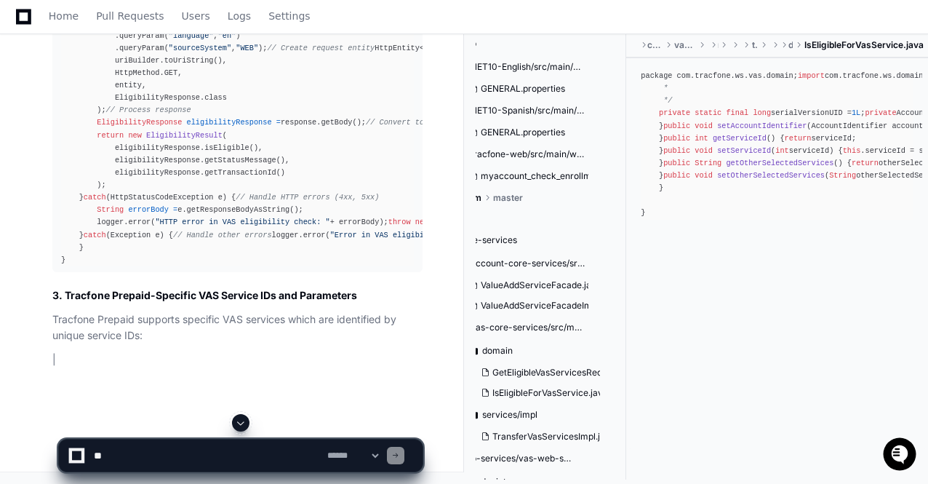
click at [241, 421] on span at bounding box center [241, 423] width 12 height 12
click at [241, 421] on app-app-chat-input "**********" at bounding box center [240, 443] width 365 height 58
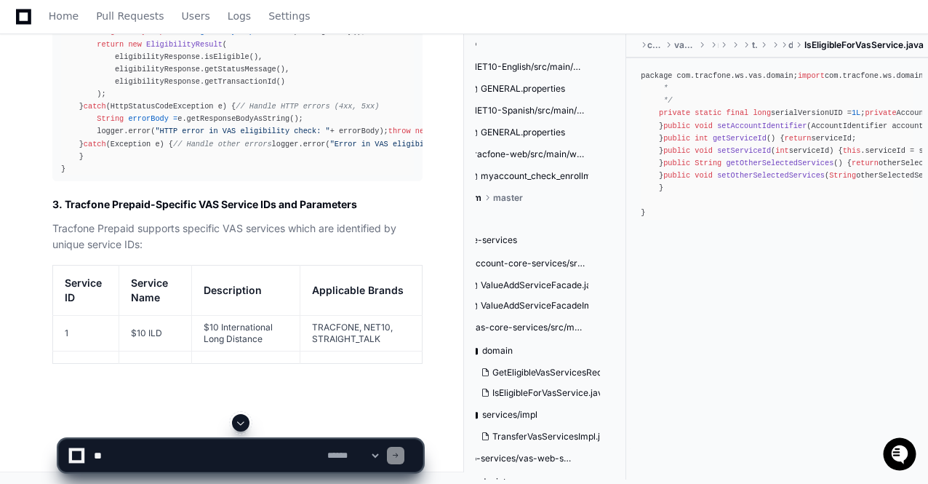
click at [241, 421] on span at bounding box center [241, 423] width 12 height 12
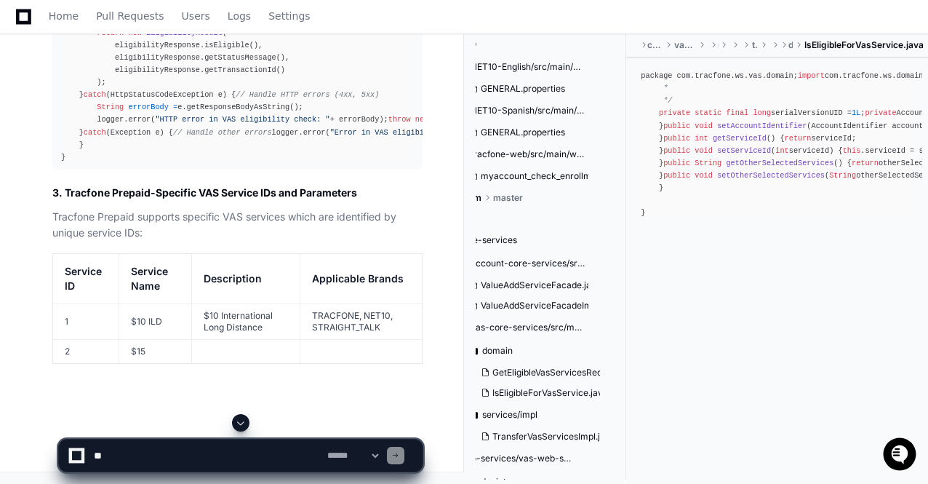
scroll to position [36418, 0]
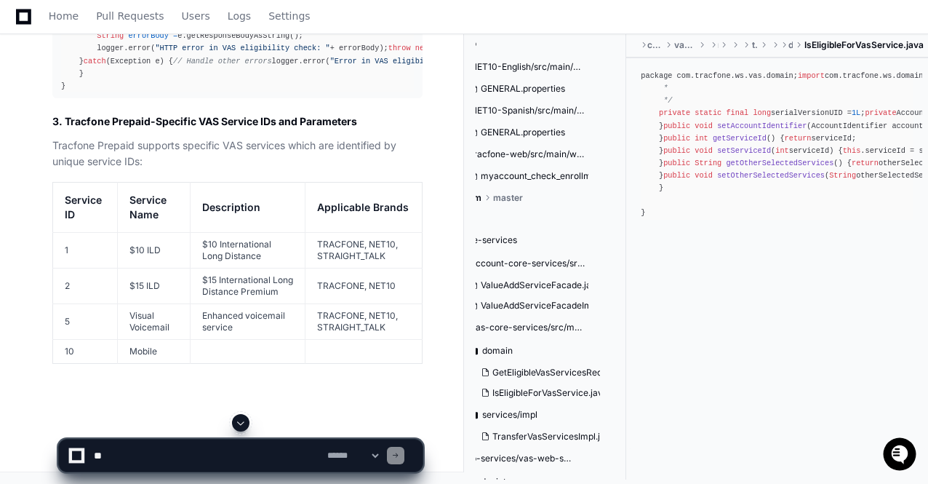
click at [241, 421] on span at bounding box center [241, 423] width 12 height 12
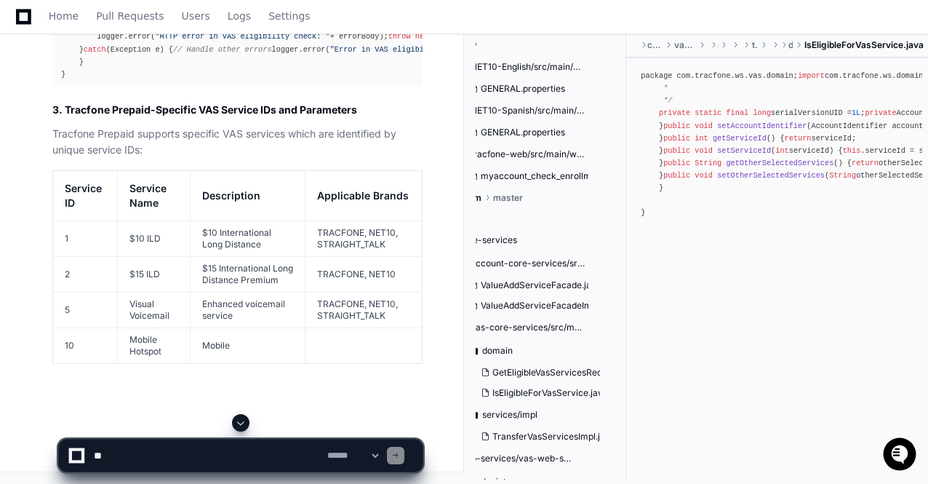
scroll to position [36500, 0]
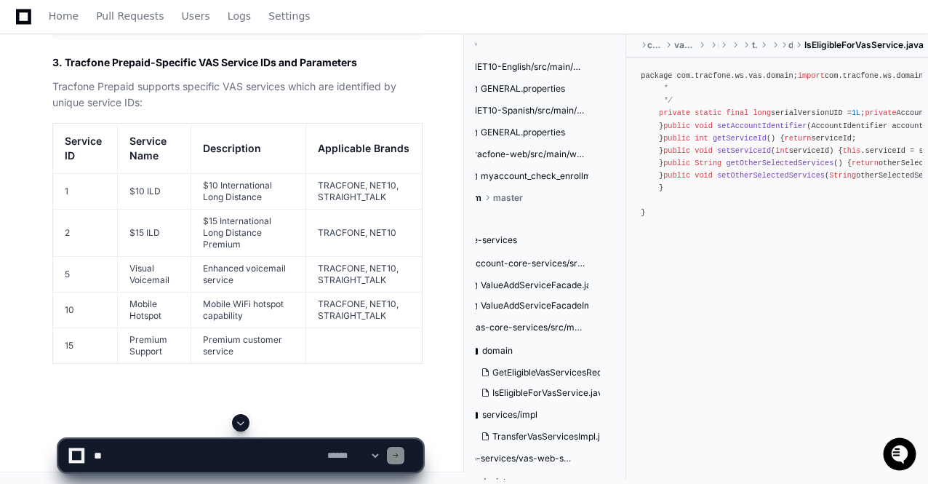
click at [241, 421] on span at bounding box center [241, 423] width 12 height 12
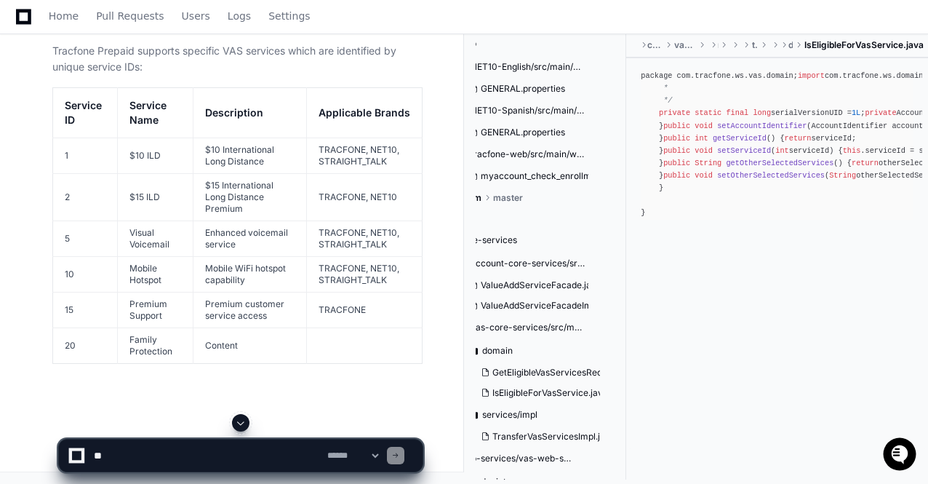
click at [241, 421] on span at bounding box center [241, 423] width 12 height 12
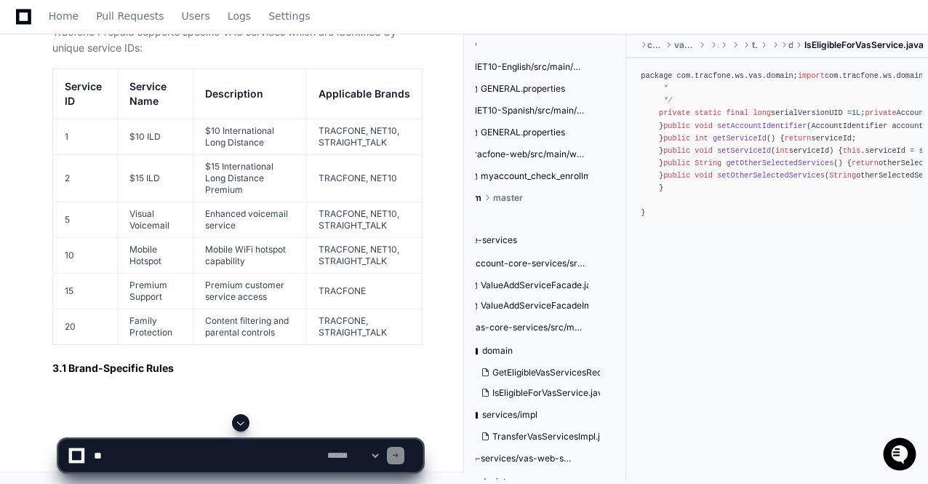
click at [241, 421] on span at bounding box center [241, 423] width 12 height 12
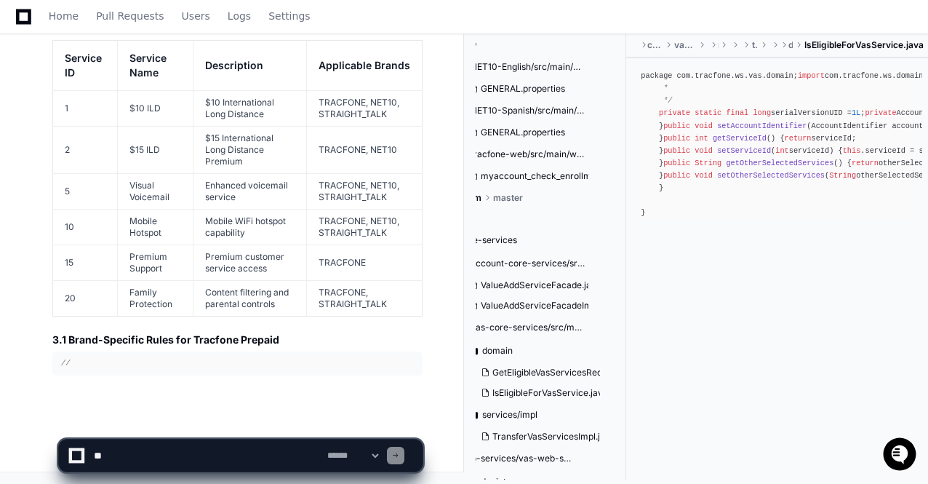
scroll to position [36602, 0]
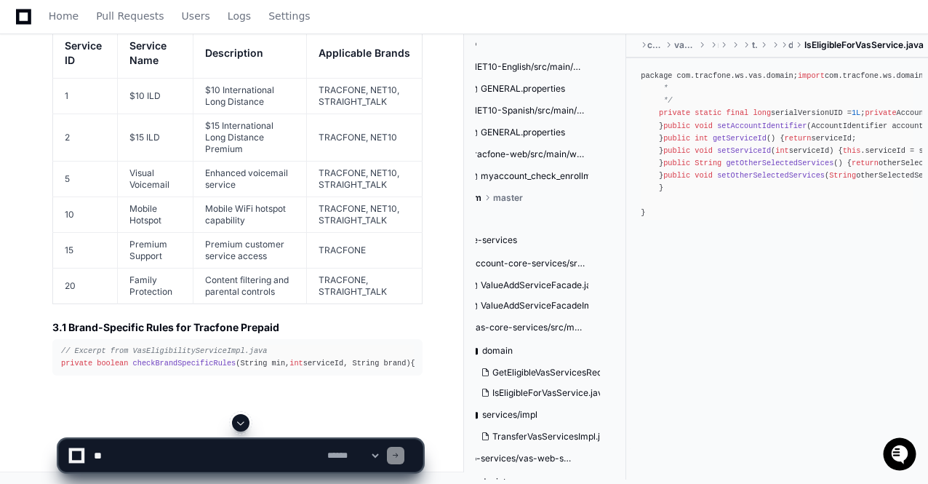
click at [241, 421] on span at bounding box center [241, 423] width 12 height 12
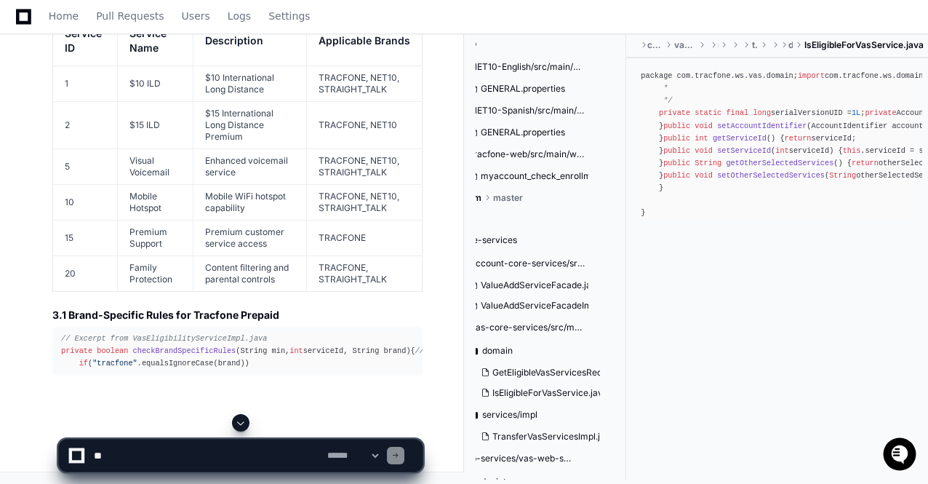
click at [241, 421] on span at bounding box center [241, 423] width 12 height 12
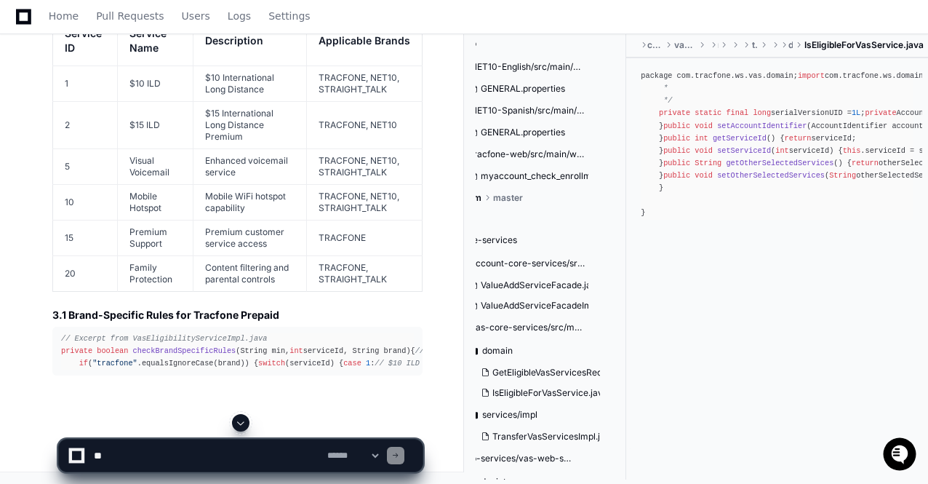
scroll to position [36693, 0]
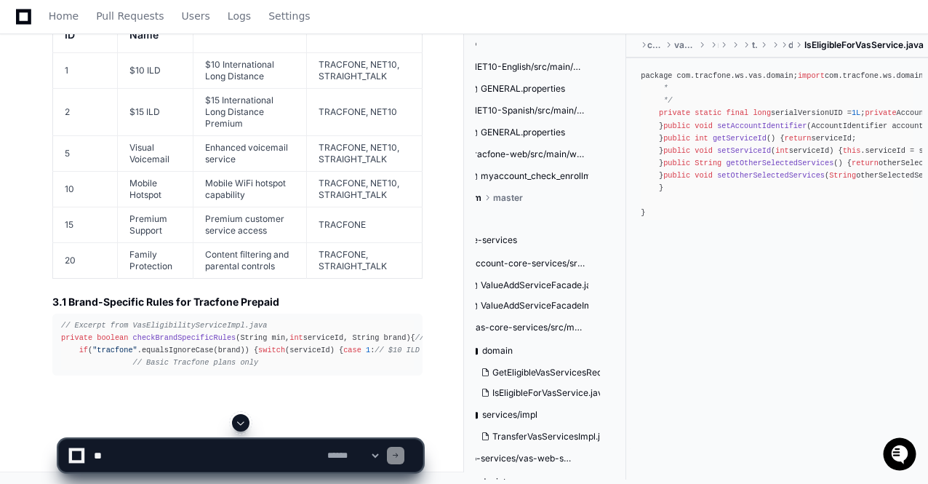
click at [241, 421] on span at bounding box center [241, 423] width 12 height 12
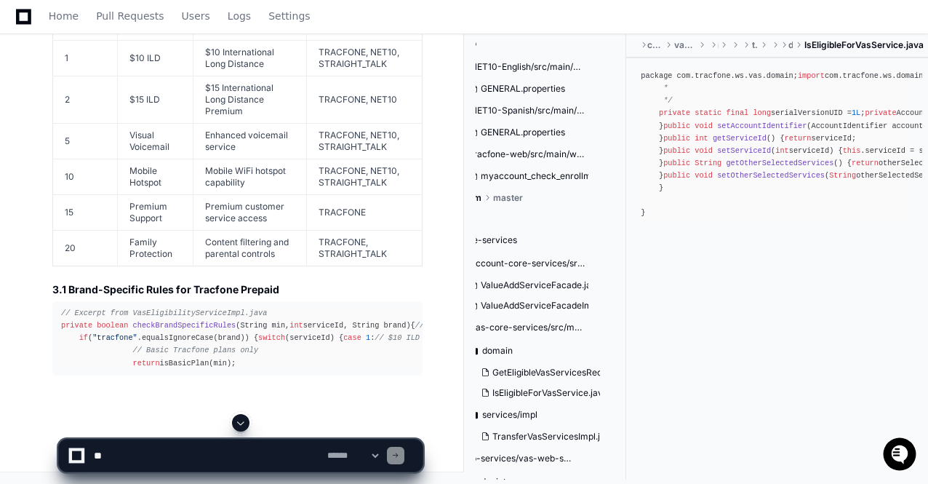
click at [239, 424] on span at bounding box center [241, 423] width 12 height 12
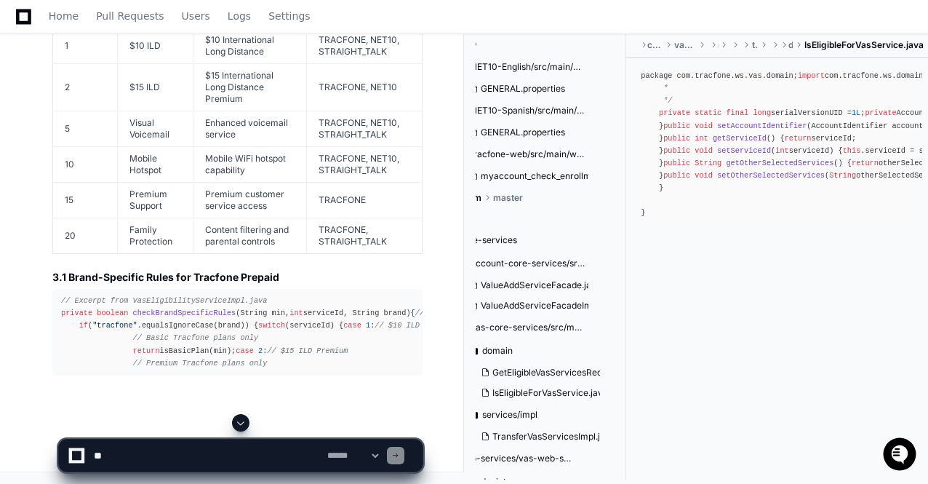
click at [244, 421] on span at bounding box center [241, 423] width 12 height 12
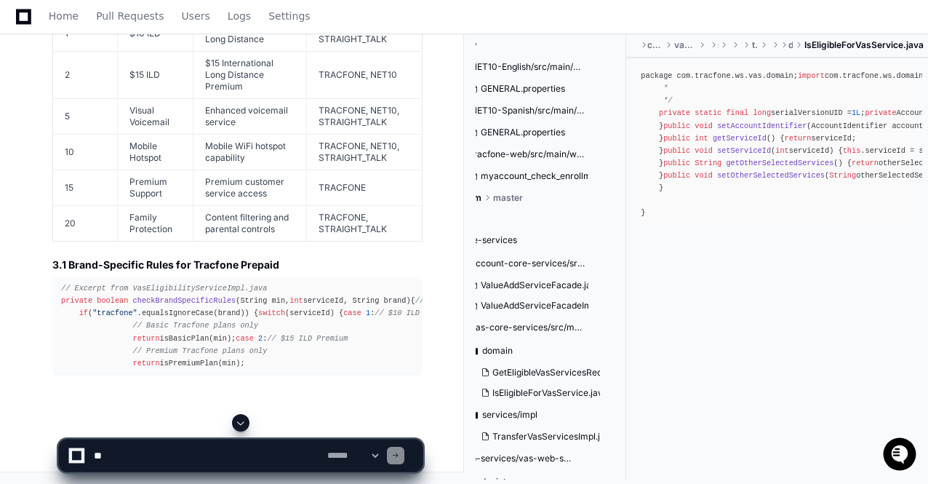
click at [243, 423] on span at bounding box center [241, 423] width 12 height 12
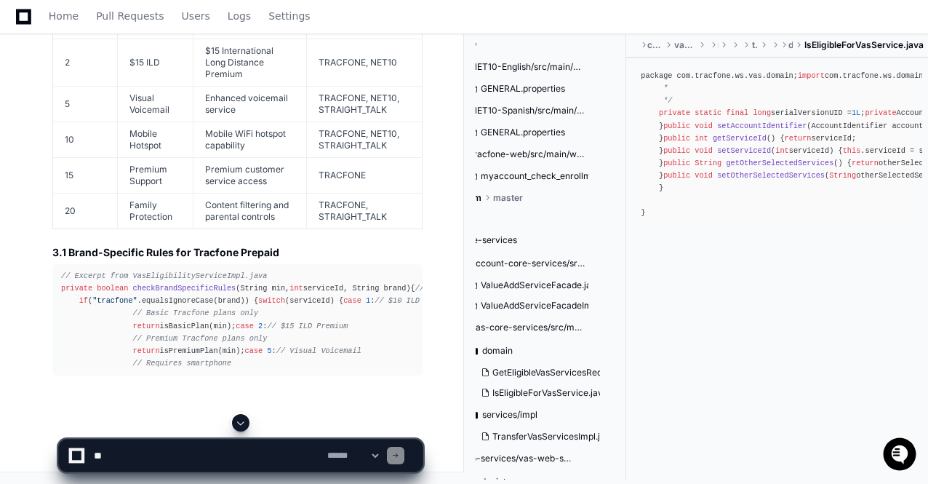
click at [243, 423] on span at bounding box center [241, 423] width 12 height 12
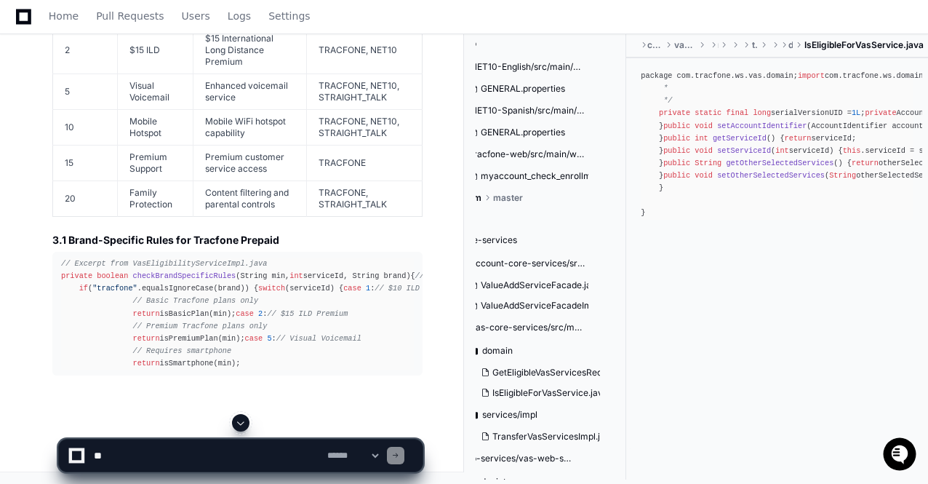
click at [243, 423] on span at bounding box center [241, 423] width 12 height 12
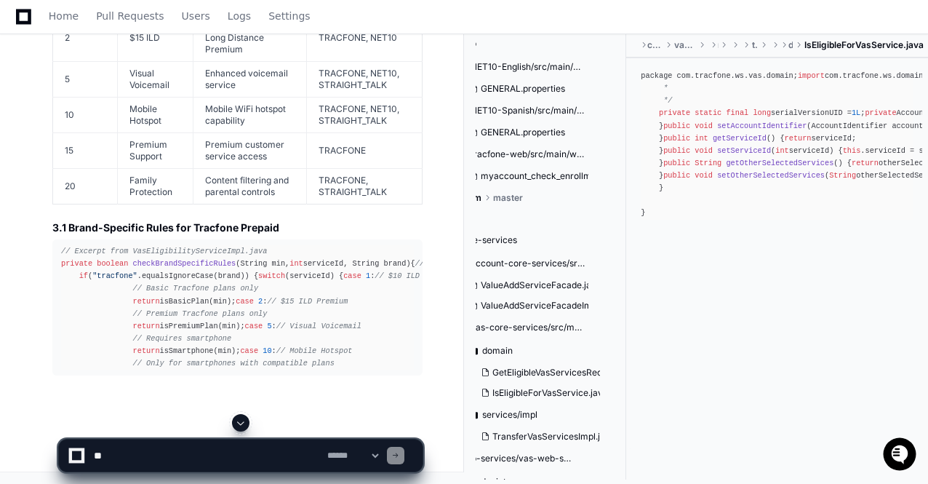
click at [244, 423] on span at bounding box center [241, 423] width 12 height 12
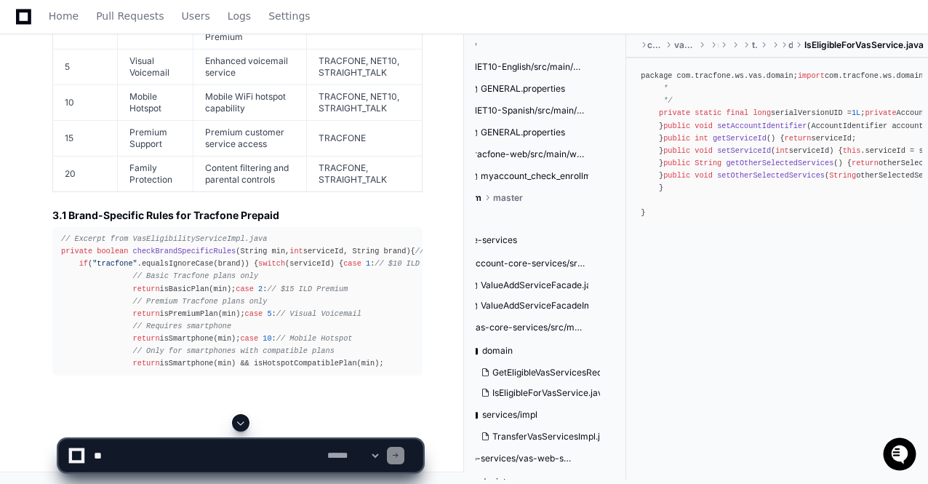
click at [244, 423] on span at bounding box center [241, 423] width 12 height 12
click at [244, 423] on app-app-chat-input "**********" at bounding box center [240, 443] width 365 height 58
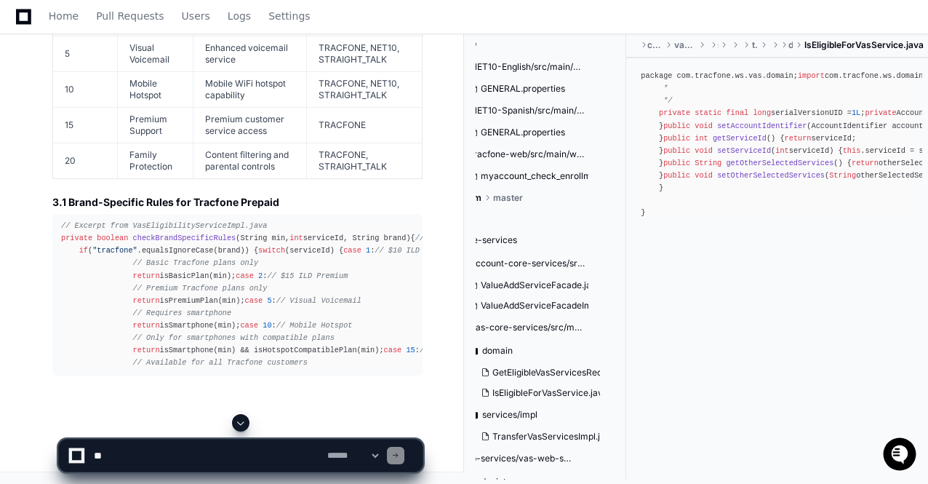
click at [244, 423] on span at bounding box center [241, 423] width 12 height 12
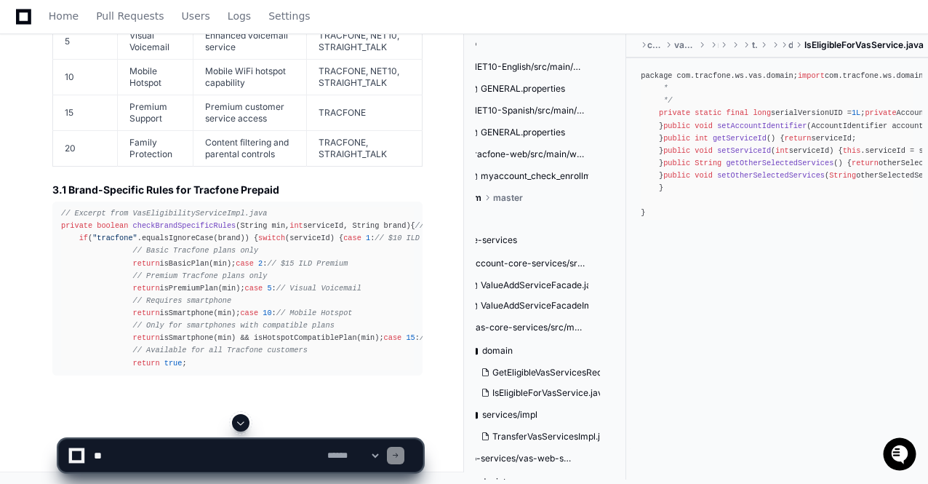
click at [244, 423] on span at bounding box center [241, 423] width 12 height 12
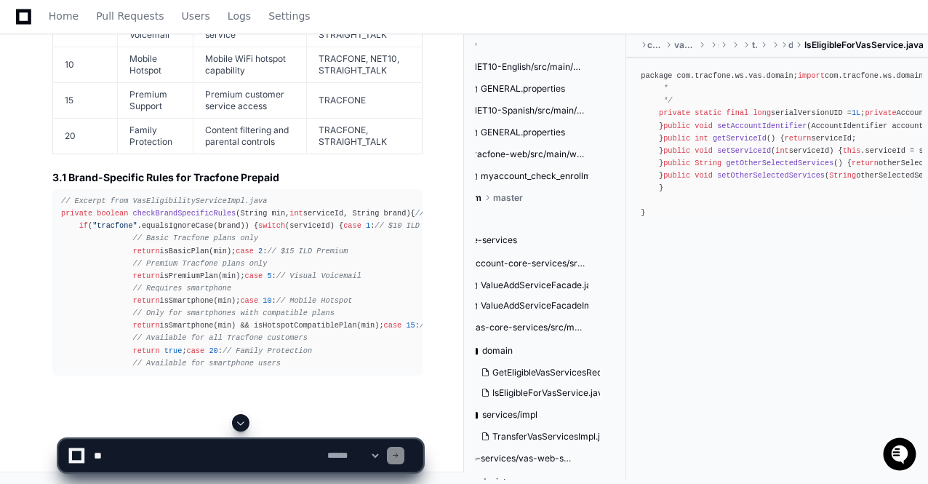
click at [244, 423] on span at bounding box center [241, 423] width 12 height 12
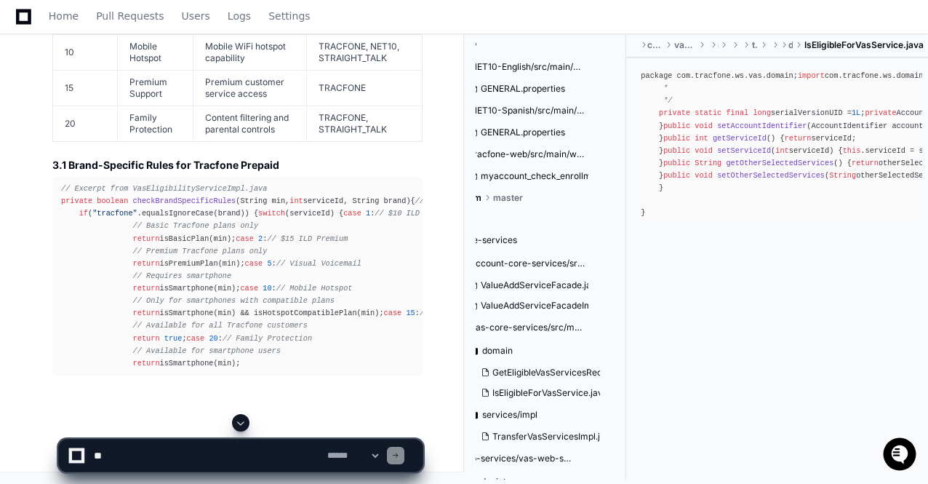
click at [244, 423] on span at bounding box center [241, 423] width 12 height 12
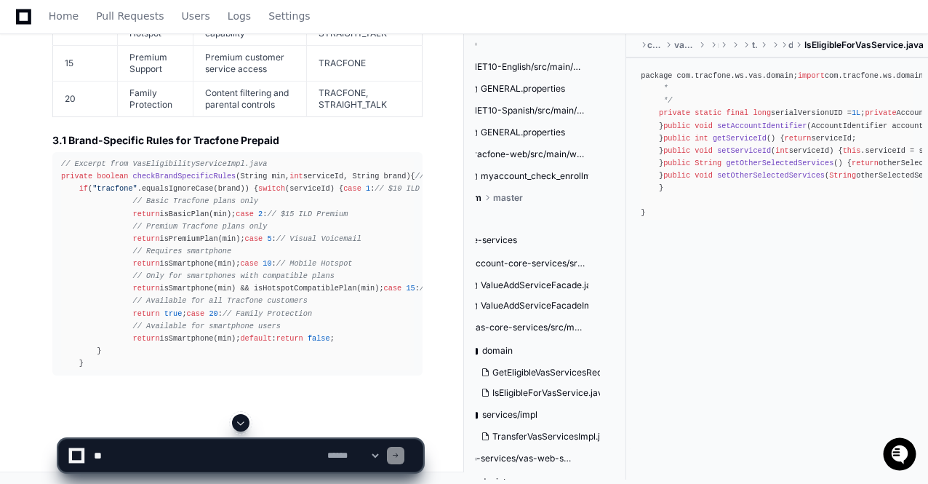
click at [244, 423] on span at bounding box center [241, 423] width 12 height 12
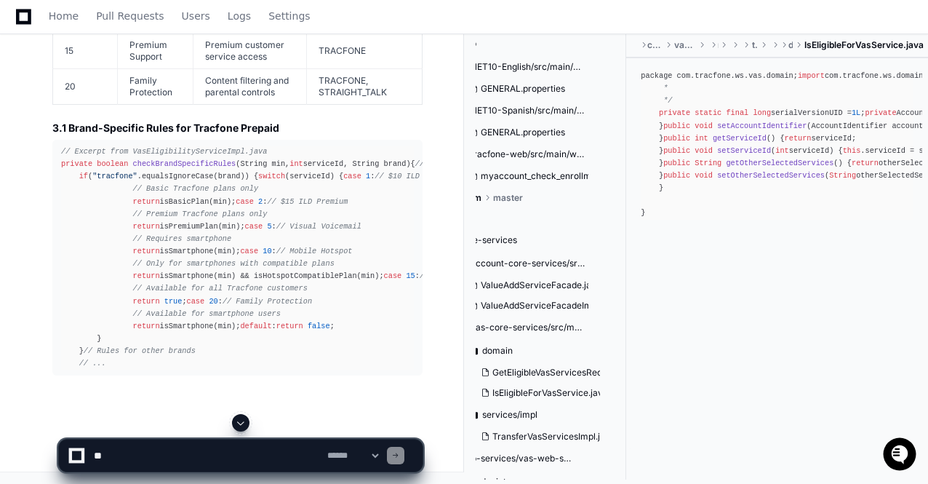
click at [244, 423] on span at bounding box center [241, 423] width 12 height 12
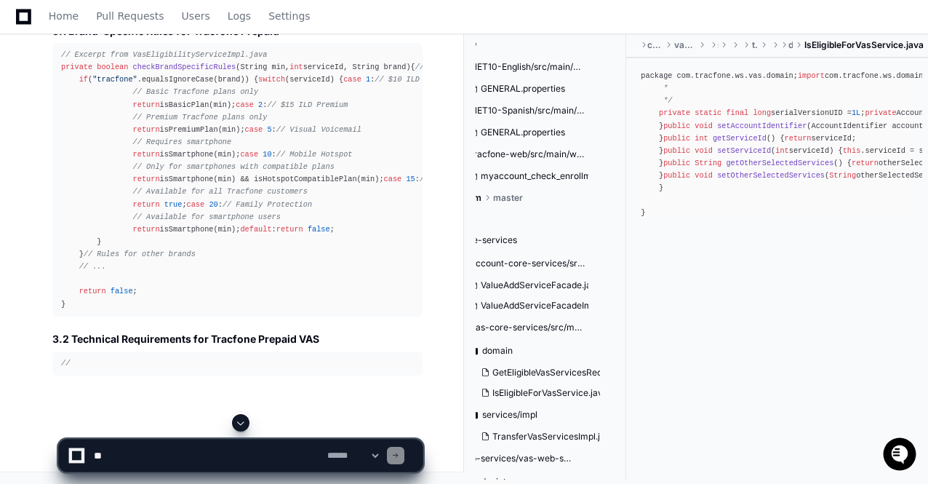
click at [244, 423] on span at bounding box center [241, 423] width 12 height 12
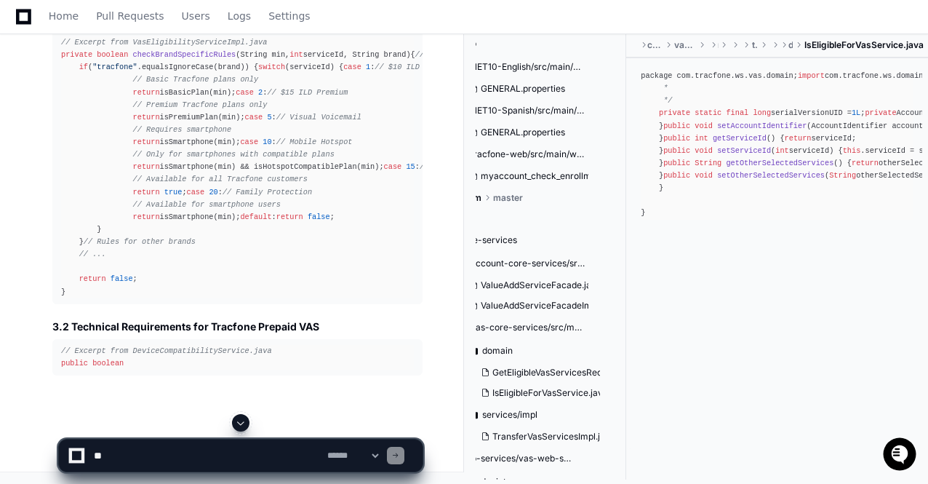
click at [244, 423] on span at bounding box center [241, 423] width 12 height 12
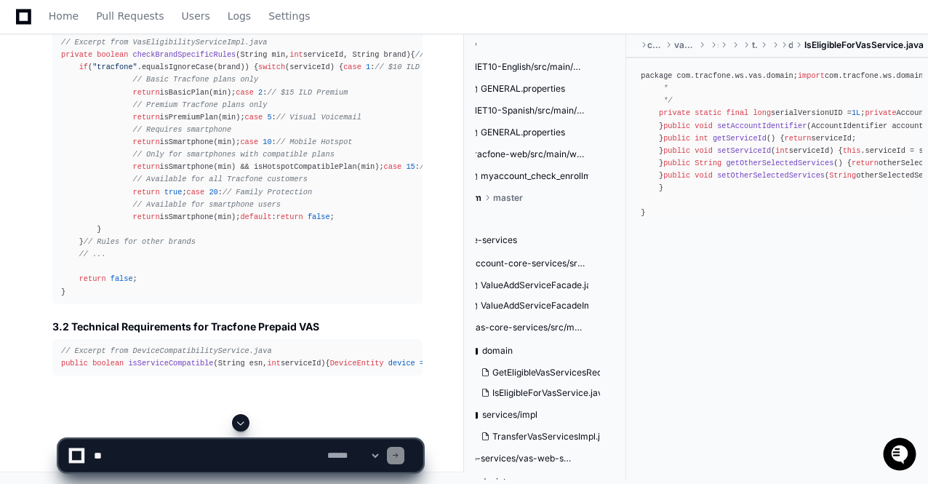
scroll to position [37150, 0]
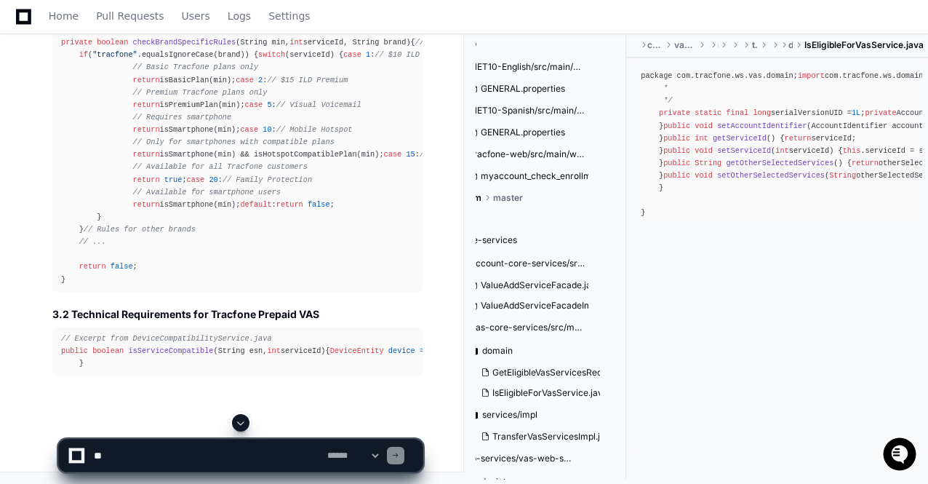
click at [244, 423] on span at bounding box center [241, 423] width 12 height 12
click at [244, 423] on app-app-chat-input "**********" at bounding box center [240, 443] width 365 height 58
click at [244, 423] on span at bounding box center [241, 423] width 12 height 12
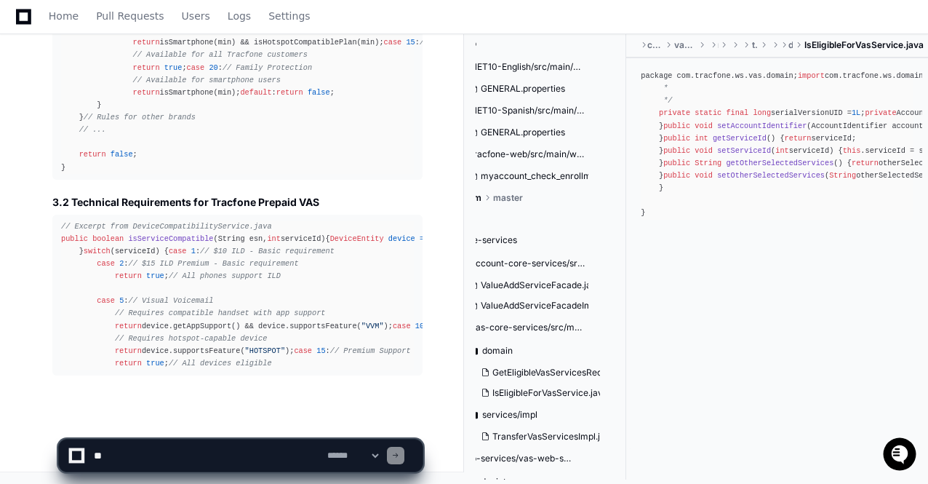
scroll to position [37363, 0]
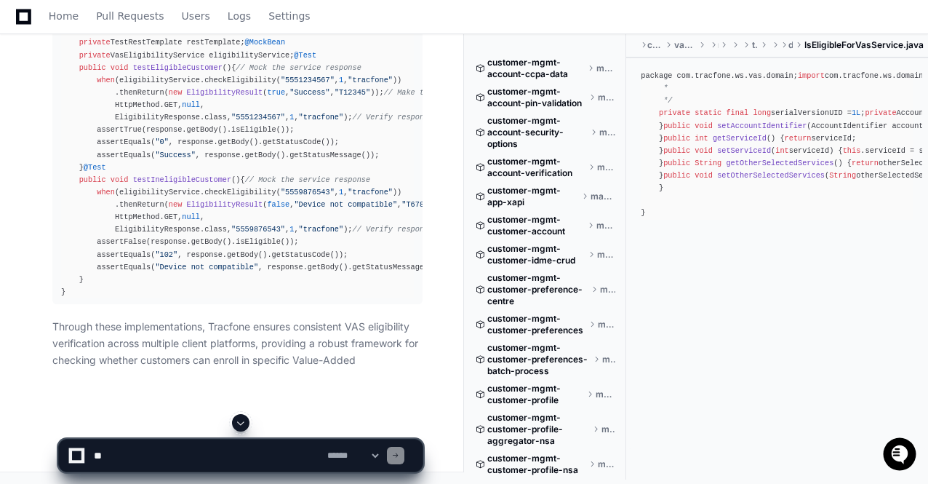
scroll to position [93, 0]
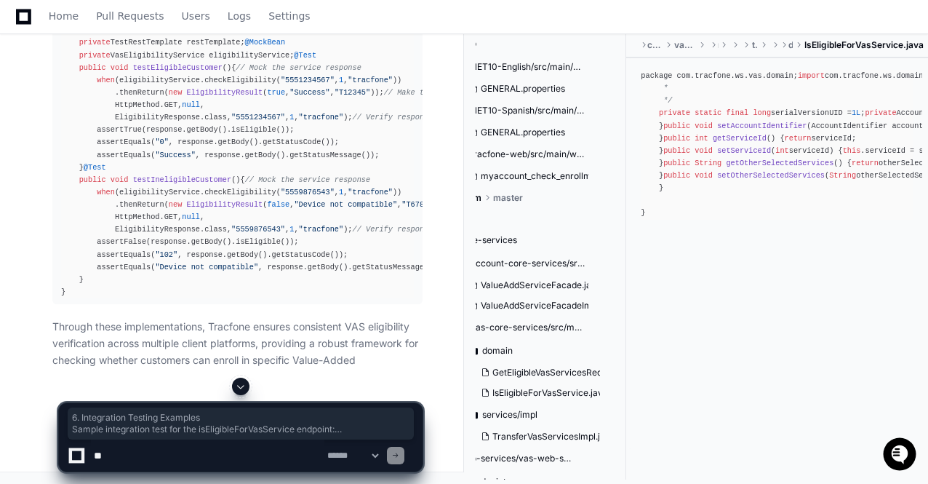
drag, startPoint x: 53, startPoint y: 153, endPoint x: 324, endPoint y: 236, distance: 283.6
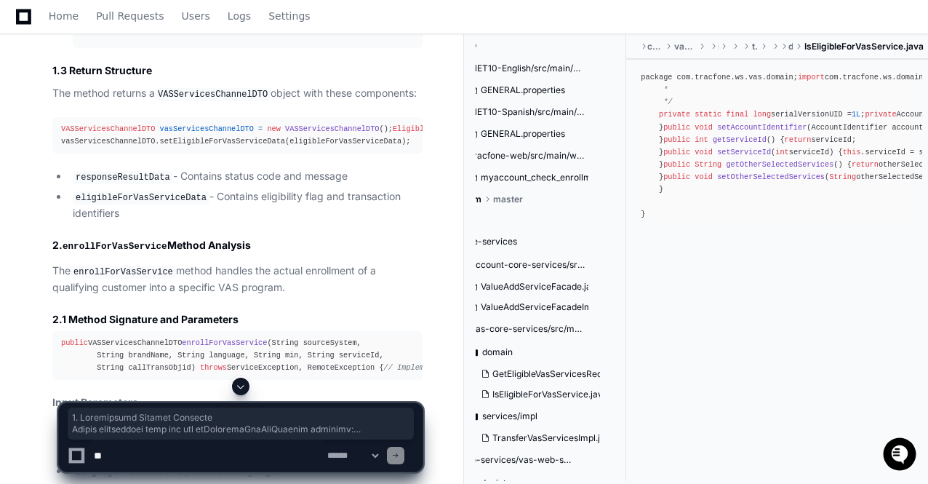
scroll to position [38904, 0]
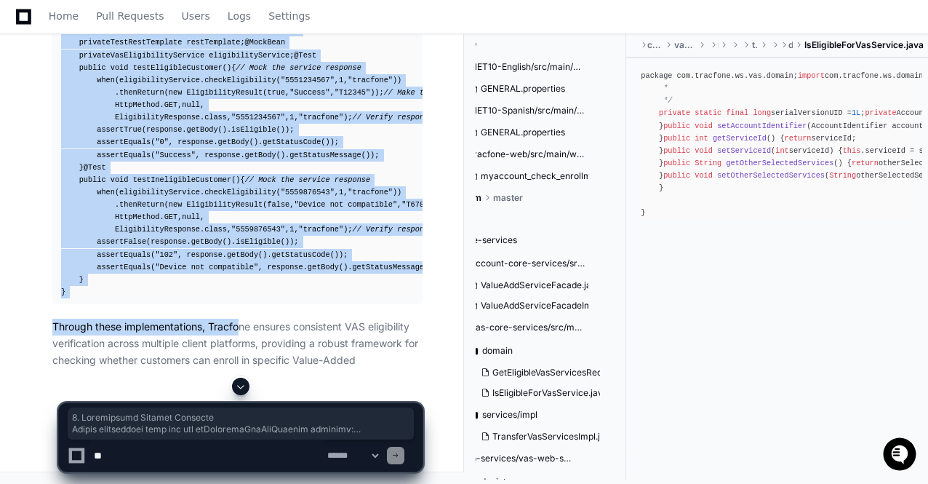
copy article "6. Integration Testing Examples Sample integration test for the isEligibleForVa…"
click at [269, 298] on div "@RunWith(SpringRunner.class) @SpringBootTest(webEnvironment = WebEnvironment.RA…" at bounding box center [237, 148] width 353 height 299
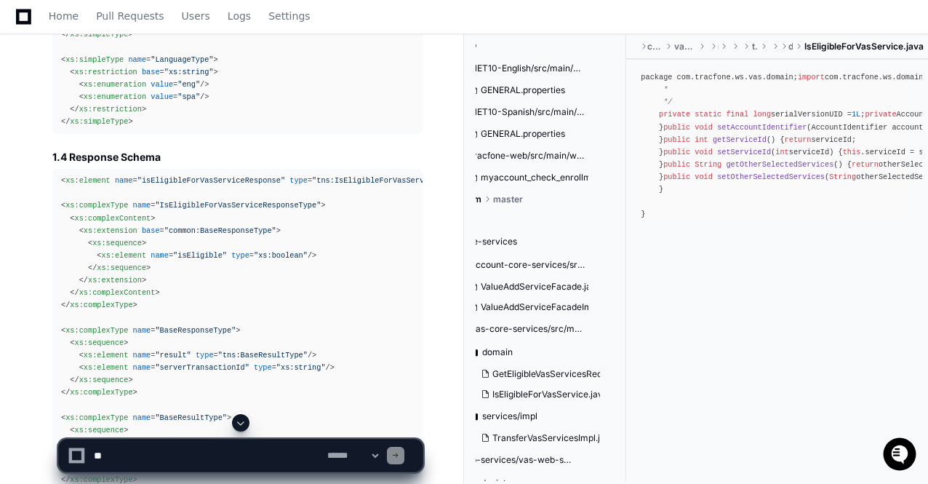
scroll to position [30410, 0]
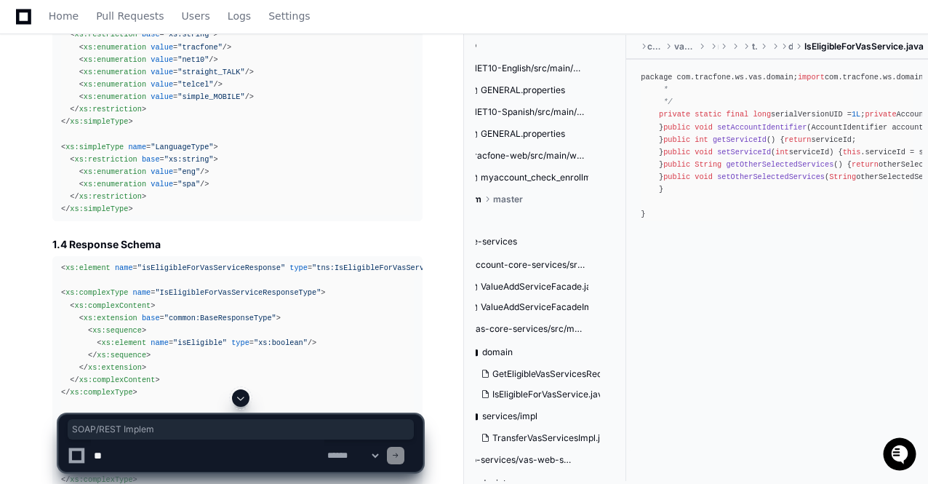
drag, startPoint x: 55, startPoint y: 223, endPoint x: 160, endPoint y: 231, distance: 105.8
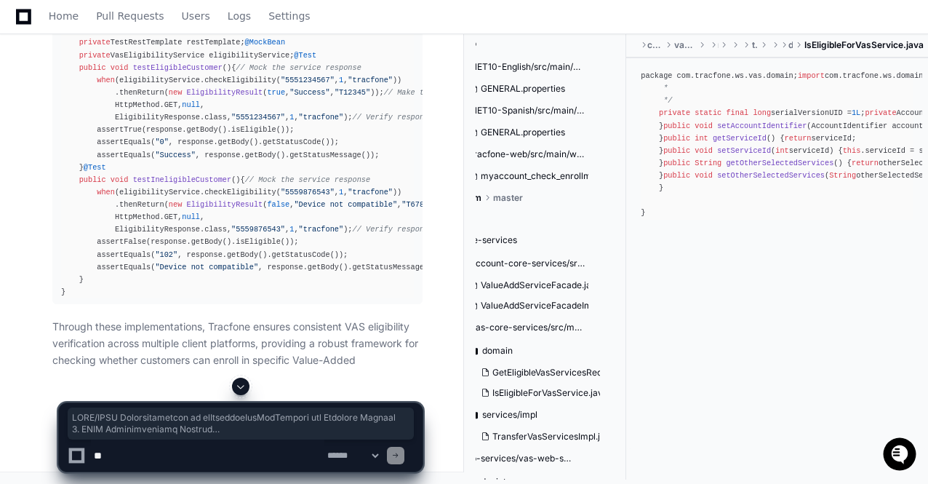
scroll to position [38211, 0]
copy article "SOAP/REST Implementations of isEligibleForVasService for Tracfone Prepaid 1. SO…"
click at [237, 391] on span at bounding box center [241, 386] width 12 height 12
click at [170, 455] on textarea at bounding box center [207, 455] width 233 height 32
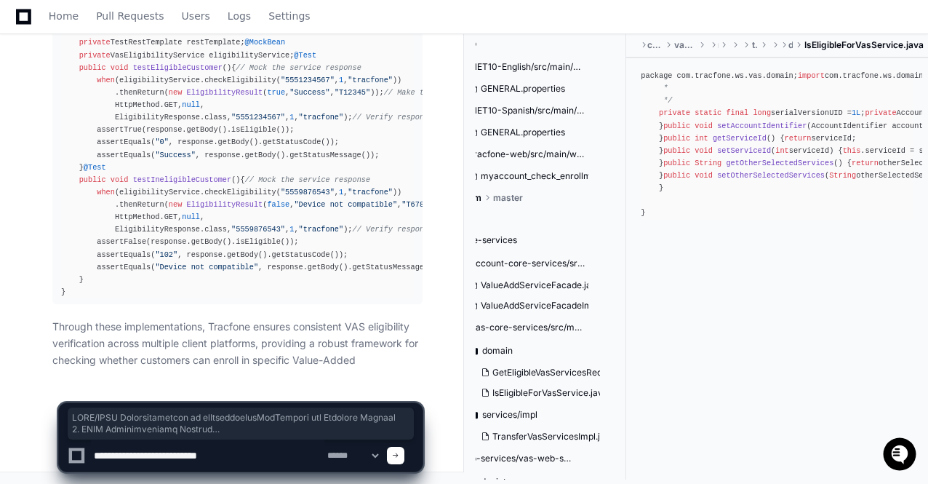
paste textarea "**********"
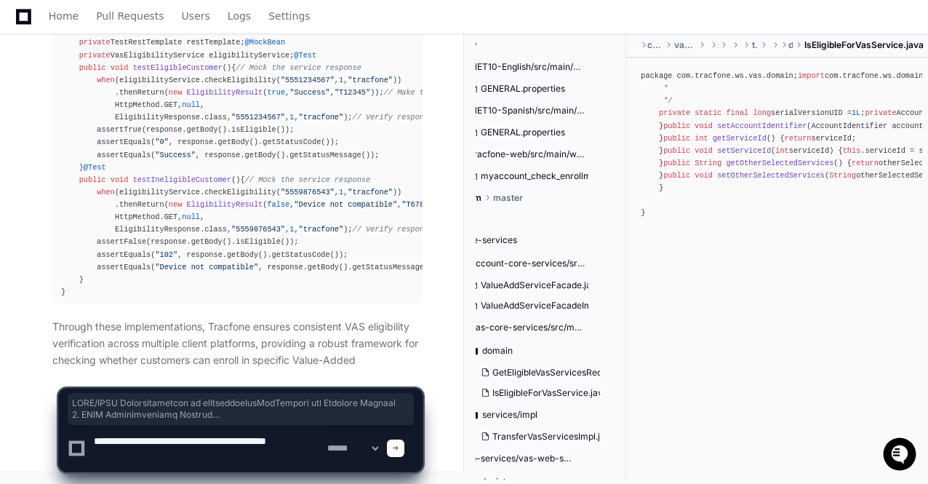
click at [241, 437] on textarea at bounding box center [207, 448] width 233 height 47
click at [304, 453] on textarea at bounding box center [207, 448] width 233 height 47
click at [185, 453] on textarea at bounding box center [207, 448] width 233 height 47
click at [192, 466] on textarea at bounding box center [207, 448] width 233 height 47
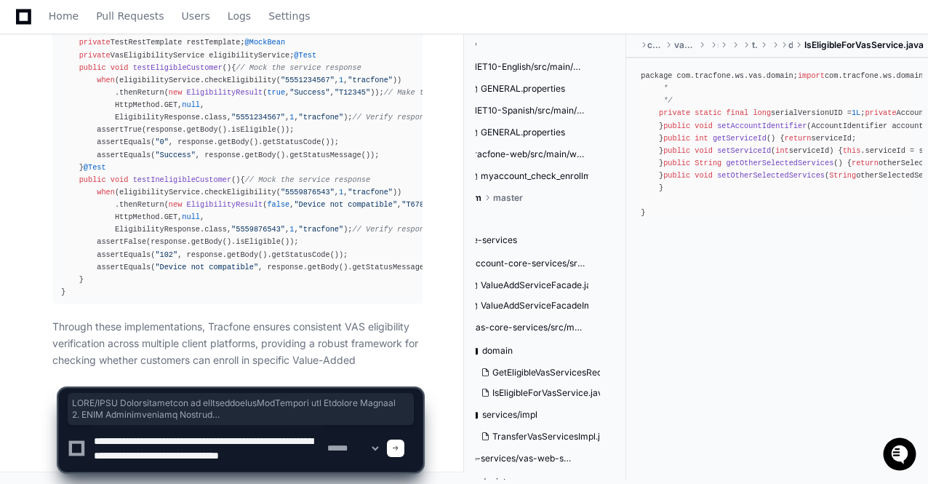
click at [141, 465] on textarea at bounding box center [207, 448] width 233 height 47
click at [95, 452] on textarea at bounding box center [207, 448] width 233 height 47
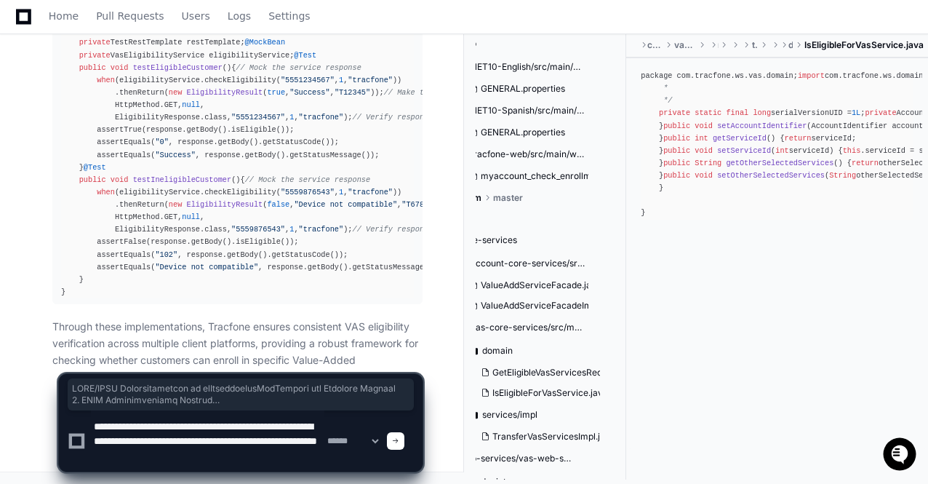
click at [150, 469] on textarea at bounding box center [207, 440] width 233 height 61
type textarea "**********"
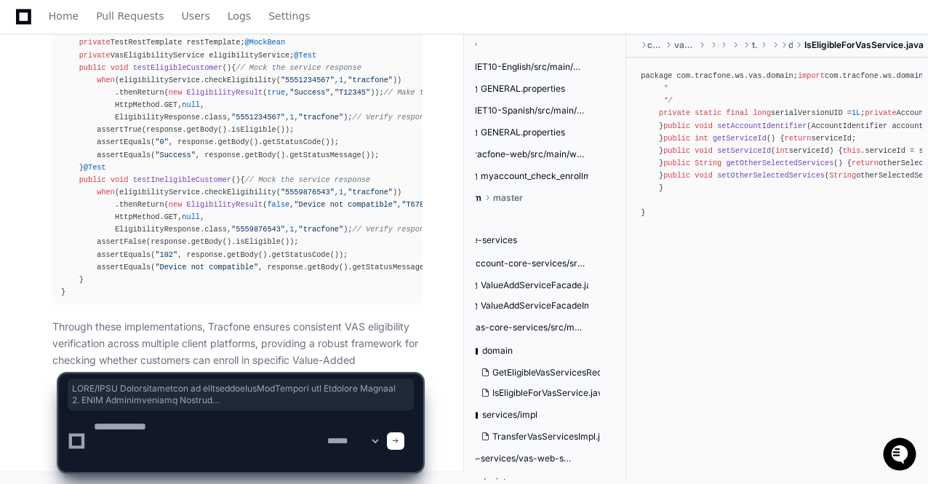
scroll to position [0, 0]
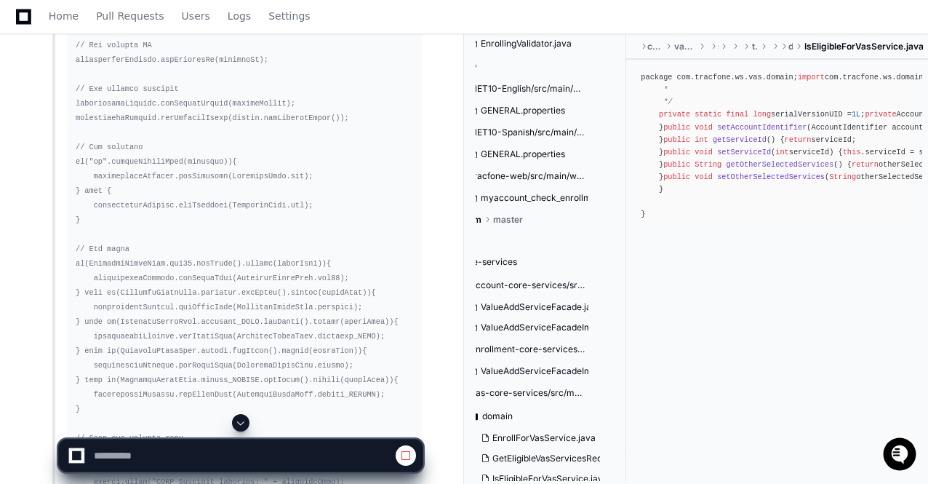
click at [239, 424] on span at bounding box center [241, 423] width 12 height 12
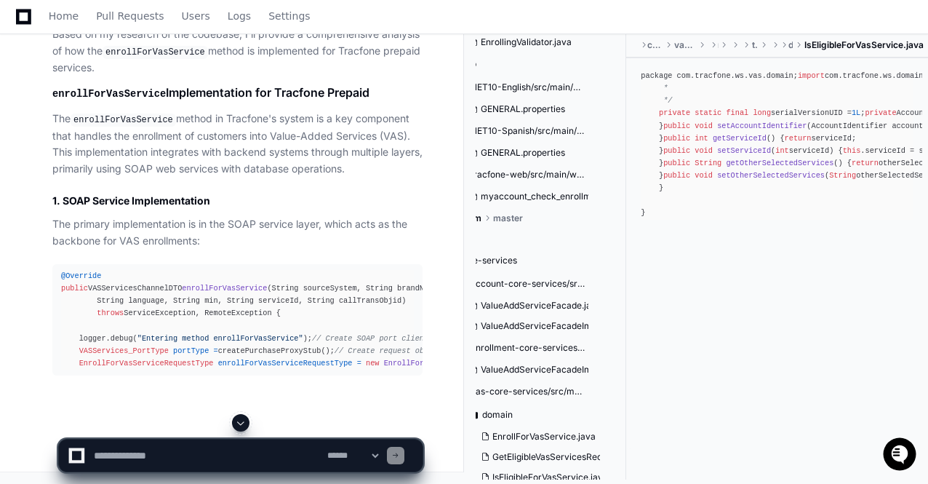
click at [243, 423] on span at bounding box center [241, 423] width 12 height 12
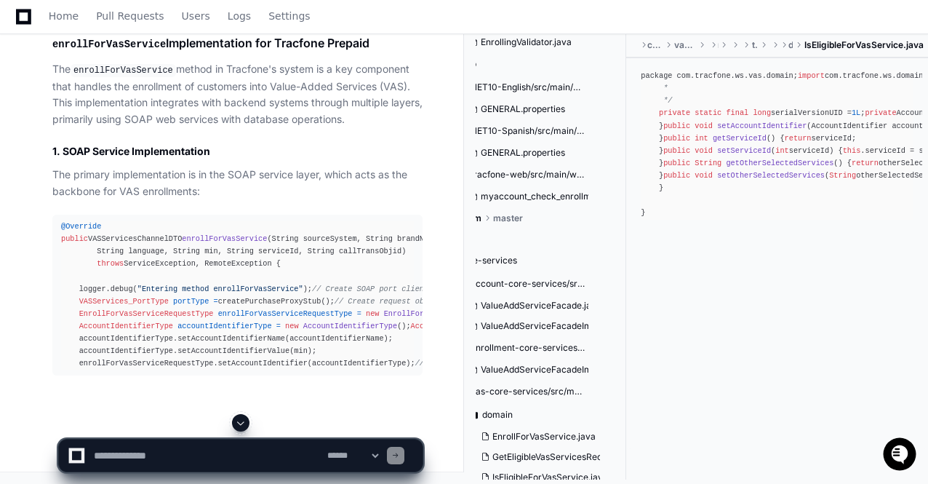
click at [243, 423] on span at bounding box center [241, 423] width 12 height 12
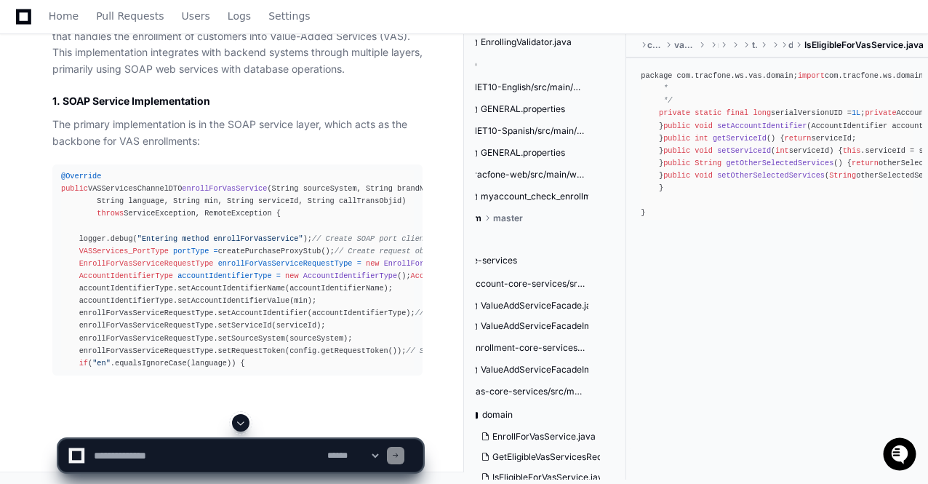
click at [243, 423] on span at bounding box center [241, 423] width 12 height 12
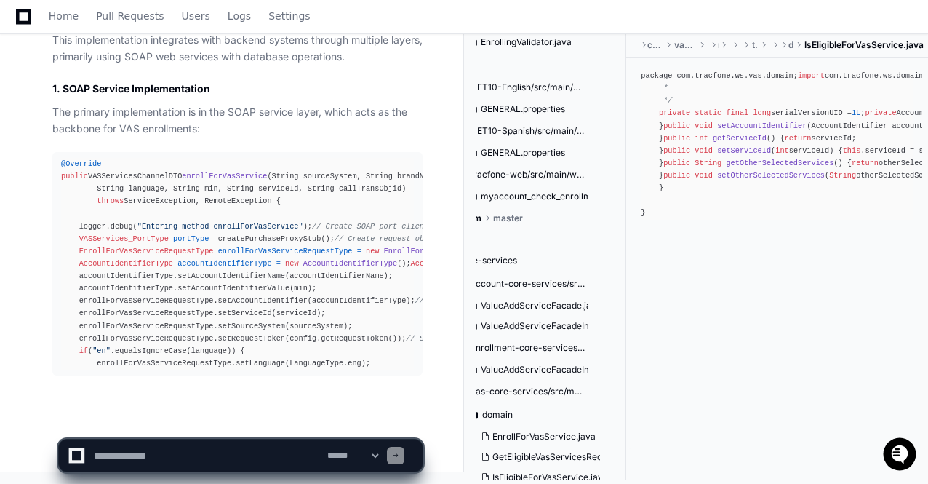
scroll to position [49183, 0]
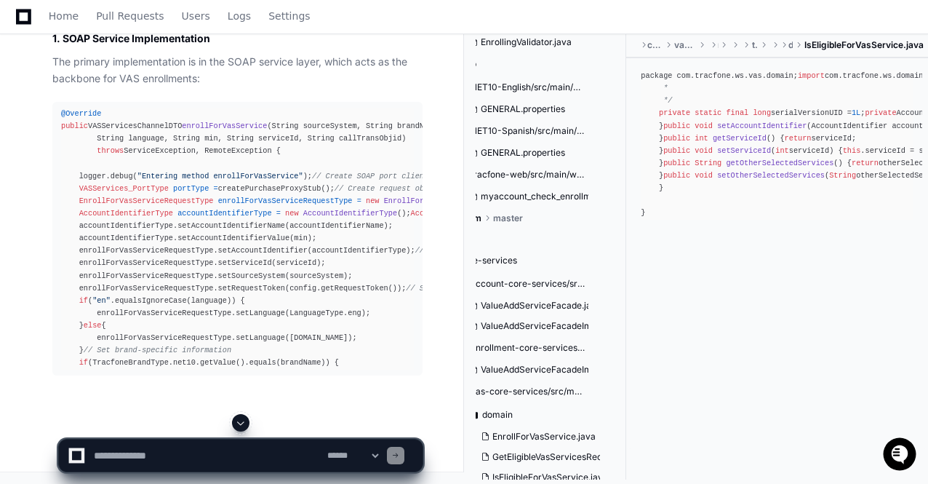
click at [243, 423] on span at bounding box center [241, 423] width 12 height 12
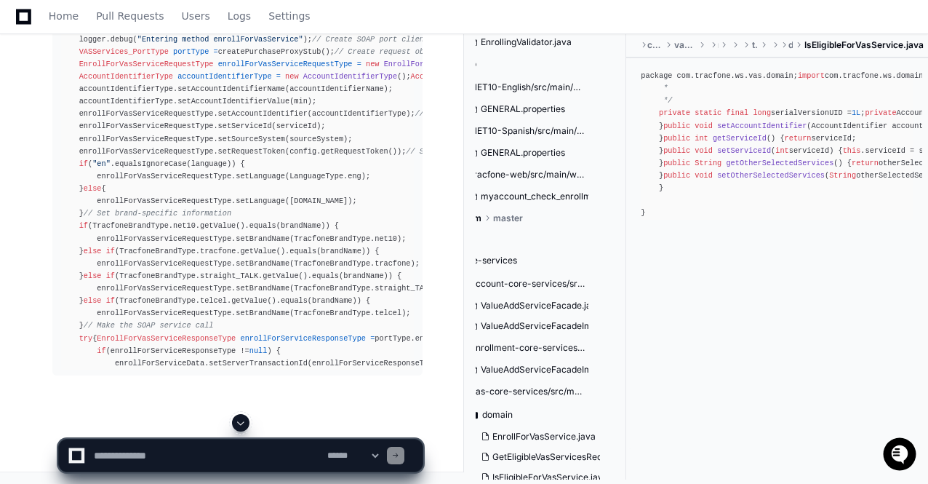
click at [238, 419] on span at bounding box center [241, 423] width 12 height 12
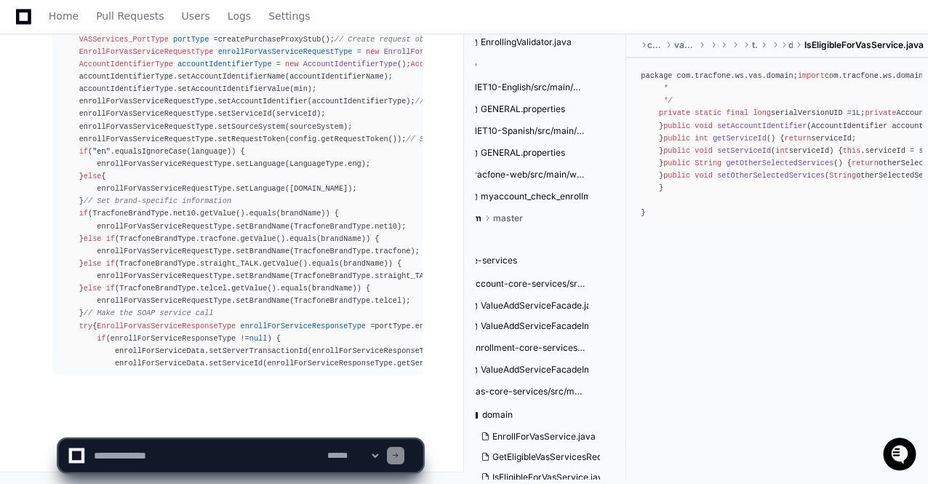
scroll to position [49469, 0]
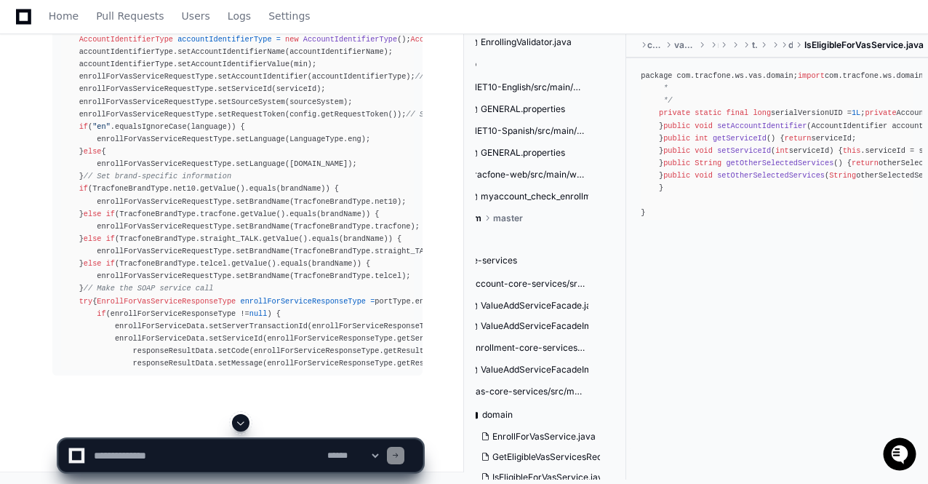
click at [238, 419] on span at bounding box center [241, 423] width 12 height 12
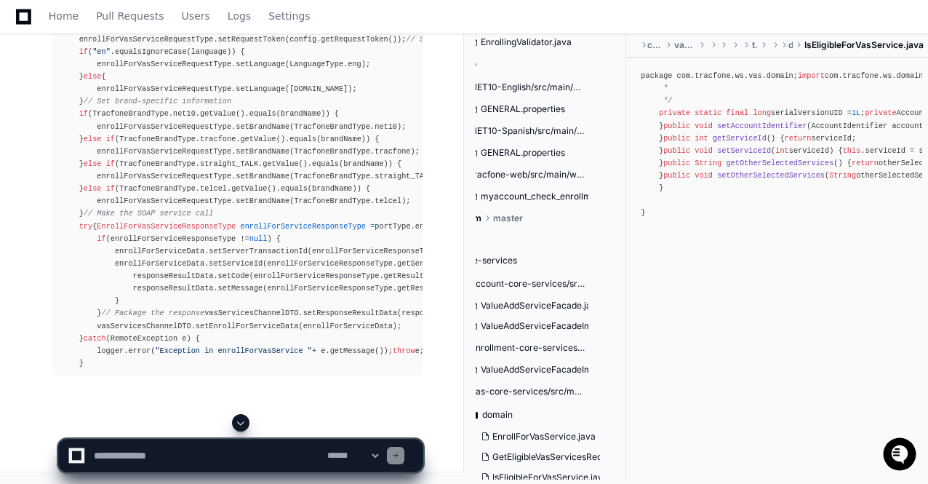
click at [238, 419] on span at bounding box center [241, 423] width 12 height 12
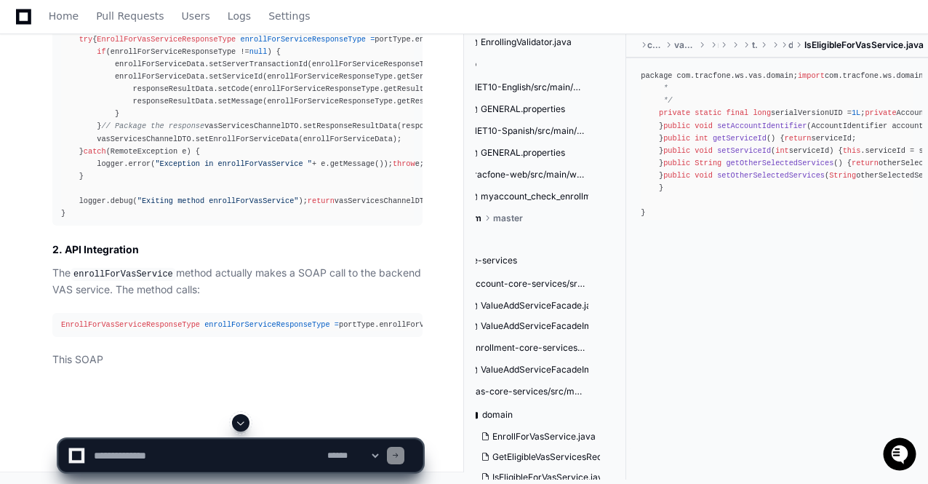
click at [238, 419] on span at bounding box center [241, 423] width 12 height 12
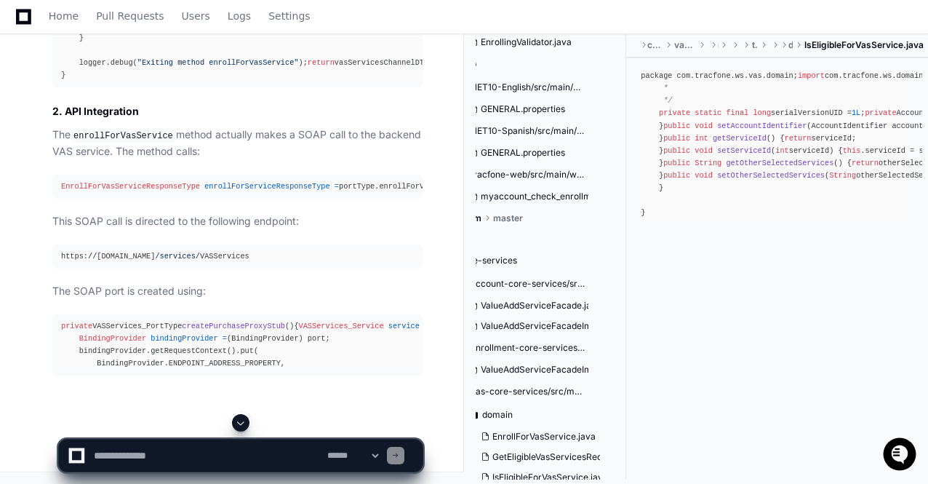
click at [238, 419] on span at bounding box center [241, 423] width 12 height 12
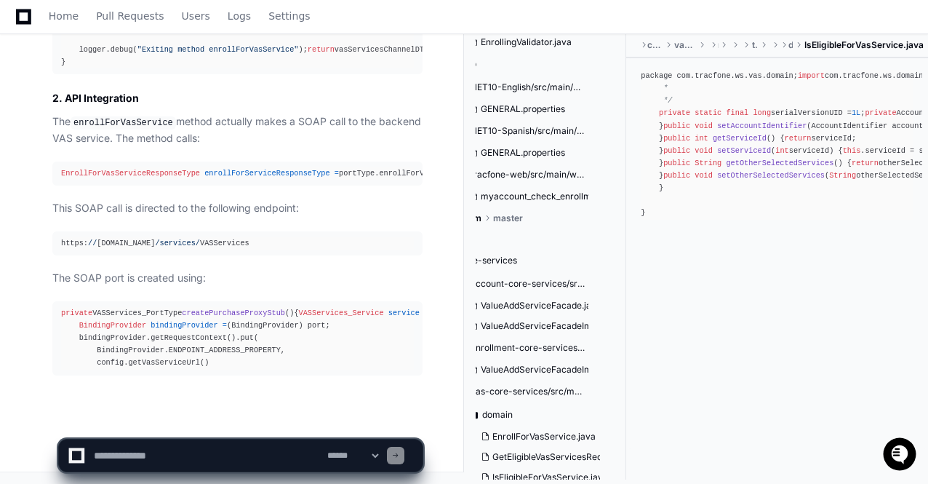
scroll to position [50043, 0]
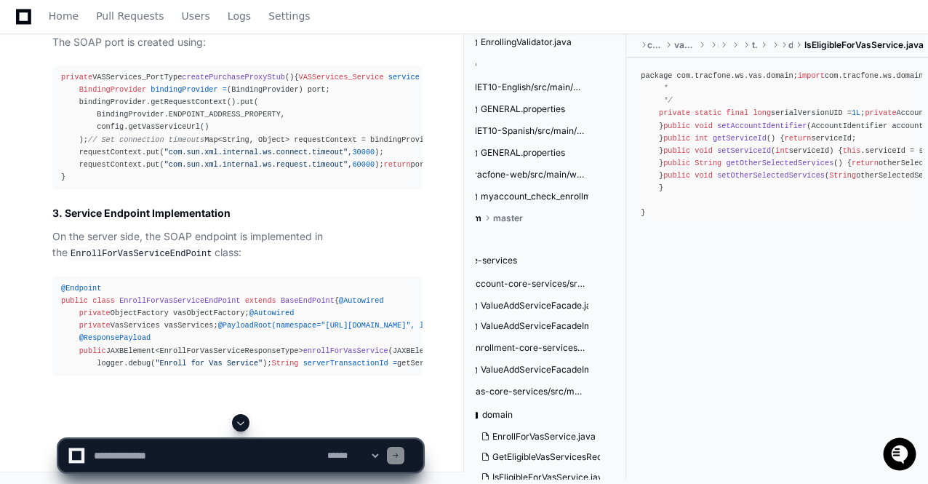
click at [238, 419] on span at bounding box center [241, 423] width 12 height 12
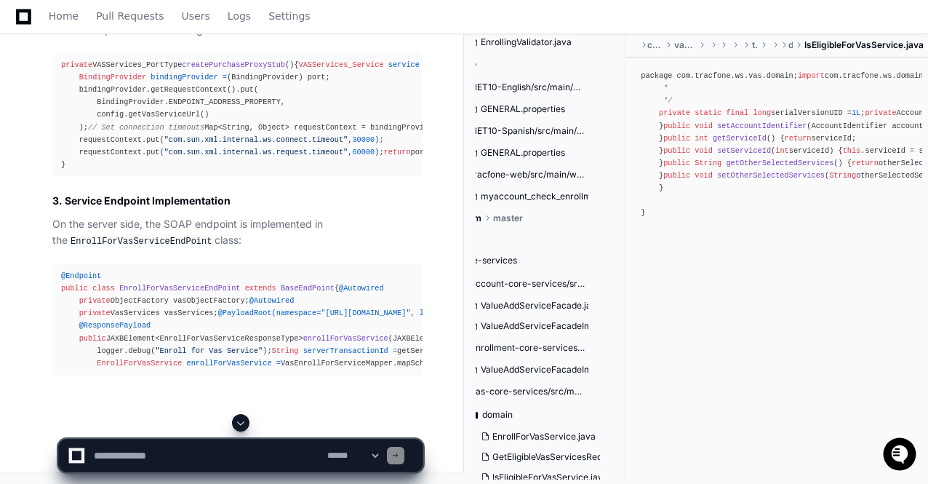
click at [238, 419] on span at bounding box center [241, 423] width 12 height 12
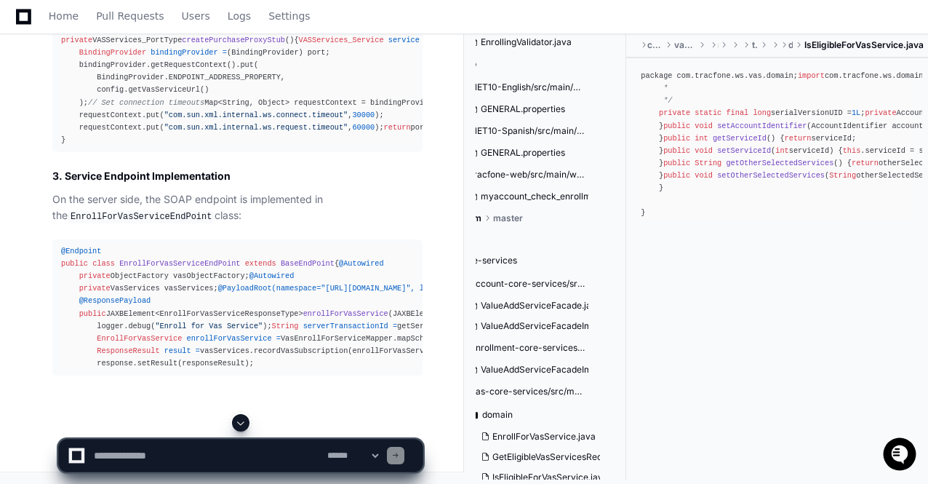
click at [238, 419] on span at bounding box center [241, 423] width 12 height 12
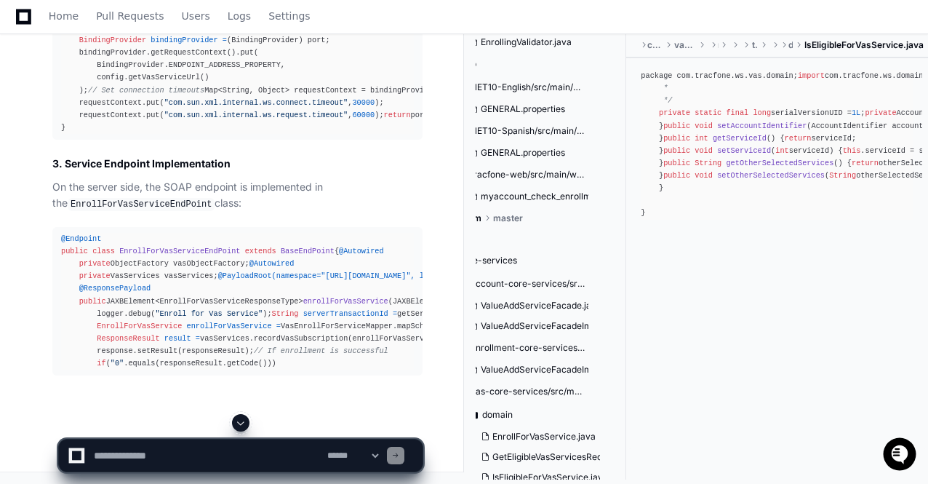
click at [238, 419] on span at bounding box center [241, 423] width 12 height 12
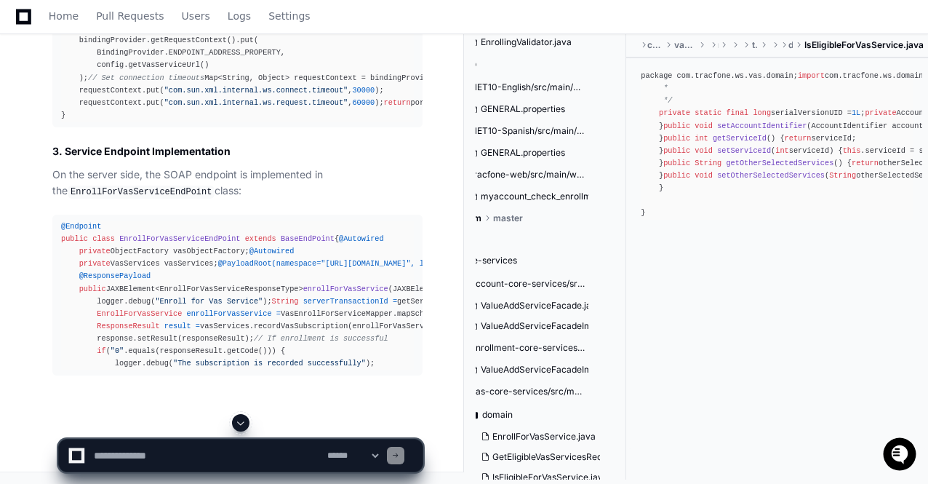
click at [238, 419] on span at bounding box center [241, 423] width 12 height 12
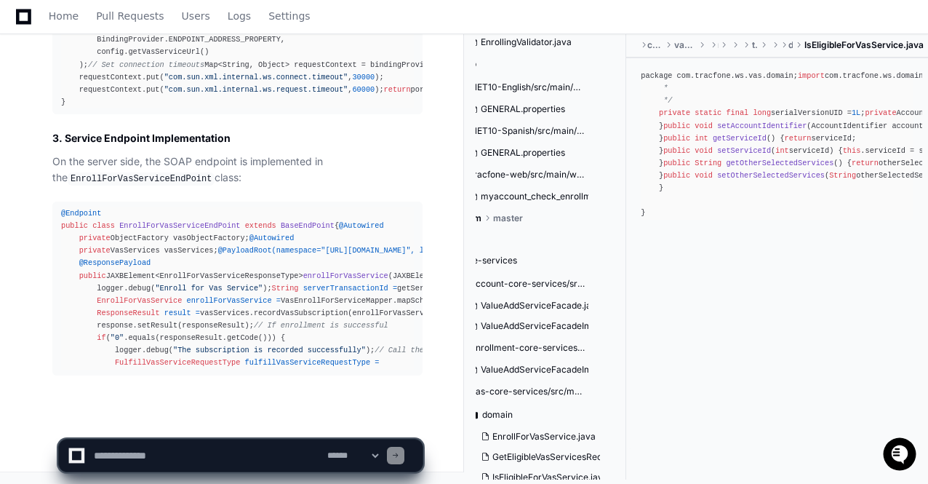
scroll to position [50640, 0]
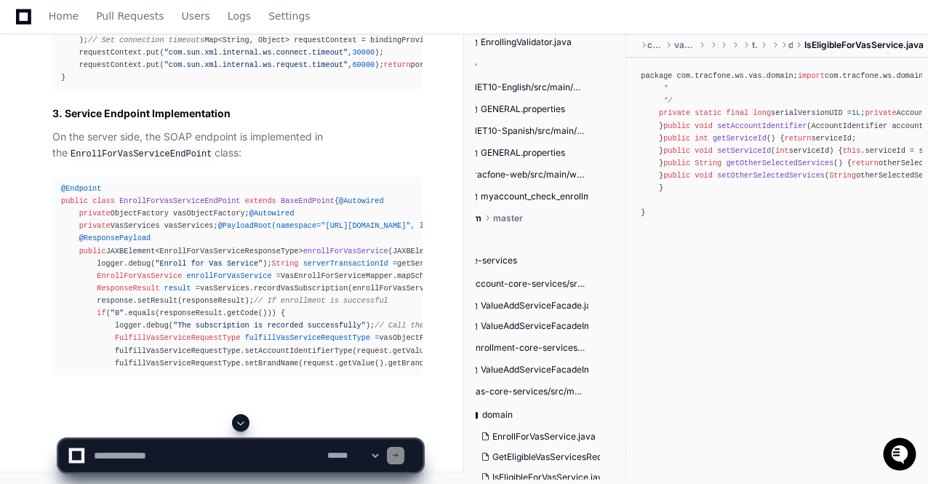
click at [238, 419] on span at bounding box center [241, 423] width 12 height 12
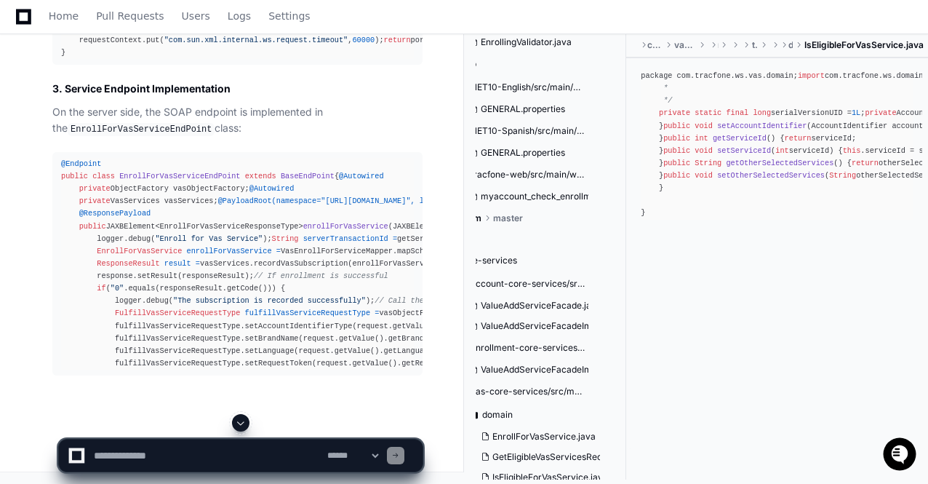
click at [238, 419] on span at bounding box center [241, 423] width 12 height 12
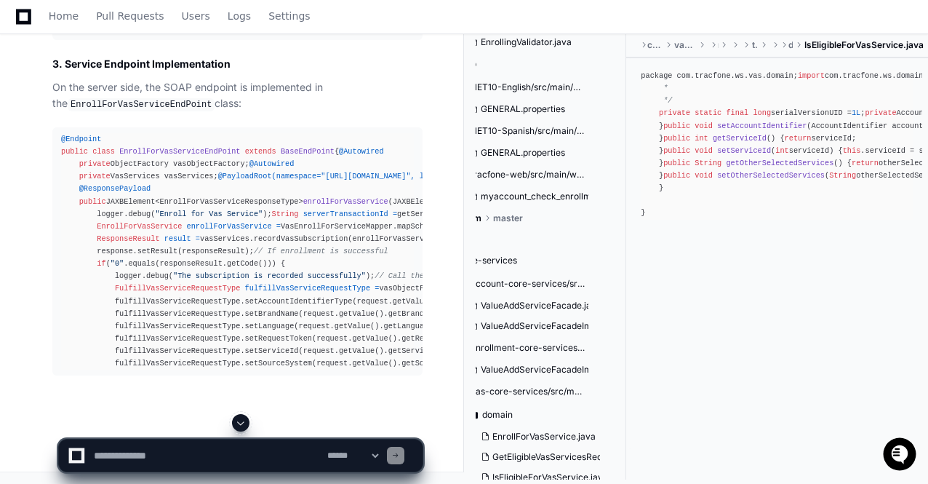
click at [238, 419] on span at bounding box center [241, 423] width 12 height 12
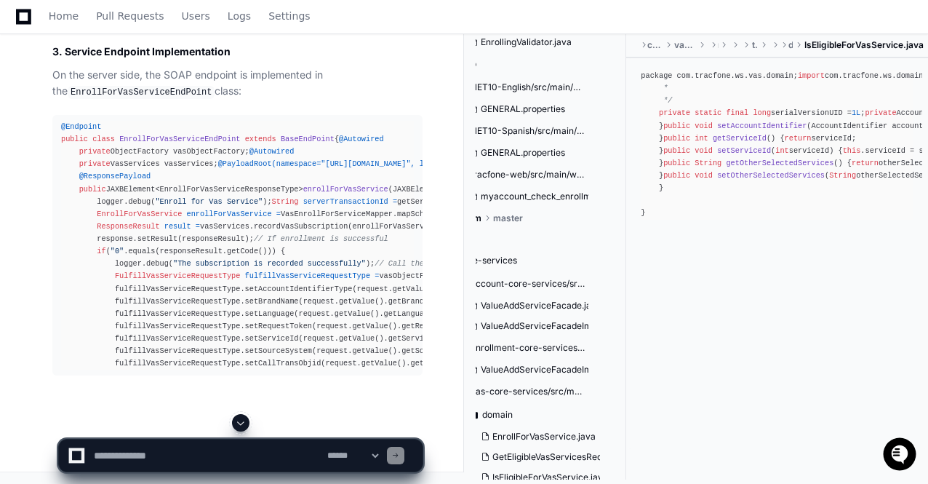
click at [238, 419] on span at bounding box center [241, 423] width 12 height 12
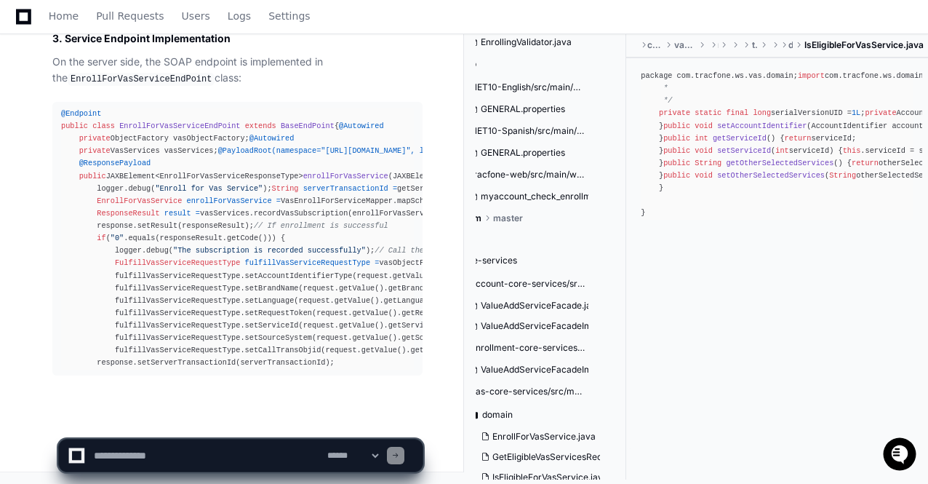
scroll to position [50814, 0]
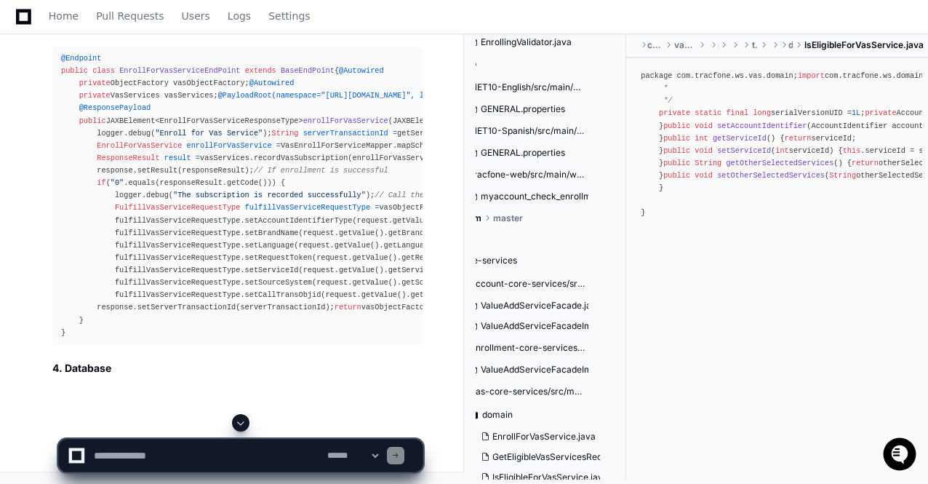
click at [238, 419] on span at bounding box center [241, 423] width 12 height 12
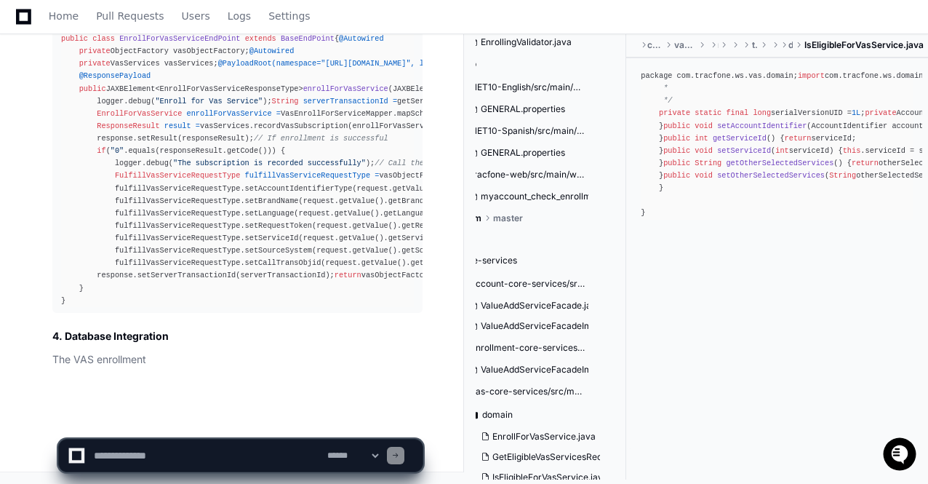
scroll to position [50927, 0]
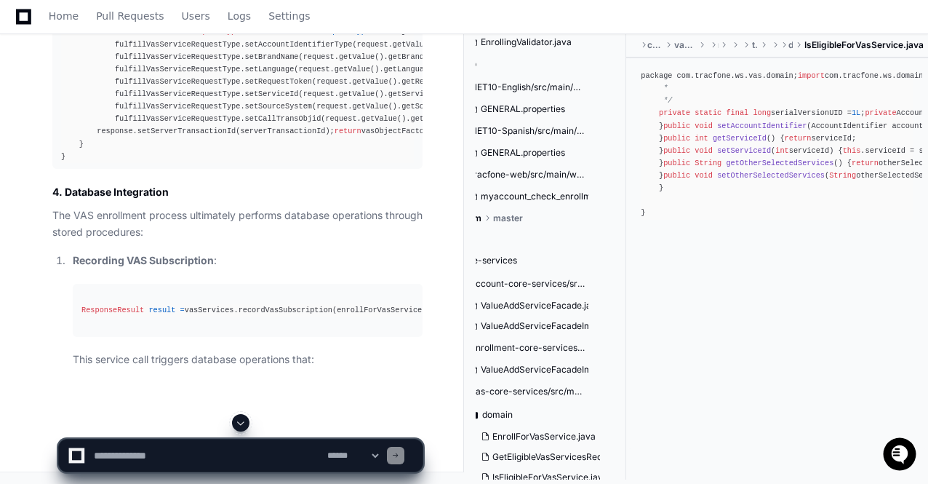
click at [238, 419] on span at bounding box center [241, 423] width 12 height 12
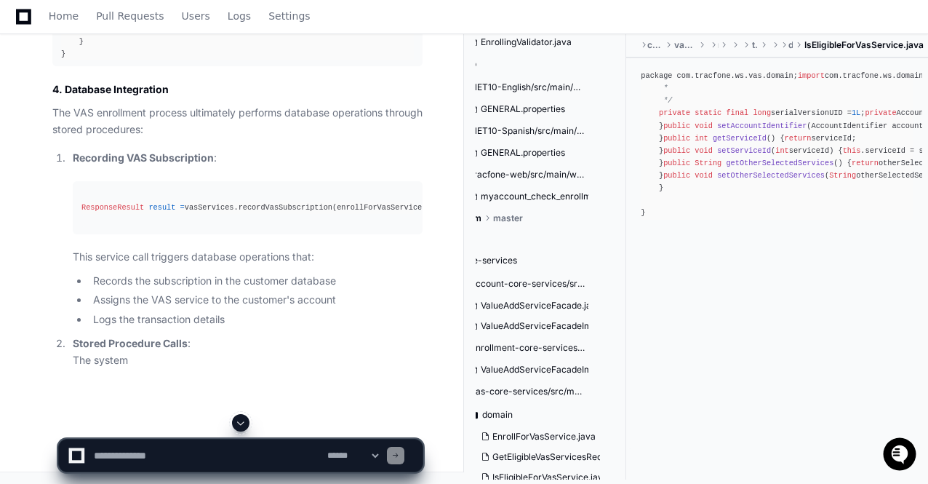
click at [238, 419] on span at bounding box center [241, 423] width 12 height 12
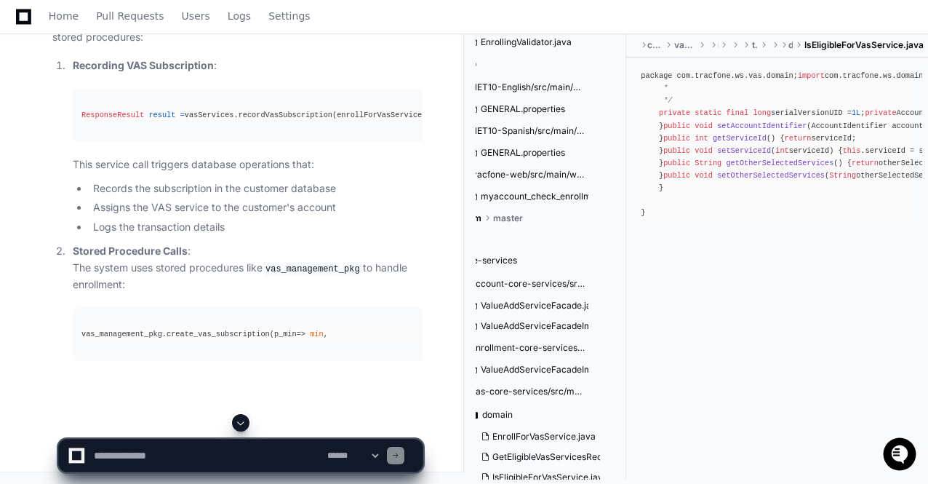
click at [238, 419] on span at bounding box center [241, 423] width 12 height 12
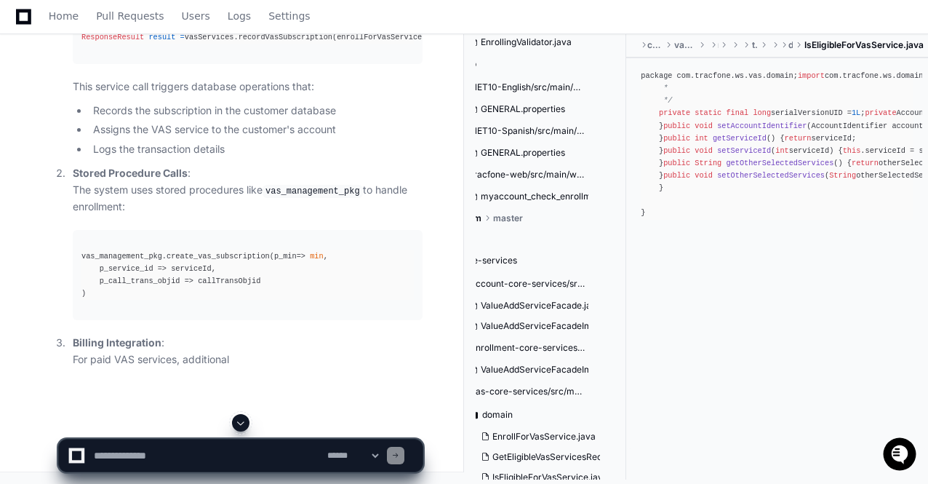
click at [238, 419] on span at bounding box center [241, 423] width 12 height 12
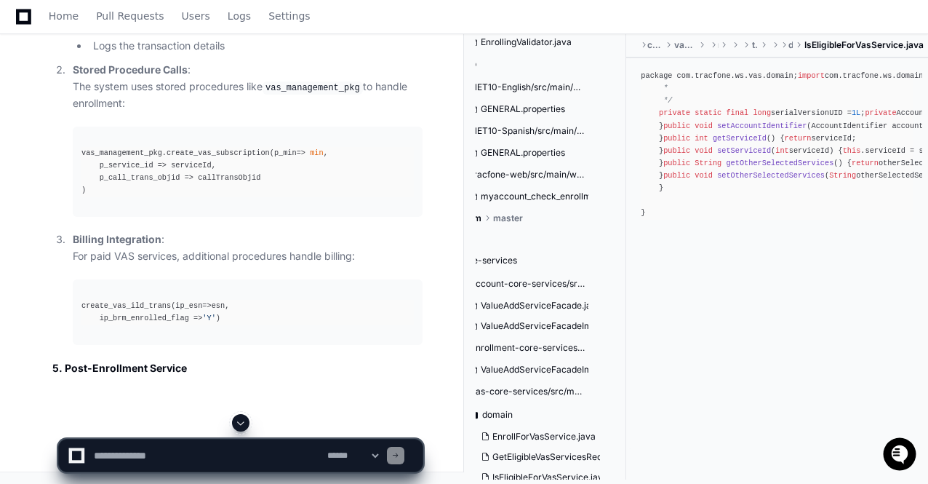
click at [238, 419] on span at bounding box center [241, 423] width 12 height 12
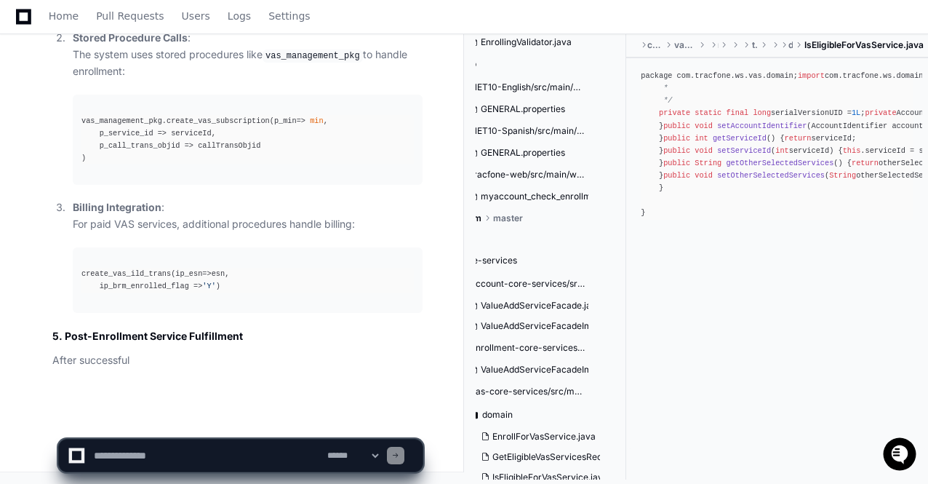
scroll to position [51516, 0]
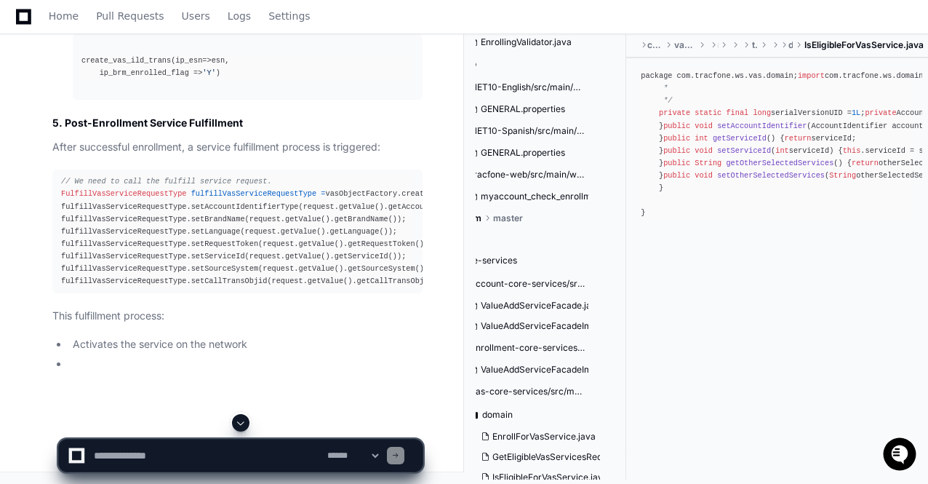
click at [238, 419] on span at bounding box center [241, 423] width 12 height 12
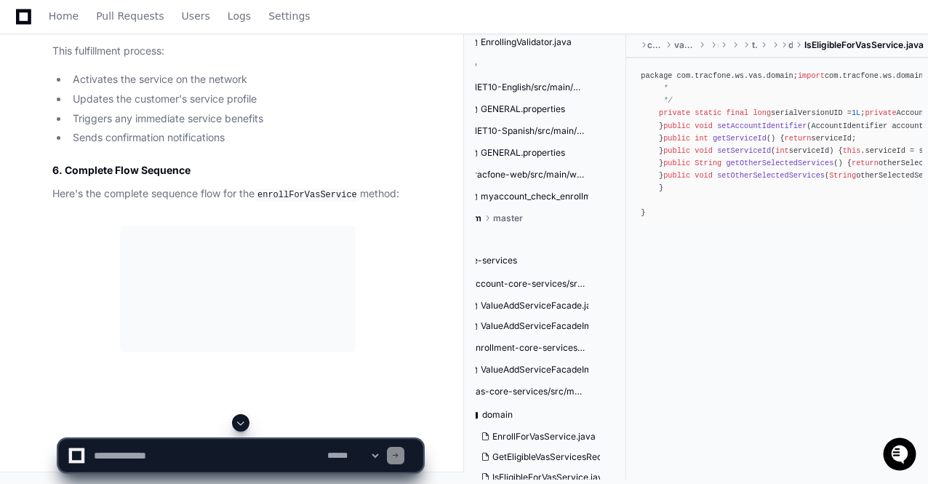
click at [238, 419] on span at bounding box center [241, 423] width 12 height 12
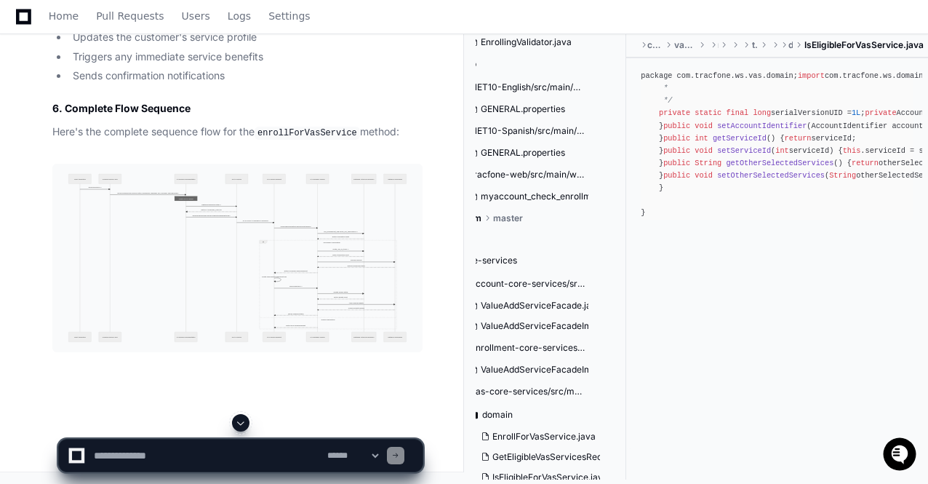
scroll to position [51993, 0]
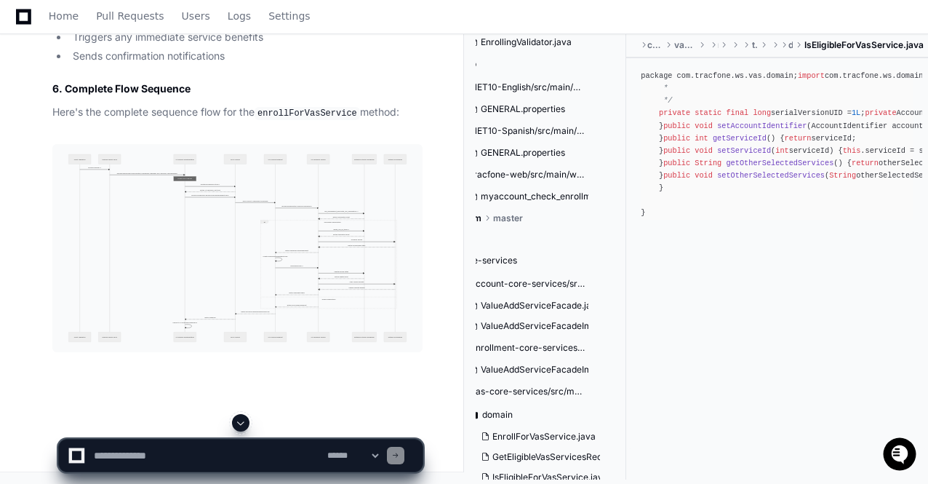
click at [238, 419] on span at bounding box center [241, 423] width 12 height 12
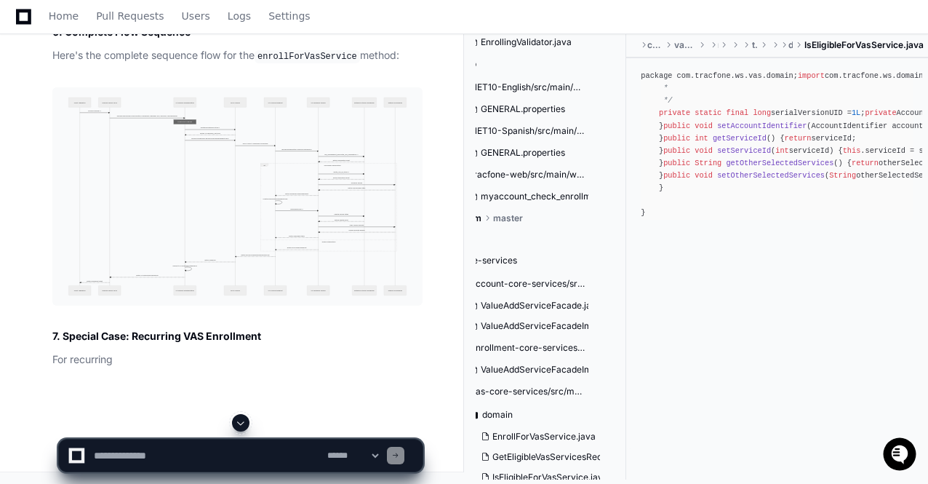
click at [238, 419] on span at bounding box center [241, 423] width 12 height 12
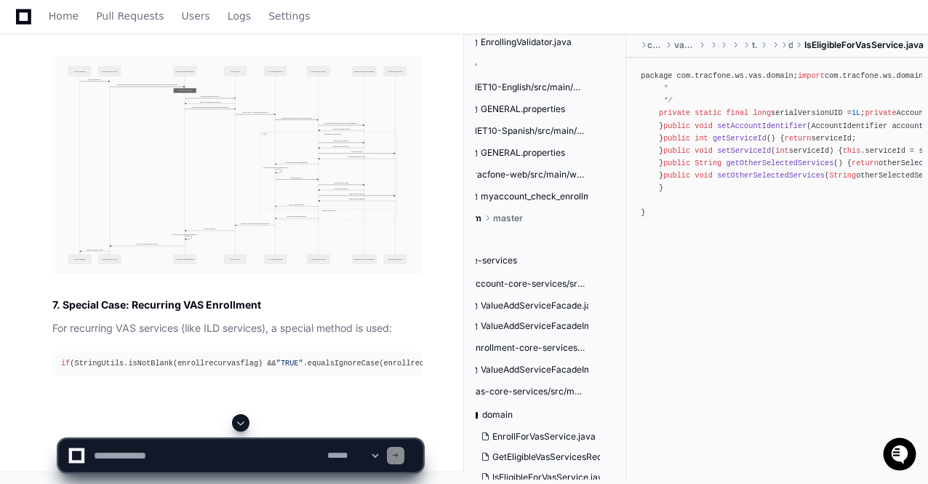
click at [238, 419] on span at bounding box center [241, 423] width 12 height 12
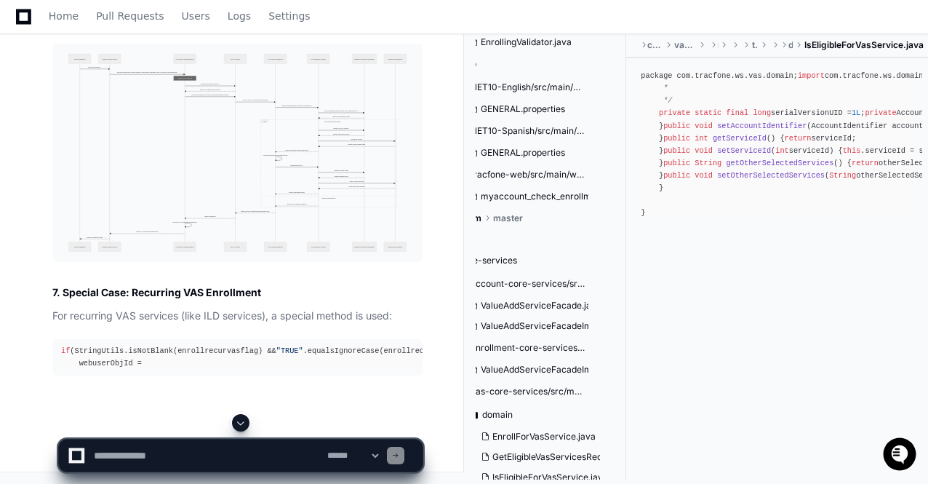
scroll to position [52177, 0]
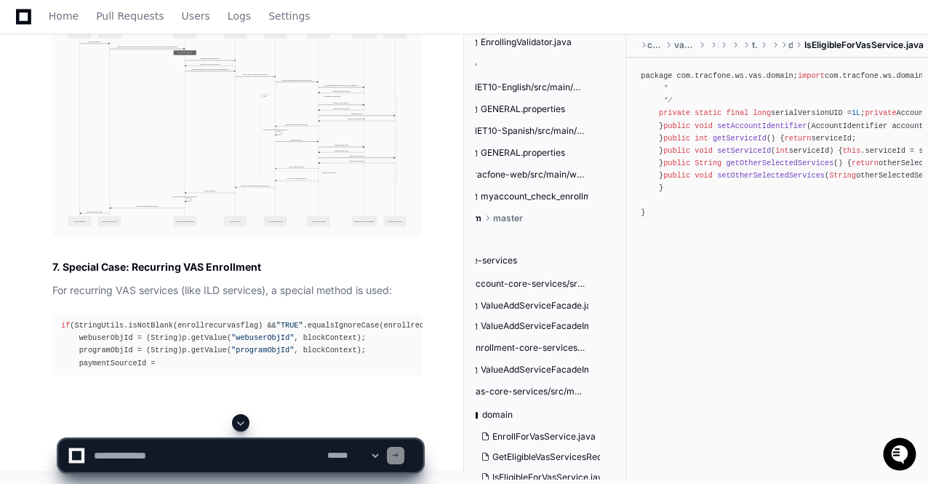
click at [238, 419] on span at bounding box center [241, 423] width 12 height 12
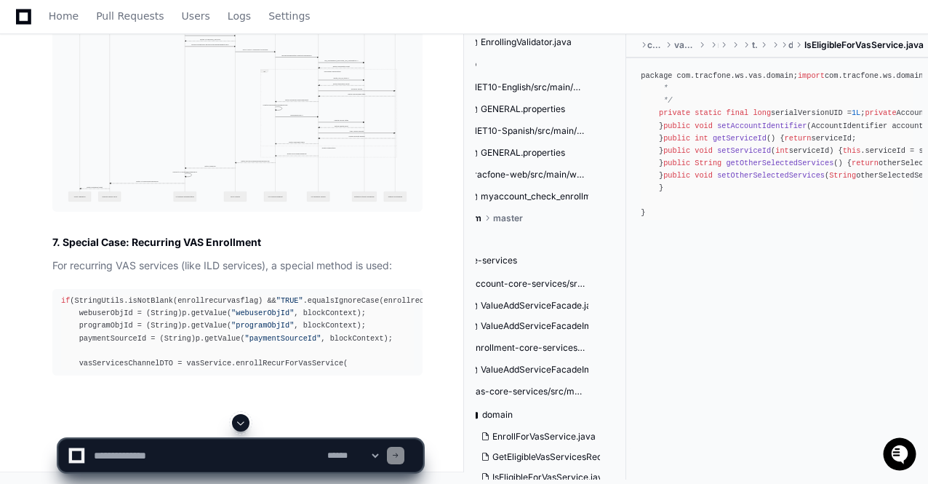
click at [238, 419] on span at bounding box center [241, 423] width 12 height 12
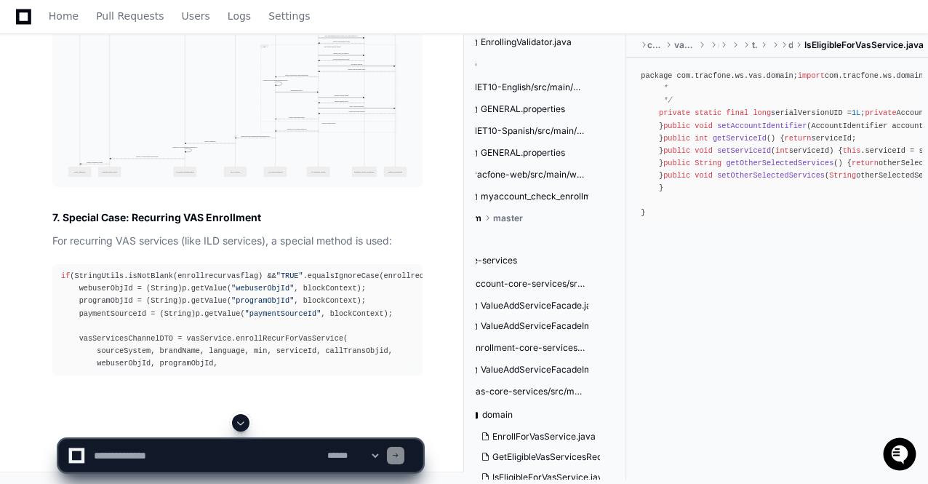
click at [238, 419] on span at bounding box center [241, 423] width 12 height 12
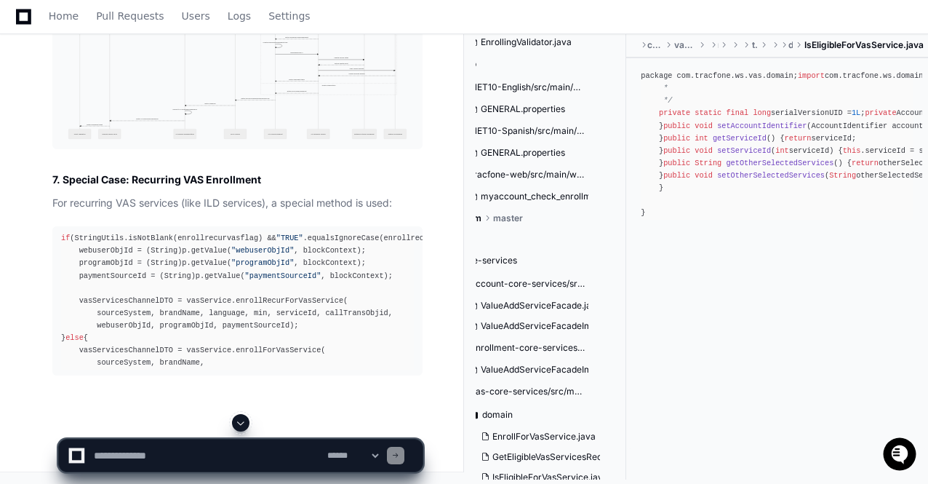
click at [238, 419] on span at bounding box center [241, 423] width 12 height 12
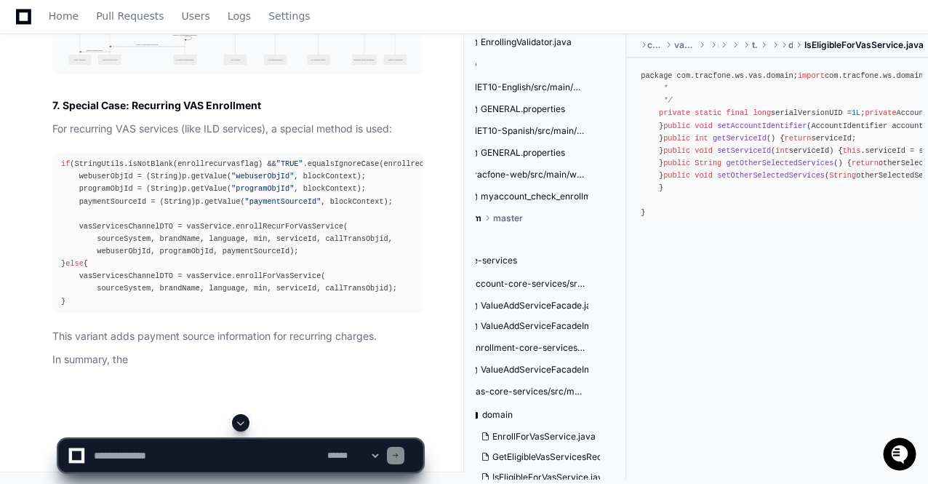
click at [238, 419] on span at bounding box center [241, 423] width 12 height 12
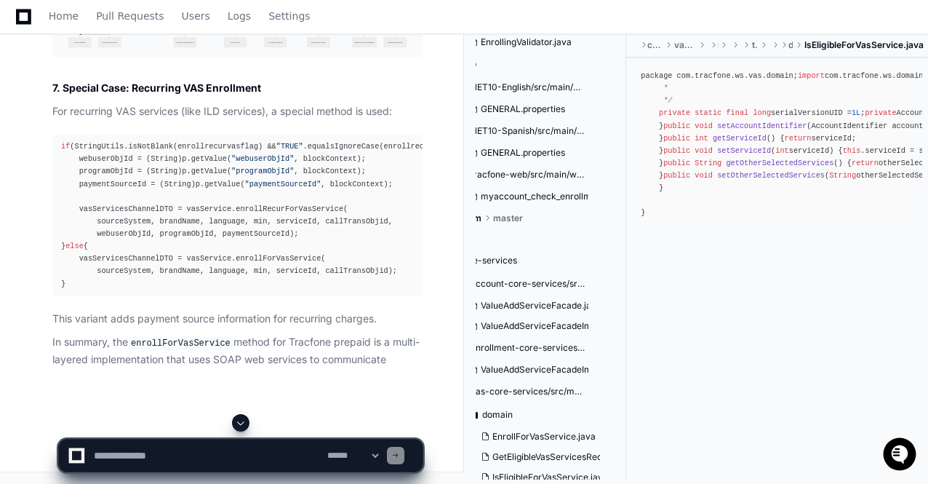
click at [238, 419] on span at bounding box center [241, 423] width 12 height 12
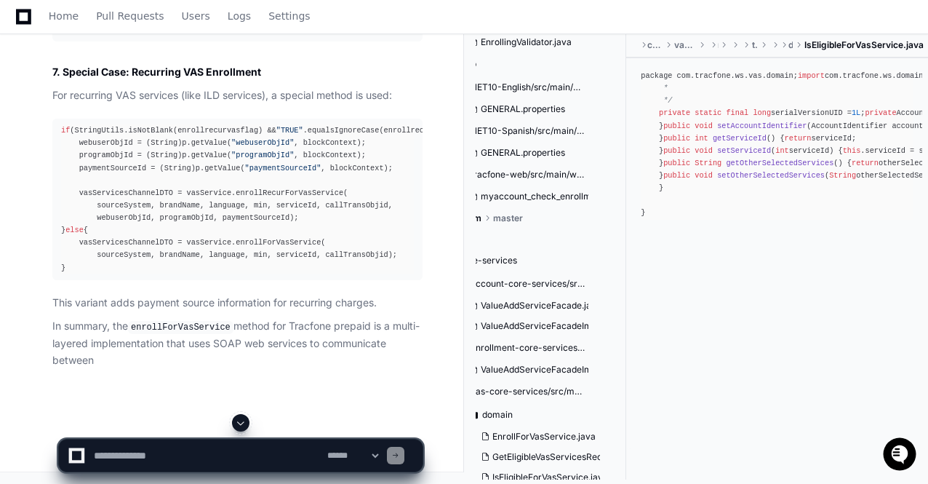
scroll to position [52396, 0]
click at [238, 419] on app-app-chat-input "**********" at bounding box center [240, 443] width 365 height 58
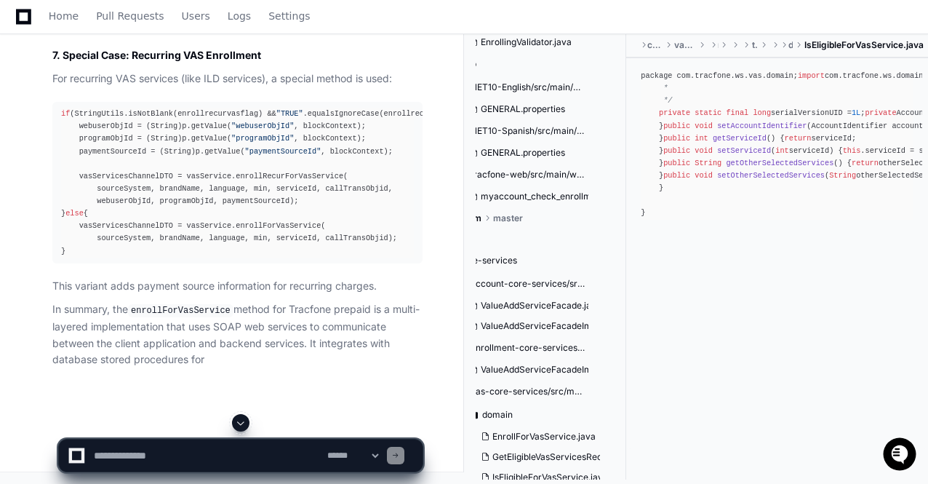
click at [238, 419] on span at bounding box center [241, 423] width 12 height 12
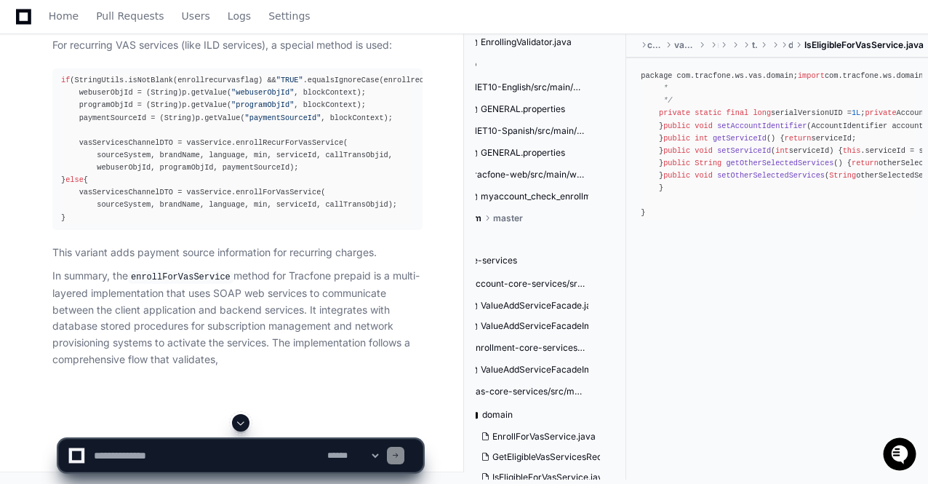
click at [238, 419] on span at bounding box center [241, 423] width 12 height 12
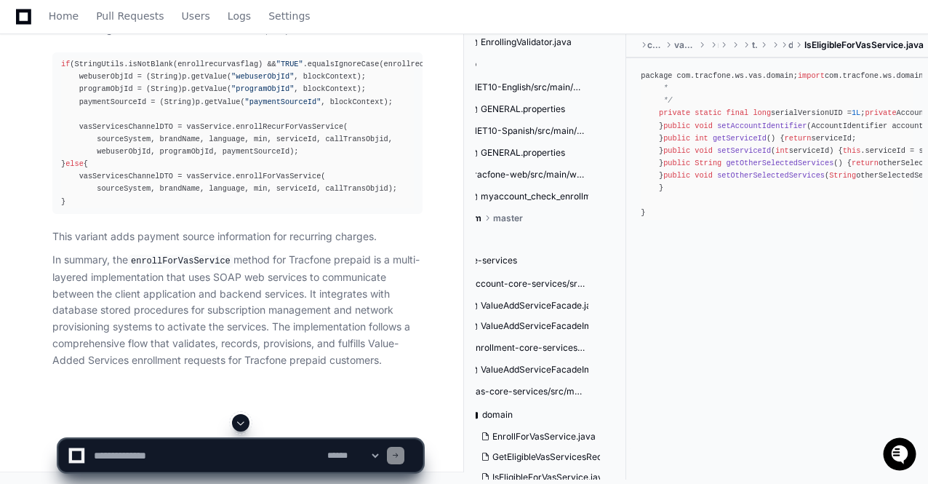
click at [238, 419] on span at bounding box center [241, 423] width 12 height 12
click at [281, 344] on p "In summary, the enrollForVasService method for Tracfone prepaid is a multi-laye…" at bounding box center [237, 310] width 370 height 116
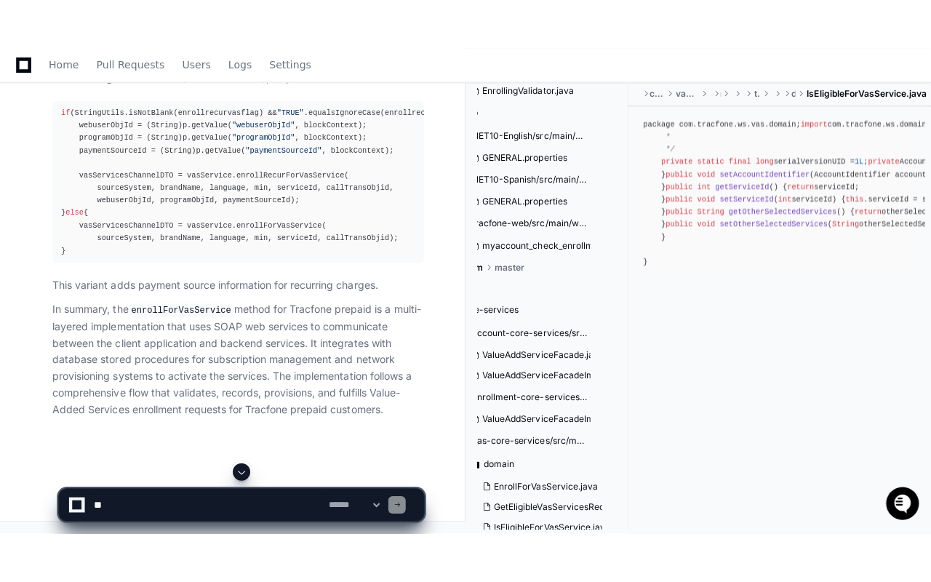
scroll to position [52113, 0]
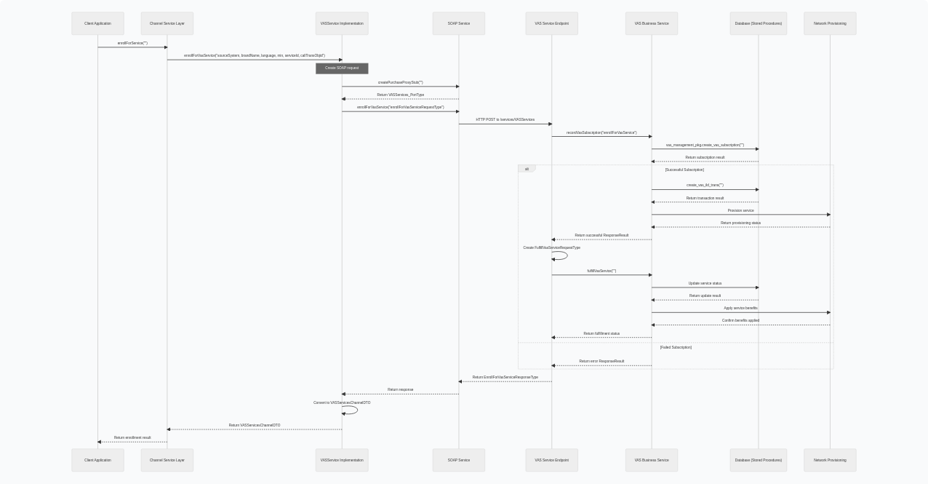
scroll to position [48855, 0]
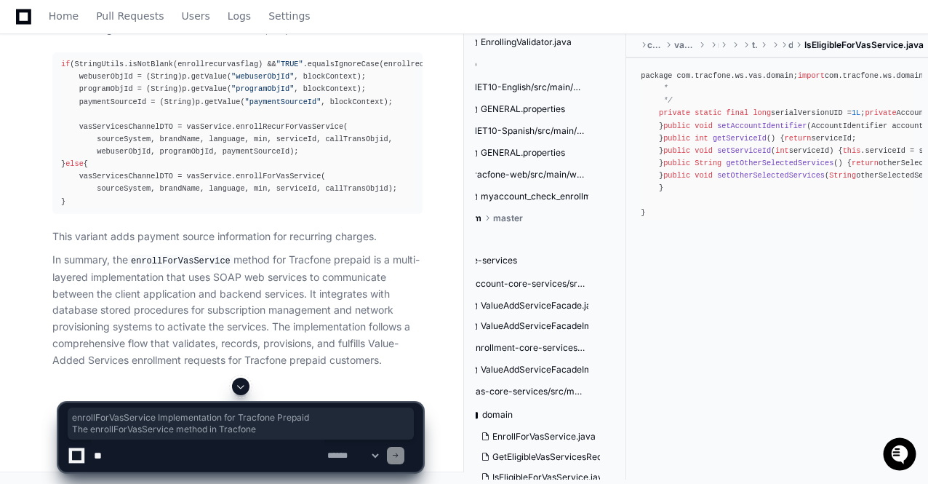
drag, startPoint x: 54, startPoint y: 121, endPoint x: 265, endPoint y: 135, distance: 211.3
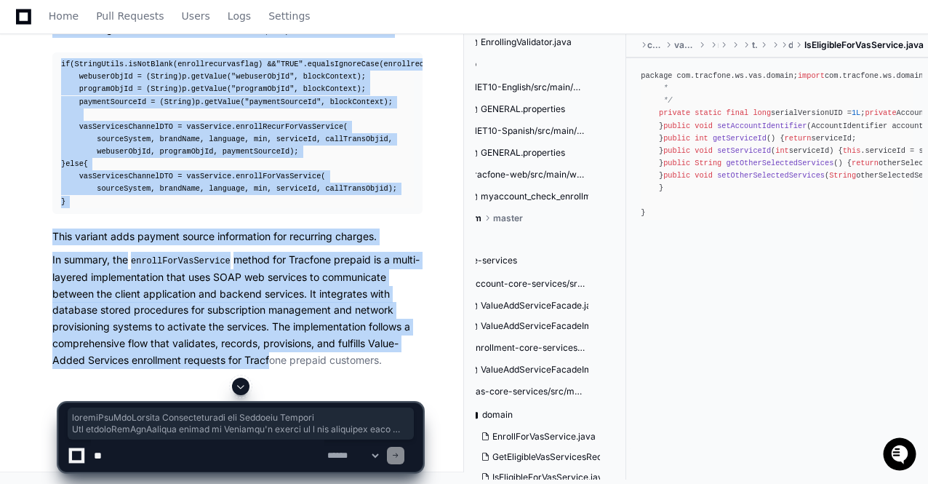
scroll to position [52345, 0]
copy article "enrollForVasService Implementation for Tracfone Prepaid The enrollForVasService…"
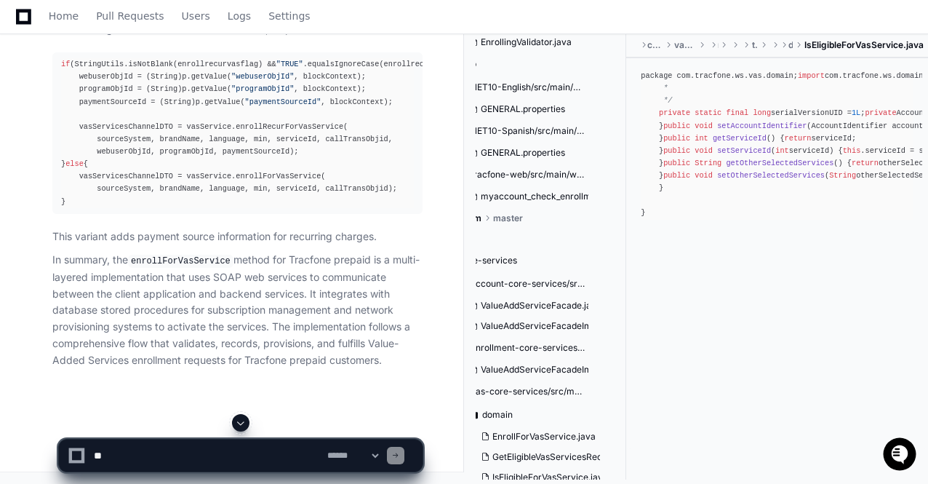
scroll to position [52141, 0]
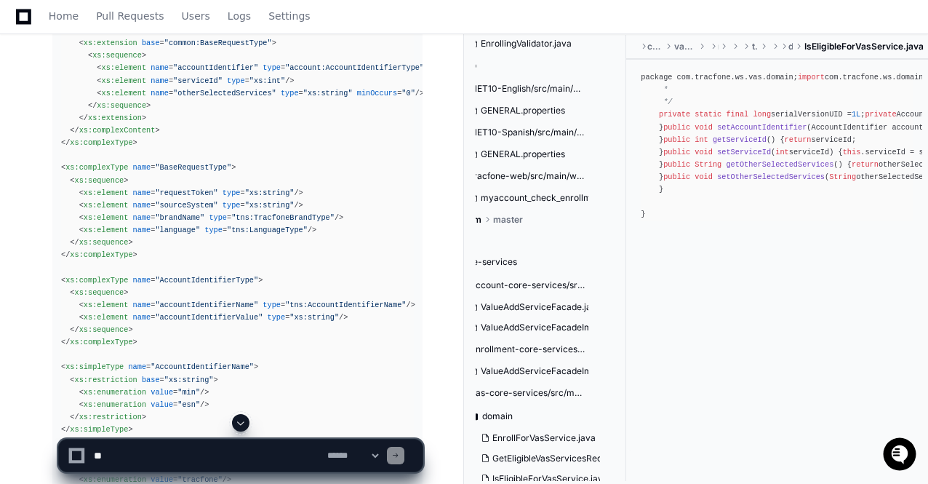
scroll to position [29949, 0]
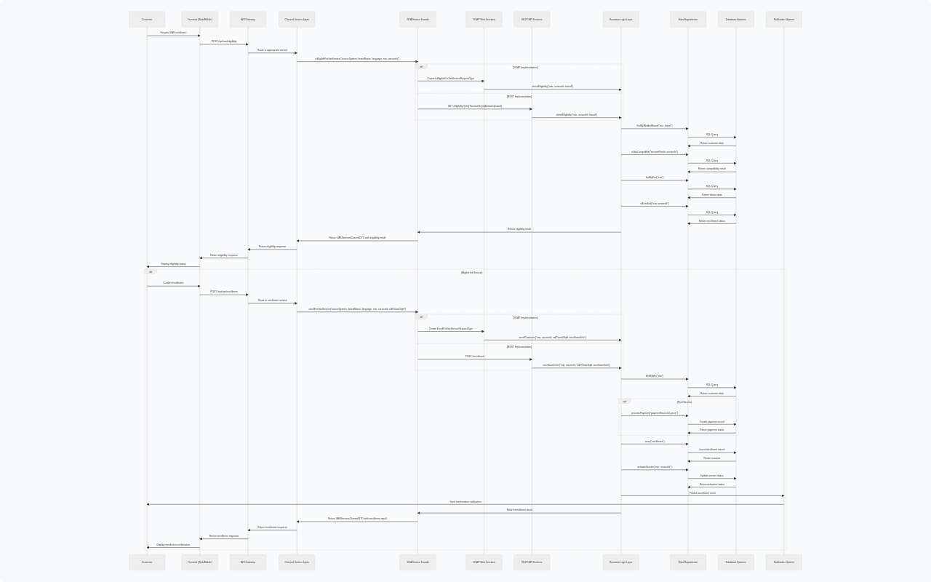
click at [855, 15] on img at bounding box center [465, 291] width 931 height 582
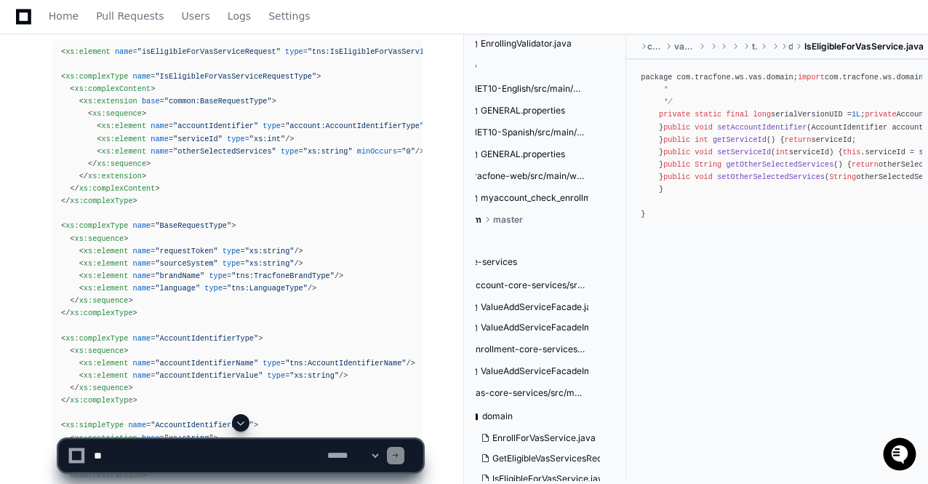
click at [244, 423] on span at bounding box center [241, 423] width 12 height 12
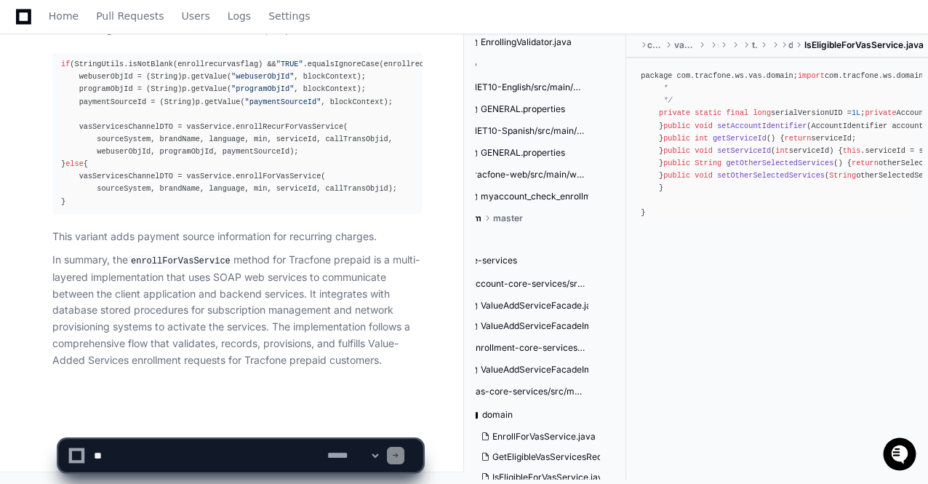
click at [186, 239] on p "This variant adds payment source information for recurring charges." at bounding box center [237, 236] width 370 height 17
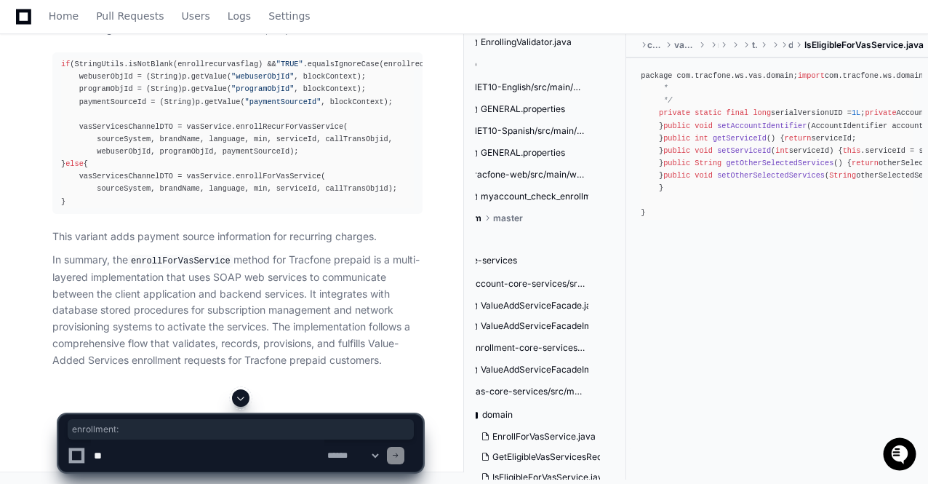
drag, startPoint x: 73, startPoint y: 221, endPoint x: 137, endPoint y: 226, distance: 64.2
copy p "enrollment:"
click at [121, 466] on textarea at bounding box center [207, 455] width 233 height 32
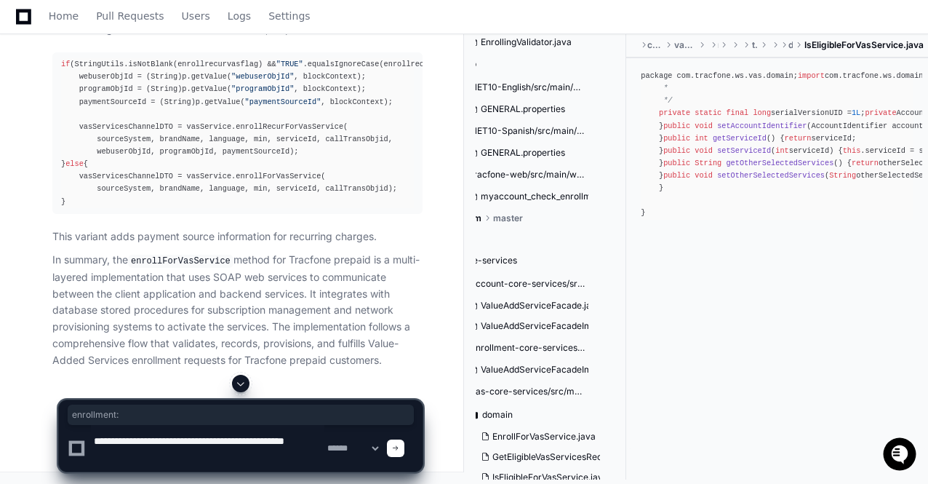
click at [220, 442] on textarea at bounding box center [207, 448] width 233 height 47
click at [175, 455] on textarea at bounding box center [207, 448] width 233 height 47
click at [287, 441] on textarea at bounding box center [207, 448] width 233 height 47
click at [309, 452] on textarea at bounding box center [207, 448] width 233 height 47
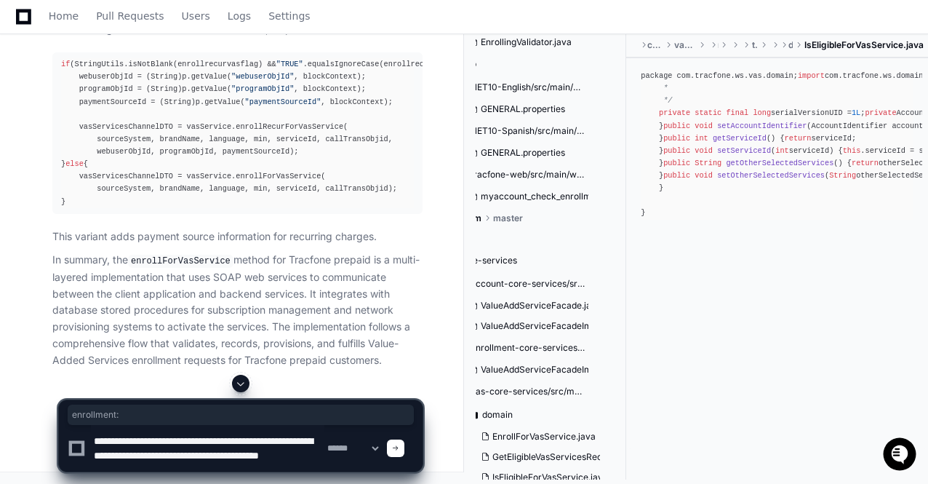
type textarea "**********"
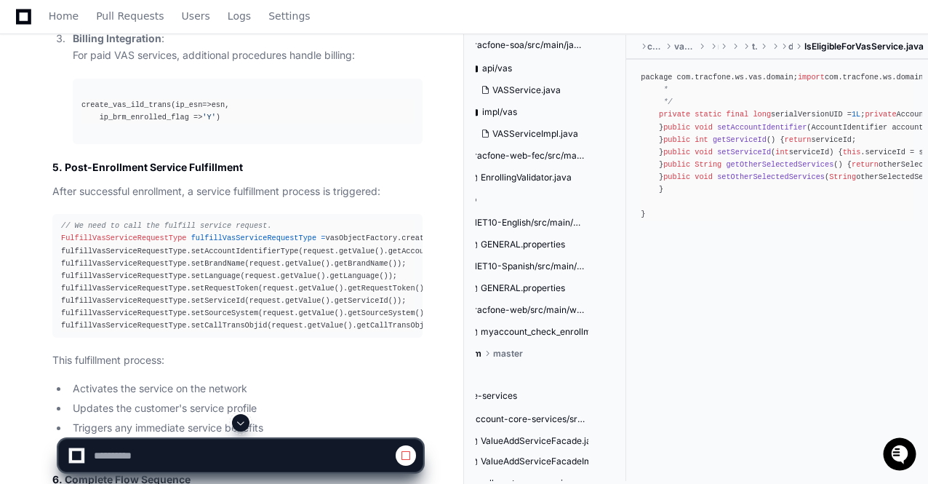
scroll to position [4251, 54]
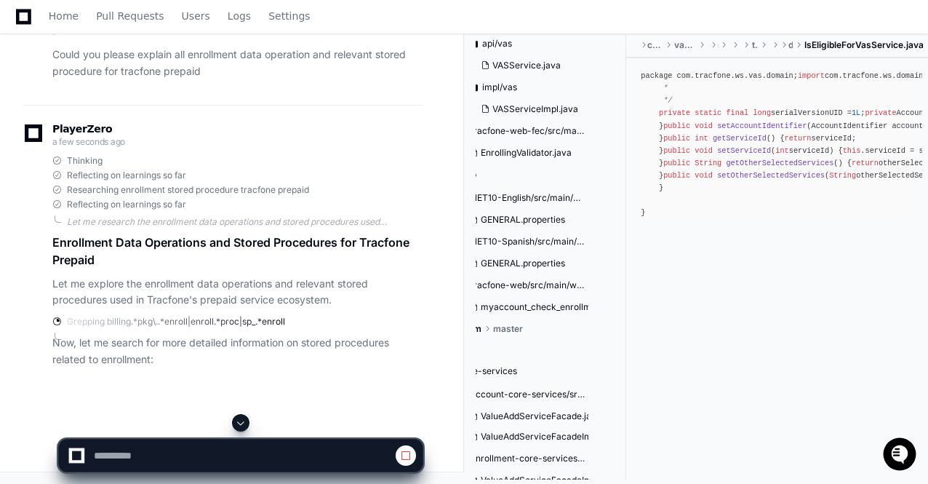
click at [243, 417] on span at bounding box center [241, 423] width 12 height 12
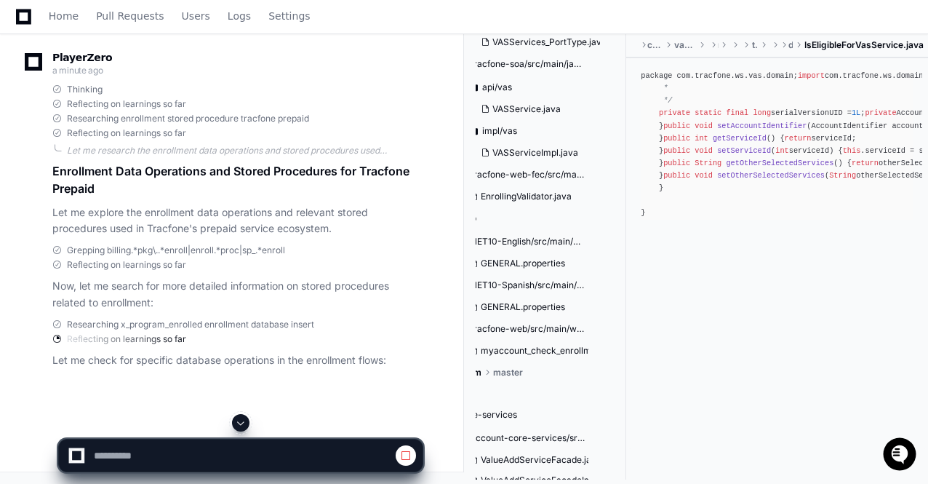
click at [241, 419] on span at bounding box center [241, 423] width 12 height 12
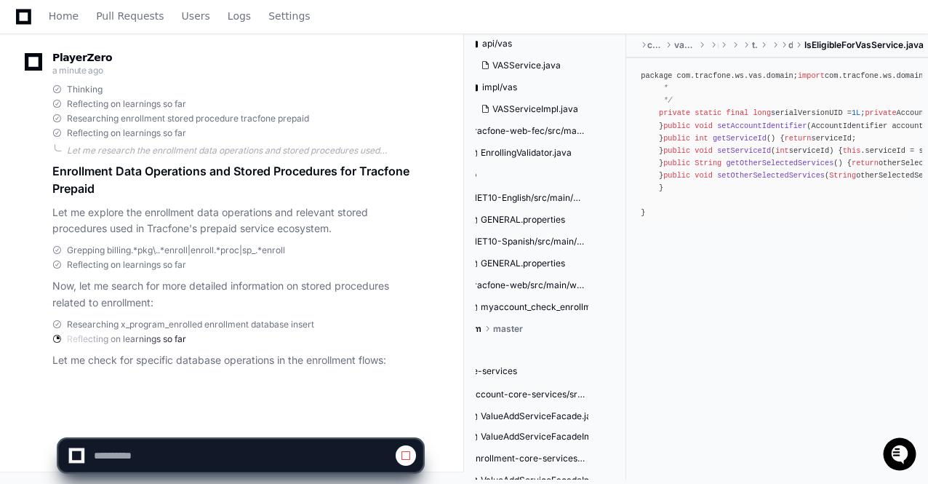
scroll to position [52956, 0]
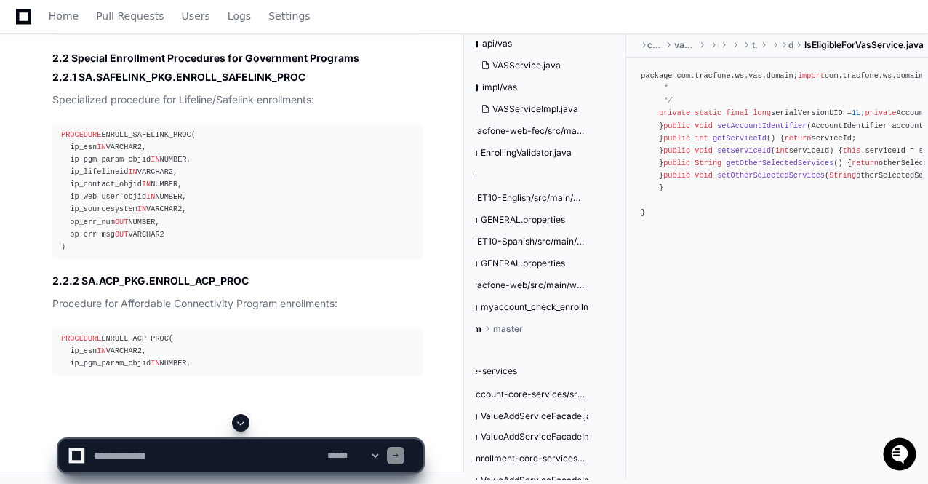
click at [241, 423] on span at bounding box center [241, 423] width 12 height 12
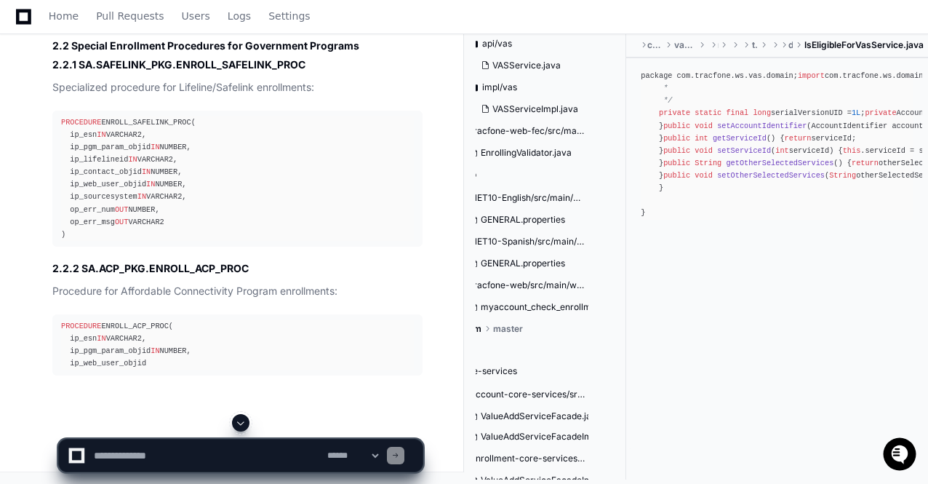
scroll to position [55374, 0]
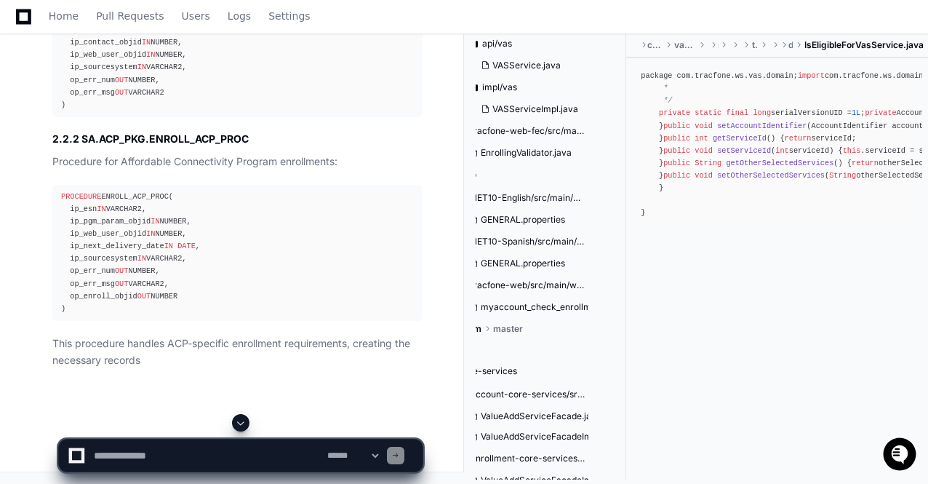
click at [241, 423] on span at bounding box center [241, 423] width 12 height 12
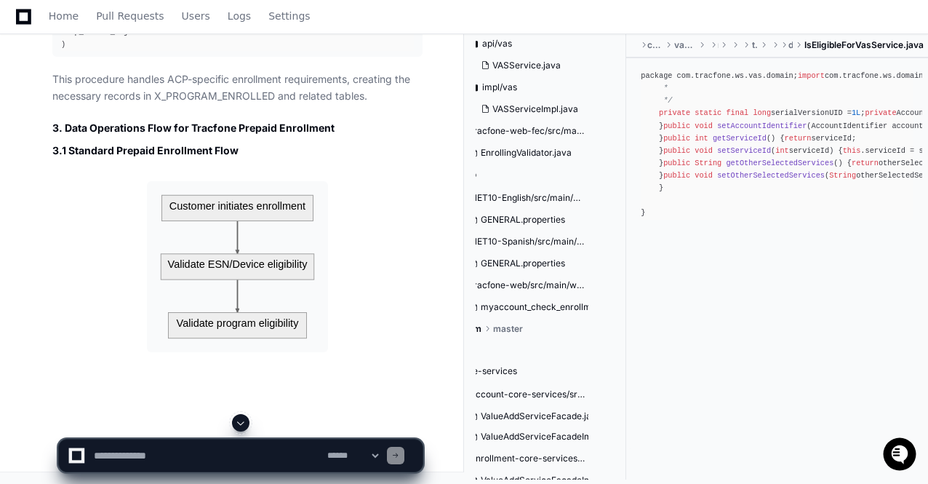
click at [241, 423] on span at bounding box center [241, 423] width 12 height 12
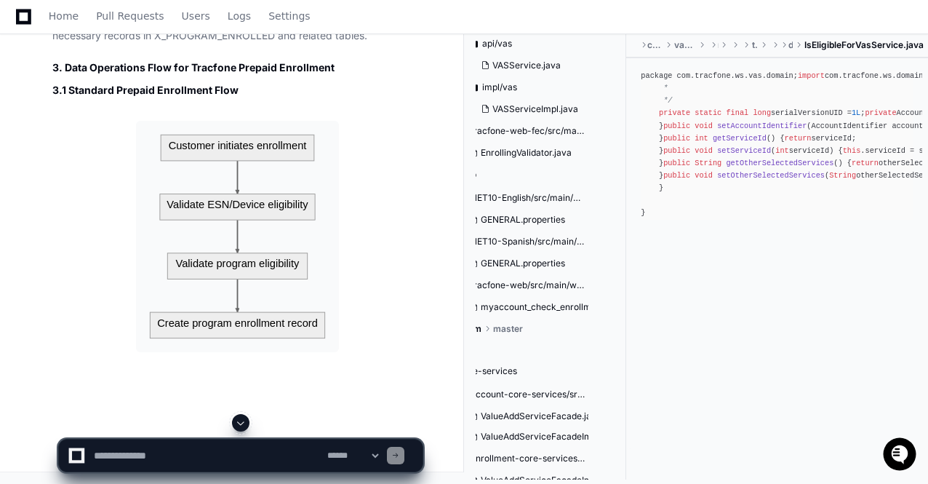
scroll to position [55779, 0]
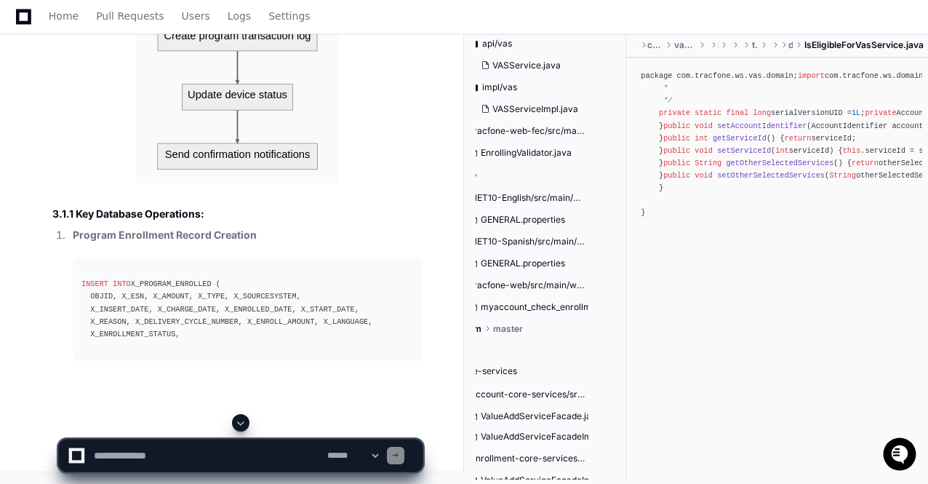
click at [241, 423] on span at bounding box center [241, 423] width 12 height 12
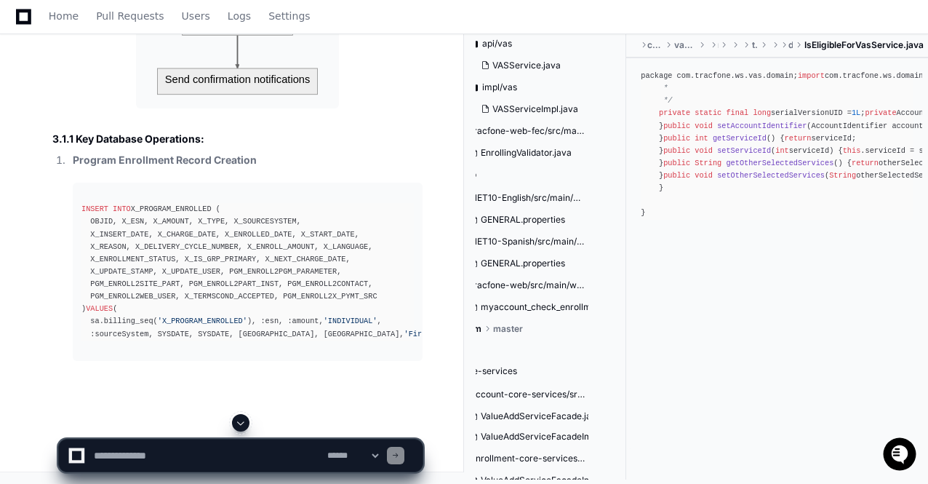
click at [241, 423] on span at bounding box center [241, 423] width 12 height 12
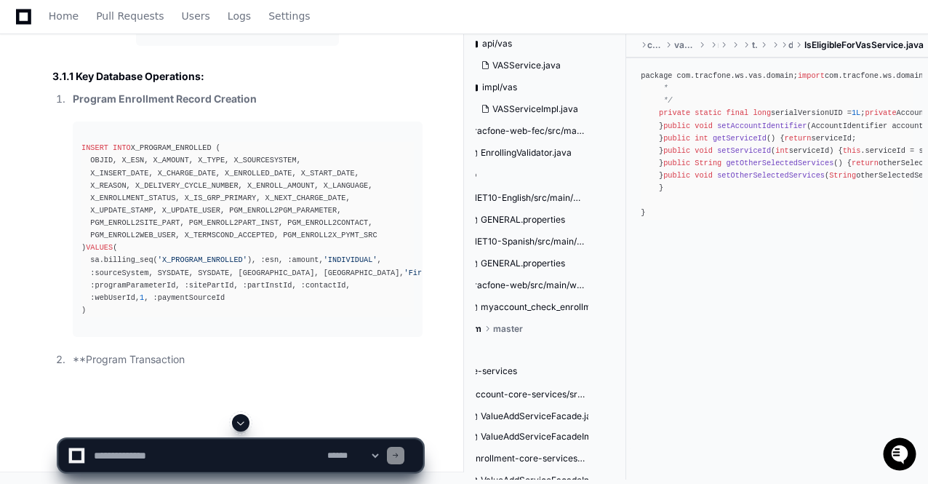
click at [241, 423] on span at bounding box center [241, 423] width 12 height 12
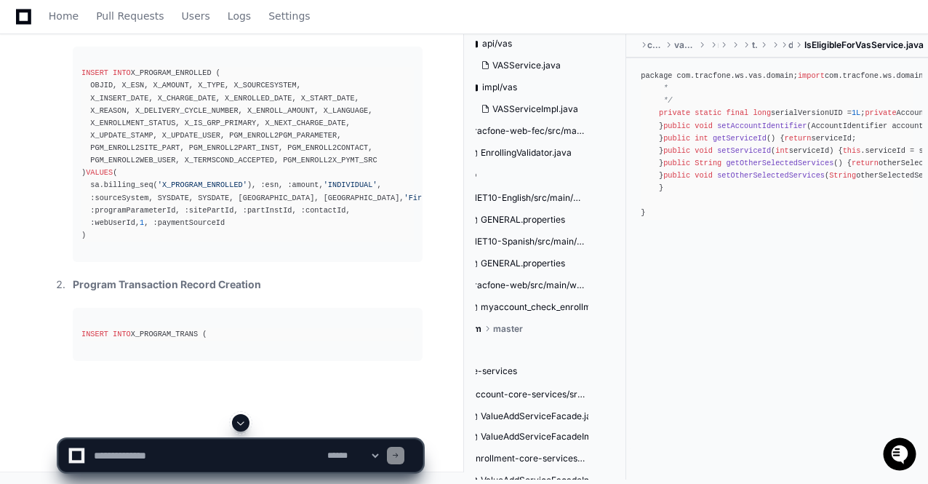
click at [241, 423] on span at bounding box center [241, 423] width 12 height 12
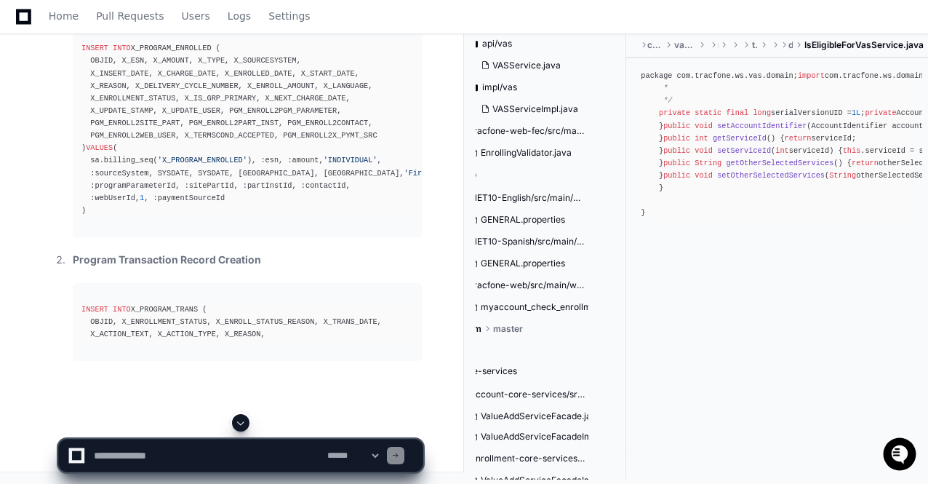
click at [241, 423] on span at bounding box center [241, 423] width 12 height 12
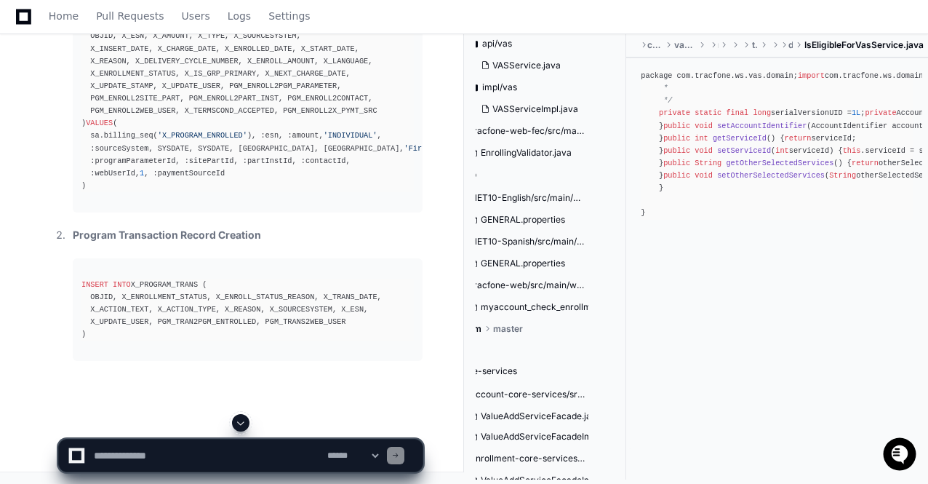
click at [241, 423] on span at bounding box center [241, 423] width 12 height 12
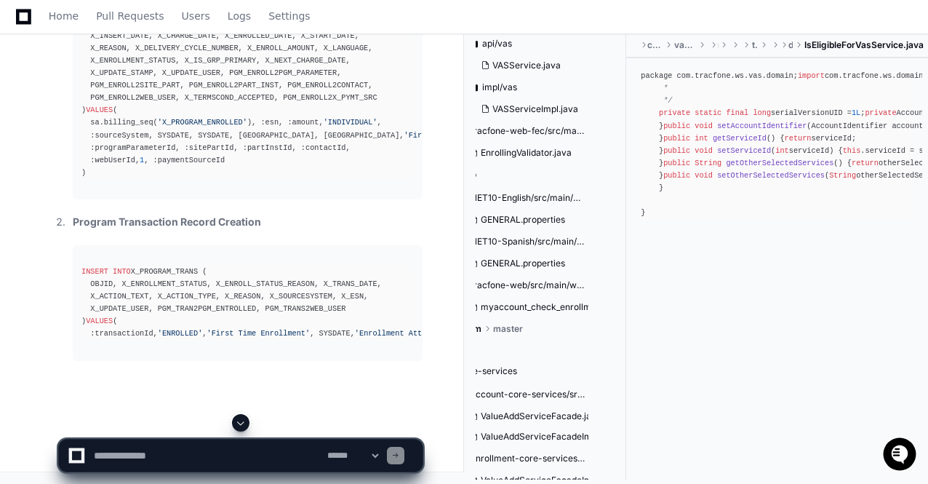
click at [241, 423] on span at bounding box center [241, 423] width 12 height 12
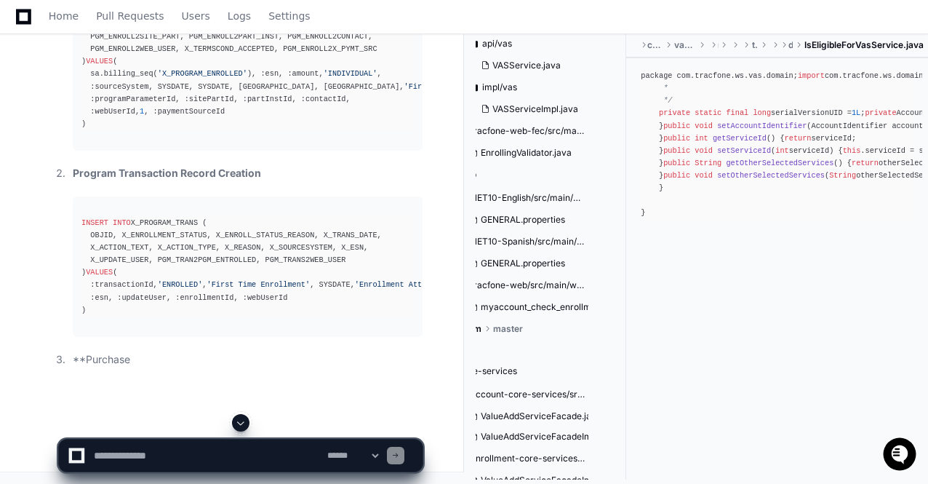
click at [241, 423] on span at bounding box center [241, 423] width 12 height 12
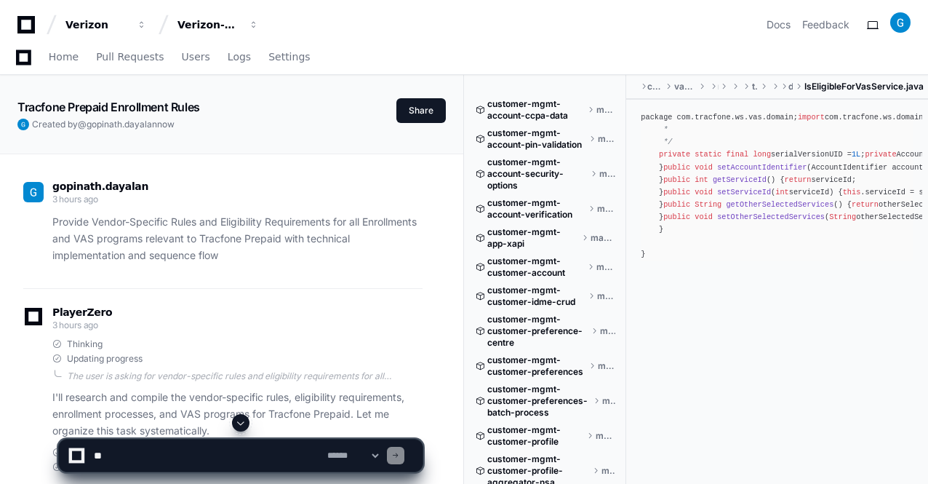
click at [243, 421] on span at bounding box center [241, 423] width 12 height 12
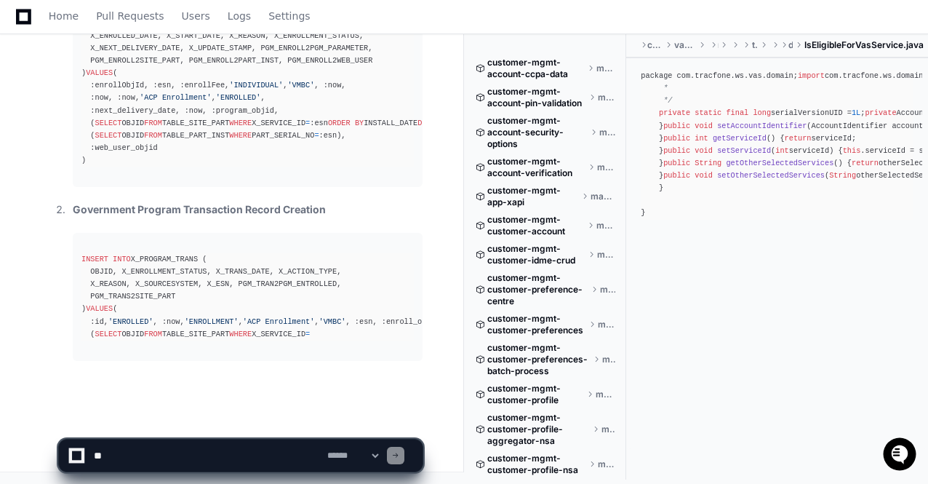
scroll to position [4403, 54]
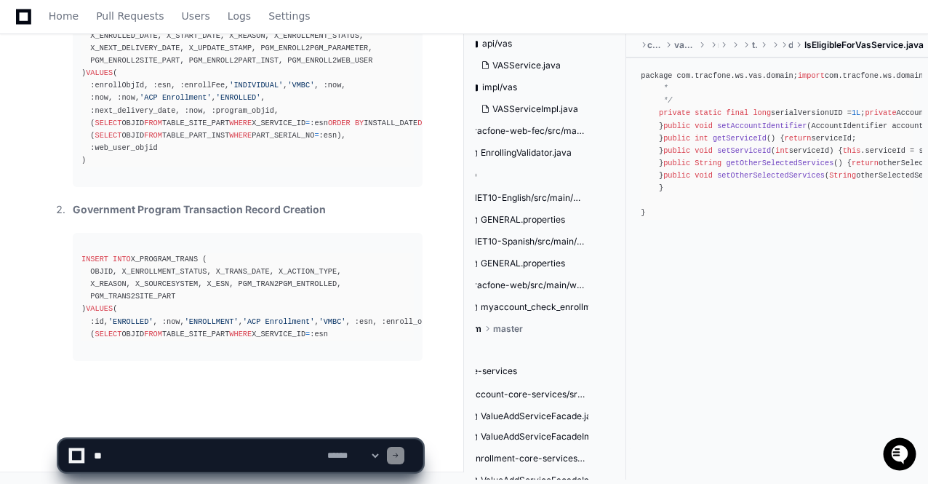
click at [243, 421] on app-app-chat-input "**********" at bounding box center [240, 443] width 365 height 58
click at [244, 425] on span at bounding box center [241, 423] width 12 height 12
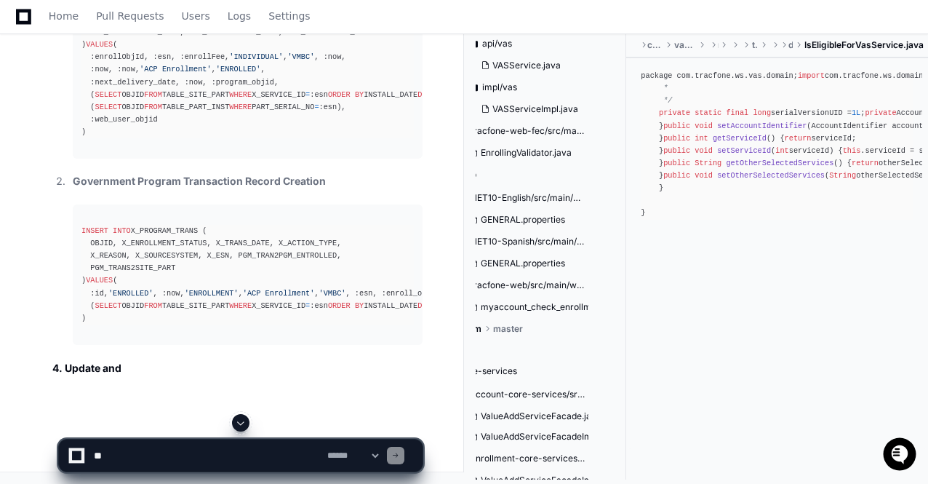
click at [244, 425] on span at bounding box center [241, 423] width 12 height 12
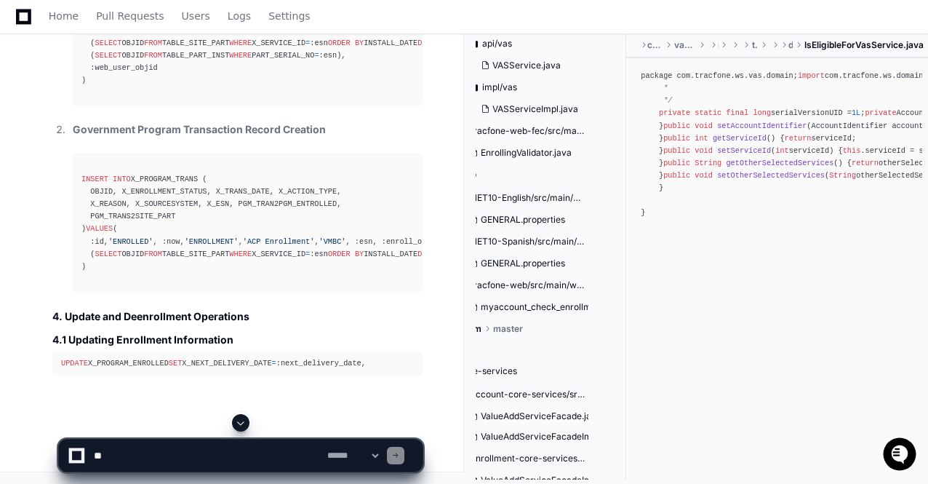
click at [244, 425] on span at bounding box center [241, 423] width 12 height 12
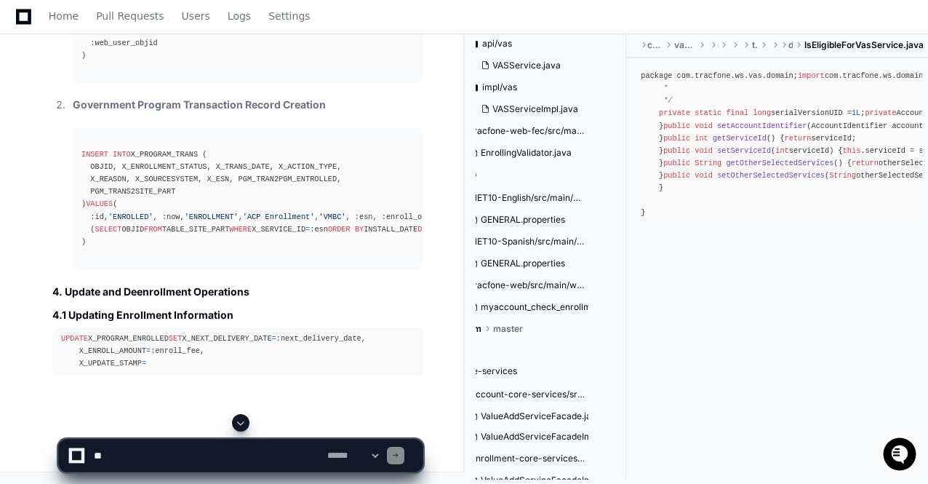
click at [244, 425] on span at bounding box center [241, 423] width 12 height 12
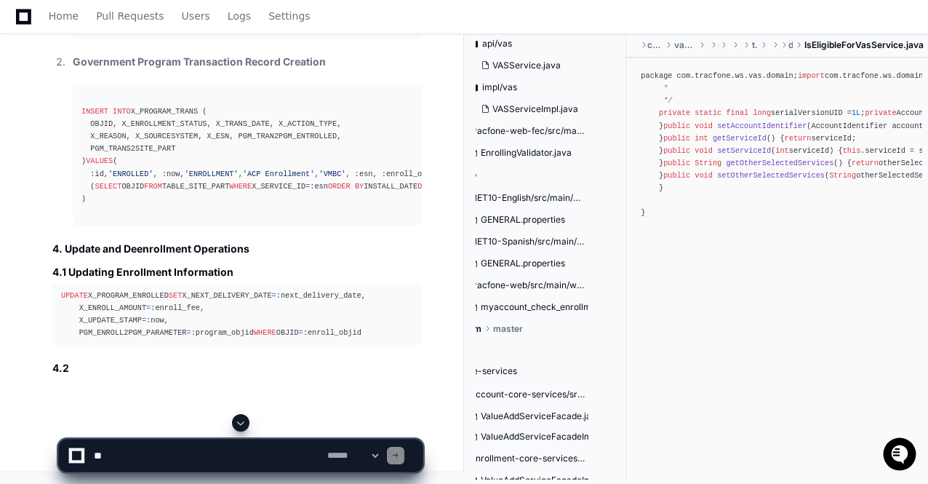
click at [244, 425] on span at bounding box center [241, 423] width 12 height 12
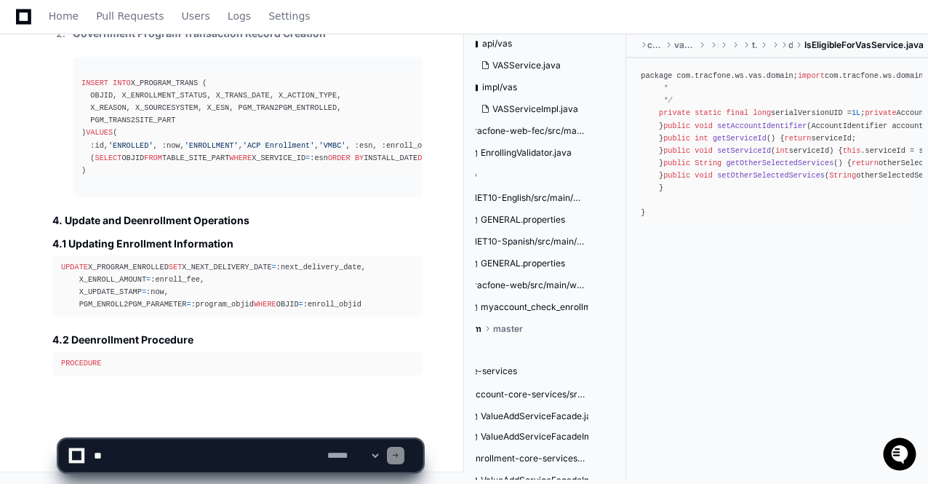
scroll to position [58138, 0]
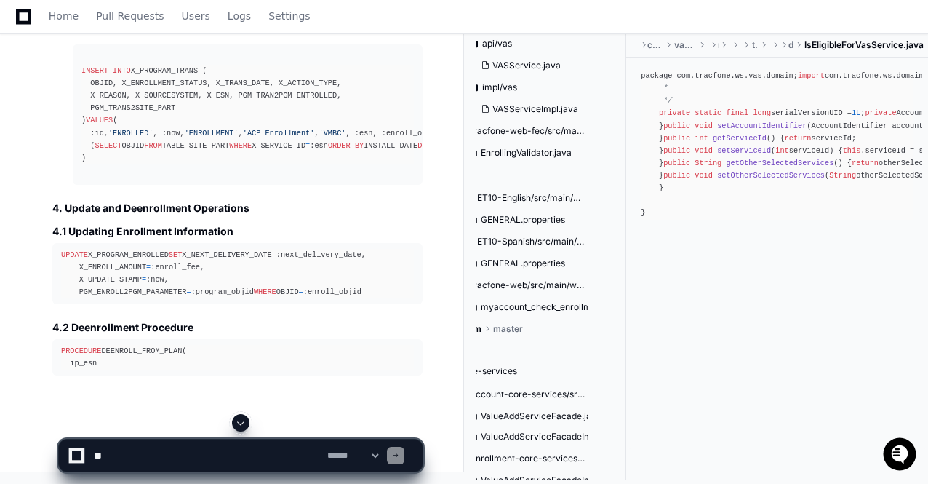
click at [244, 425] on span at bounding box center [241, 423] width 12 height 12
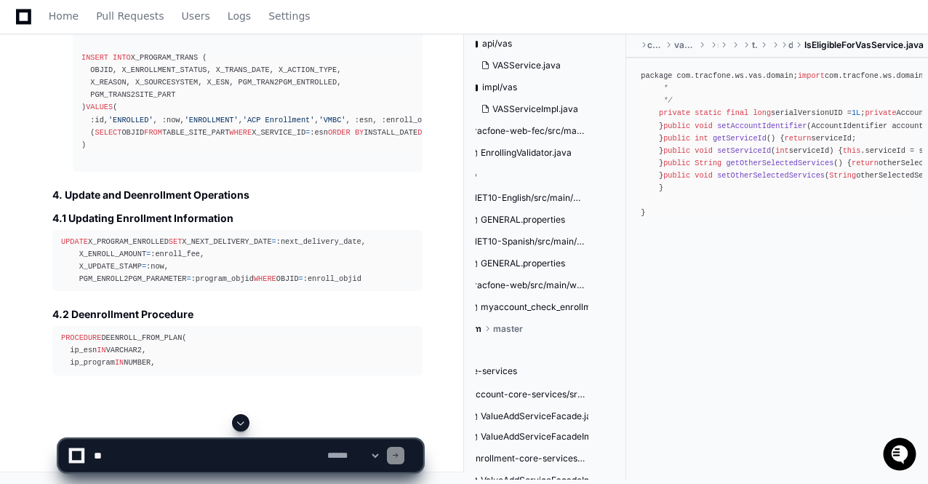
click at [240, 420] on span at bounding box center [241, 423] width 12 height 12
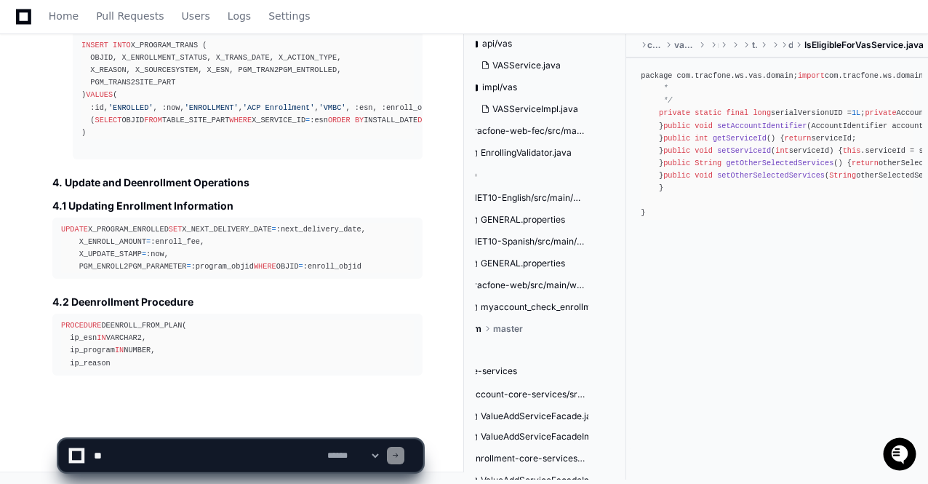
scroll to position [58205, 0]
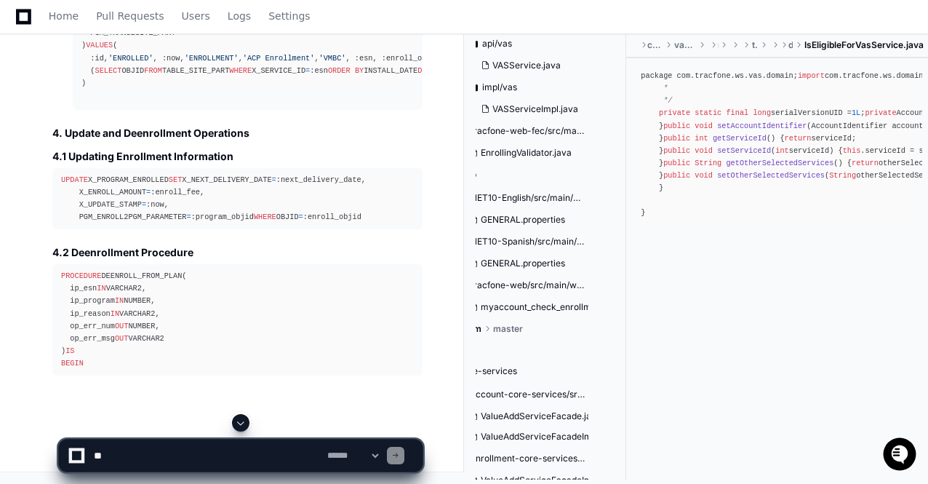
click at [243, 426] on span at bounding box center [241, 423] width 12 height 12
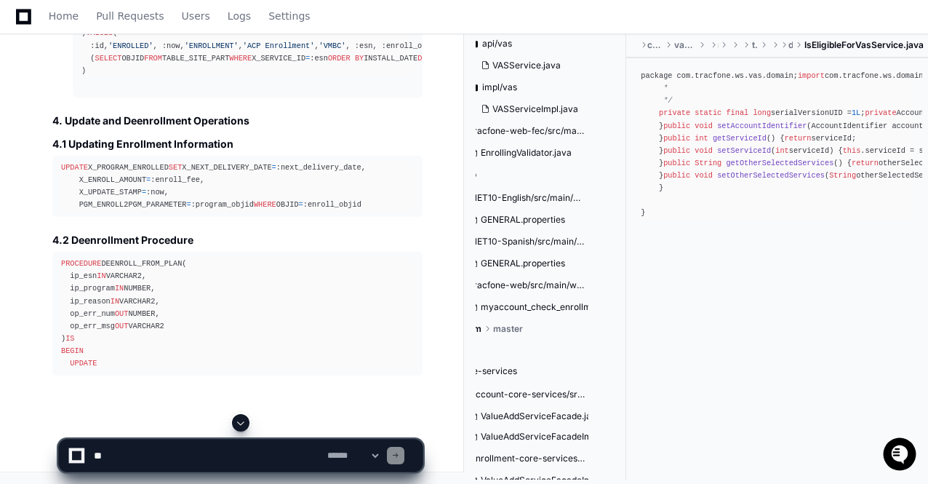
scroll to position [58266, 0]
click at [243, 426] on span at bounding box center [241, 423] width 12 height 12
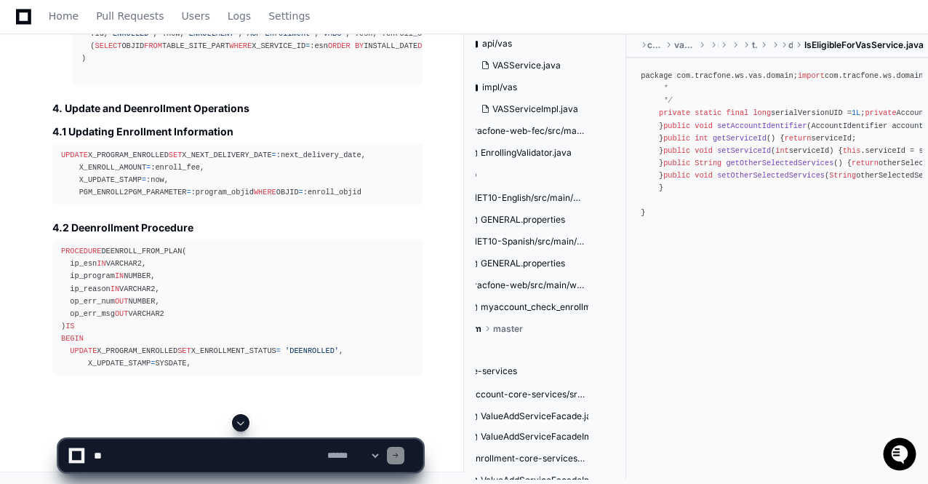
click at [243, 426] on span at bounding box center [241, 423] width 12 height 12
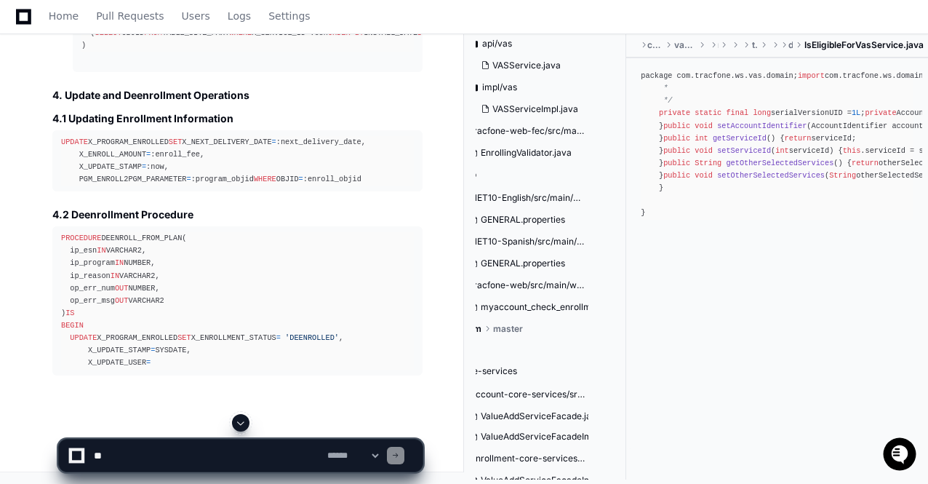
click at [243, 426] on span at bounding box center [241, 423] width 12 height 12
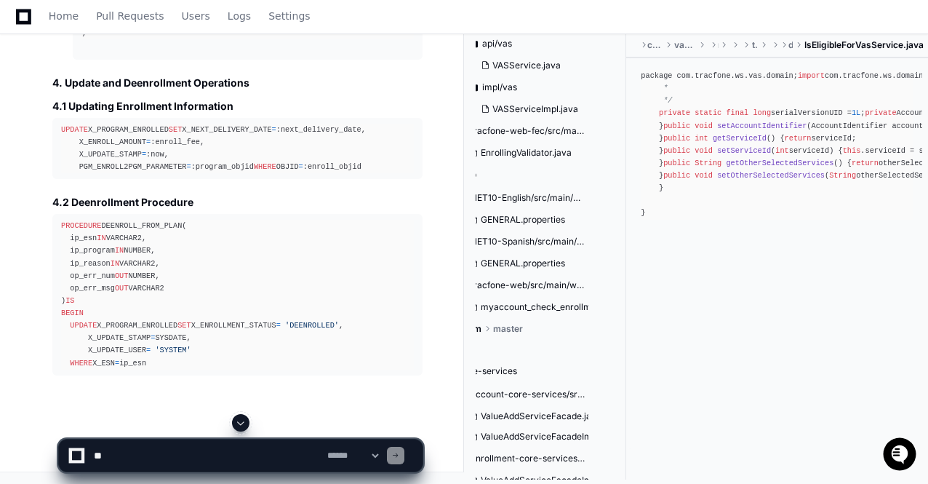
click at [243, 426] on span at bounding box center [241, 423] width 12 height 12
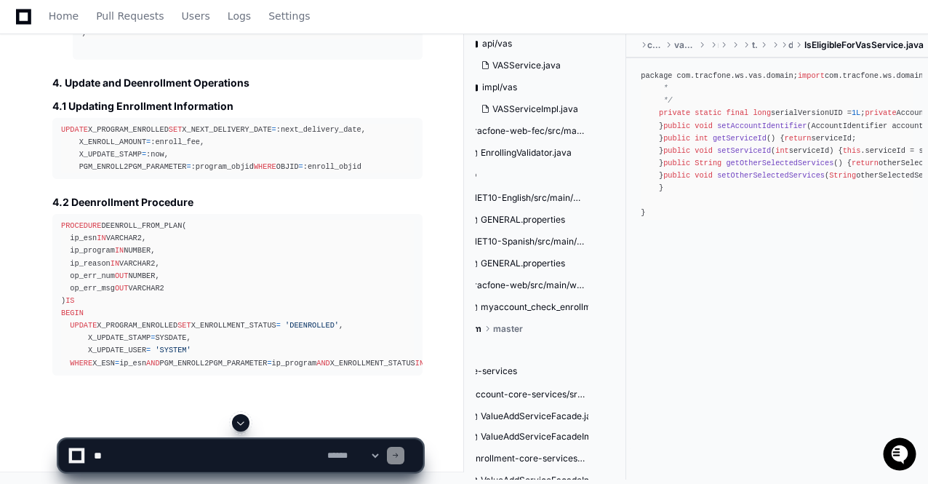
scroll to position [58378, 0]
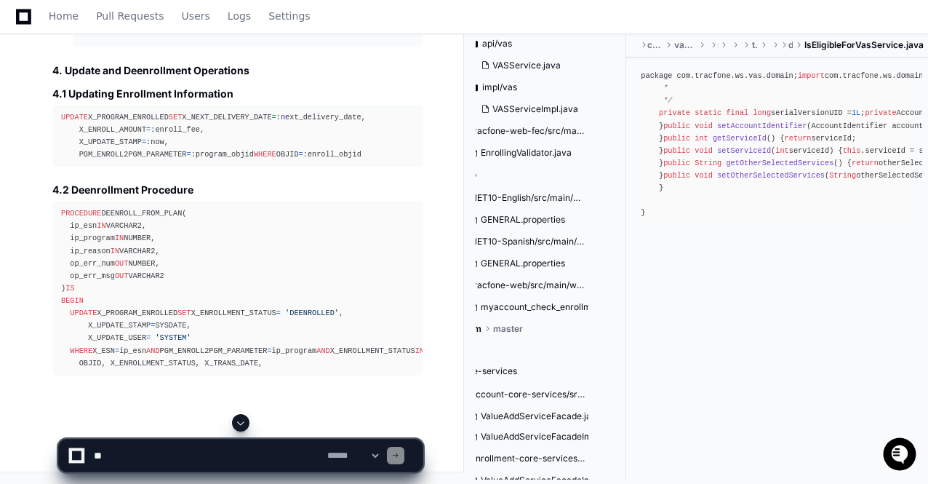
click at [243, 426] on span at bounding box center [241, 423] width 12 height 12
click at [243, 426] on app-app-chat-input "**********" at bounding box center [240, 443] width 365 height 58
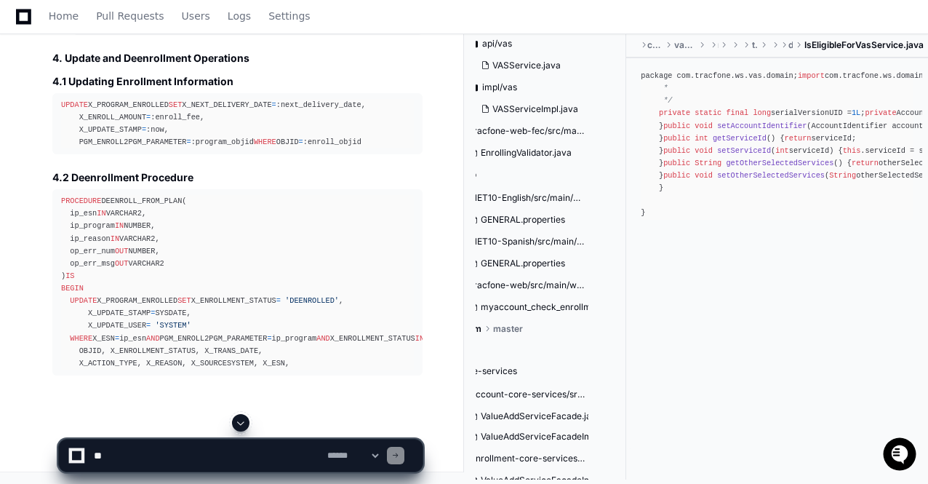
click at [243, 426] on span at bounding box center [241, 423] width 12 height 12
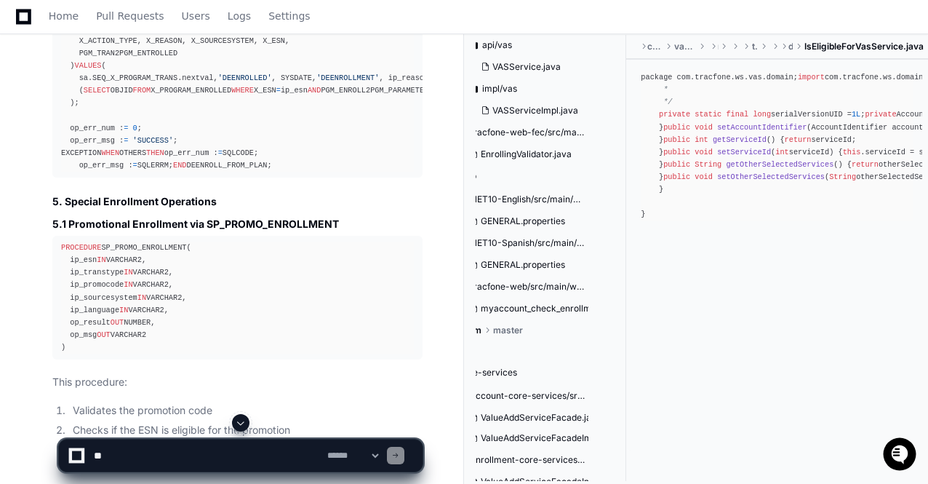
scroll to position [53401, 0]
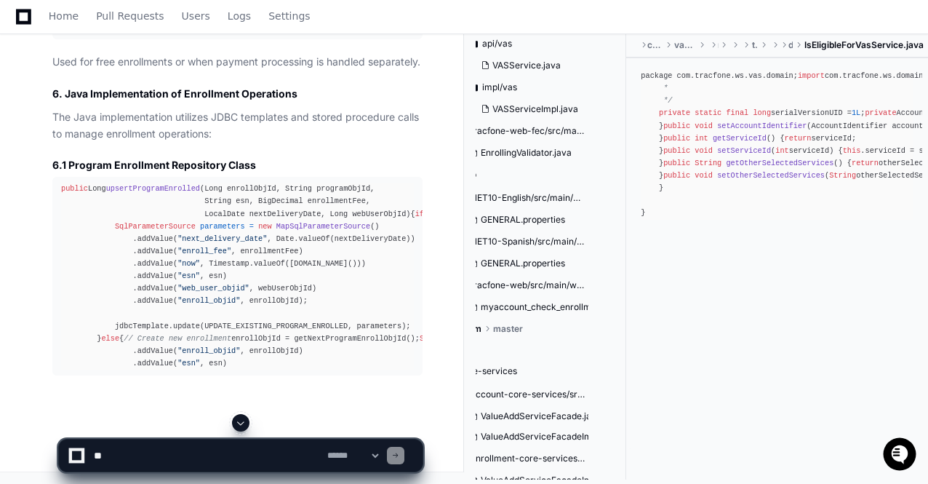
scroll to position [59451, 0]
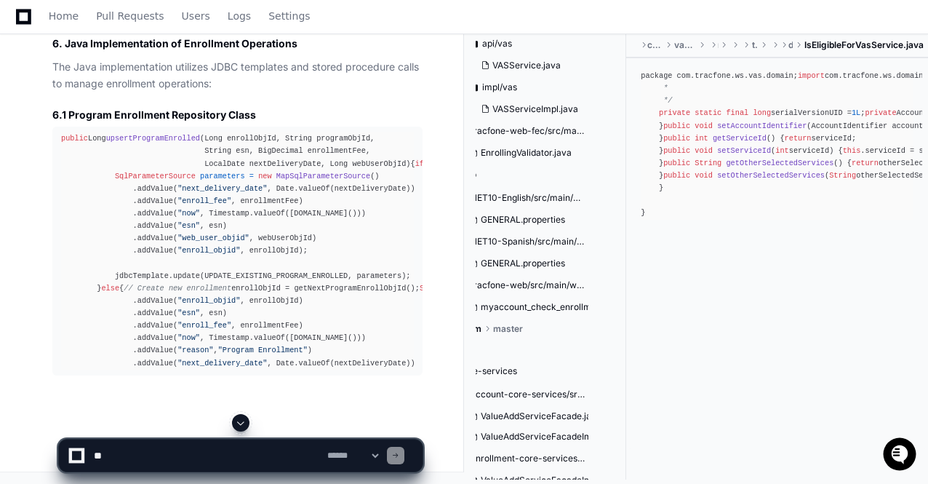
click at [243, 424] on span at bounding box center [241, 423] width 12 height 12
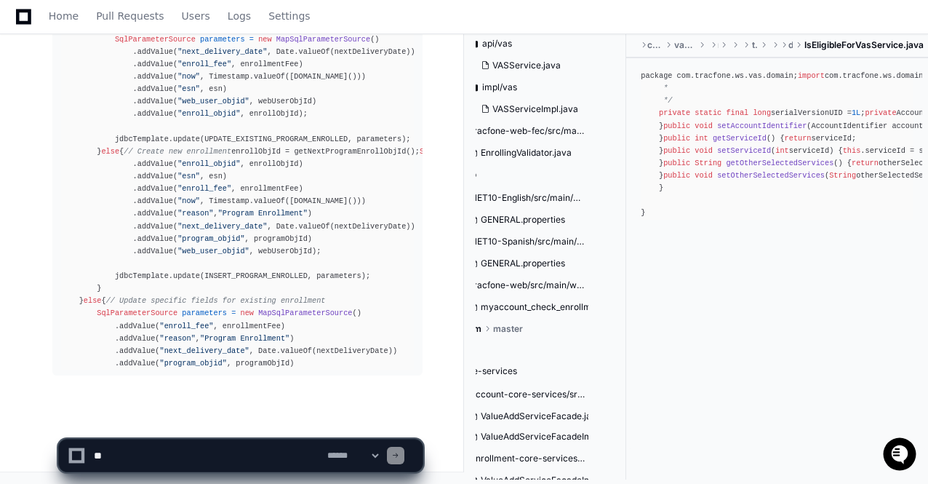
scroll to position [59826, 0]
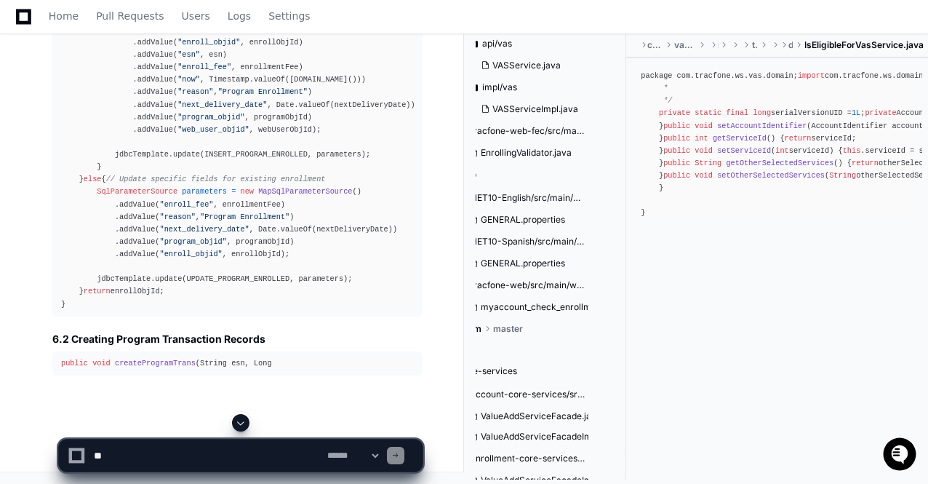
click at [243, 424] on span at bounding box center [241, 423] width 12 height 12
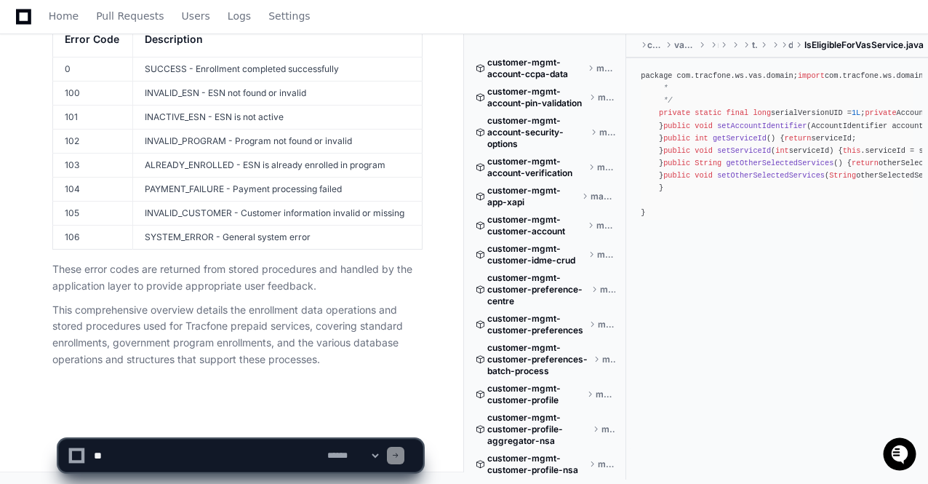
scroll to position [4403, 54]
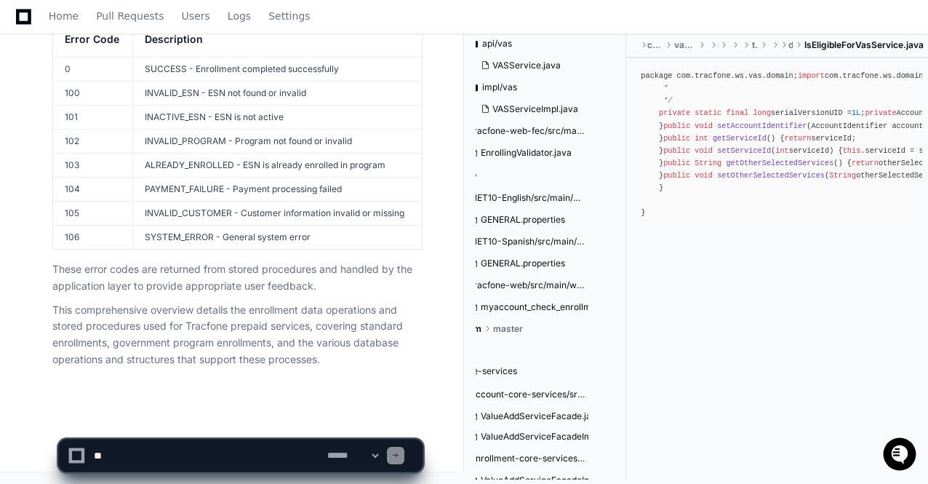
click at [31, 460] on div "**********" at bounding box center [240, 449] width 447 height 70
click at [321, 363] on p "This comprehensive overview details the enrollment data operations and stored p…" at bounding box center [237, 335] width 370 height 66
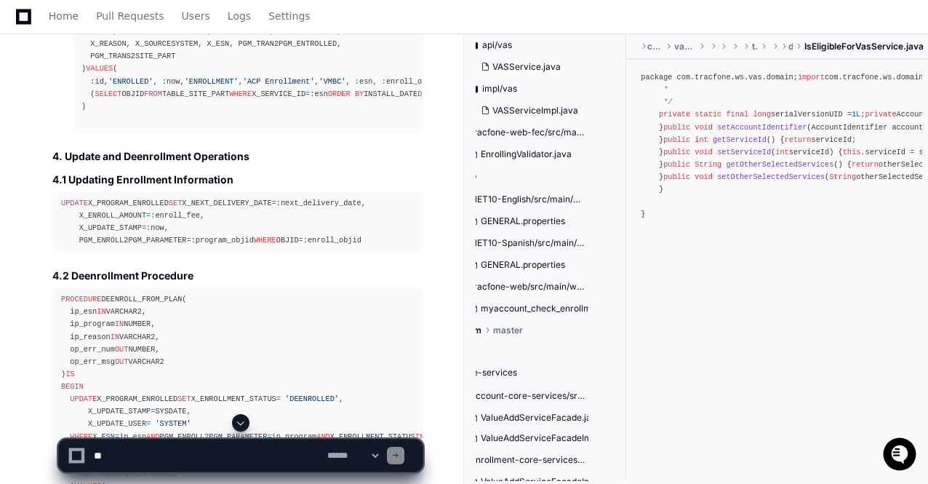
scroll to position [52893, 0]
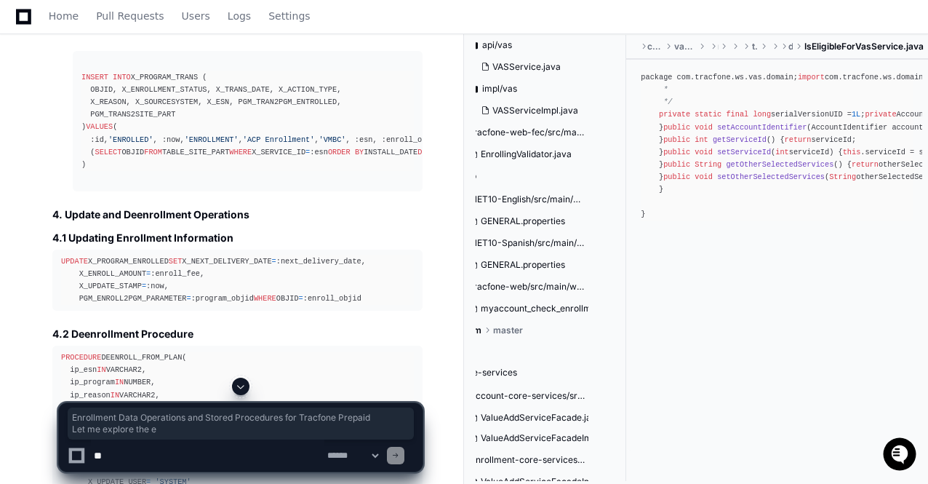
drag, startPoint x: 55, startPoint y: 231, endPoint x: 153, endPoint y: 268, distance: 105.2
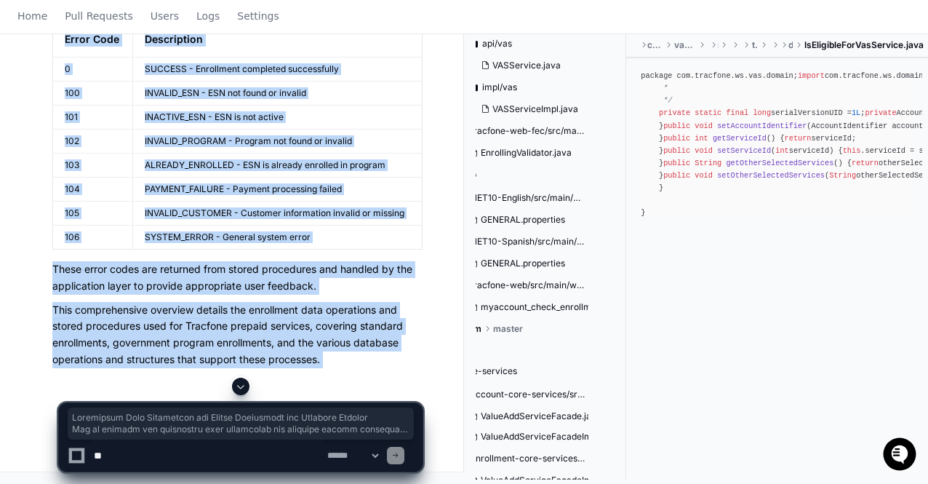
scroll to position [0, 0]
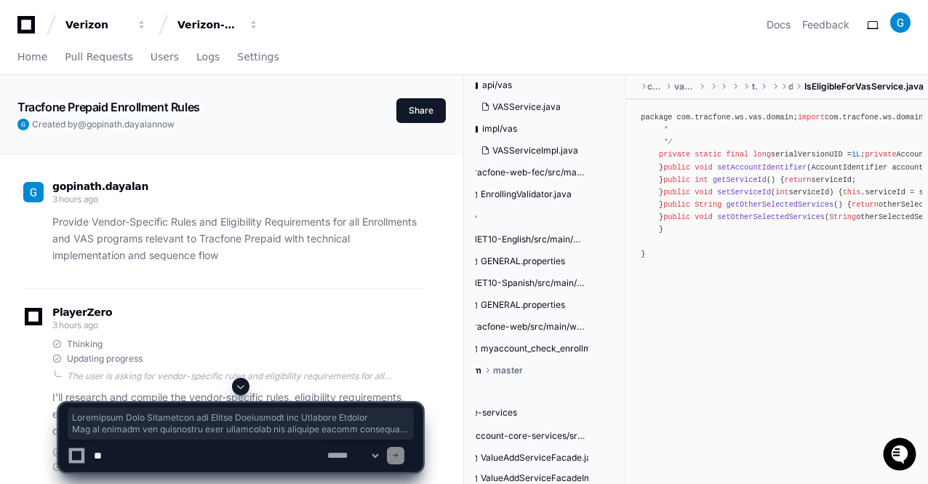
click at [241, 391] on span at bounding box center [241, 386] width 12 height 12
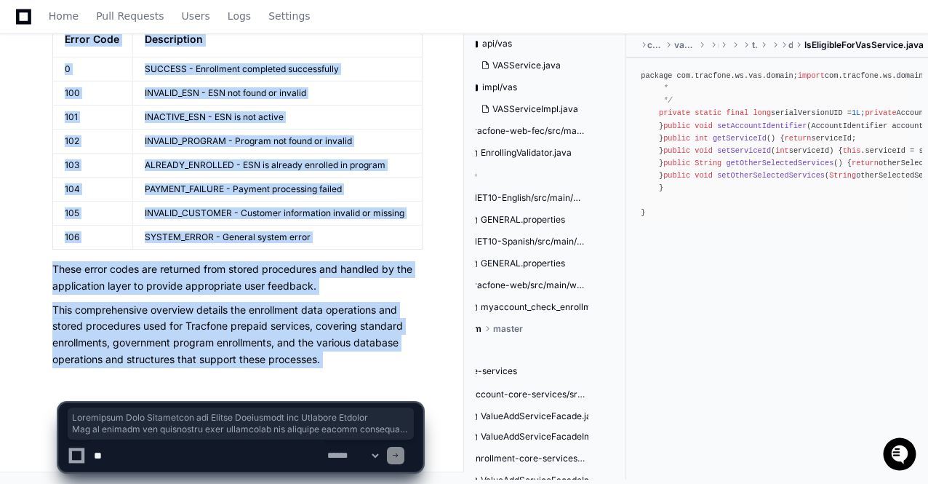
copy div "Enrollment Data Operations and Stored Procedures for Tracfone Prepaid Let me ex…"
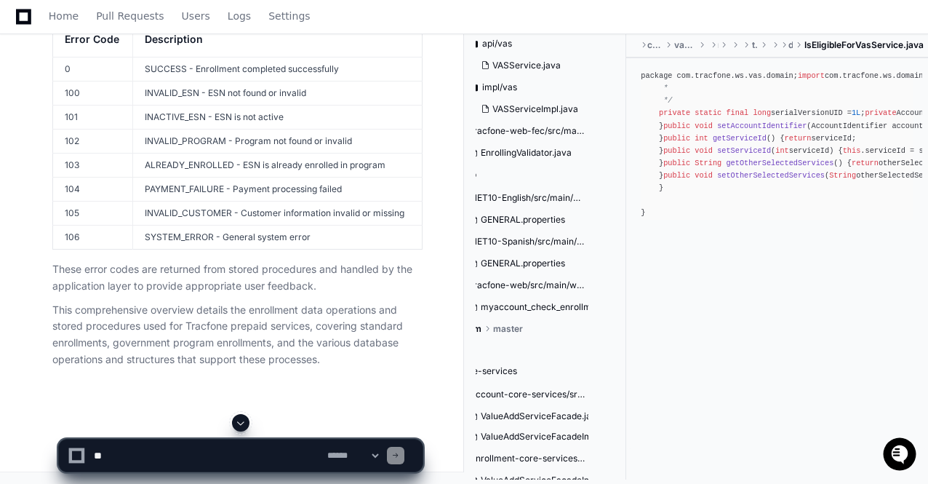
scroll to position [60718, 0]
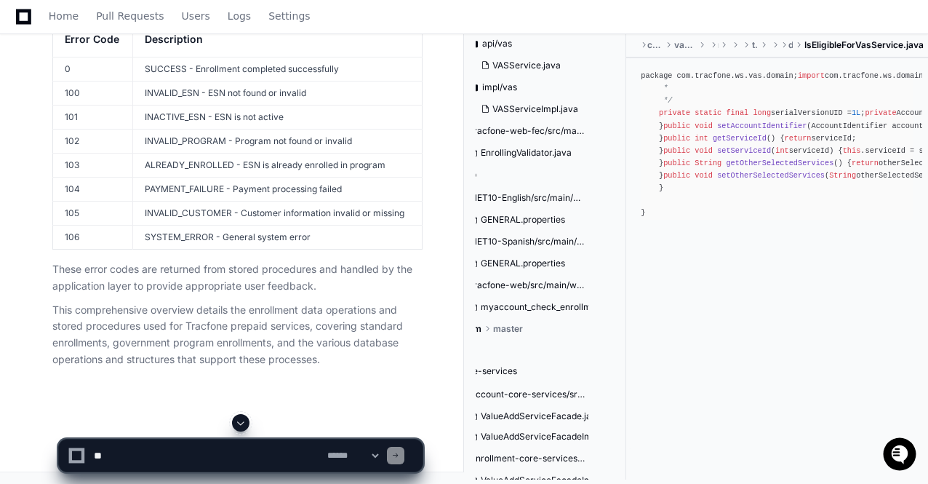
scroll to position [57373, 0]
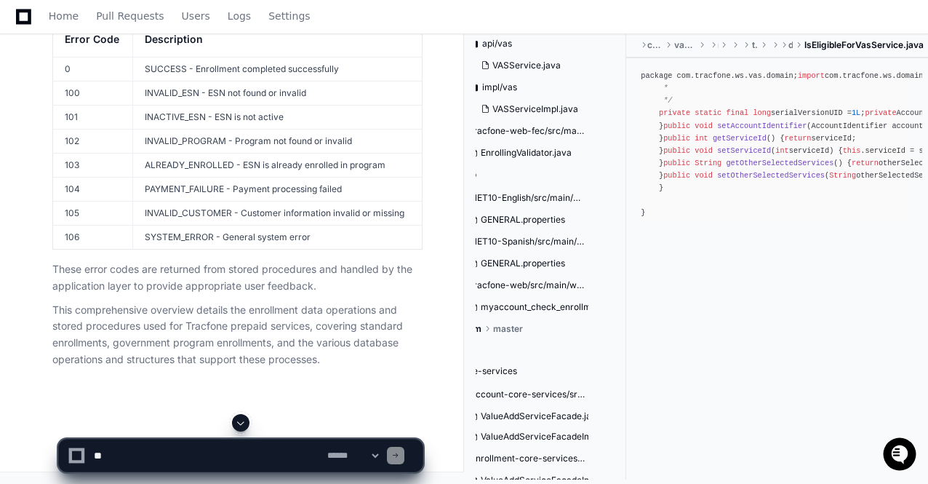
scroll to position [55656, 0]
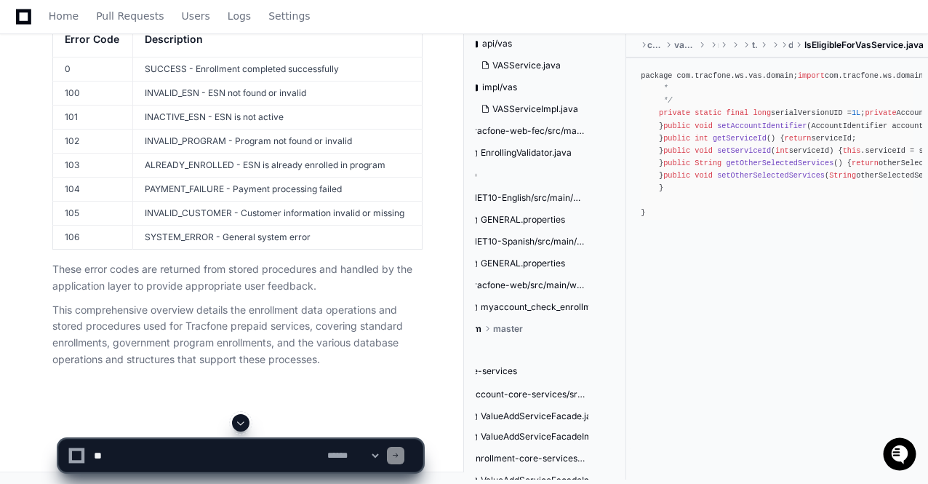
click at [132, 459] on textarea at bounding box center [207, 455] width 233 height 32
paste textarea "**********"
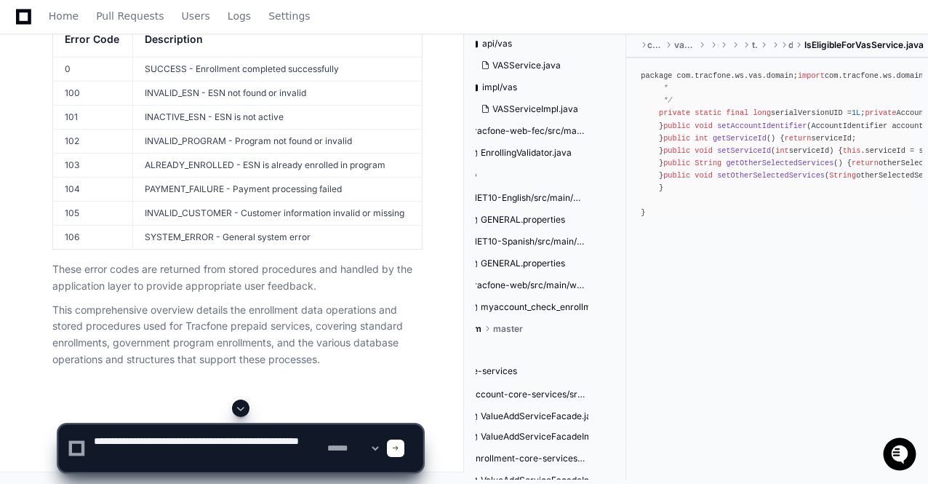
scroll to position [4, 0]
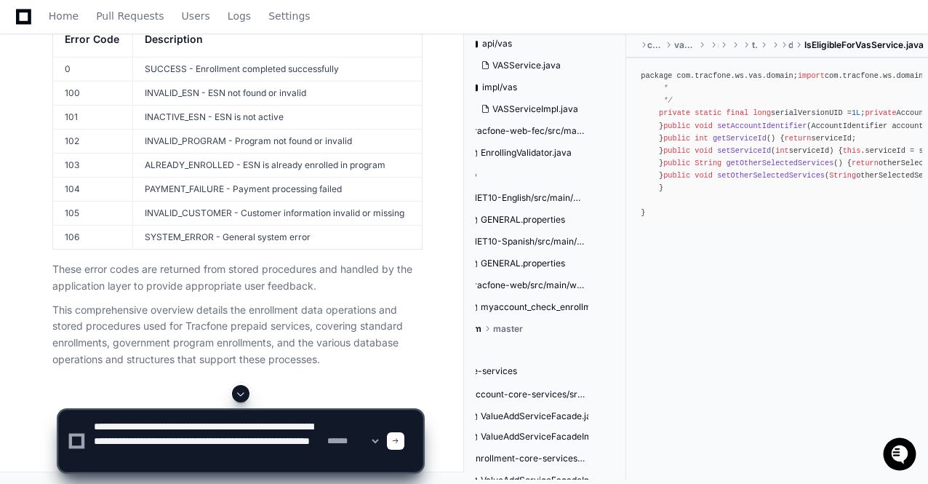
type textarea "**********"
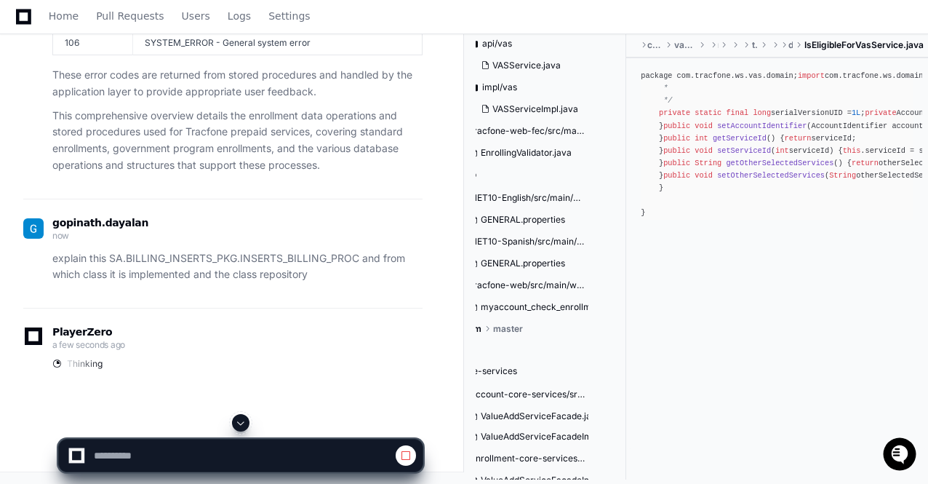
scroll to position [54581, 0]
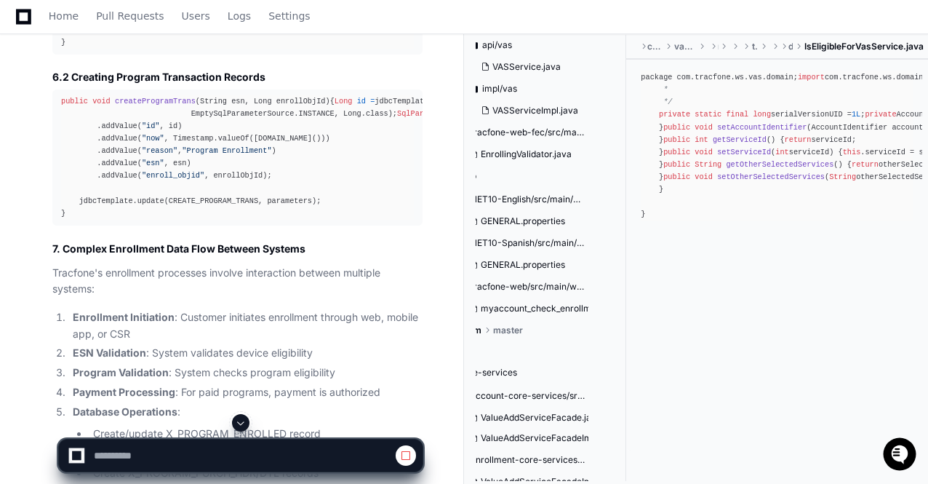
click at [245, 425] on span at bounding box center [241, 423] width 12 height 12
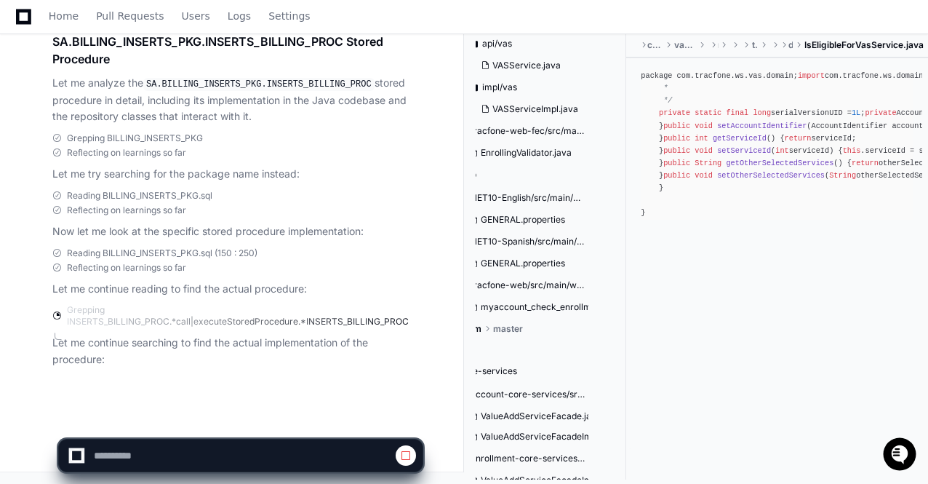
scroll to position [61657, 0]
click at [245, 425] on app-app-chat-input at bounding box center [240, 443] width 365 height 58
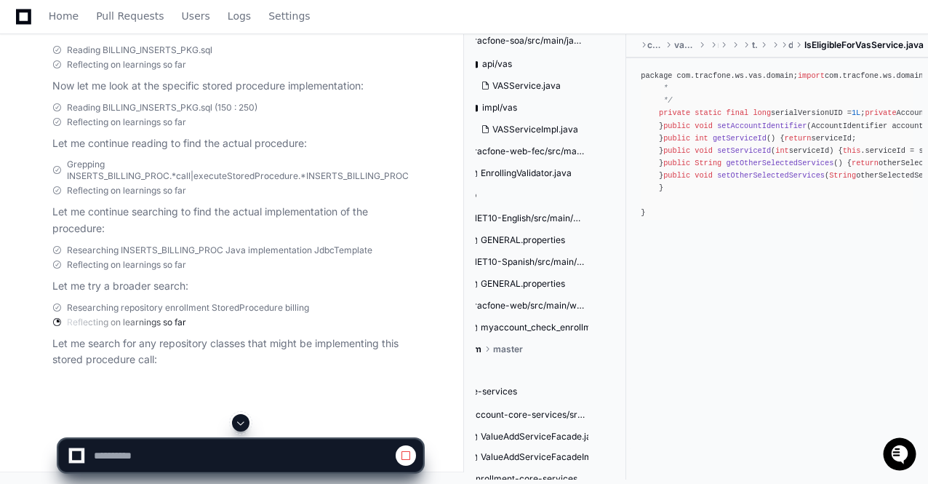
scroll to position [4577, 54]
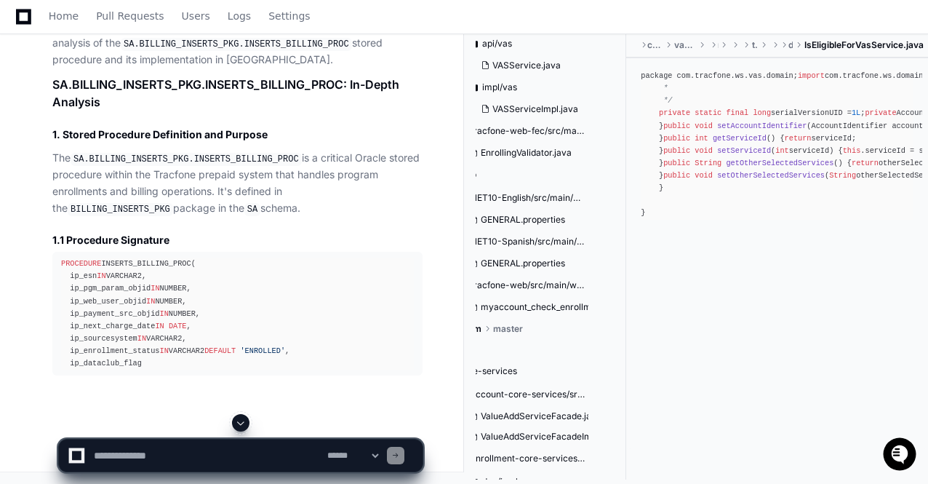
click at [245, 425] on span at bounding box center [241, 423] width 12 height 12
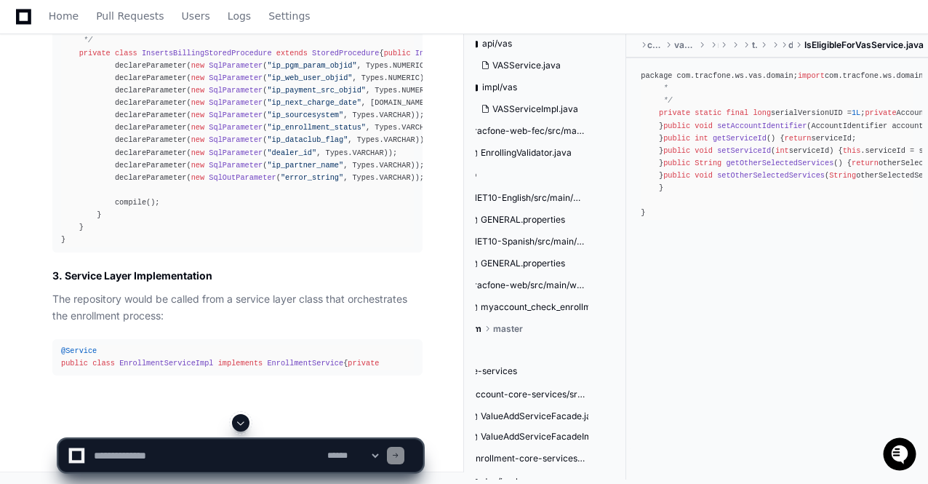
scroll to position [64871, 0]
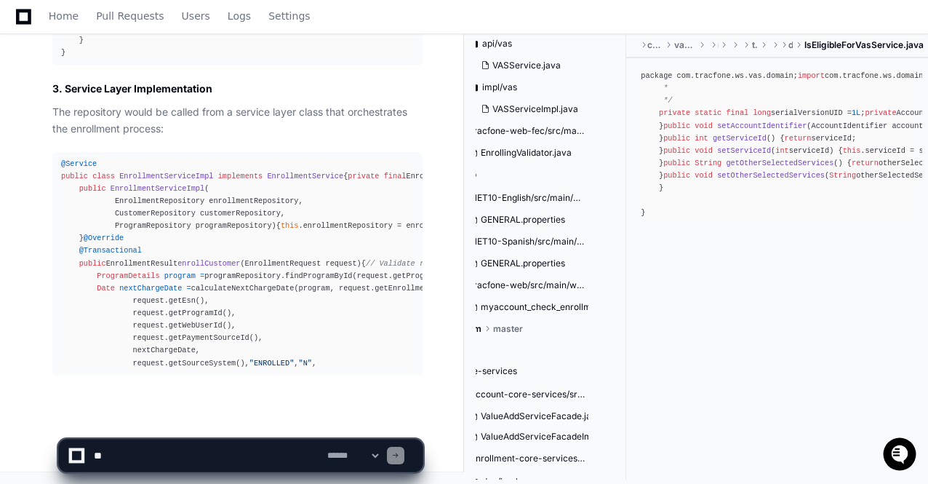
scroll to position [65307, 0]
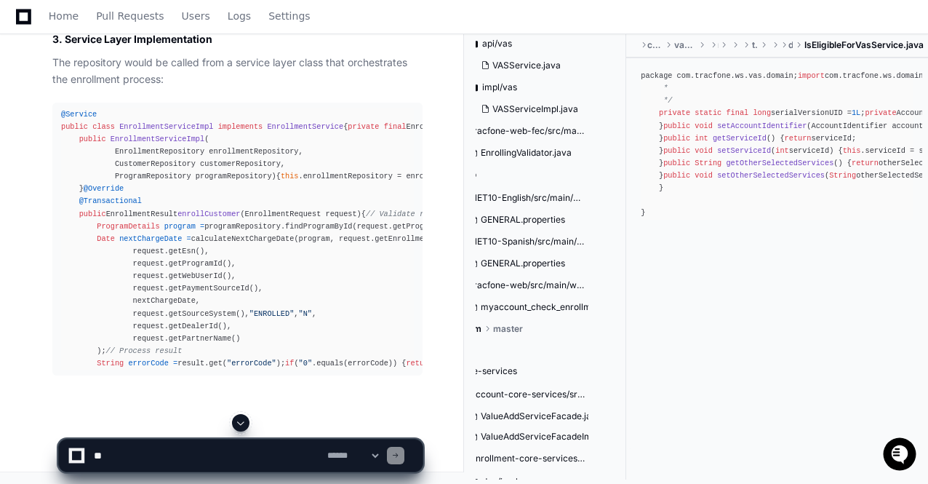
click at [245, 425] on span at bounding box center [241, 423] width 12 height 12
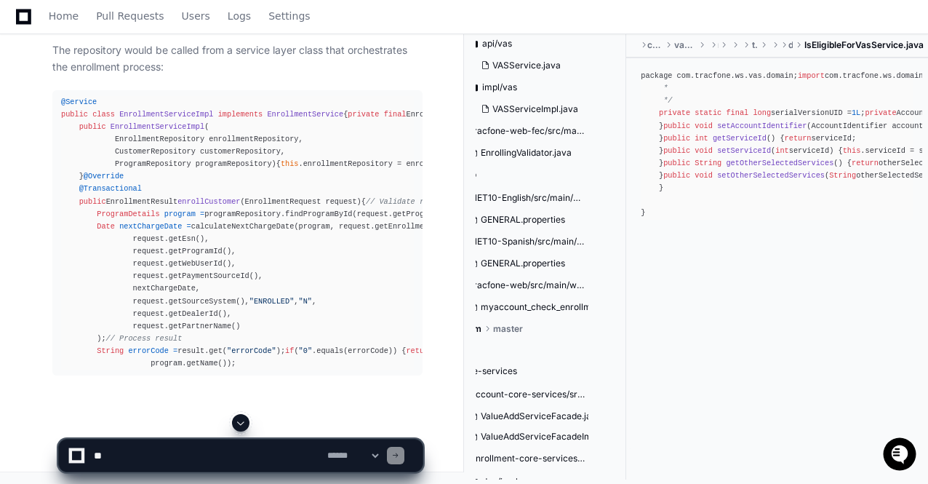
click at [245, 425] on span at bounding box center [241, 423] width 12 height 12
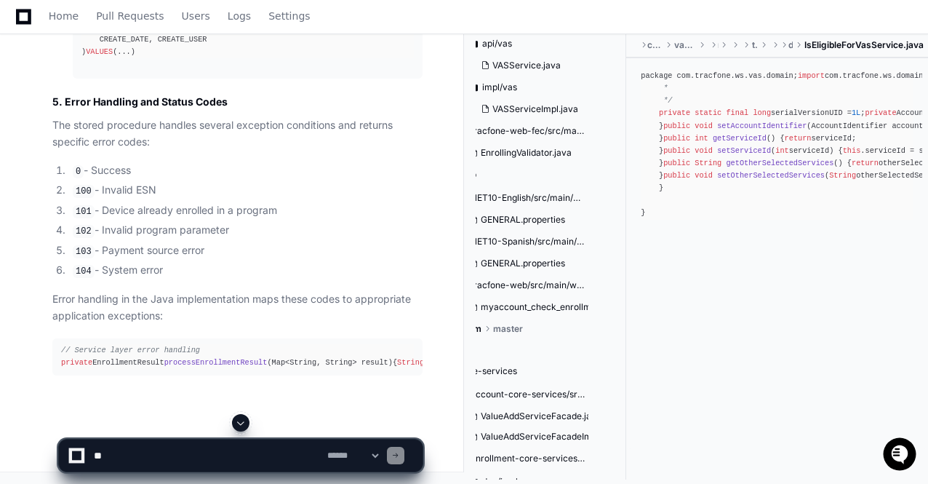
scroll to position [67172, 0]
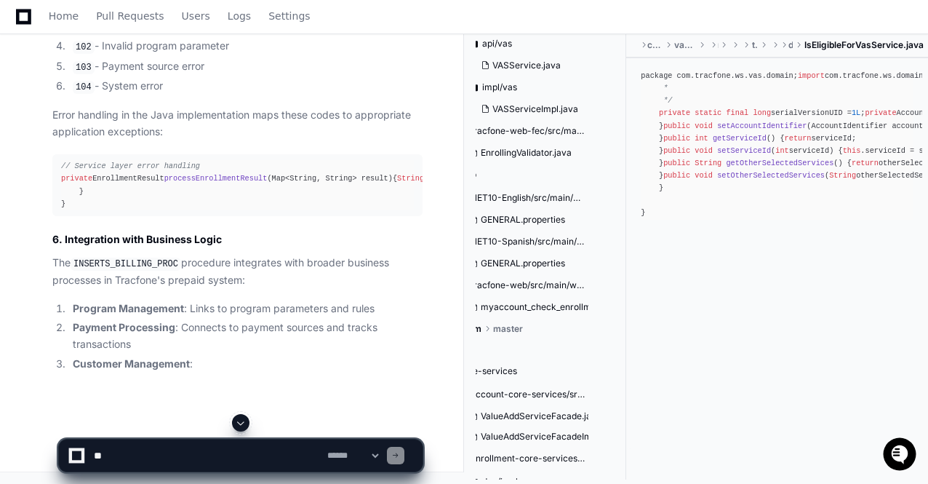
click at [245, 425] on span at bounding box center [241, 423] width 12 height 12
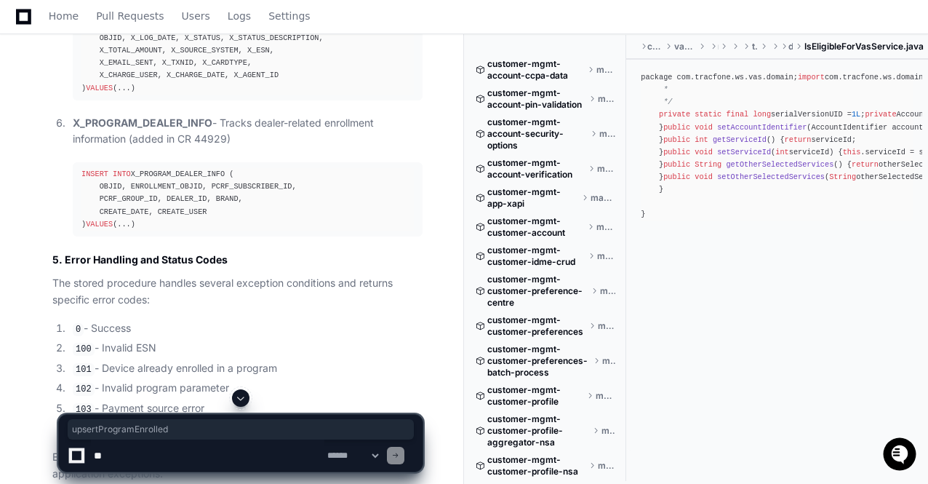
scroll to position [4577, 54]
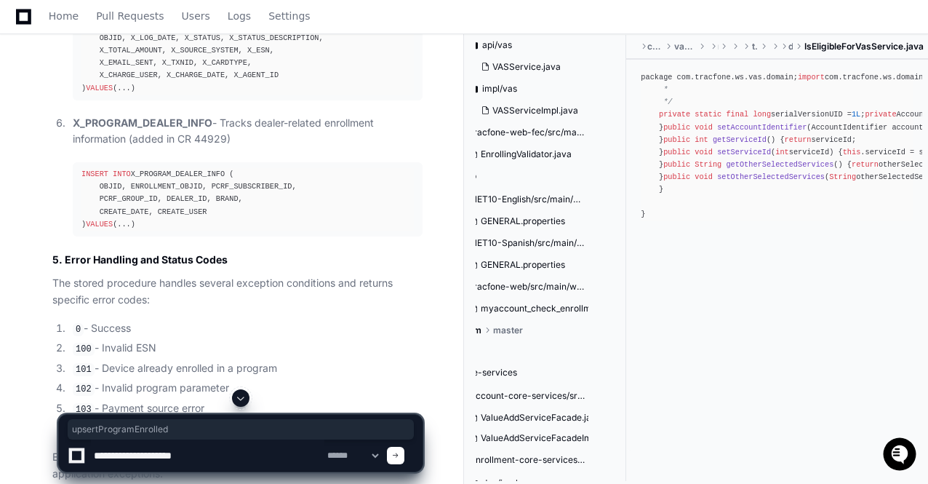
click at [91, 456] on textarea at bounding box center [207, 455] width 233 height 32
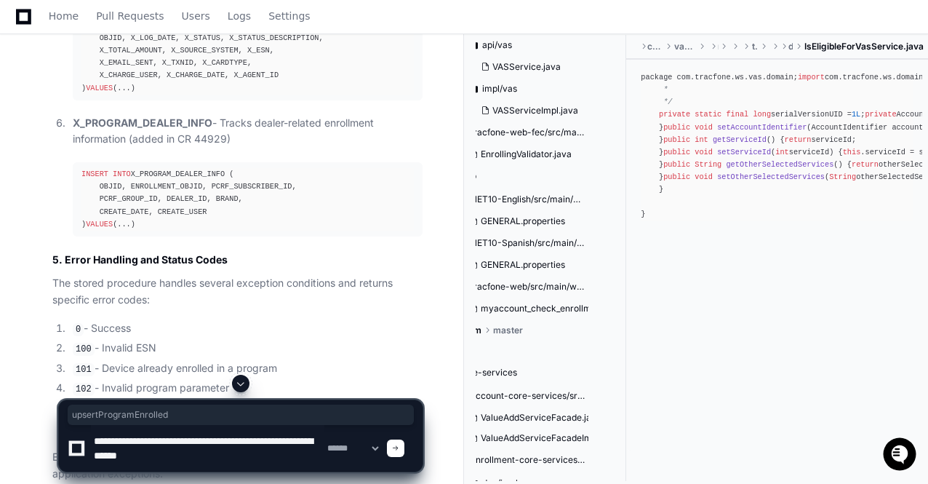
click at [212, 456] on textarea at bounding box center [207, 448] width 233 height 47
type textarea "**********"
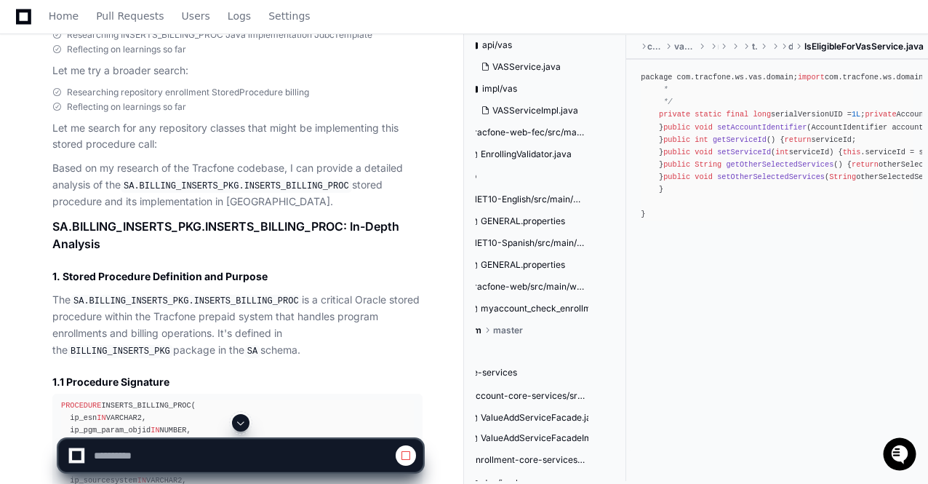
scroll to position [0, 0]
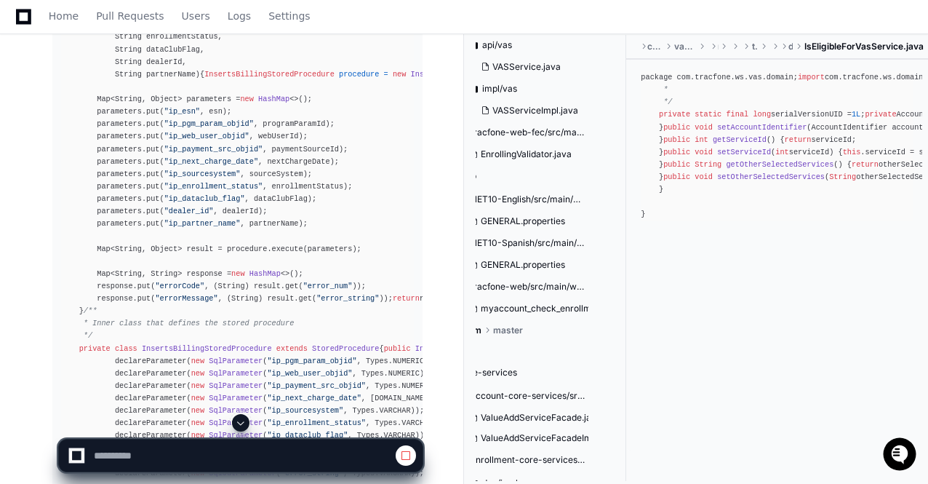
click at [239, 423] on span at bounding box center [241, 423] width 12 height 12
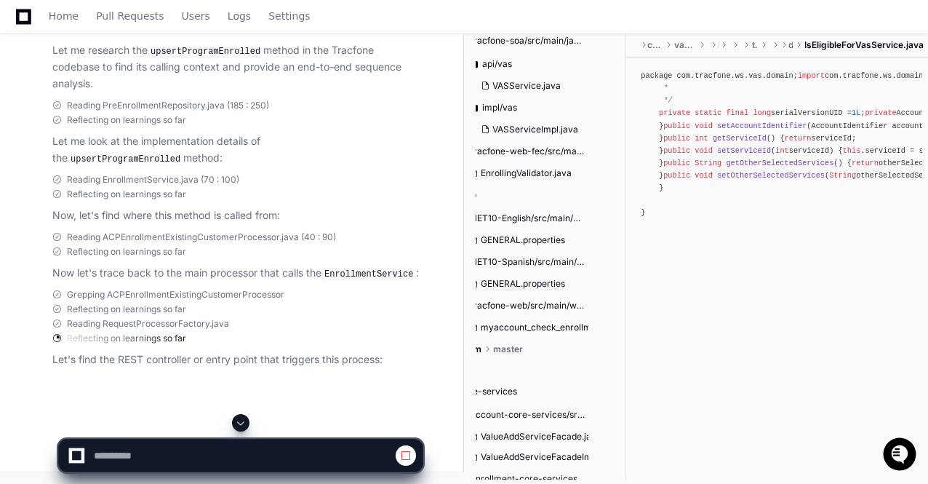
scroll to position [4598, 54]
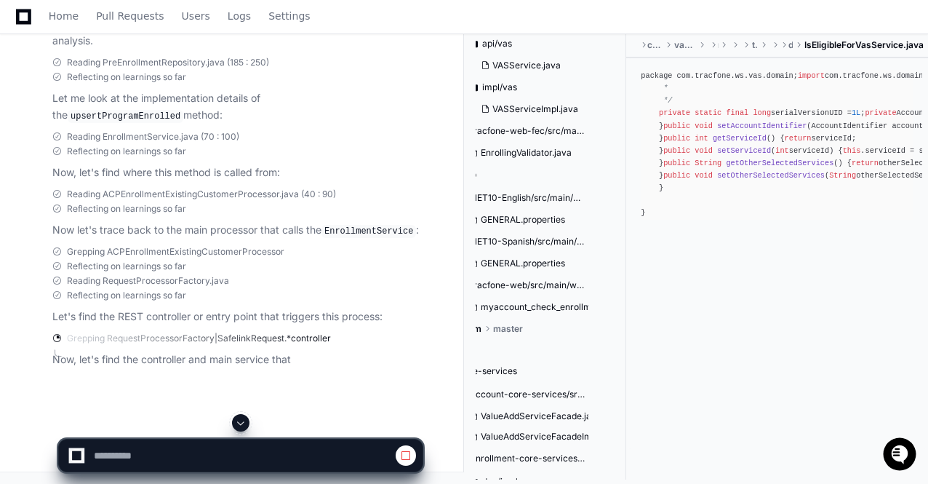
click at [238, 423] on span at bounding box center [241, 423] width 12 height 12
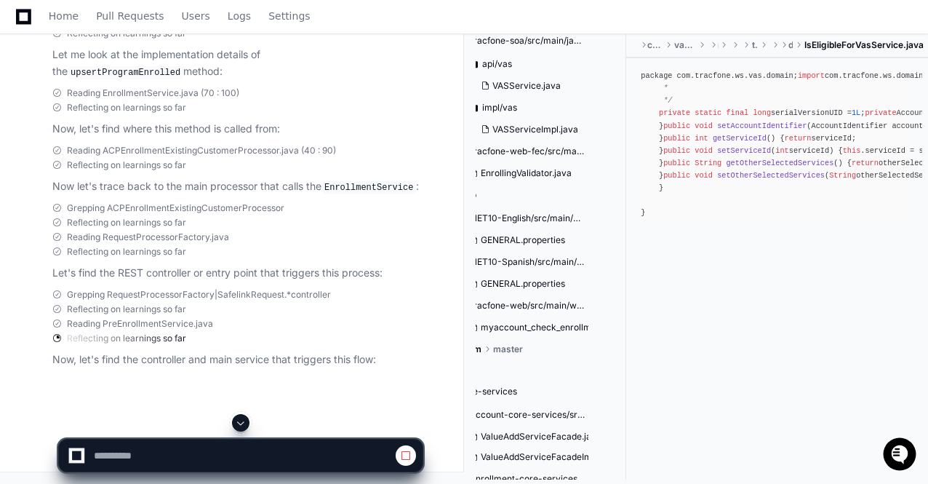
scroll to position [4618, 54]
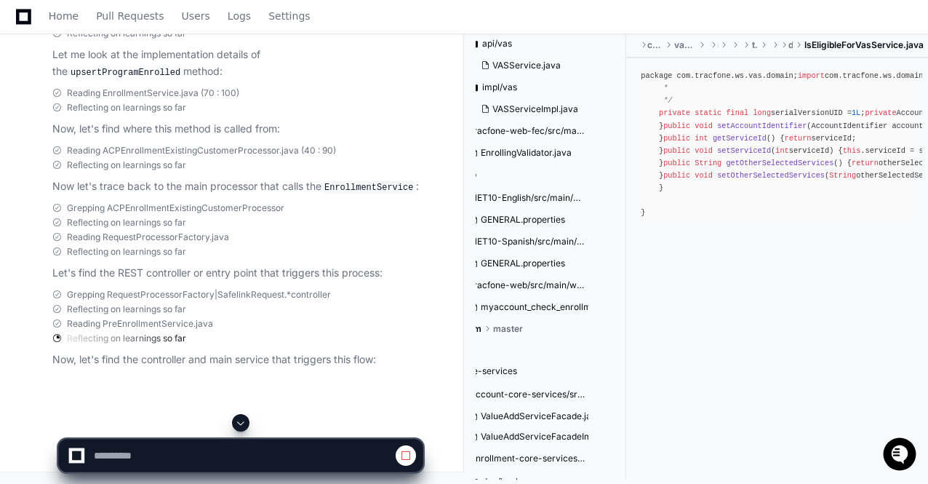
click at [241, 428] on span at bounding box center [241, 423] width 12 height 12
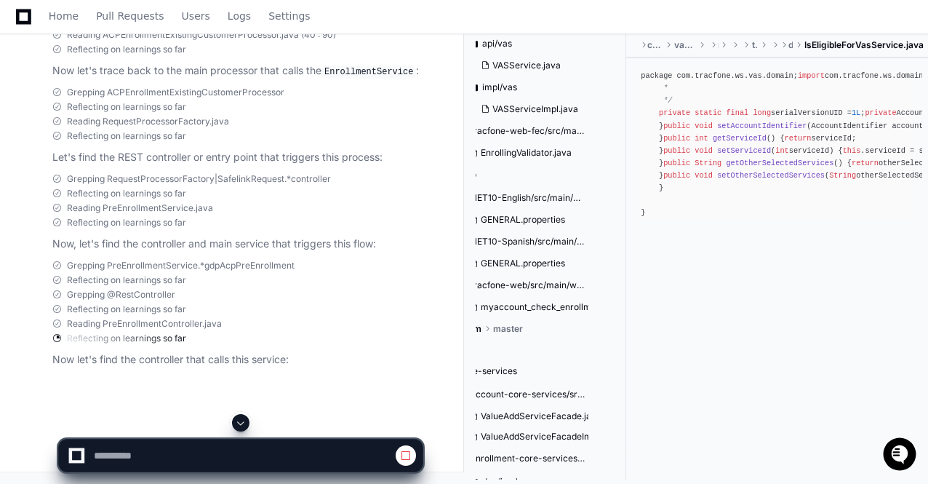
click at [241, 421] on span at bounding box center [241, 423] width 12 height 12
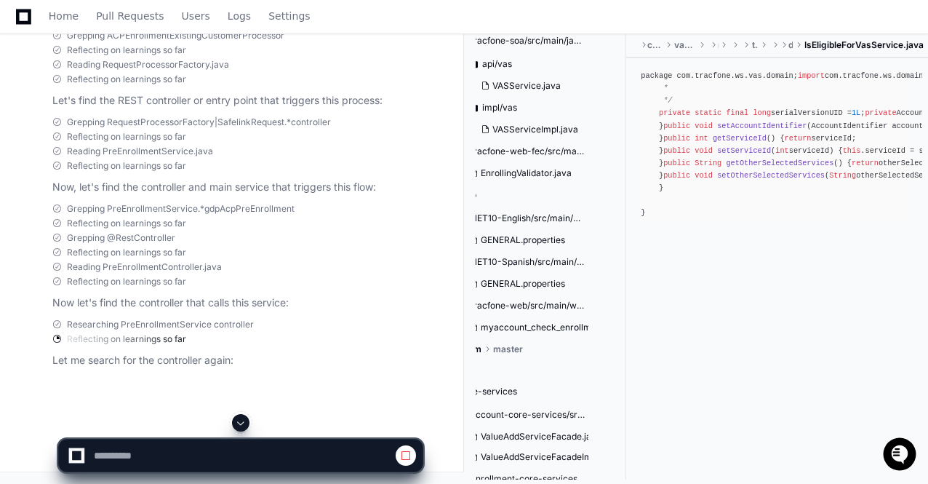
scroll to position [5118, 54]
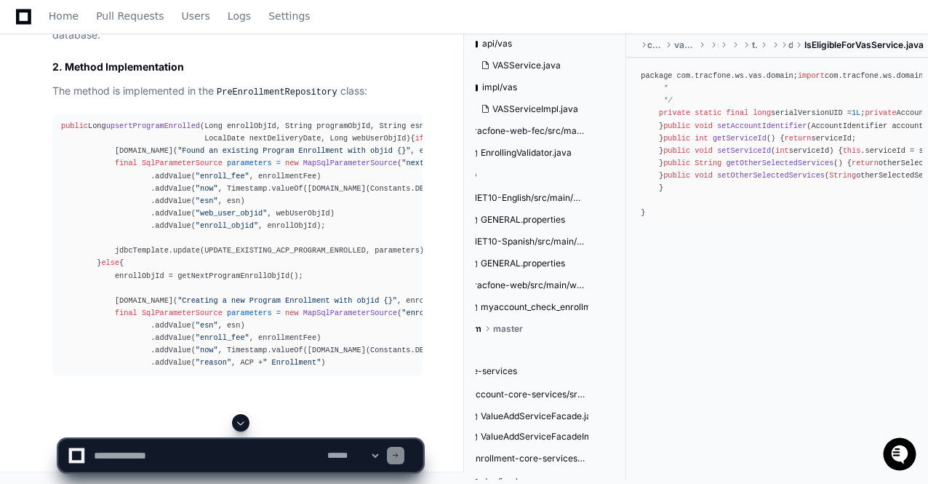
click at [241, 421] on span at bounding box center [241, 423] width 12 height 12
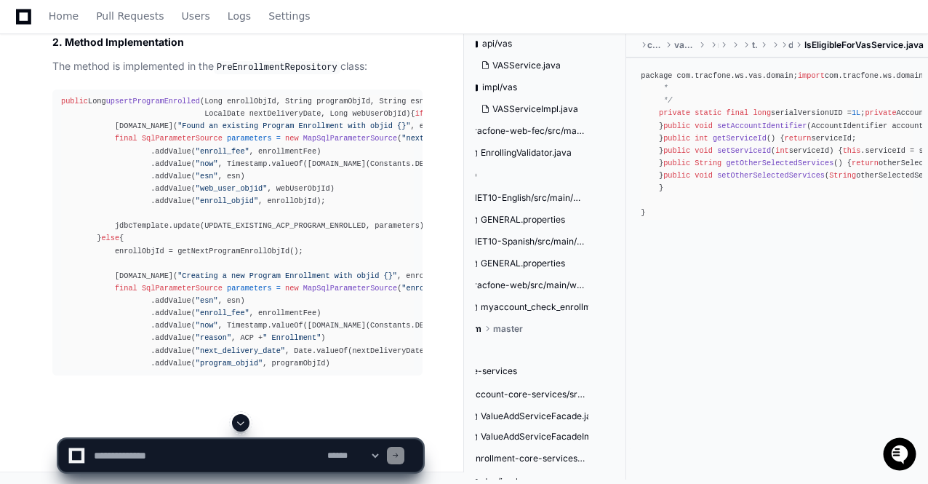
click at [238, 421] on span at bounding box center [241, 423] width 12 height 12
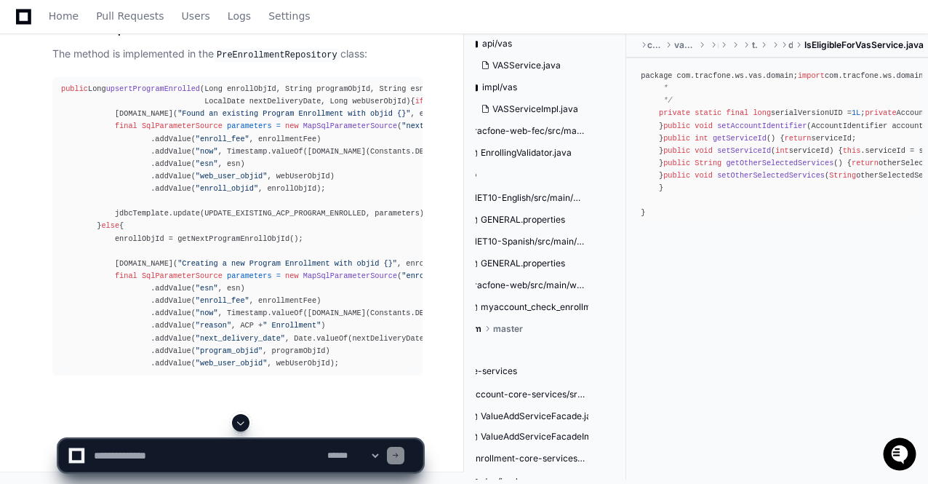
click at [238, 421] on span at bounding box center [241, 423] width 12 height 12
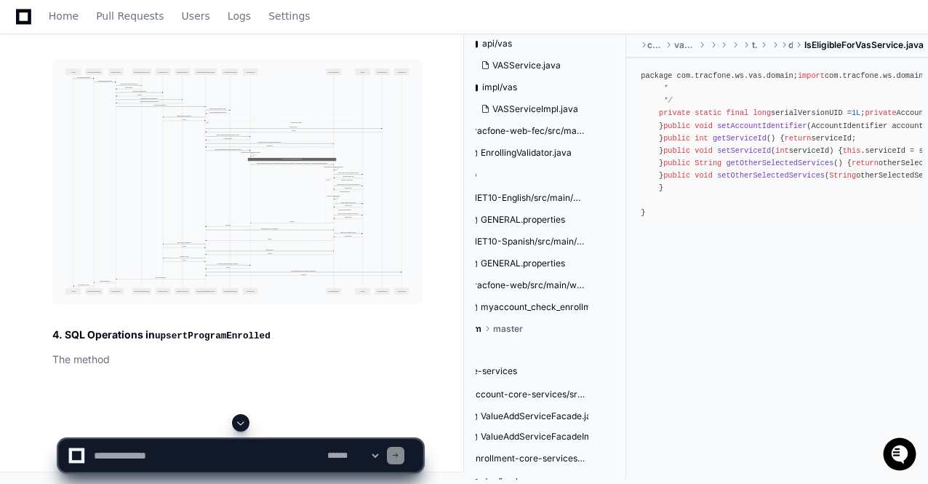
scroll to position [69489, 0]
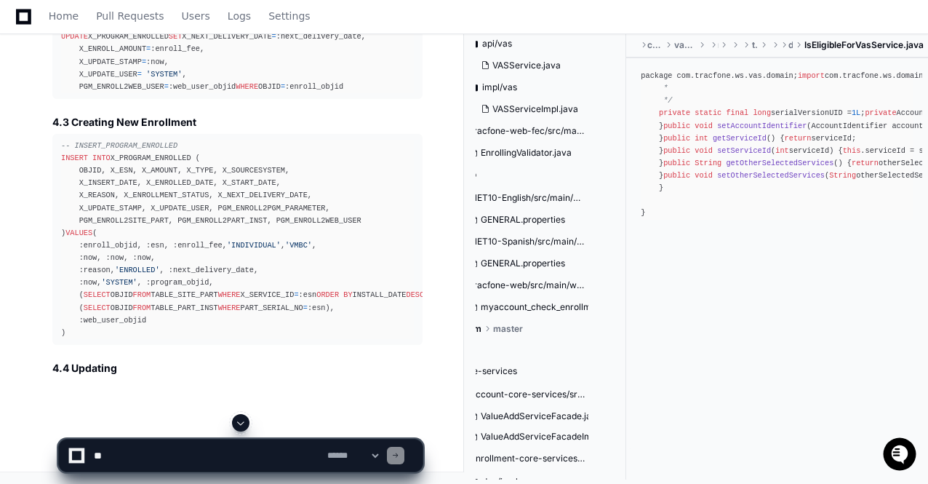
scroll to position [69942, 0]
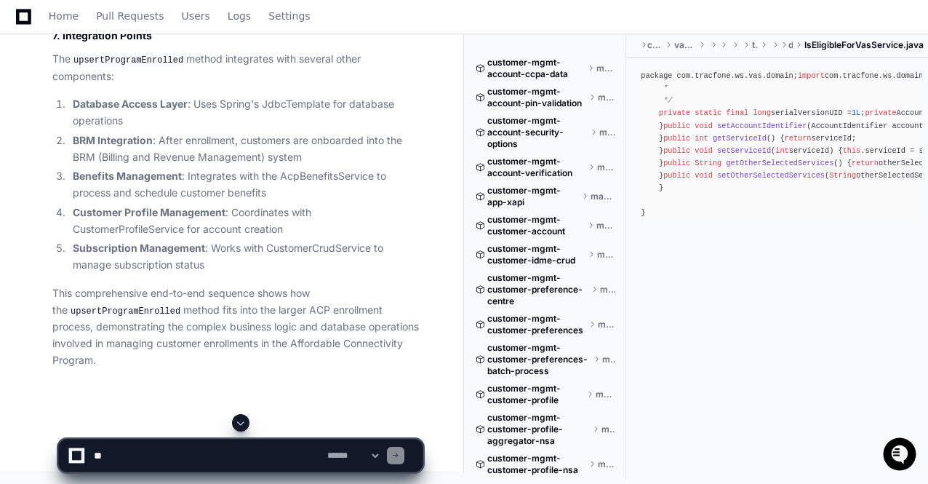
scroll to position [3561, 54]
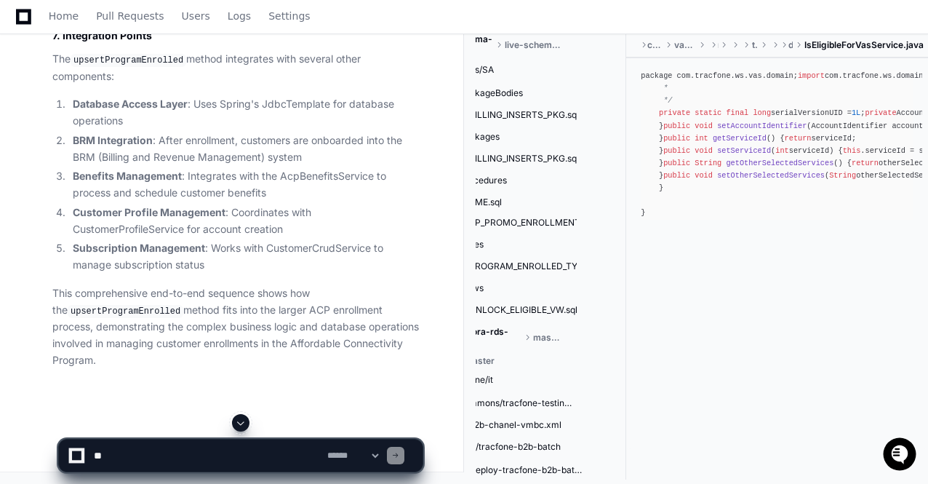
click at [241, 417] on span at bounding box center [241, 423] width 12 height 12
click at [241, 417] on app-app-chat-input "**********" at bounding box center [240, 443] width 365 height 58
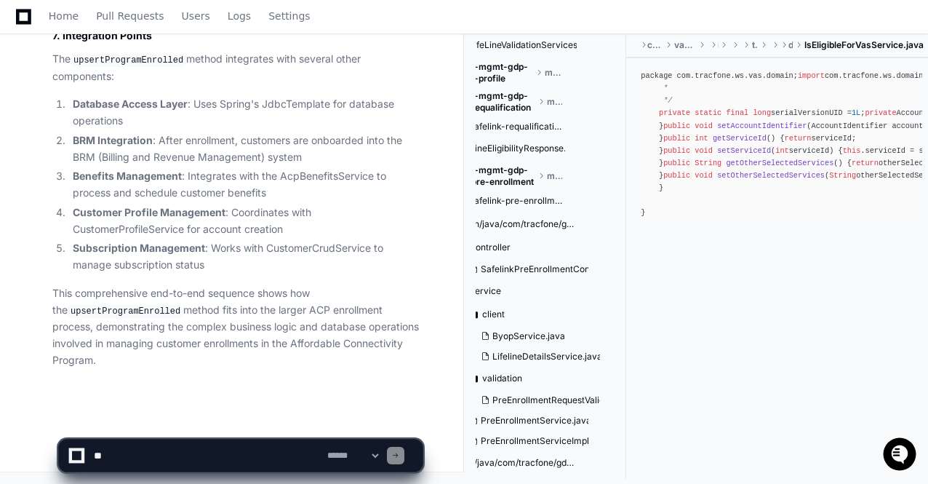
scroll to position [2364, 54]
drag, startPoint x: 623, startPoint y: 232, endPoint x: 625, endPoint y: 244, distance: 11.7
click at [625, 244] on div "customer-mgmt-account-ccpa-data master customer-mgmt-account-pin-validation mas…" at bounding box center [551, 256] width 151 height 446
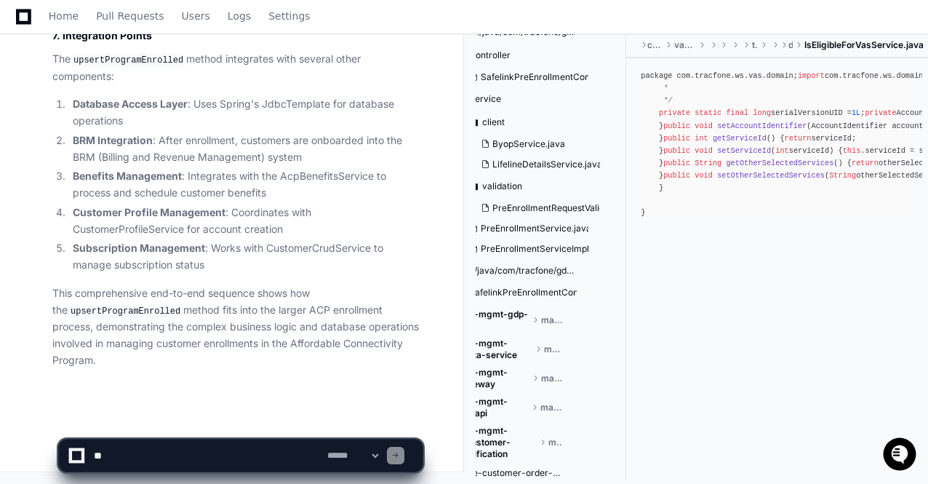
scroll to position [2529, 54]
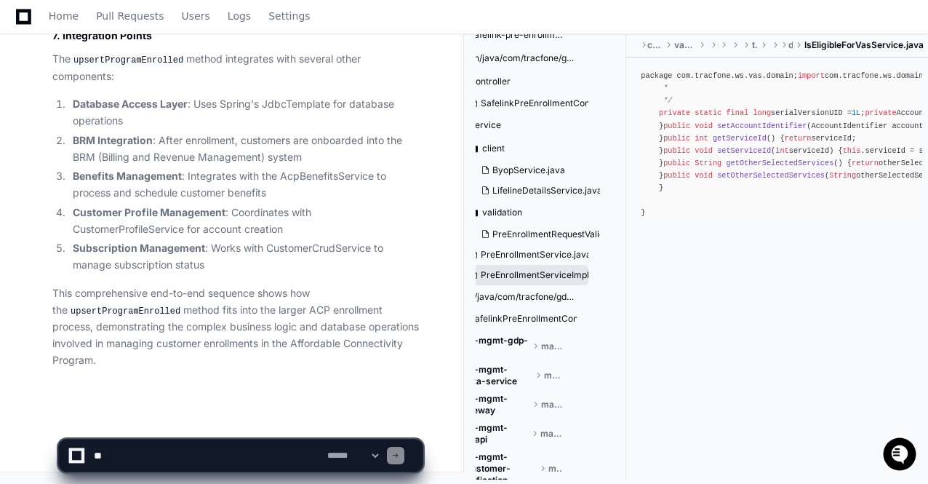
click at [537, 281] on span "PreEnrollmentServiceImpl.java" at bounding box center [545, 275] width 128 height 12
drag, startPoint x: 537, startPoint y: 287, endPoint x: 462, endPoint y: 158, distance: 149.9
click at [537, 281] on span "PreEnrollmentServiceImpl.java" at bounding box center [545, 275] width 128 height 12
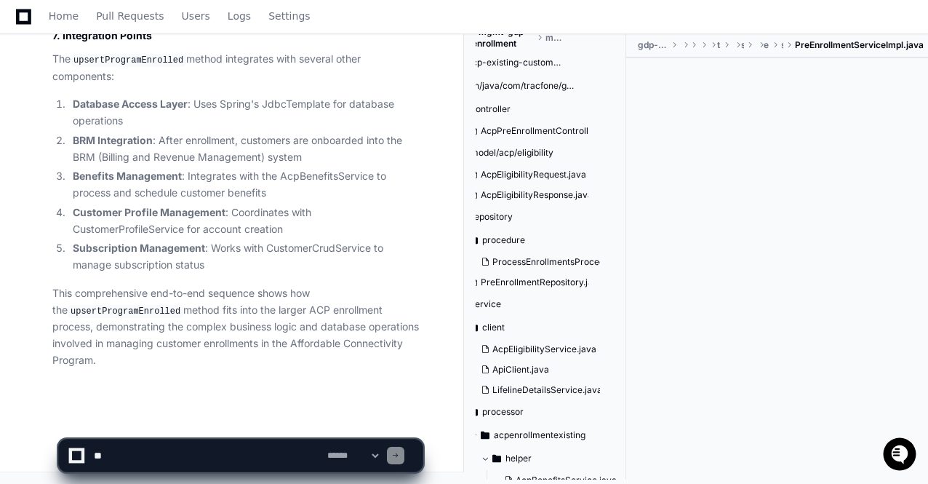
scroll to position [614, 54]
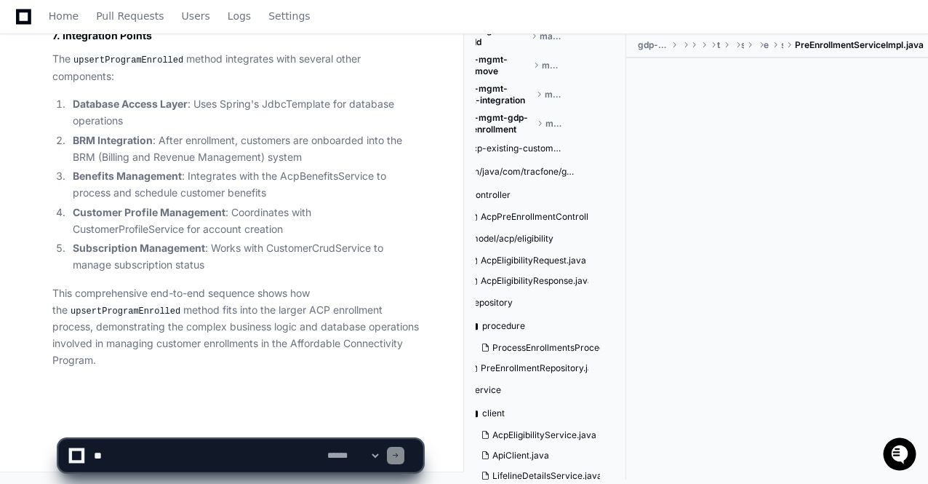
click at [484, 121] on span "customer-mgmt-gdp-acp-pre-enrollment" at bounding box center [484, 123] width 100 height 23
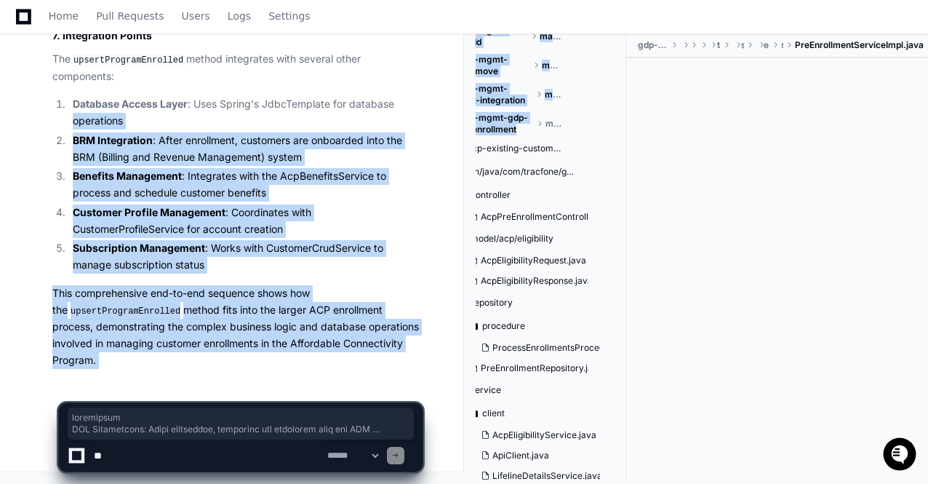
scroll to position [614, 0]
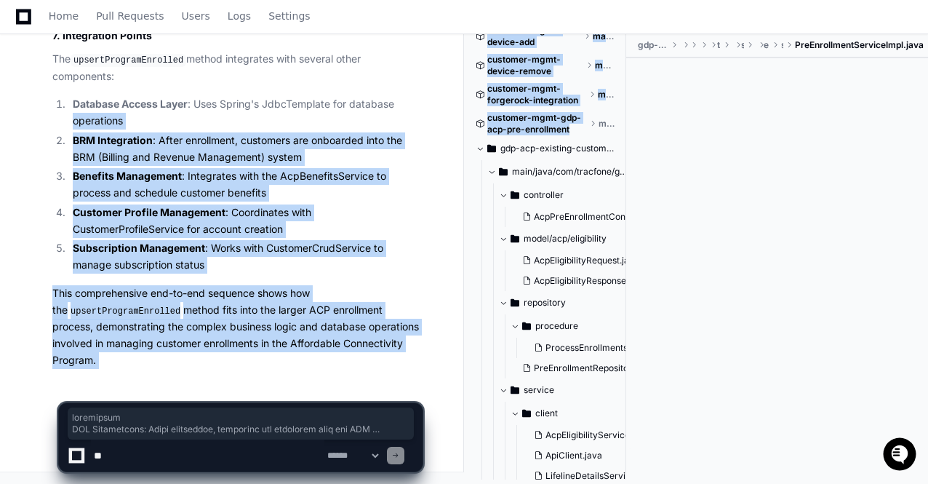
drag, startPoint x: 522, startPoint y: 129, endPoint x: 455, endPoint y: 119, distance: 67.7
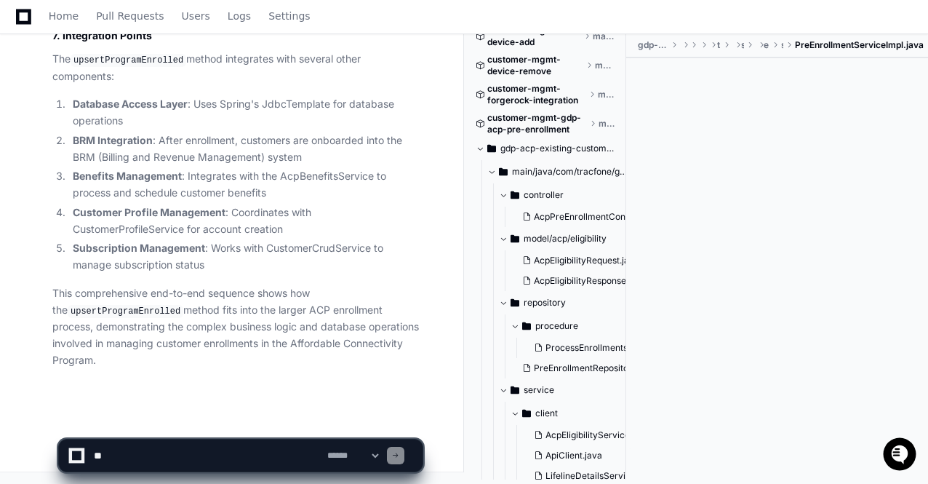
click at [650, 121] on div at bounding box center [777, 253] width 302 height 391
click at [319, 238] on li "Customer Profile Management : Coordinates with CustomerProfileService for accou…" at bounding box center [245, 220] width 354 height 33
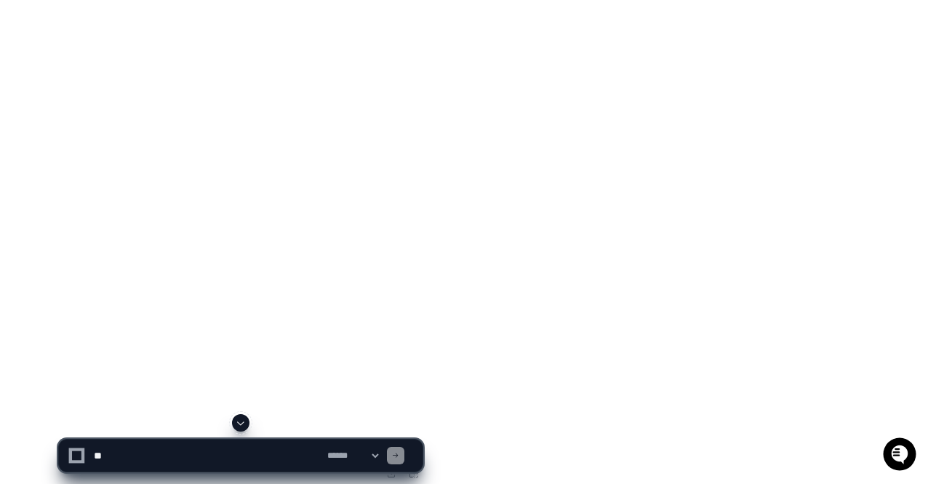
click at [392, 462] on button at bounding box center [391, 473] width 22 height 22
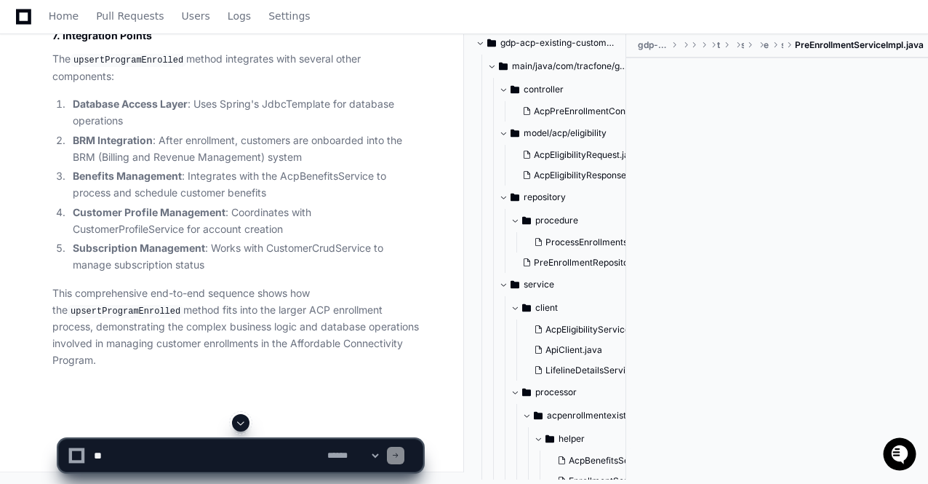
scroll to position [647, 0]
